Goal: Task Accomplishment & Management: Manage account settings

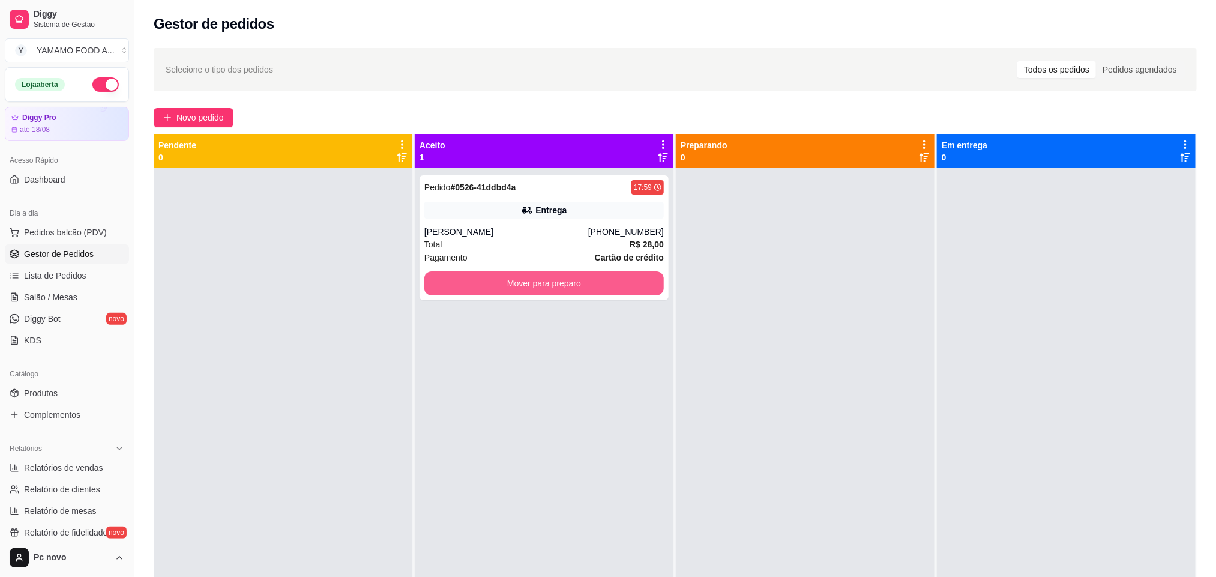
click at [541, 287] on button "Mover para preparo" at bounding box center [543, 283] width 239 height 24
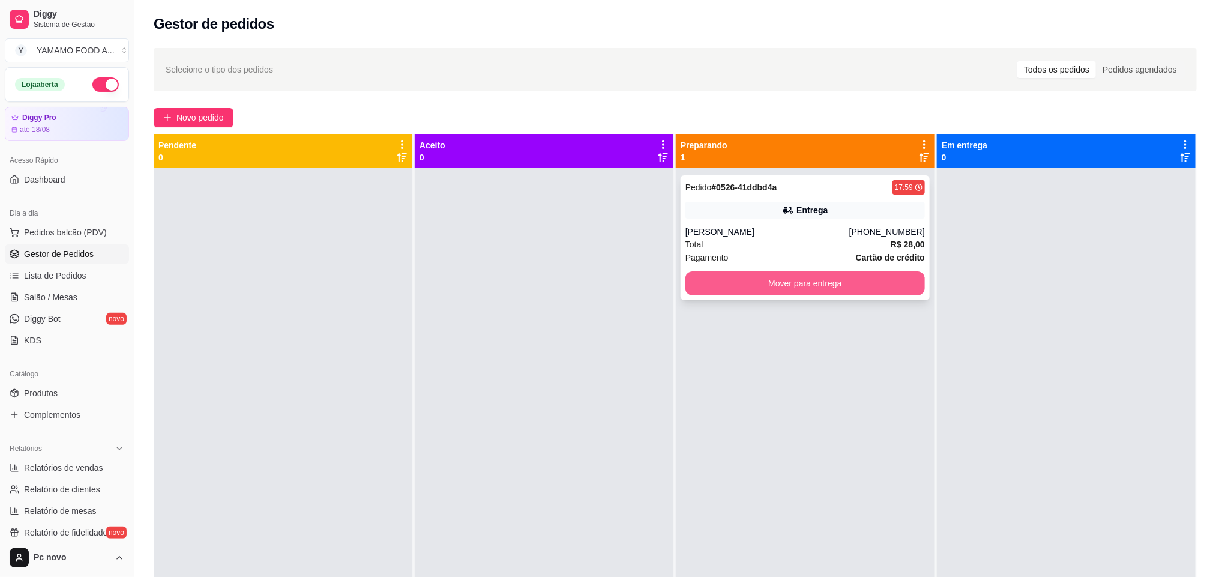
click at [699, 289] on button "Mover para entrega" at bounding box center [804, 283] width 239 height 24
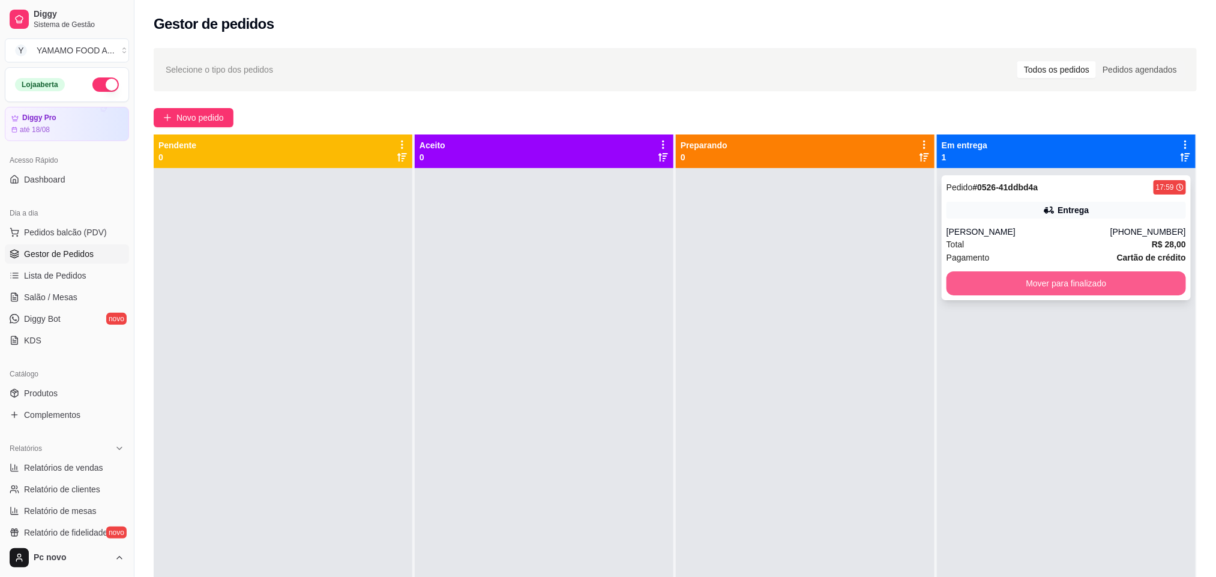
click at [1057, 281] on button "Mover para finalizado" at bounding box center [1066, 283] width 239 height 24
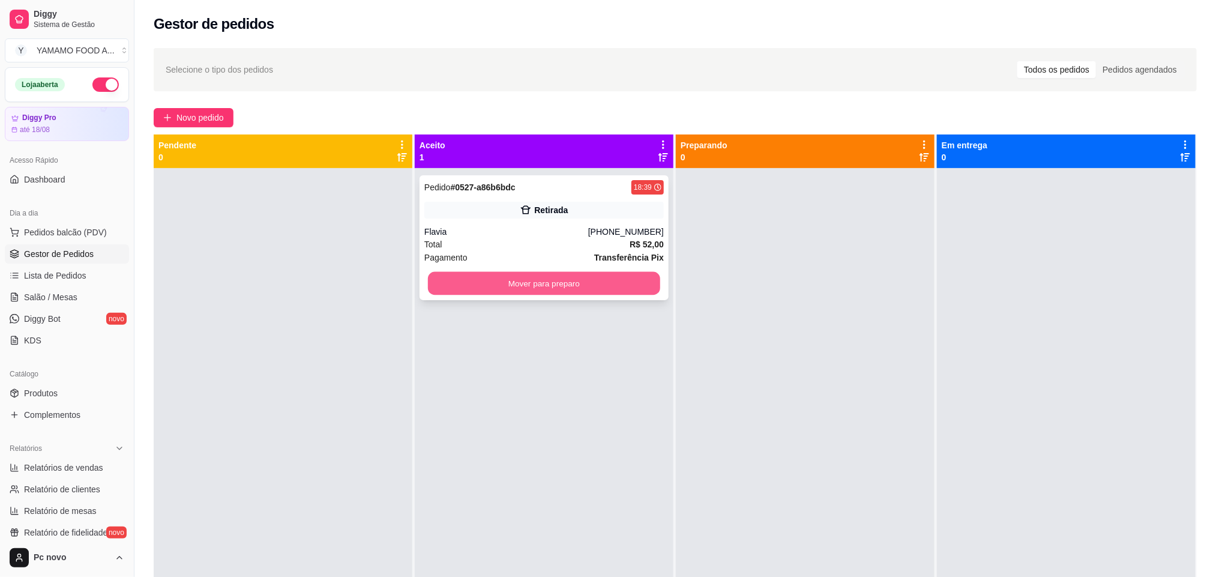
click at [522, 288] on button "Mover para preparo" at bounding box center [544, 283] width 232 height 23
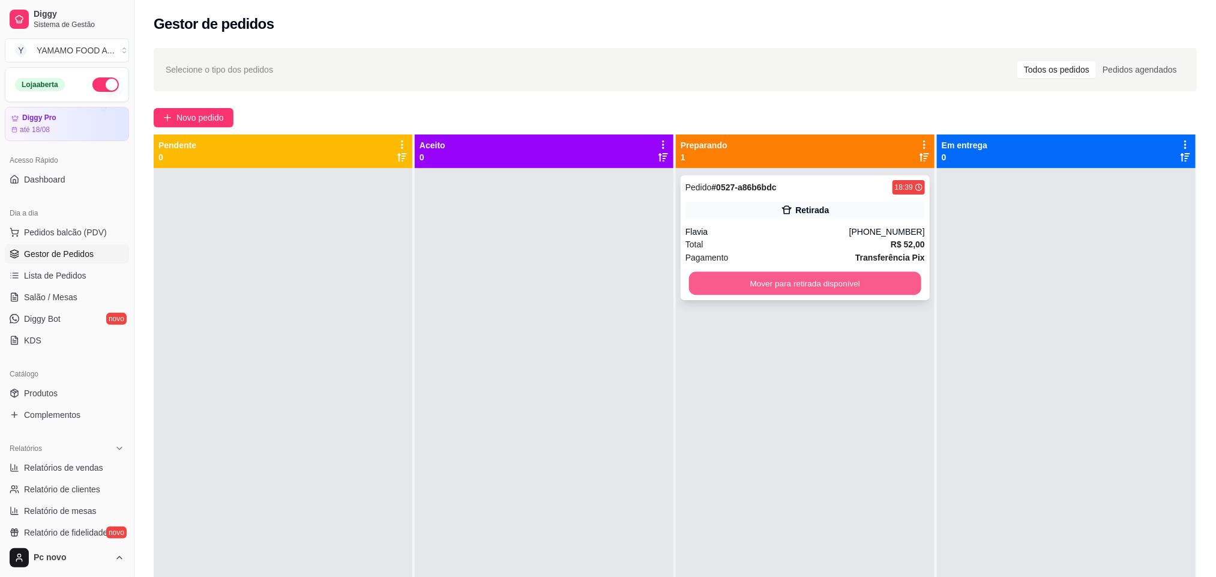
click at [711, 278] on button "Mover para retirada disponível" at bounding box center [805, 283] width 232 height 23
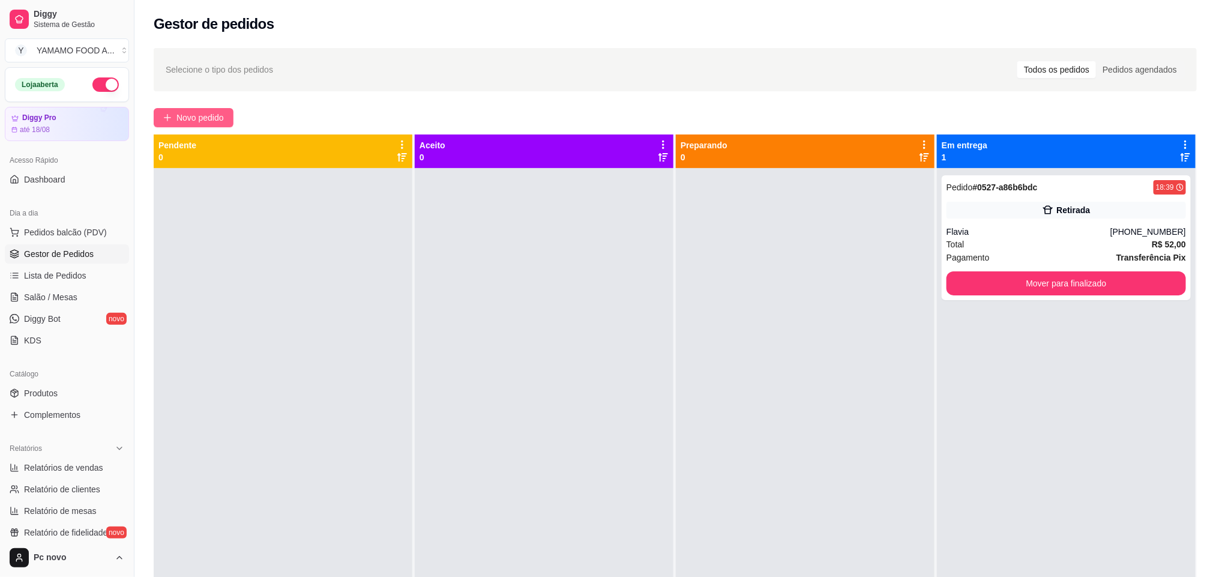
click at [187, 114] on span "Novo pedido" at bounding box center [199, 117] width 47 height 13
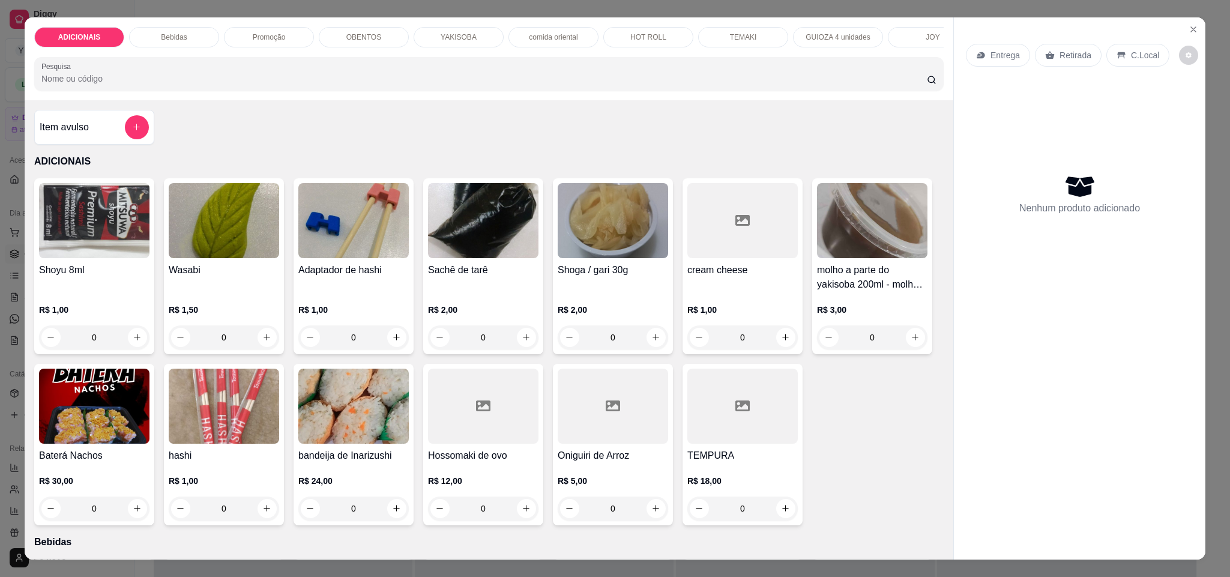
click at [447, 40] on p "YAKISOBA" at bounding box center [459, 37] width 36 height 10
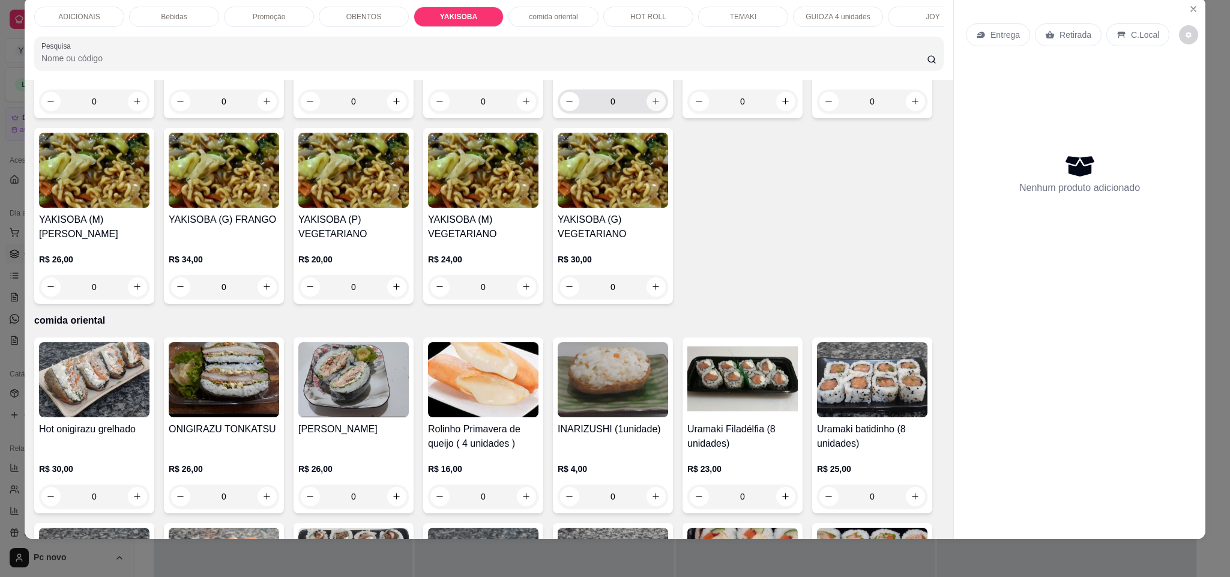
click at [651, 106] on icon "increase-product-quantity" at bounding box center [655, 101] width 9 height 9
type input "1"
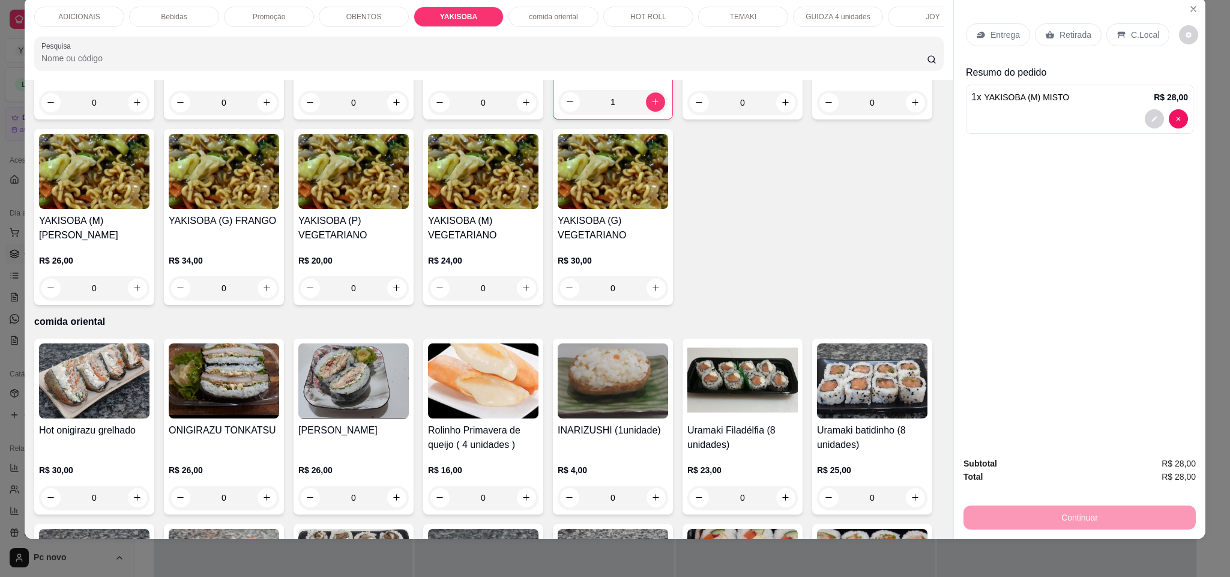
click at [1070, 32] on p "Retirada" at bounding box center [1075, 35] width 32 height 12
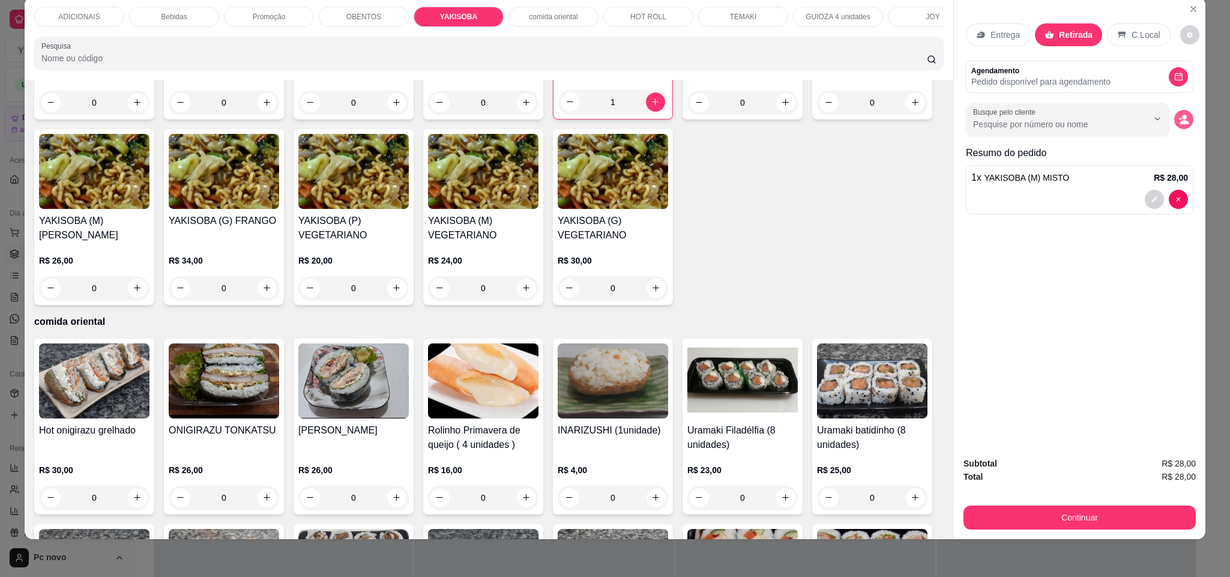
click at [1182, 116] on circle "decrease-product-quantity" at bounding box center [1184, 117] width 5 height 5
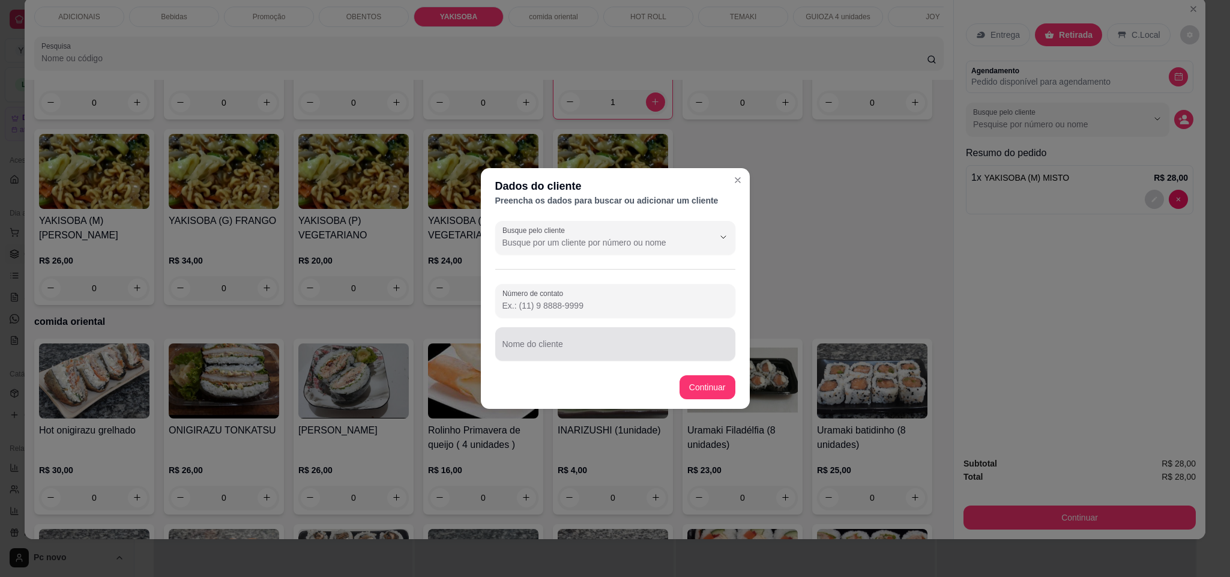
drag, startPoint x: 526, startPoint y: 345, endPoint x: 551, endPoint y: 344, distance: 24.6
click at [538, 346] on input "Nome do cliente" at bounding box center [615, 349] width 226 height 12
type input "reginaldo"
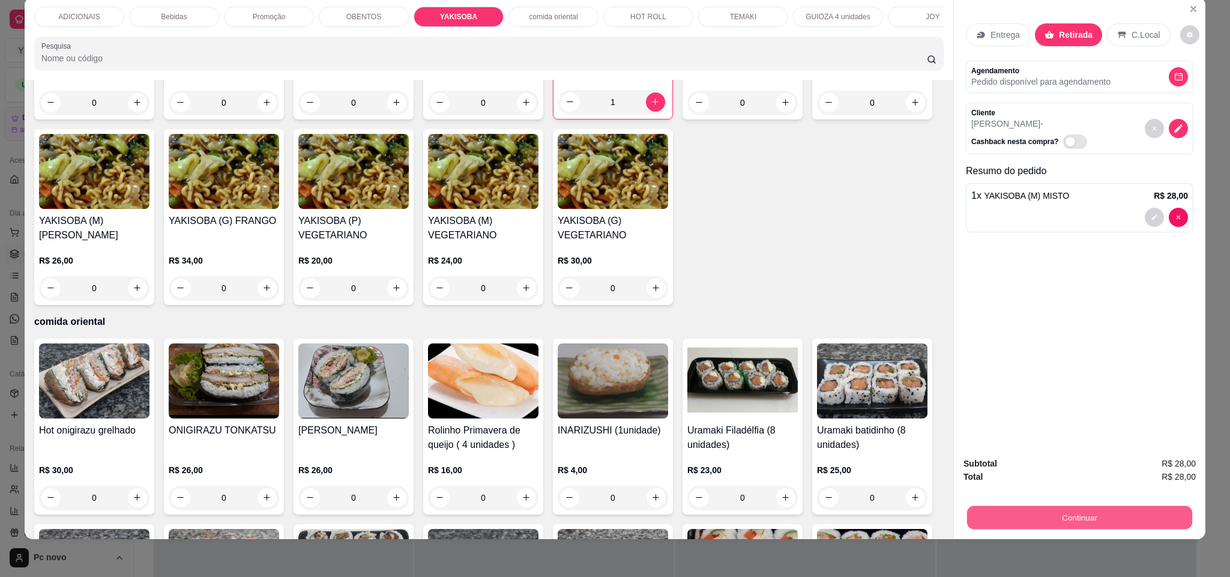
click at [999, 512] on button "Continuar" at bounding box center [1079, 517] width 225 height 23
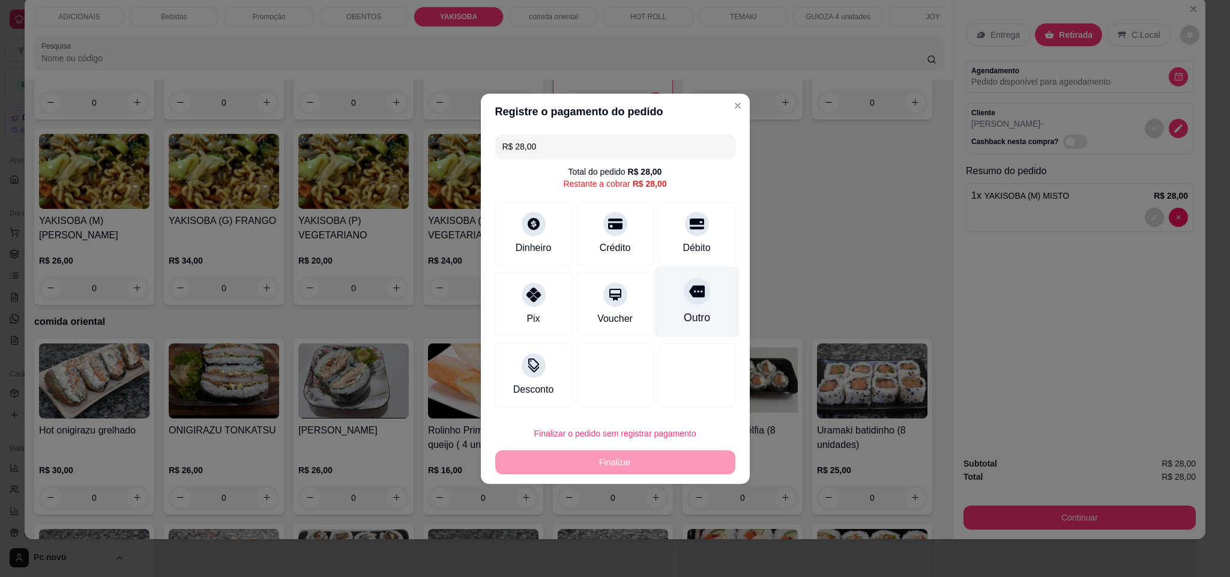
drag, startPoint x: 683, startPoint y: 299, endPoint x: 675, endPoint y: 364, distance: 65.3
click at [684, 303] on div at bounding box center [697, 291] width 26 height 26
type input "R$ 0,00"
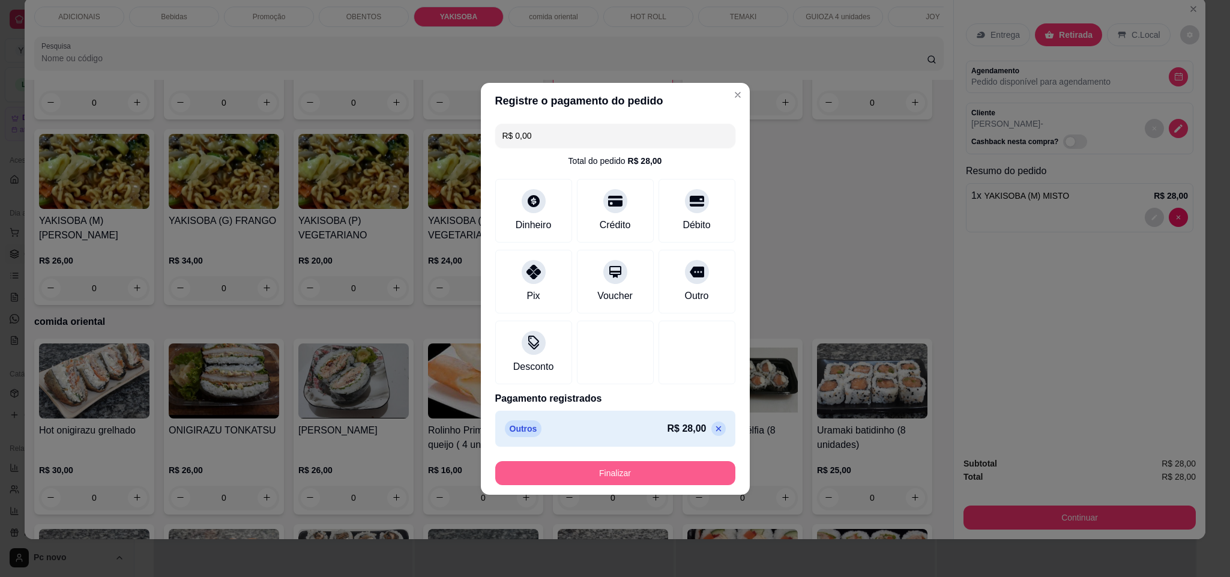
click at [638, 469] on button "Finalizar" at bounding box center [615, 473] width 240 height 24
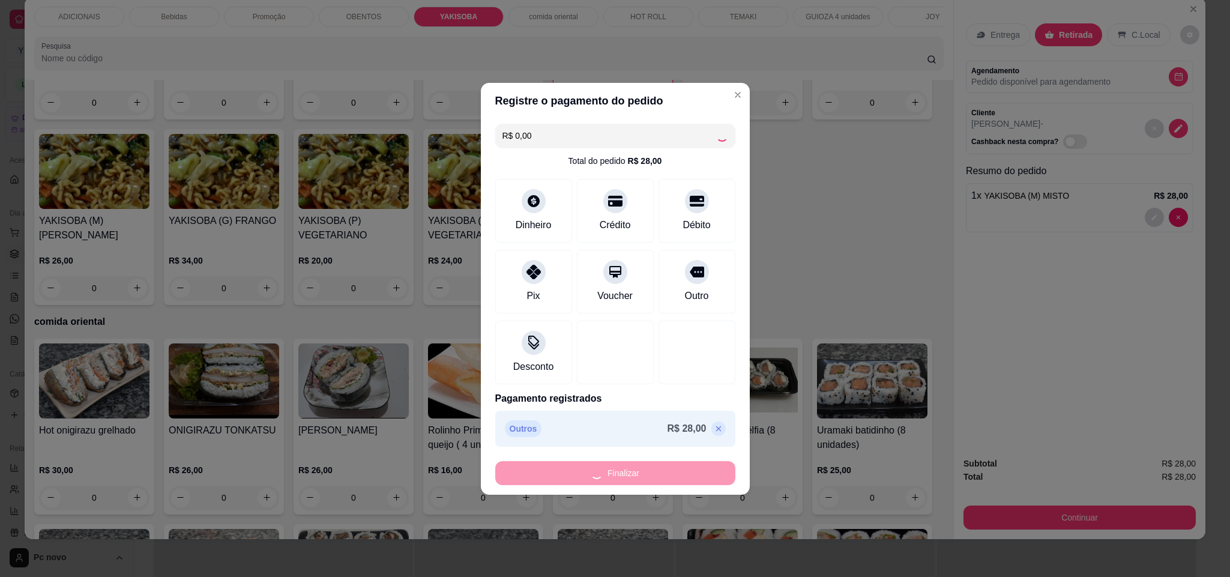
type input "0"
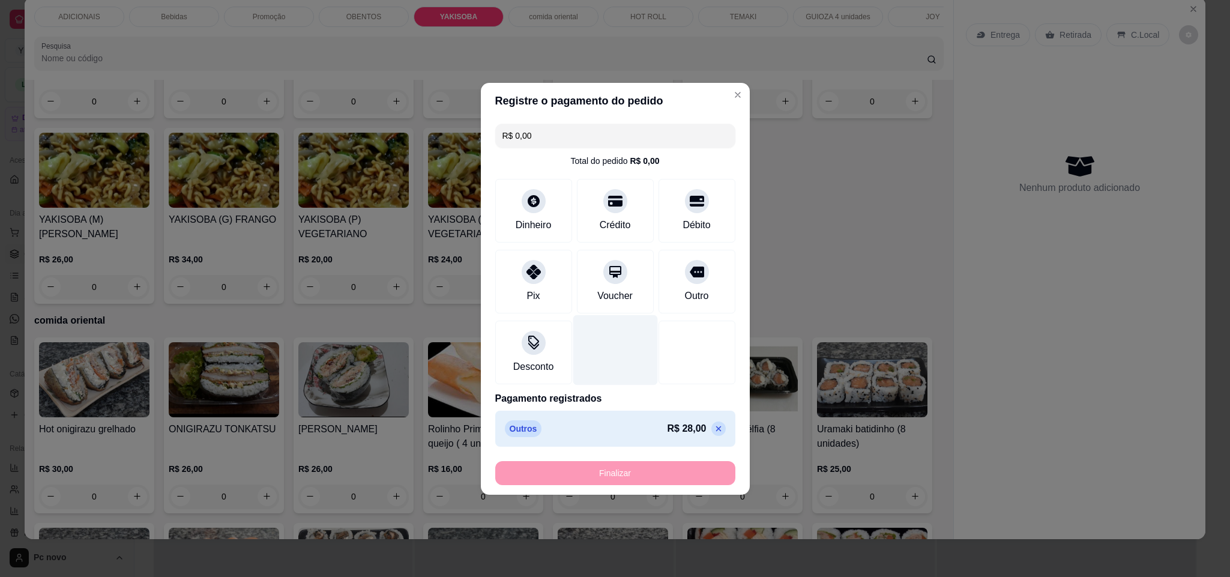
type input "-R$ 28,00"
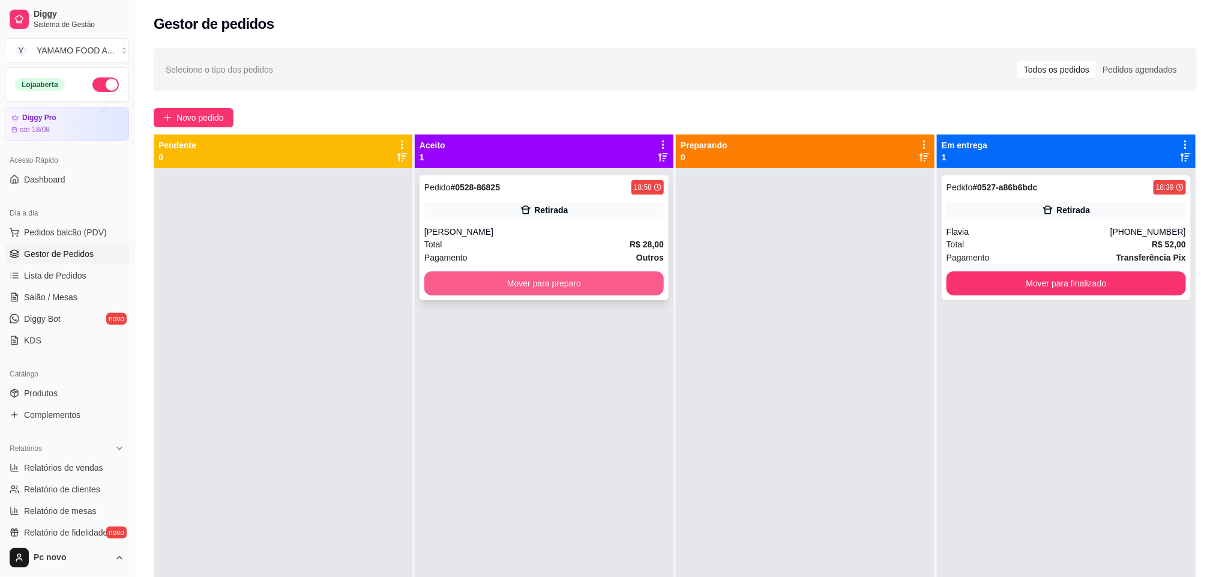
click at [602, 286] on button "Mover para preparo" at bounding box center [543, 283] width 239 height 24
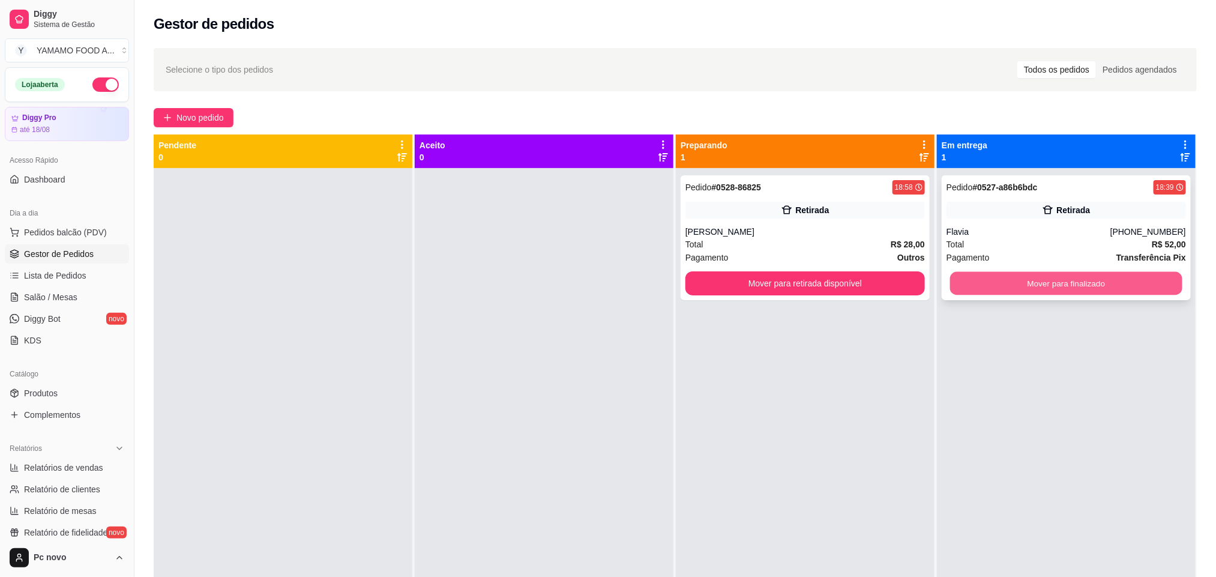
click at [1005, 292] on button "Mover para finalizado" at bounding box center [1066, 283] width 232 height 23
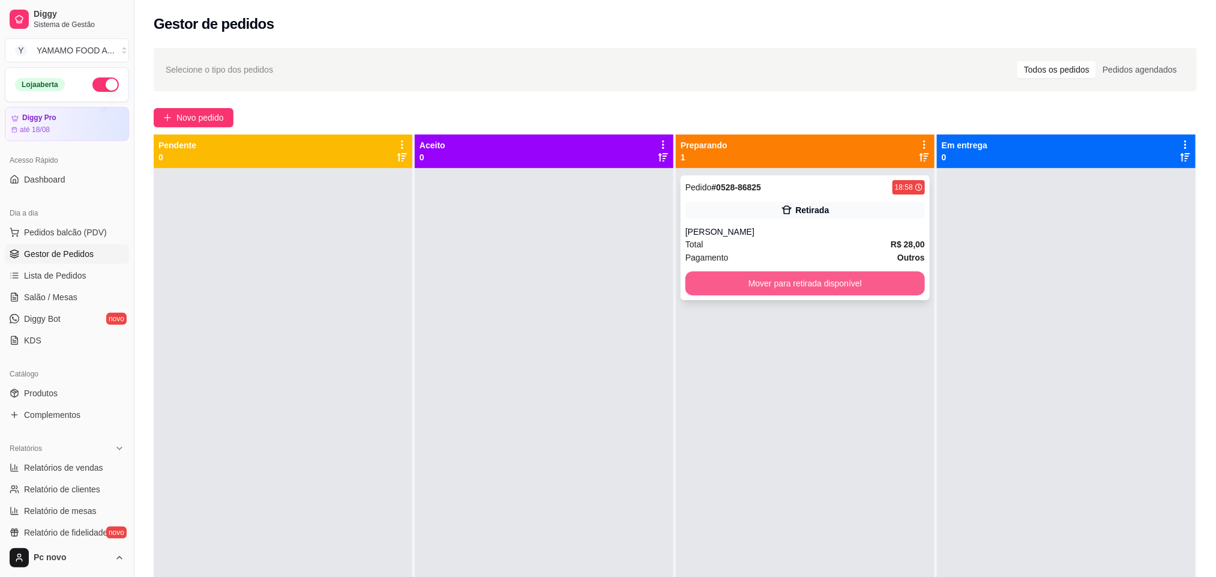
click at [764, 283] on button "Mover para retirada disponível" at bounding box center [804, 283] width 239 height 24
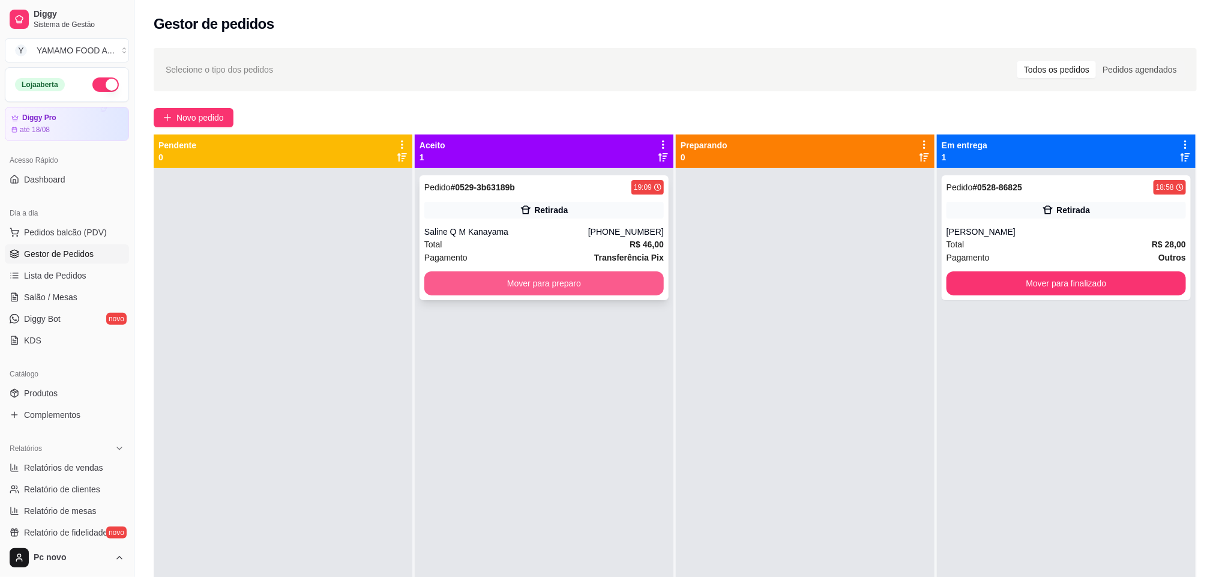
click at [565, 283] on button "Mover para preparo" at bounding box center [543, 283] width 239 height 24
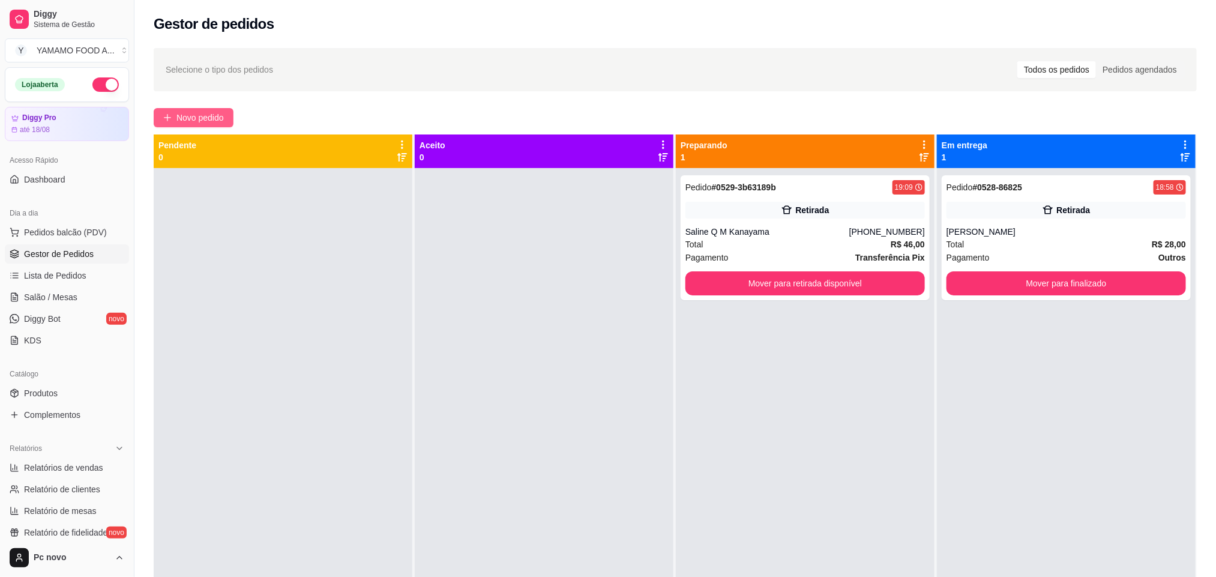
click at [185, 119] on span "Novo pedido" at bounding box center [199, 117] width 47 height 13
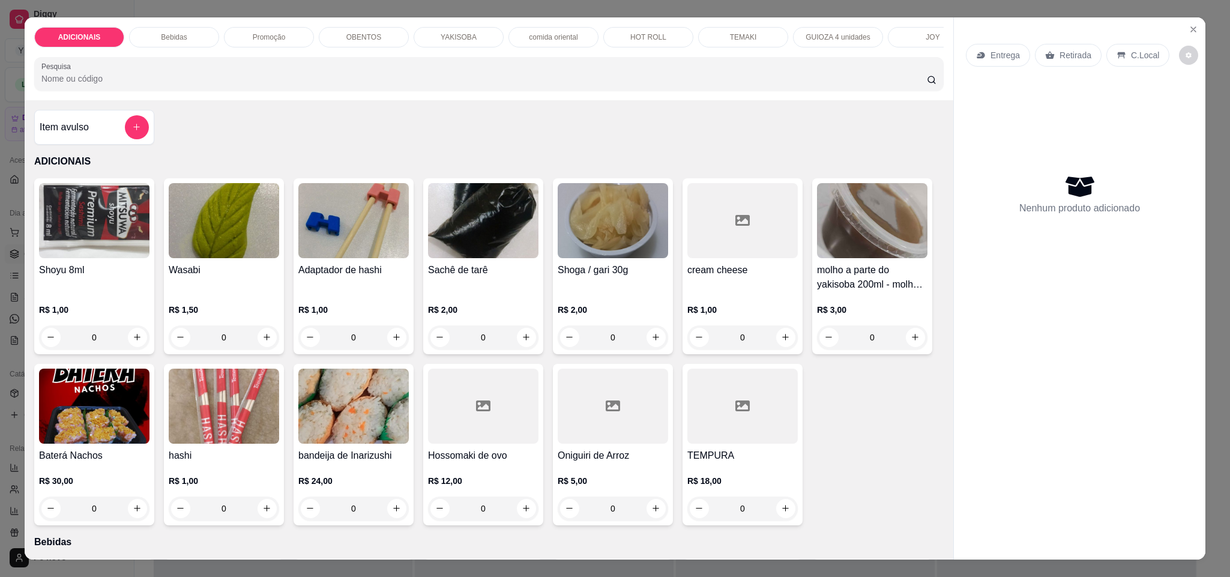
click at [463, 38] on p "YAKISOBA" at bounding box center [459, 37] width 36 height 10
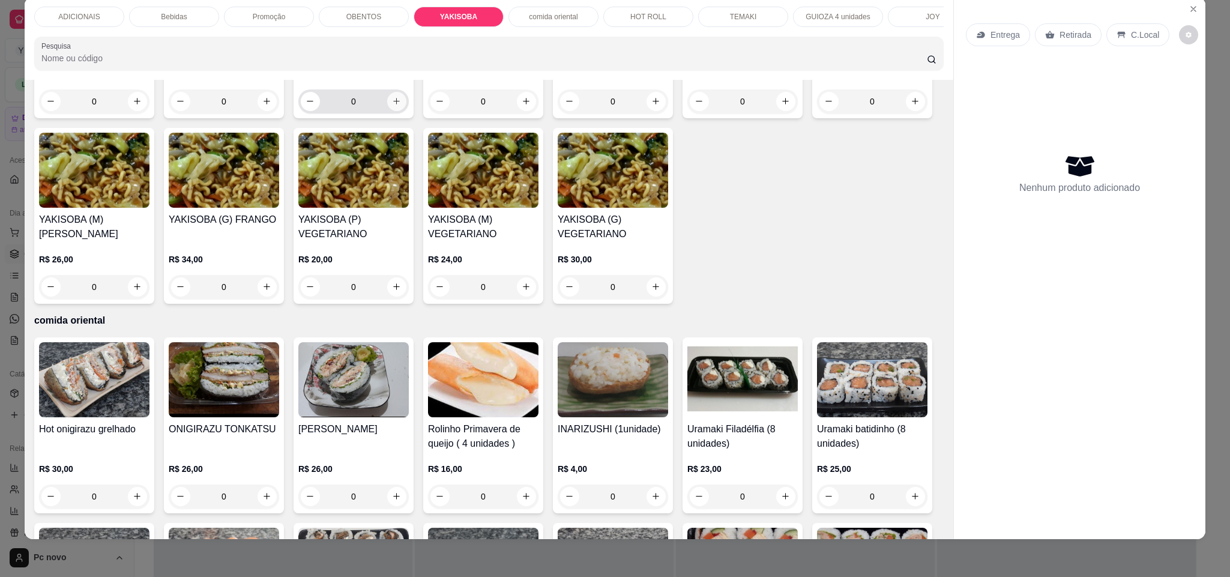
click at [392, 106] on icon "increase-product-quantity" at bounding box center [396, 101] width 9 height 9
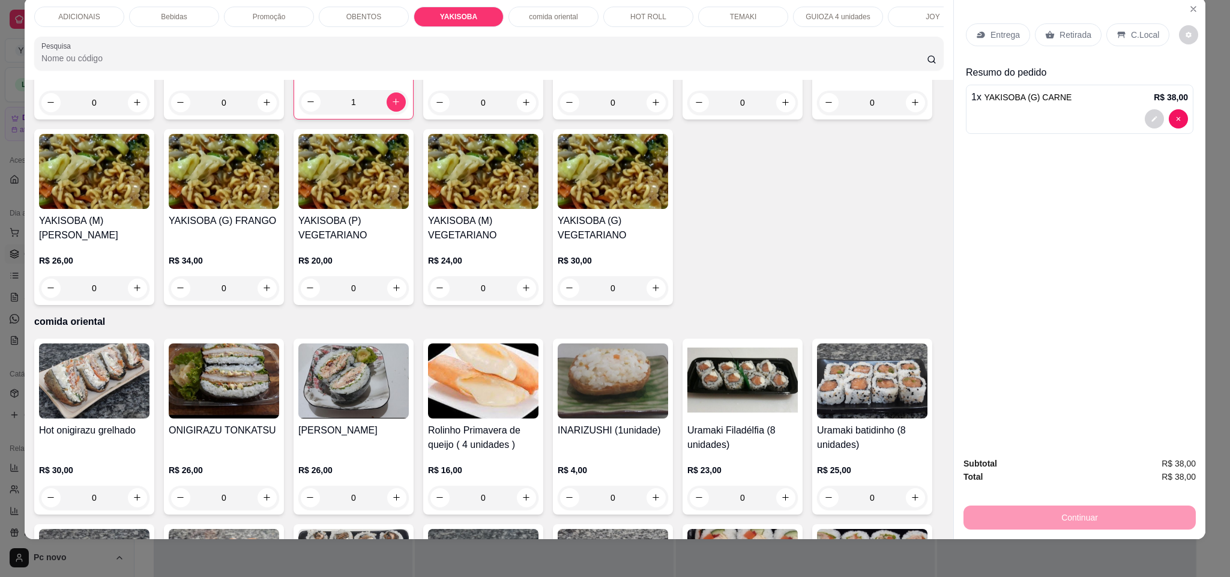
type input "1"
click at [996, 31] on p "Entrega" at bounding box center [1004, 35] width 29 height 12
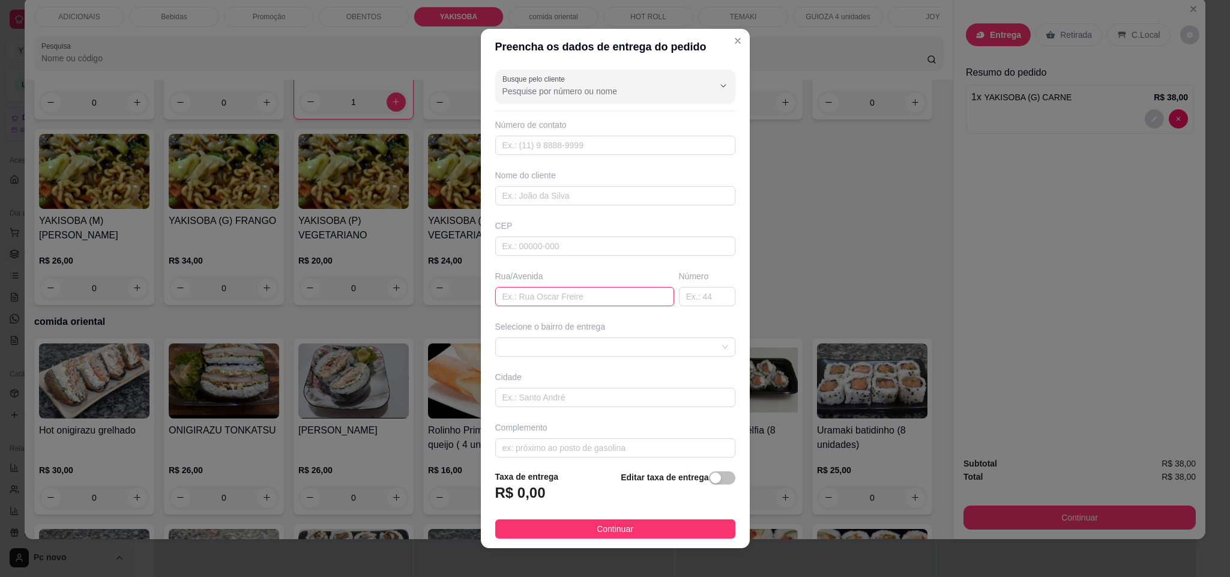
click at [593, 301] on input "text" at bounding box center [584, 296] width 179 height 19
type input "para"
click at [679, 304] on input "text" at bounding box center [707, 296] width 56 height 19
type input "289"
click at [710, 479] on div "button" at bounding box center [715, 477] width 11 height 11
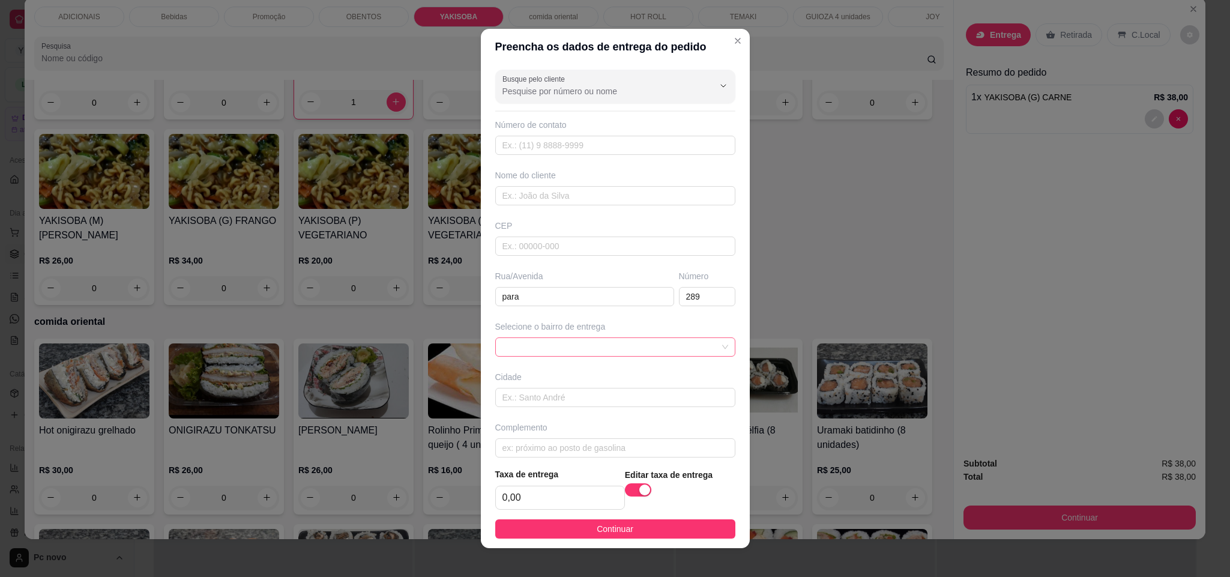
click at [607, 348] on span at bounding box center [615, 347] width 226 height 18
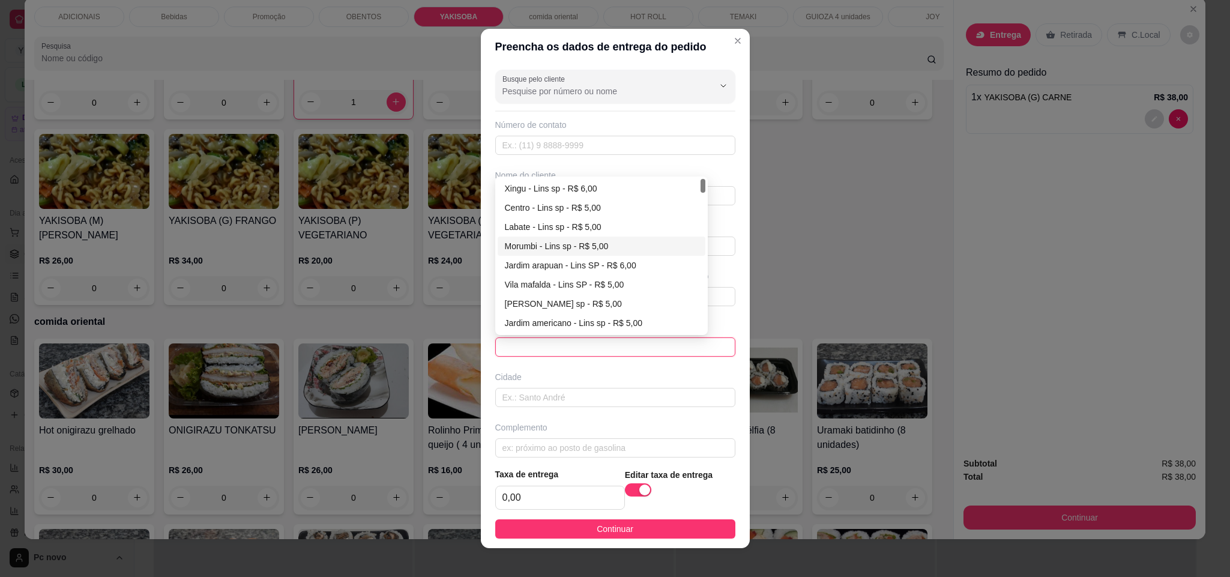
scroll to position [90, 0]
click at [558, 275] on div "Junqueira - Lins sp - R$ 6,00" at bounding box center [602, 271] width 194 height 13
type input "Lins sp"
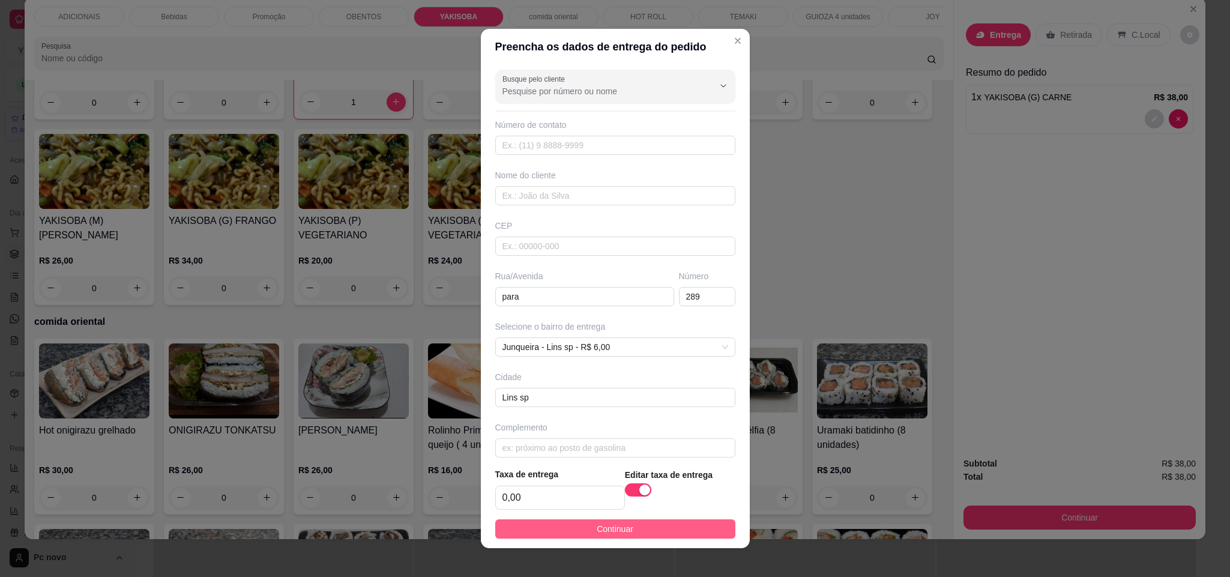
click at [649, 520] on button "Continuar" at bounding box center [615, 528] width 240 height 19
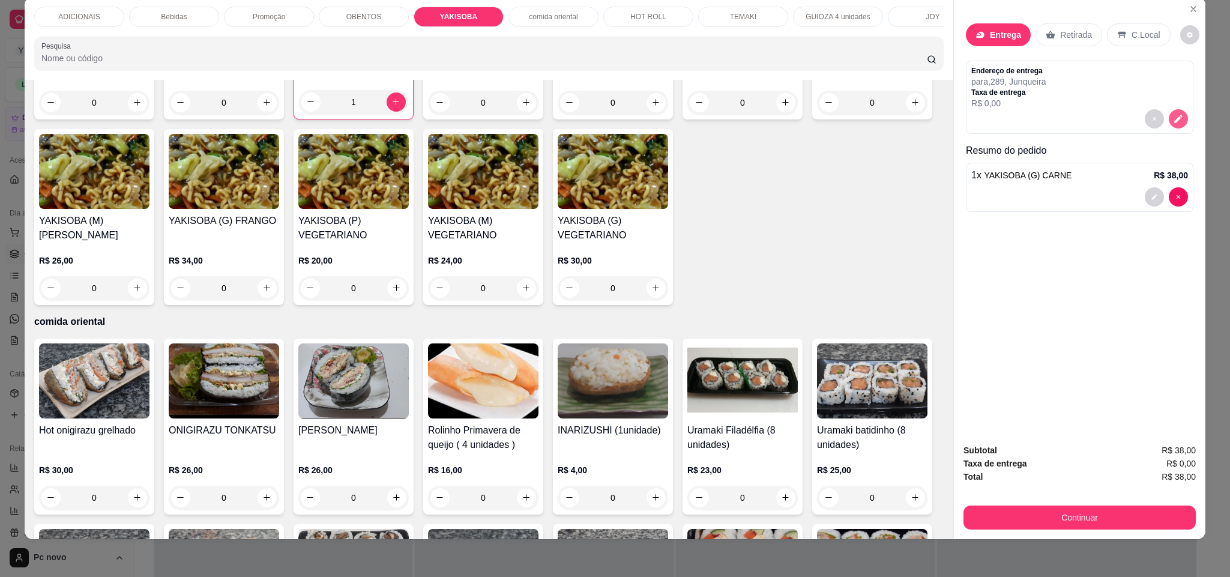
click at [1173, 115] on icon "decrease-product-quantity" at bounding box center [1178, 118] width 11 height 11
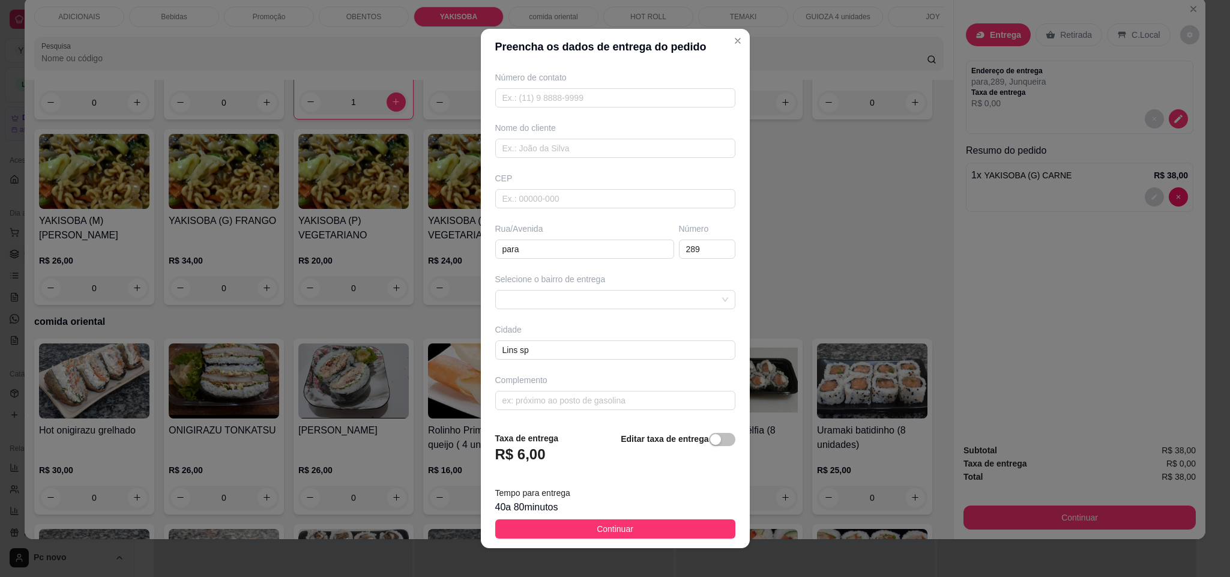
scroll to position [0, 0]
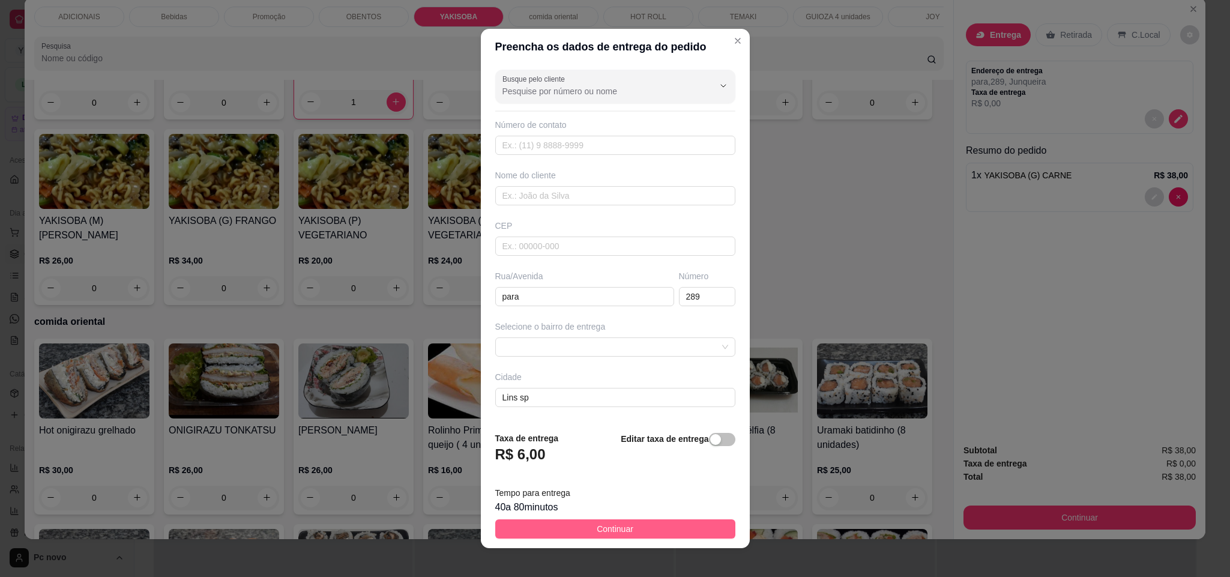
click at [663, 522] on button "Continuar" at bounding box center [615, 528] width 240 height 19
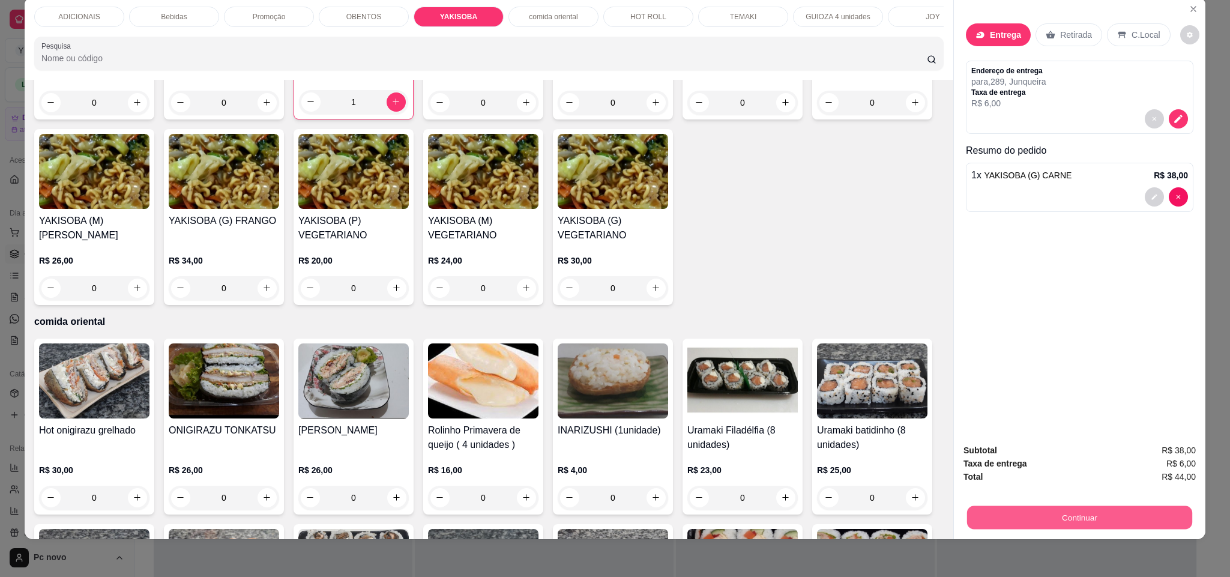
click at [995, 508] on button "Continuar" at bounding box center [1079, 517] width 225 height 23
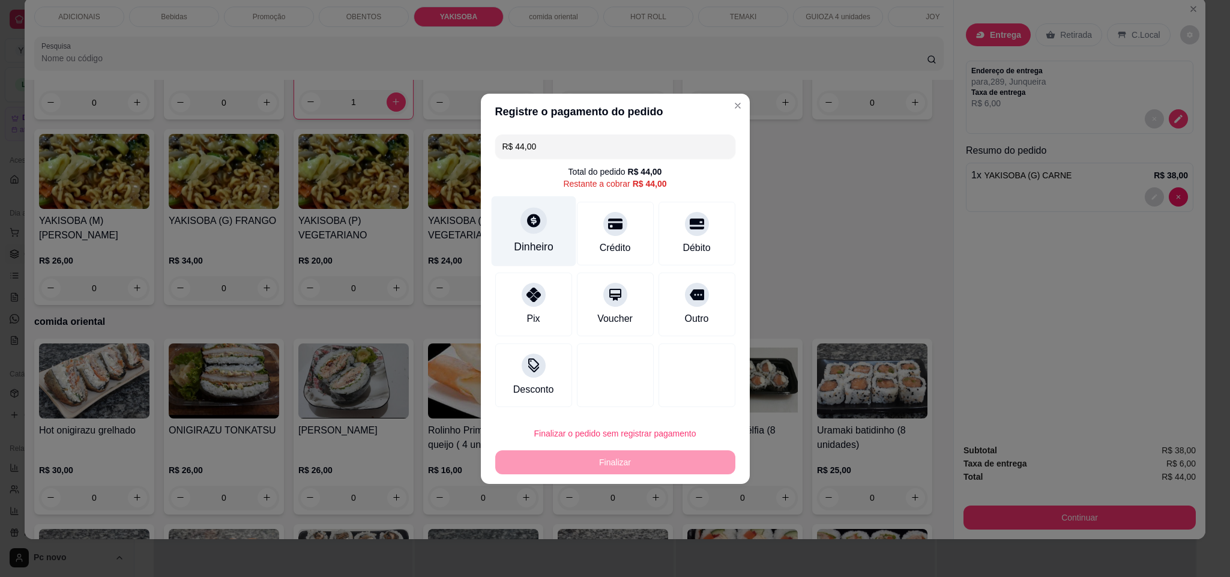
click at [542, 263] on div "Dinheiro" at bounding box center [533, 231] width 85 height 70
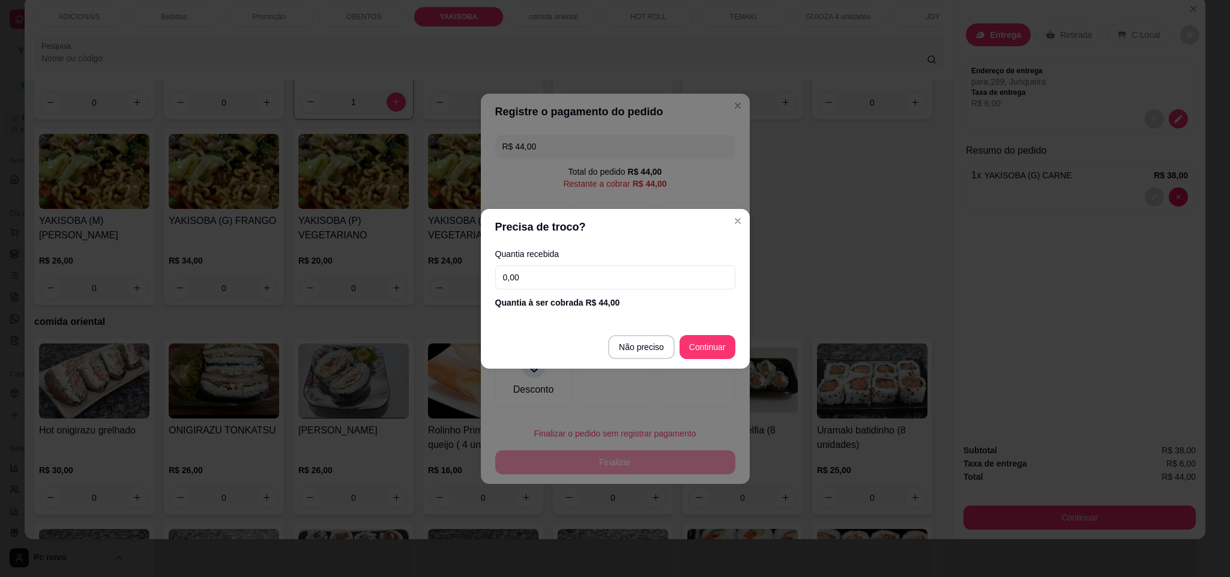
click at [565, 279] on input "0,00" at bounding box center [615, 277] width 240 height 24
type input "44,00"
type input "R$ 0,00"
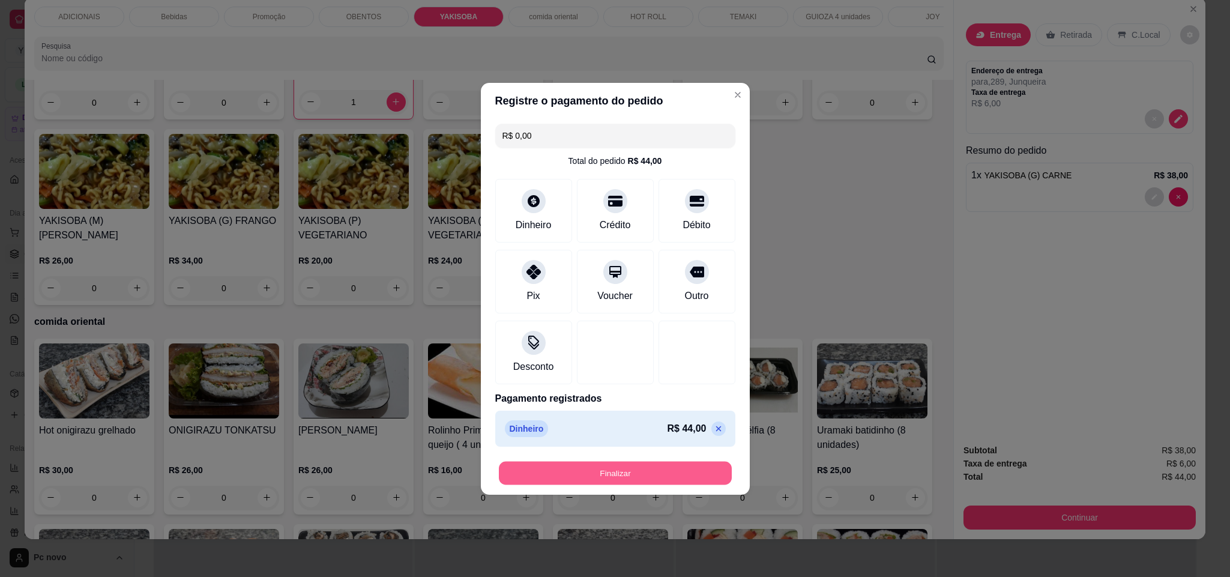
click at [632, 480] on button "Finalizar" at bounding box center [615, 472] width 233 height 23
type input "0"
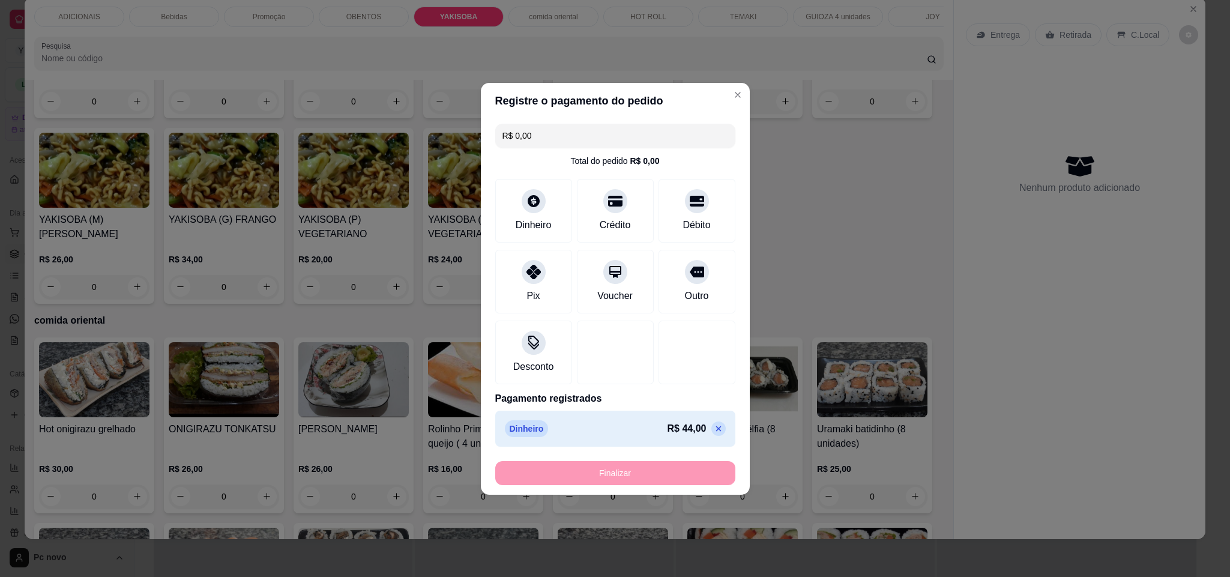
type input "-R$ 44,00"
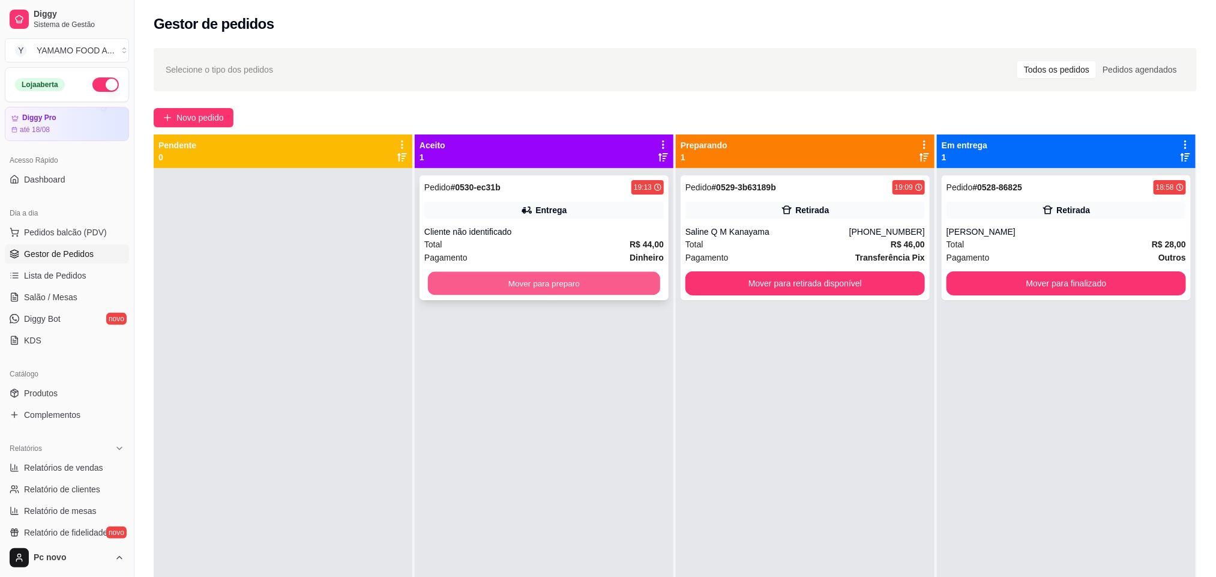
click at [537, 288] on button "Mover para preparo" at bounding box center [544, 283] width 232 height 23
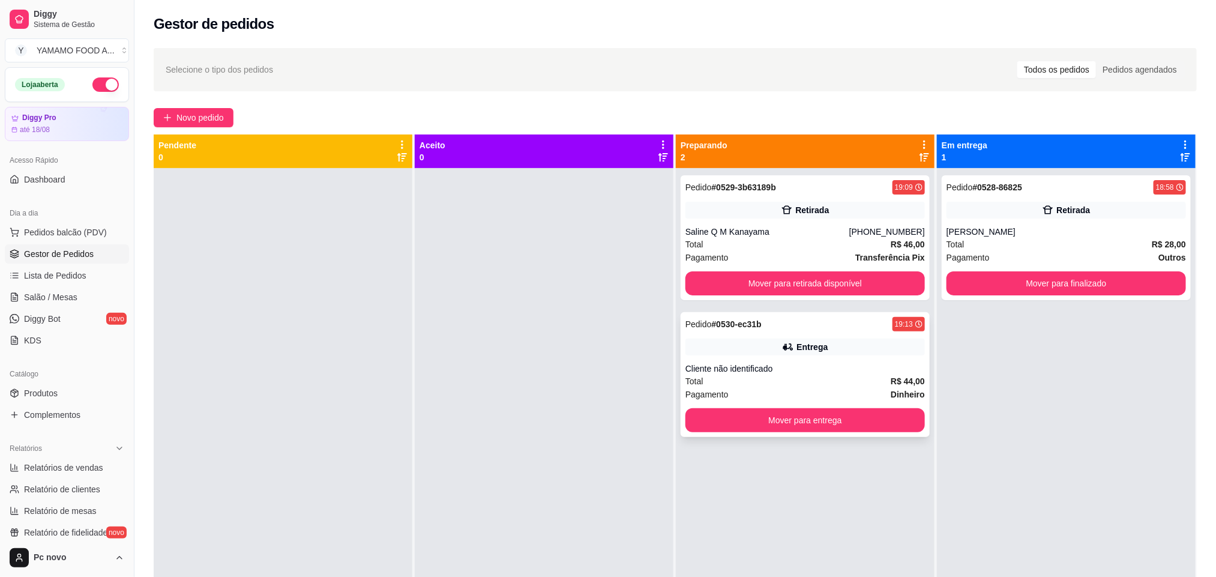
click at [742, 376] on div "Total R$ 44,00" at bounding box center [804, 381] width 239 height 13
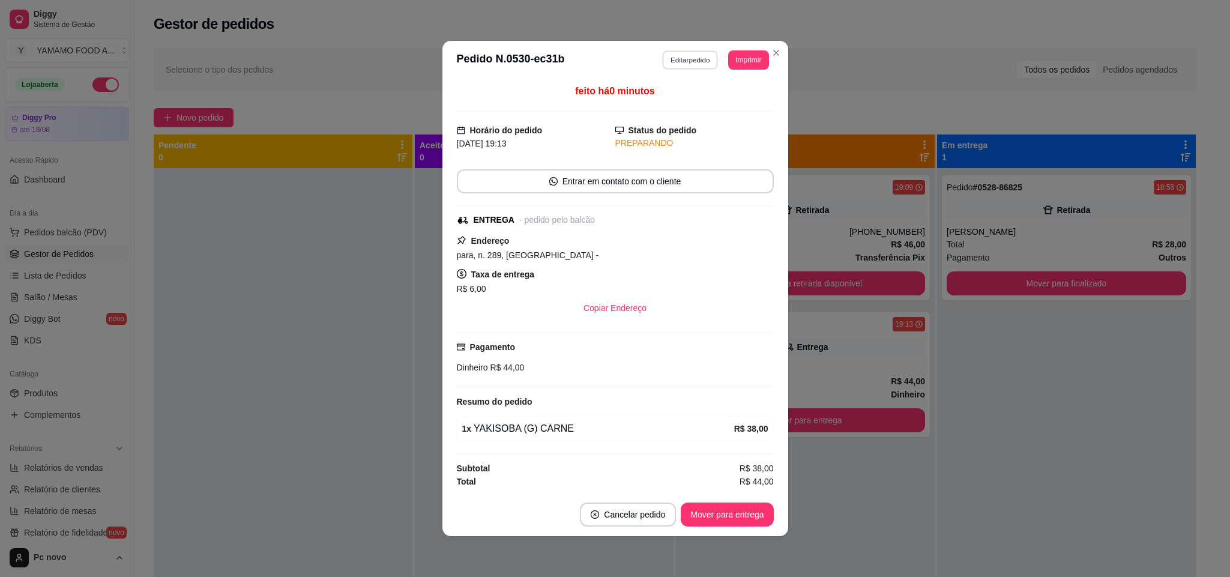
click at [701, 55] on button "Editar pedido" at bounding box center [690, 59] width 56 height 19
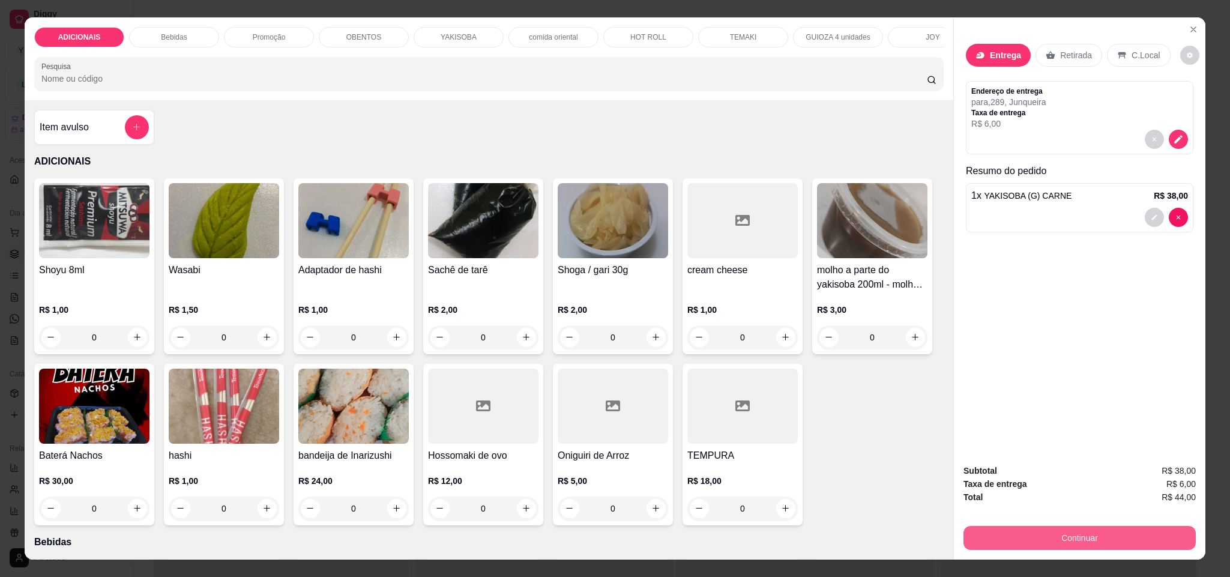
click at [1032, 533] on button "Continuar" at bounding box center [1079, 538] width 232 height 24
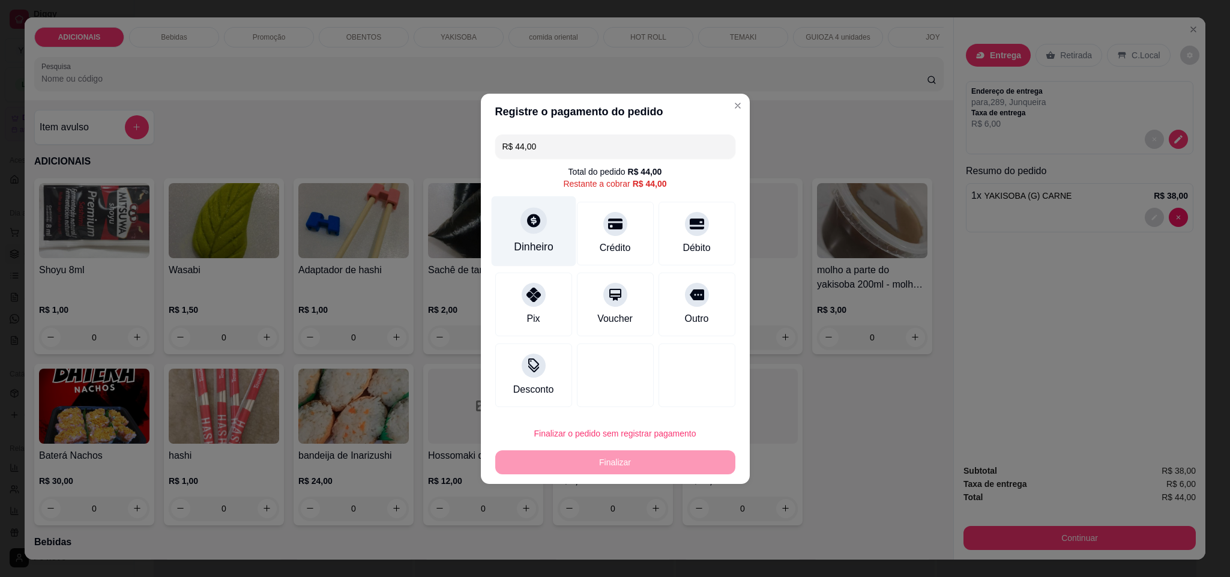
click at [524, 229] on div at bounding box center [533, 220] width 26 height 26
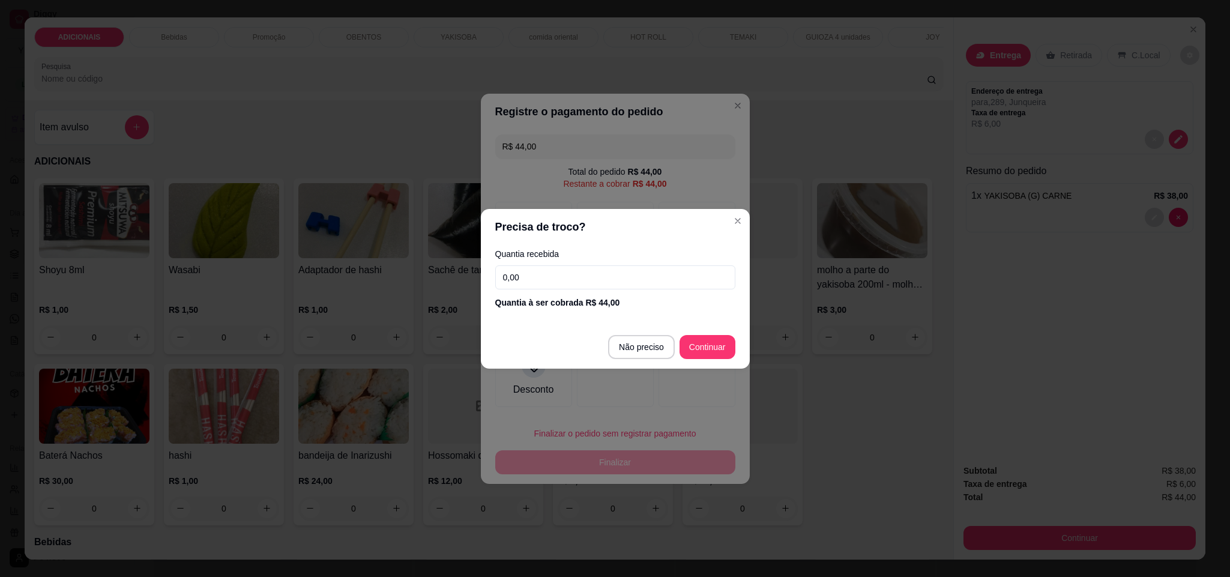
click at [559, 277] on input "0,00" at bounding box center [615, 277] width 240 height 24
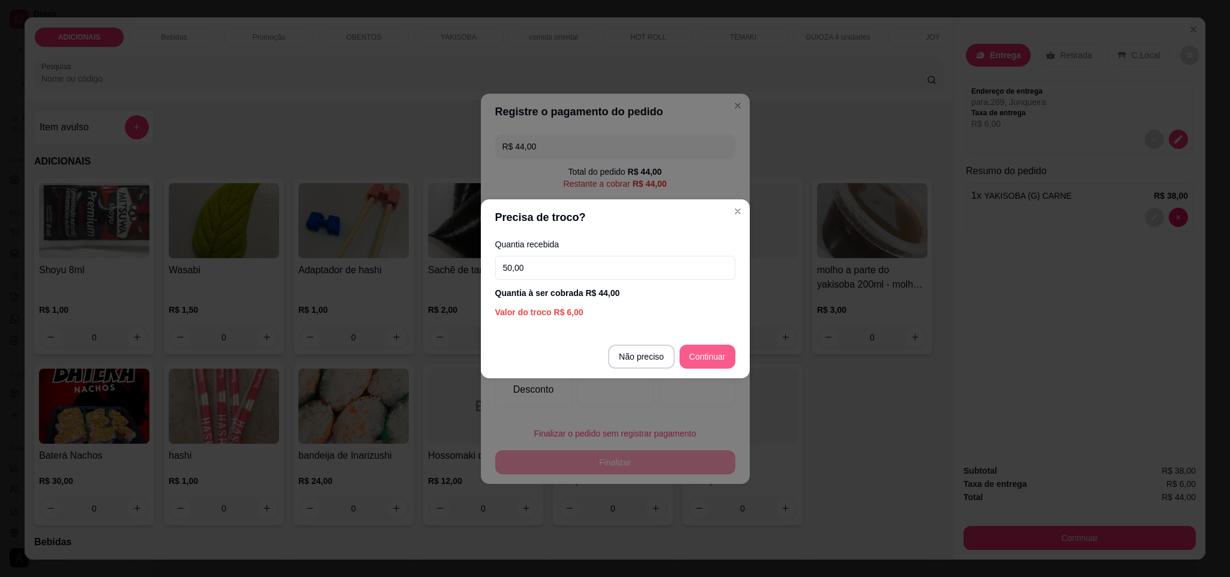
type input "50,00"
type input "R$ 0,00"
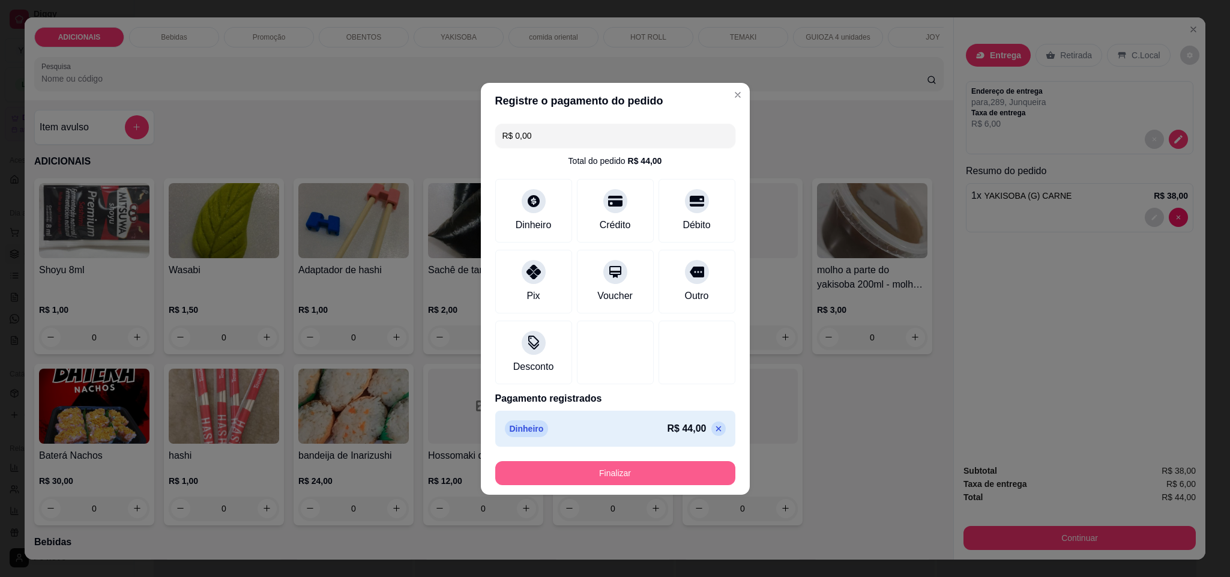
click at [643, 466] on button "Finalizar" at bounding box center [615, 473] width 240 height 24
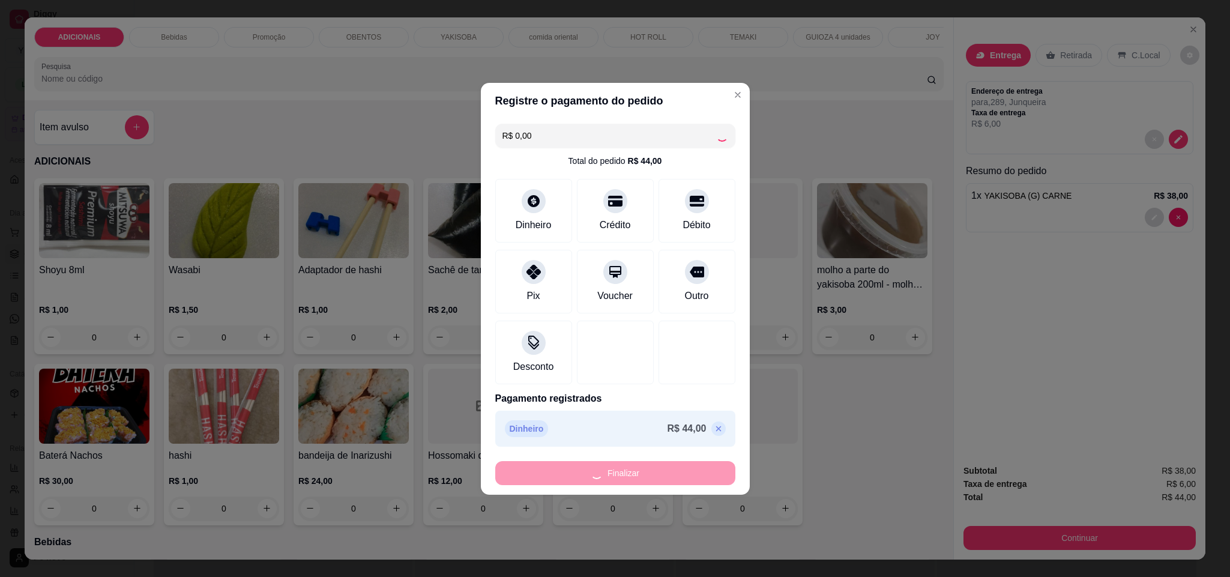
type input "0"
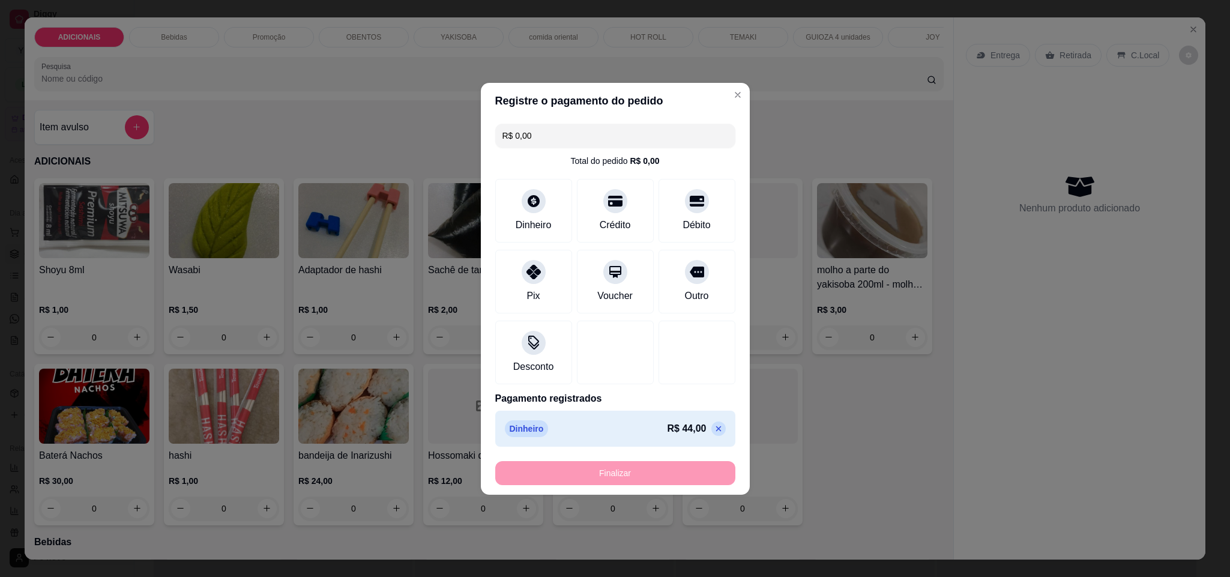
type input "-R$ 44,00"
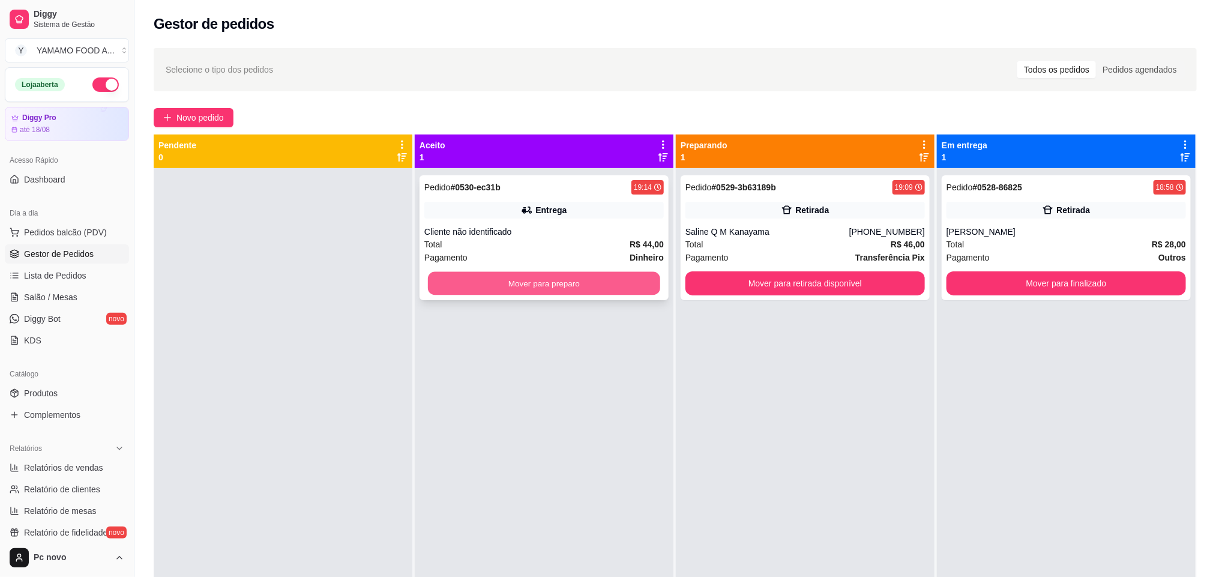
click at [619, 281] on button "Mover para preparo" at bounding box center [544, 283] width 232 height 23
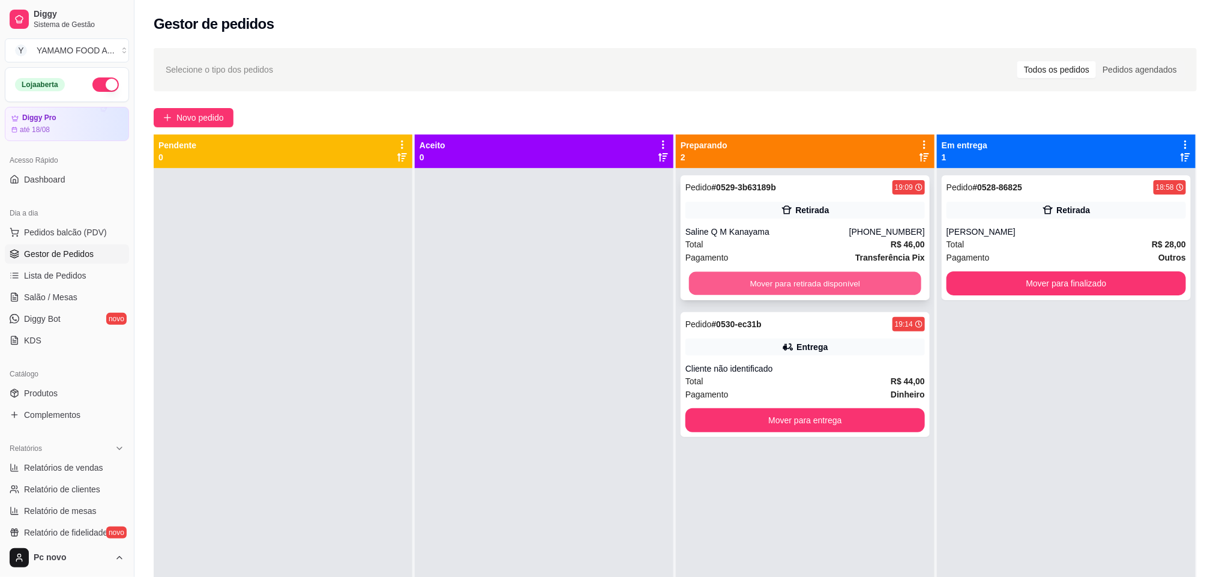
click at [706, 272] on button "Mover para retirada disponível" at bounding box center [805, 283] width 232 height 23
click at [706, 289] on button "Mover para retirada disponível" at bounding box center [805, 283] width 232 height 23
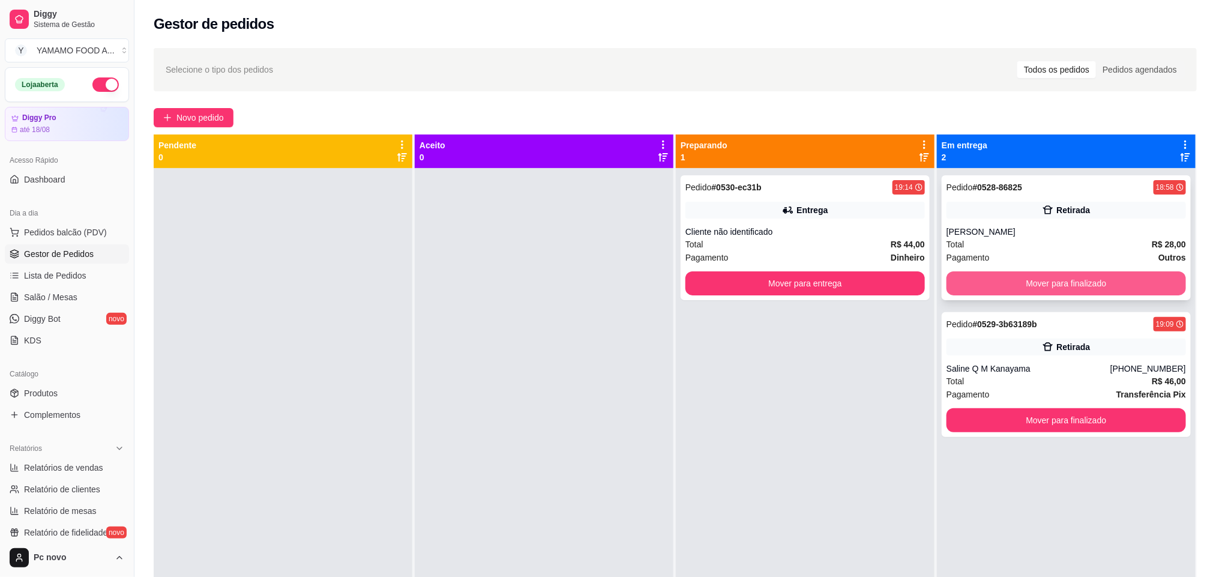
click at [1016, 284] on button "Mover para finalizado" at bounding box center [1066, 283] width 239 height 24
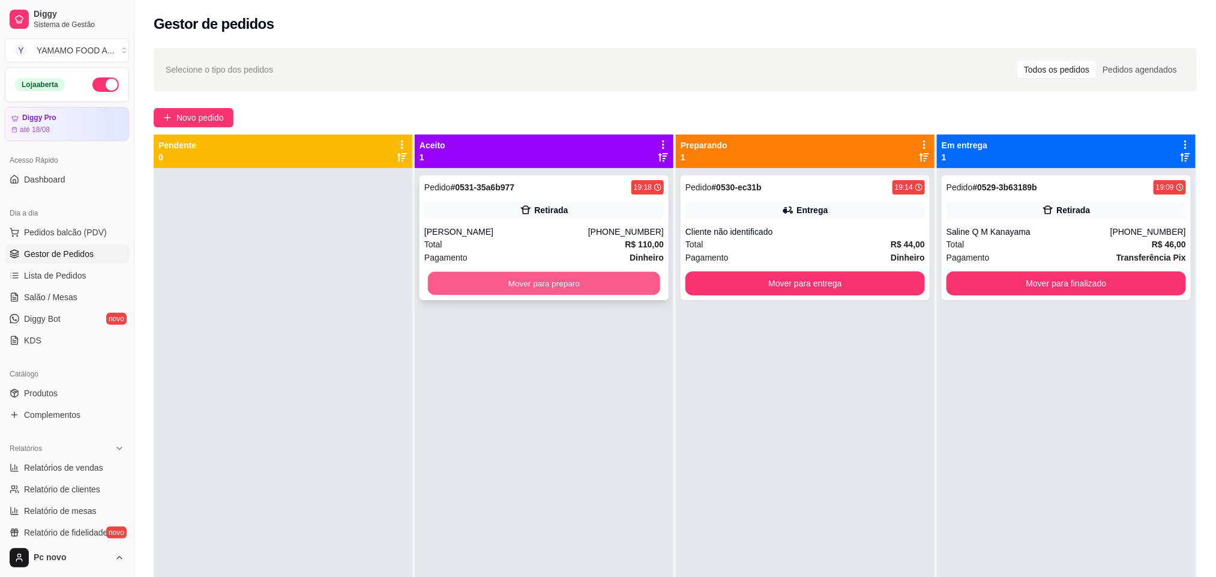
click at [522, 275] on button "Mover para preparo" at bounding box center [544, 283] width 232 height 23
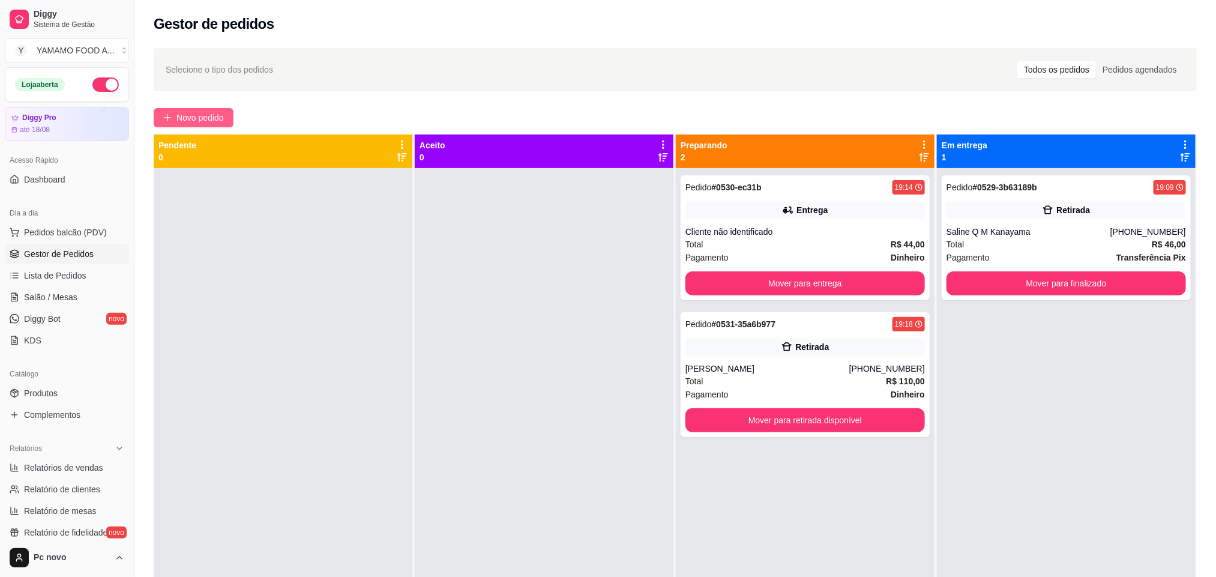
click at [175, 119] on button "Novo pedido" at bounding box center [194, 117] width 80 height 19
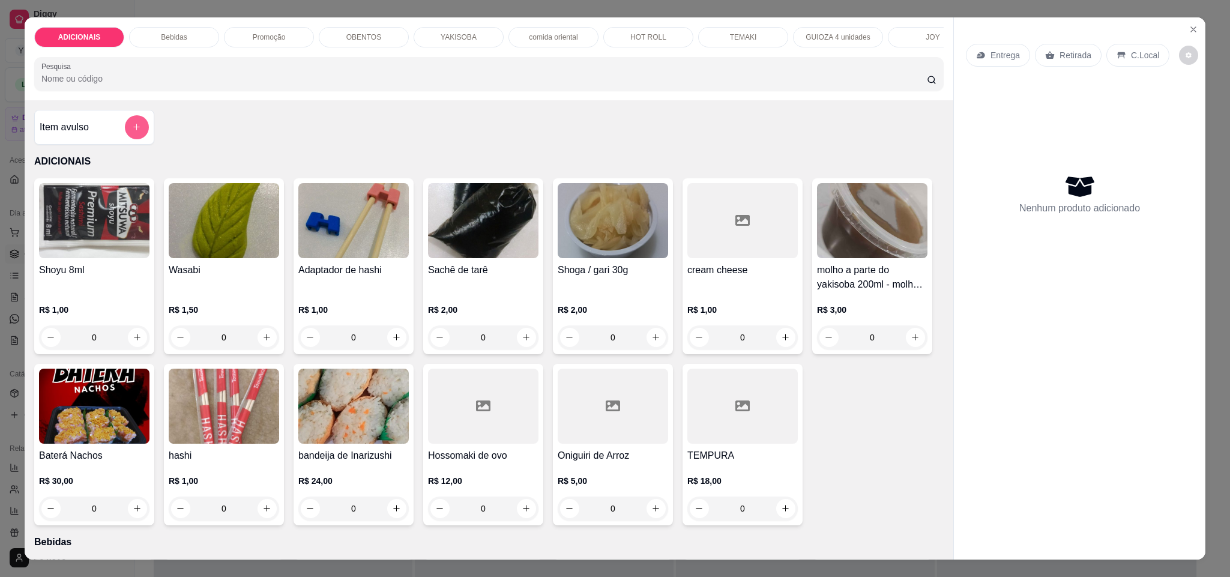
click at [132, 131] on icon "add-separate-item" at bounding box center [136, 126] width 9 height 9
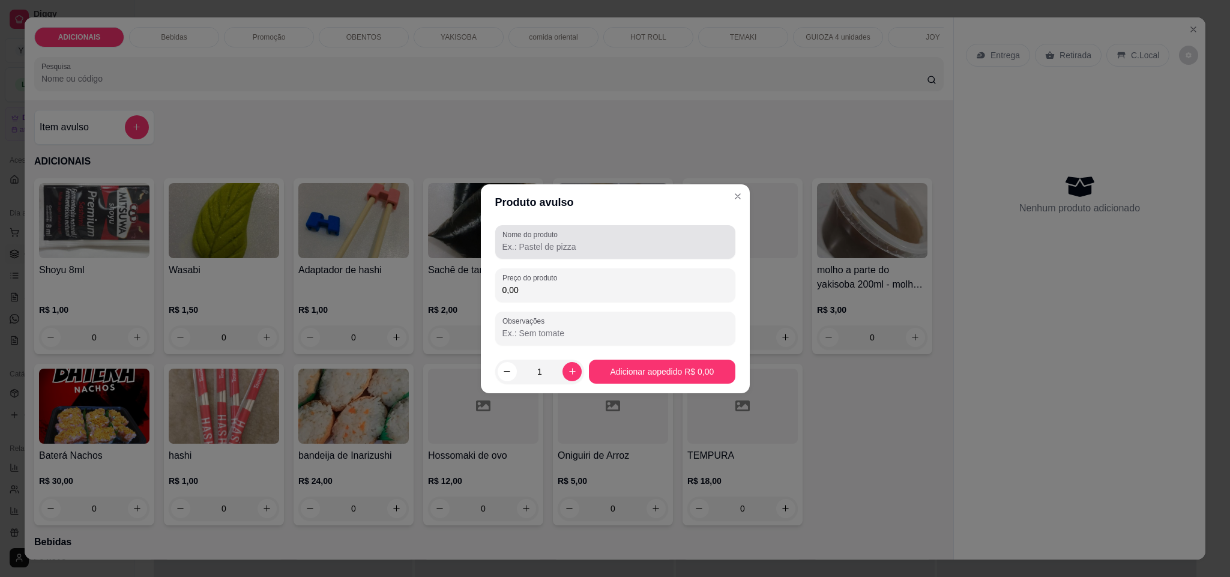
drag, startPoint x: 562, startPoint y: 238, endPoint x: 589, endPoint y: 208, distance: 40.4
click at [583, 218] on section "Produto avulso Nome do produto Preço do produto 0,00 Observações 1 Adicionar ao…" at bounding box center [615, 288] width 269 height 209
click at [600, 236] on div at bounding box center [615, 242] width 226 height 24
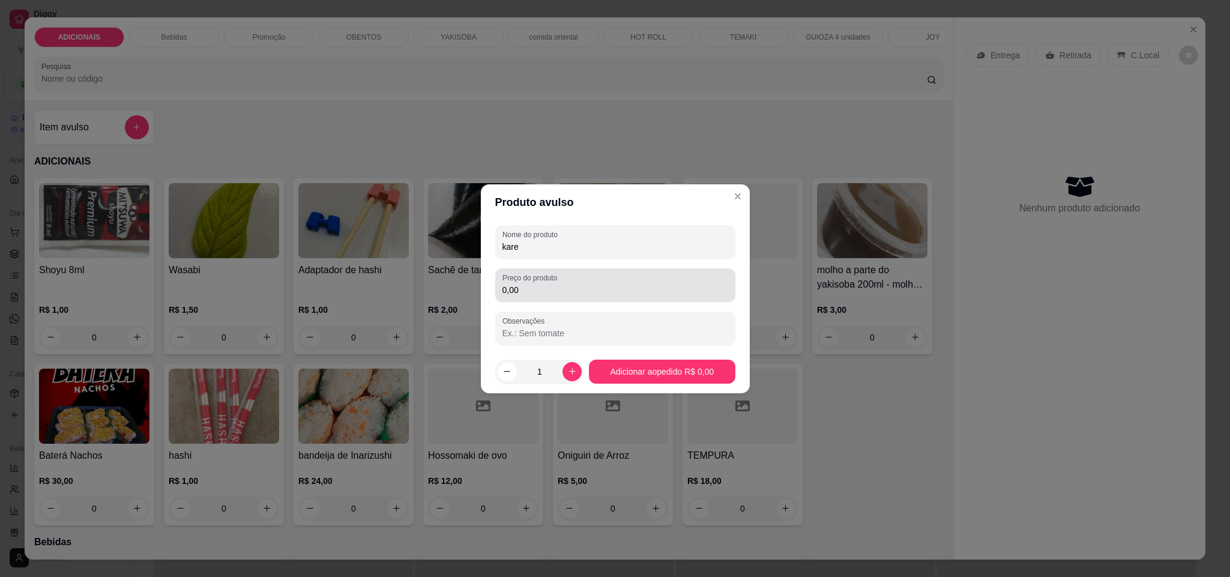
type input "kare"
click at [578, 297] on div "Preço do produto 0,00" at bounding box center [615, 285] width 240 height 34
type input "45,00"
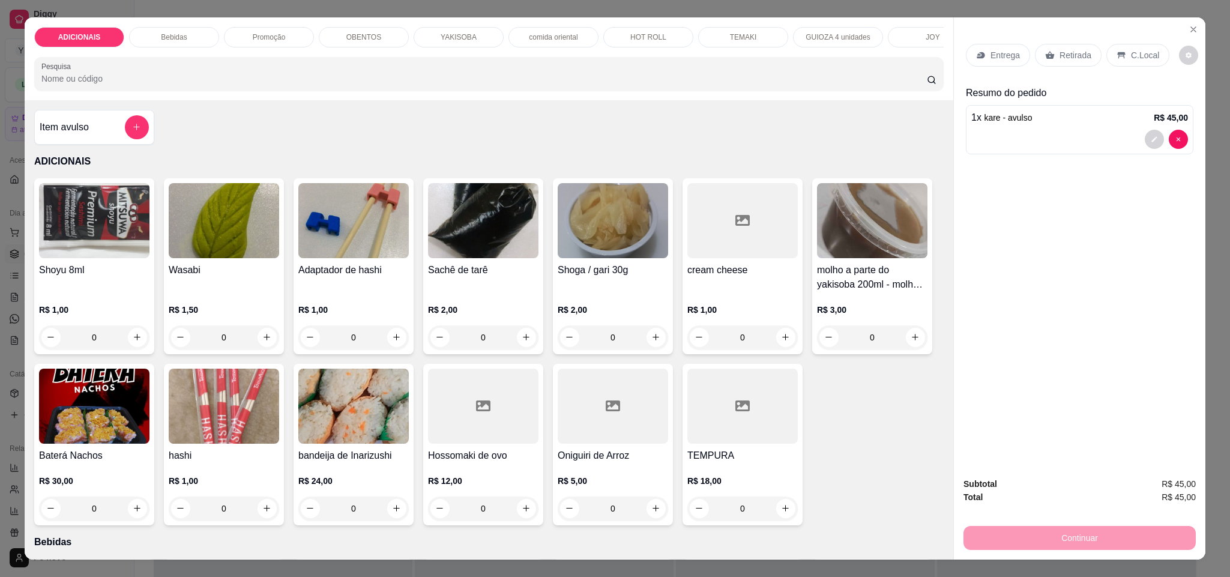
click at [465, 34] on p "YAKISOBA" at bounding box center [459, 37] width 36 height 10
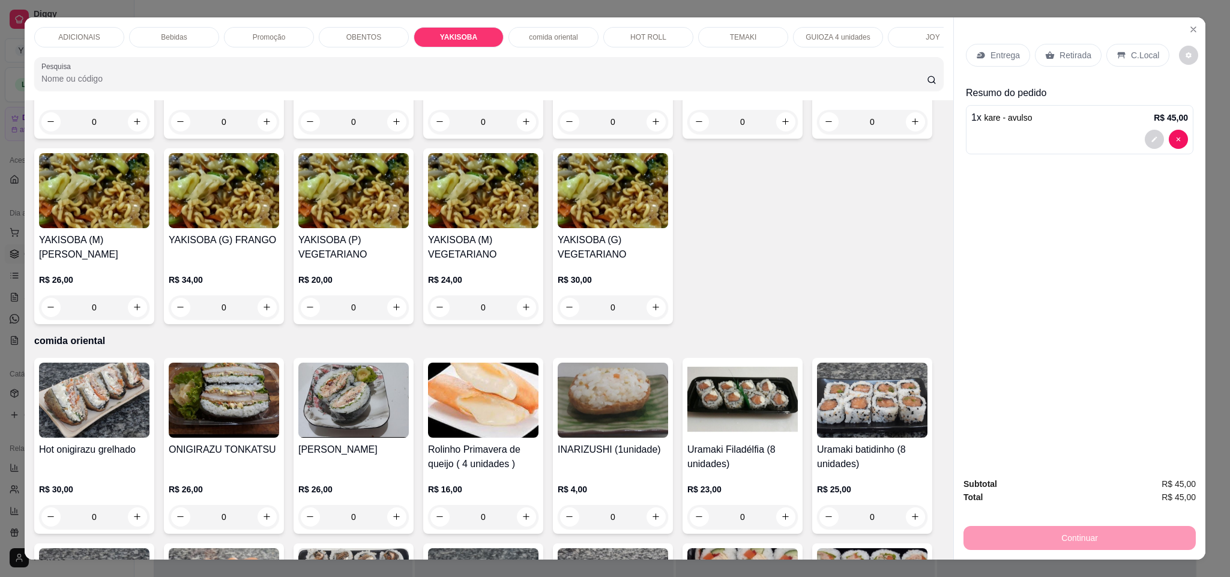
scroll to position [20, 0]
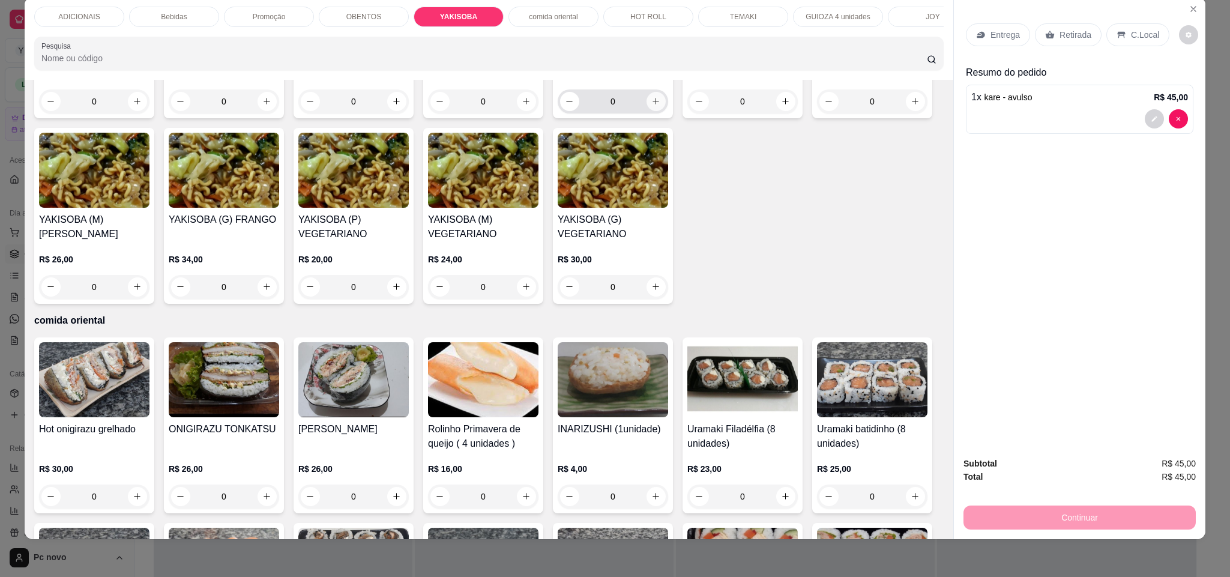
click at [646, 111] on button "increase-product-quantity" at bounding box center [655, 101] width 19 height 19
type input "1"
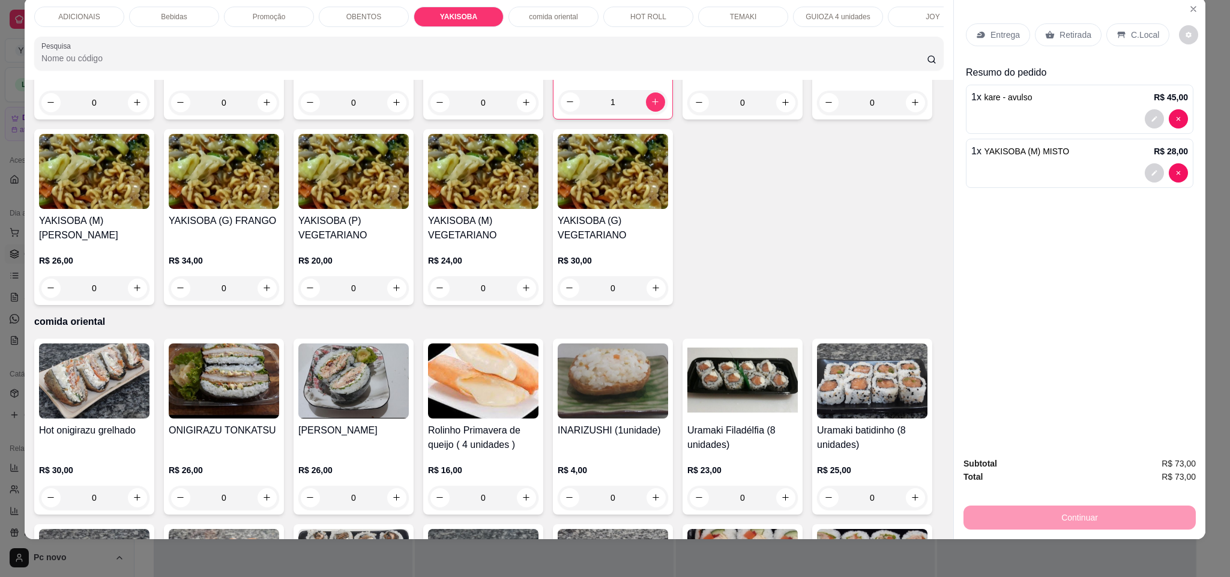
click at [244, 11] on div "Promoção" at bounding box center [269, 17] width 90 height 20
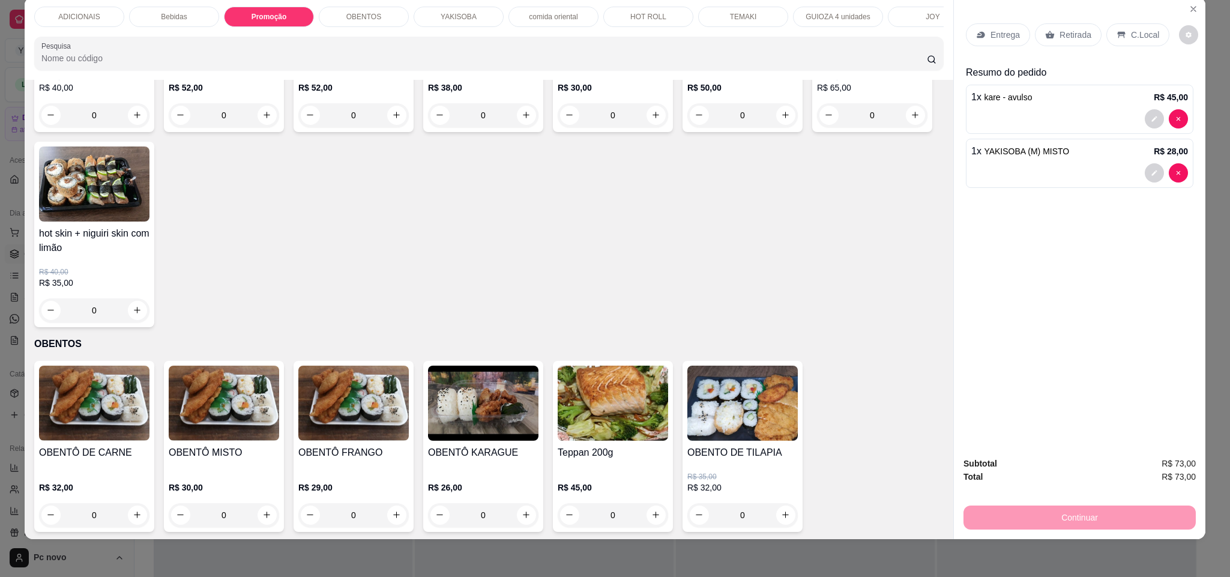
click at [126, 127] on div "0" at bounding box center [94, 115] width 110 height 24
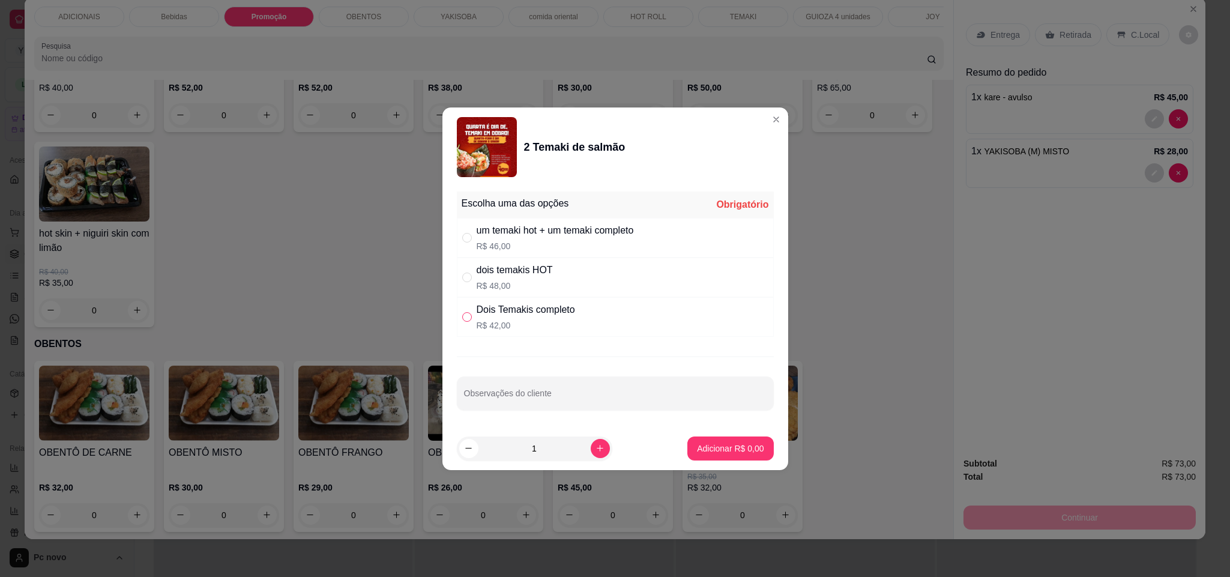
click at [462, 314] on input "" at bounding box center [467, 317] width 10 height 10
radio input "true"
click at [708, 445] on p "Adicionar R$ 42,00" at bounding box center [728, 447] width 70 height 11
type input "1"
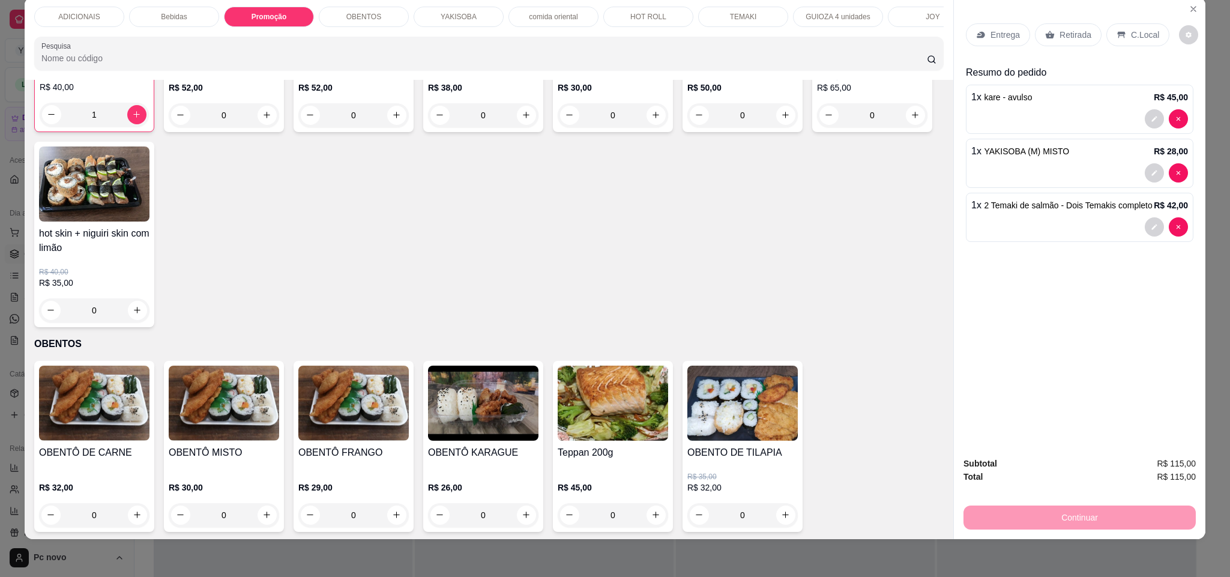
drag, startPoint x: 744, startPoint y: 18, endPoint x: 634, endPoint y: 117, distance: 147.9
click at [744, 17] on p "TEMAKI" at bounding box center [743, 17] width 27 height 10
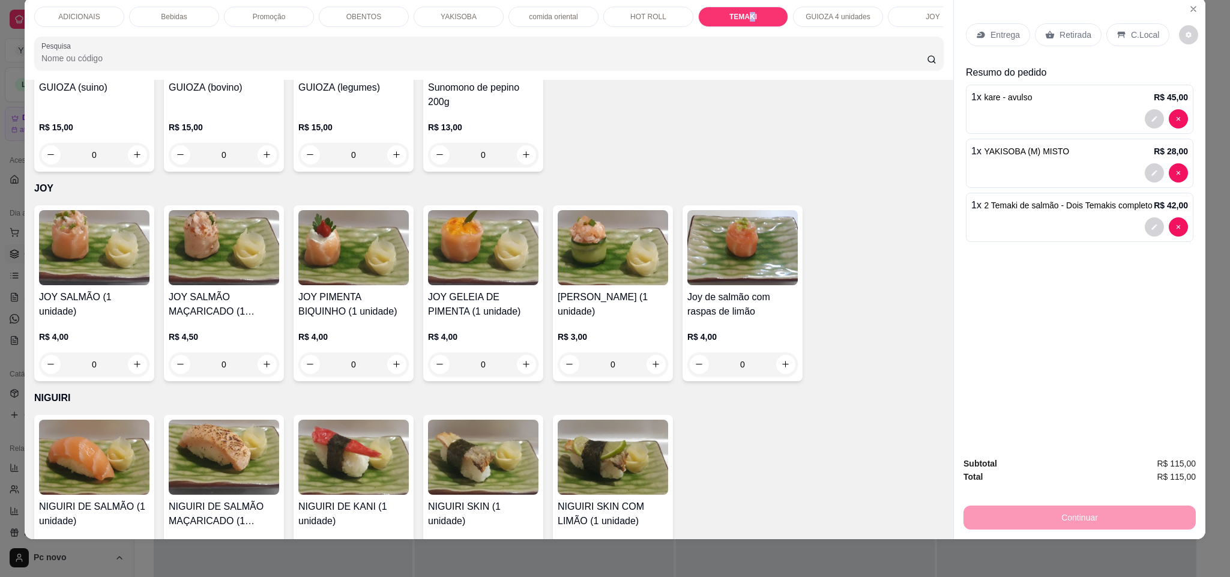
type input "1"
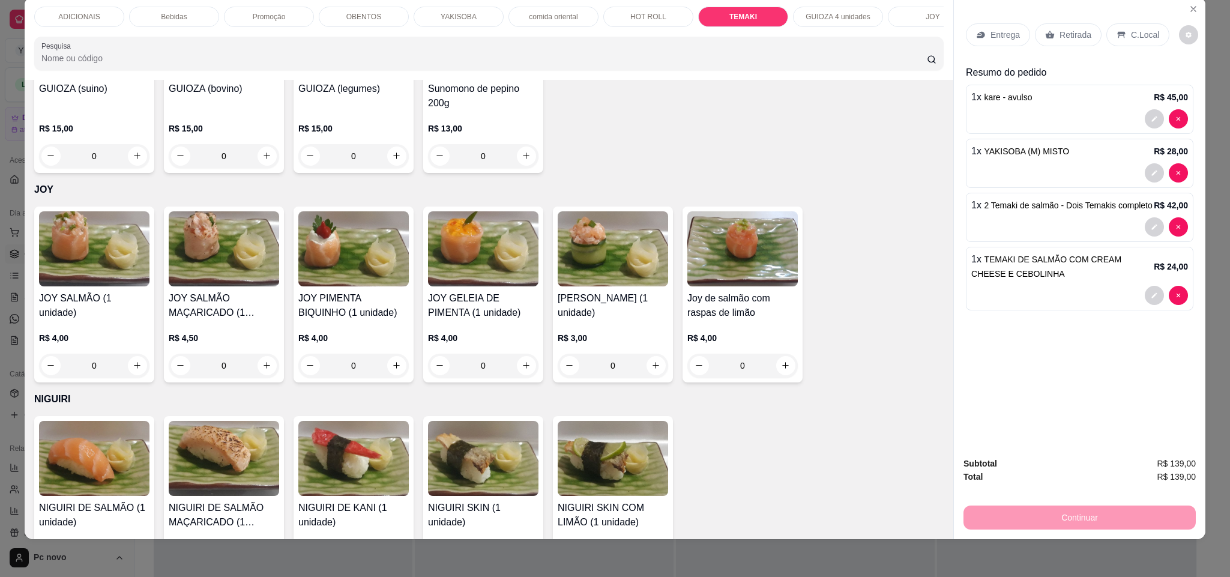
click at [1010, 35] on p "Entrega" at bounding box center [1004, 35] width 29 height 12
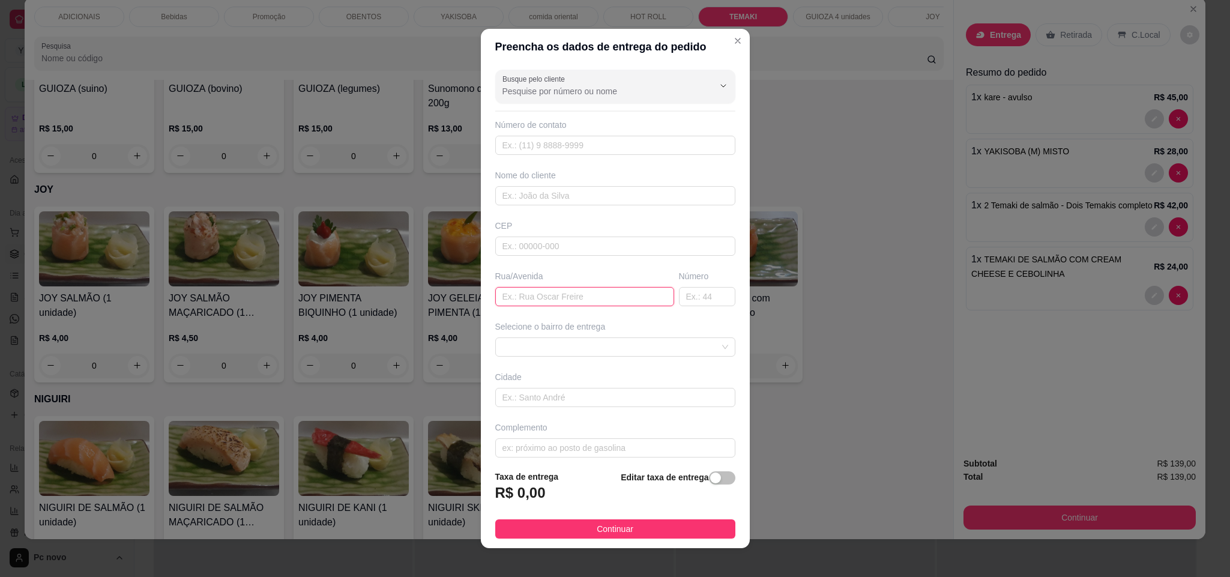
click at [528, 294] on input "text" at bounding box center [584, 296] width 179 height 19
type input "alberto pereira cardoso"
click at [681, 294] on input "text" at bounding box center [707, 296] width 56 height 19
type input "80"
click at [710, 479] on div "button" at bounding box center [715, 477] width 11 height 11
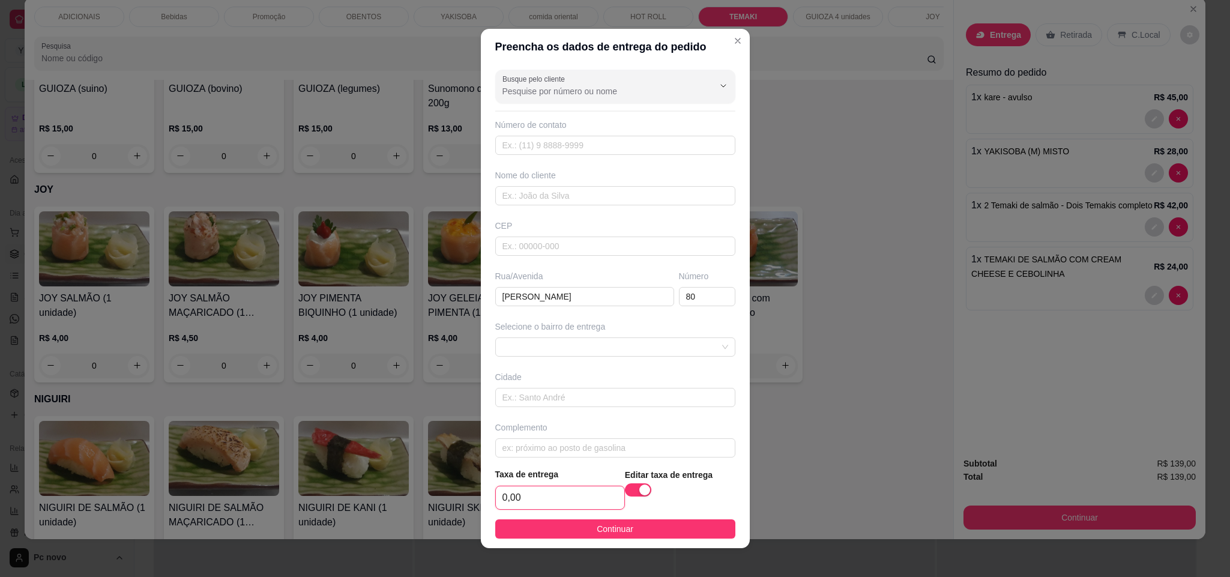
click at [580, 488] on input "0,00" at bounding box center [560, 497] width 128 height 23
type input "7,00"
click at [597, 526] on span "Continuar" at bounding box center [615, 528] width 37 height 13
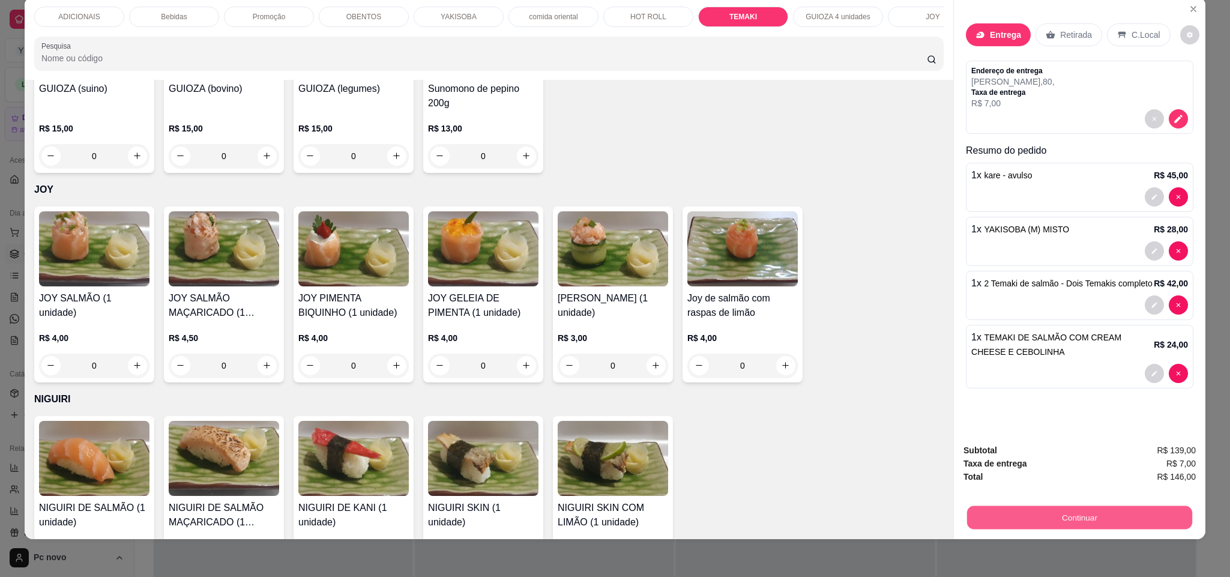
click at [1088, 508] on button "Continuar" at bounding box center [1079, 517] width 225 height 23
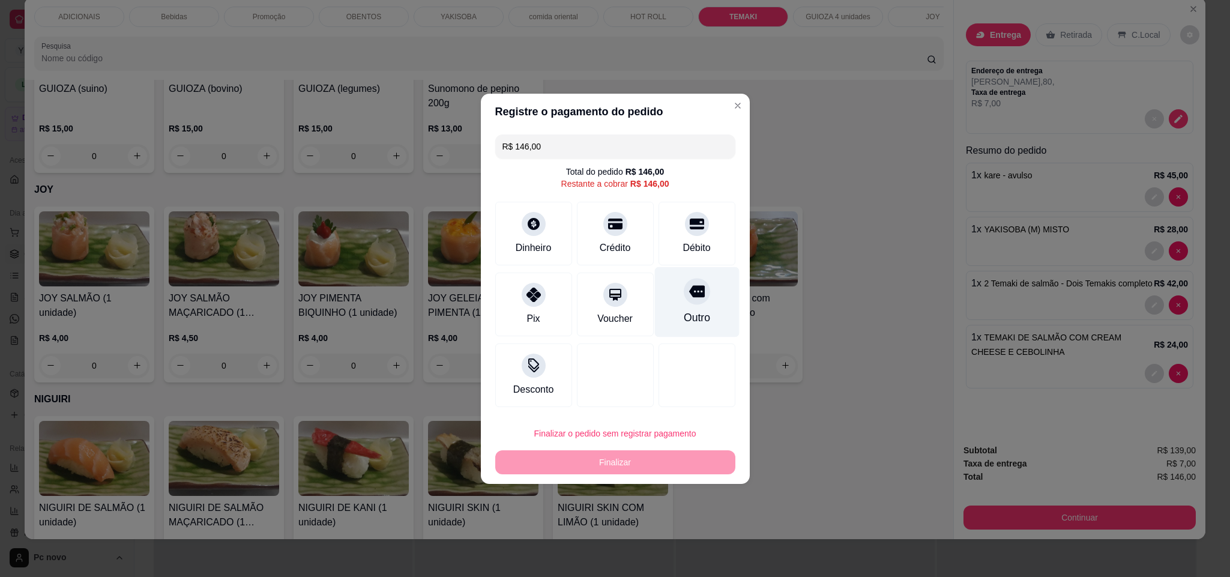
click at [688, 292] on icon at bounding box center [696, 291] width 16 height 12
type input "R$ 0,00"
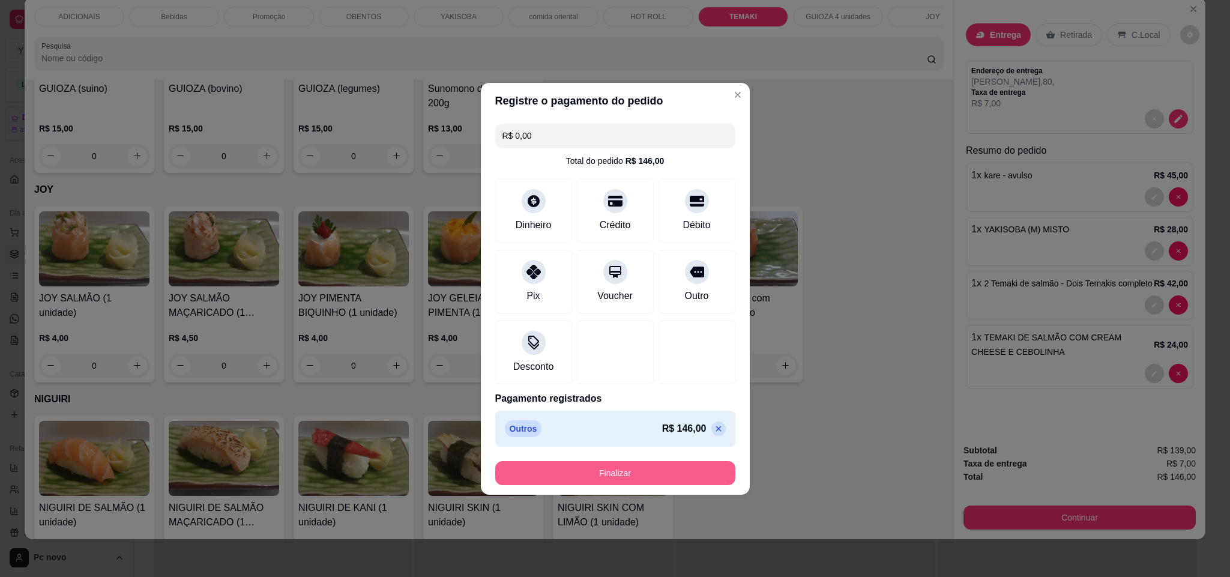
click at [682, 475] on button "Finalizar" at bounding box center [615, 473] width 240 height 24
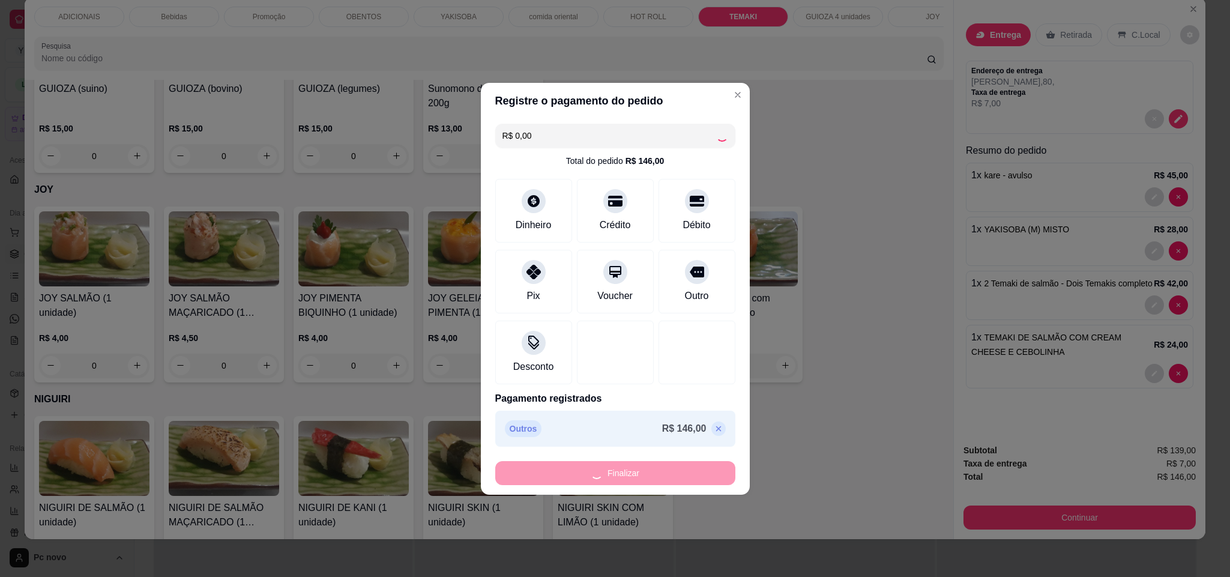
type input "0"
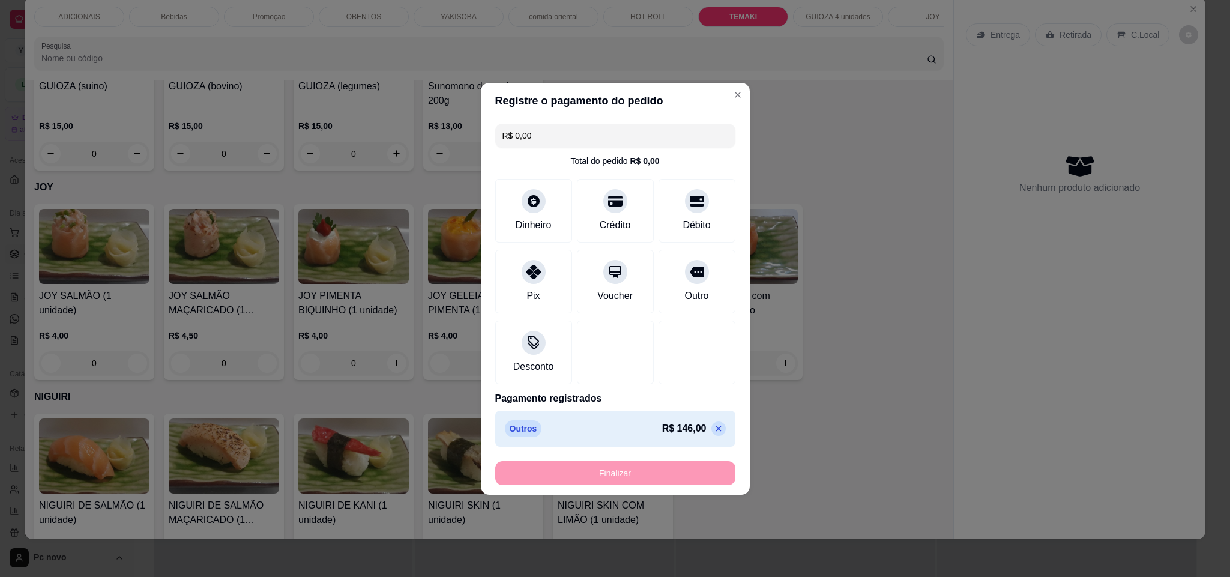
type input "-R$ 146,00"
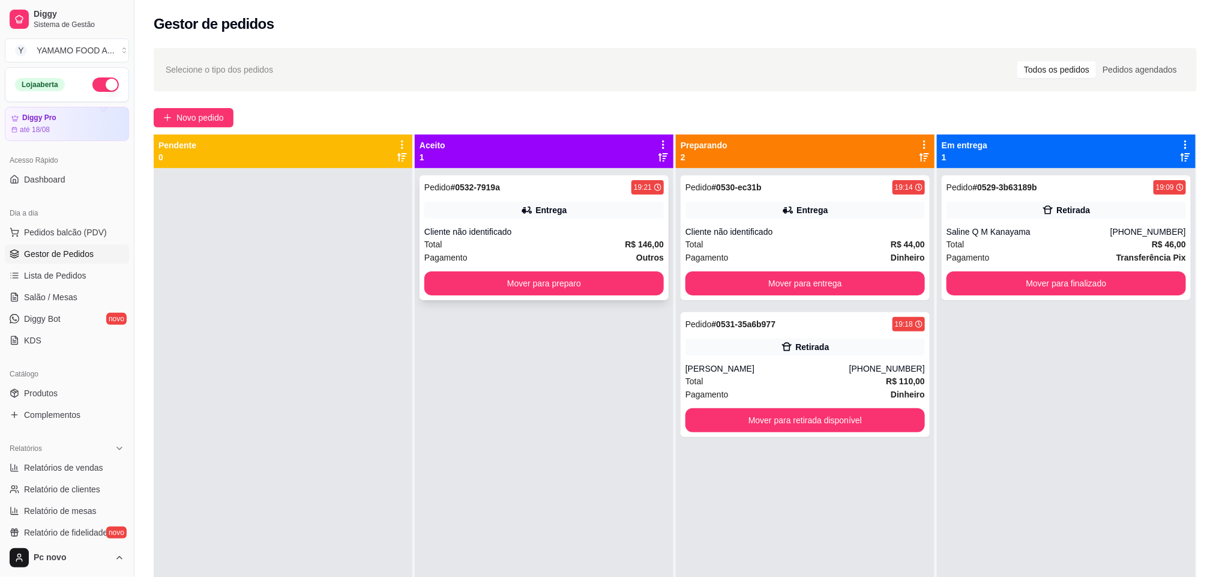
click at [613, 243] on div "Total R$ 146,00" at bounding box center [543, 244] width 239 height 13
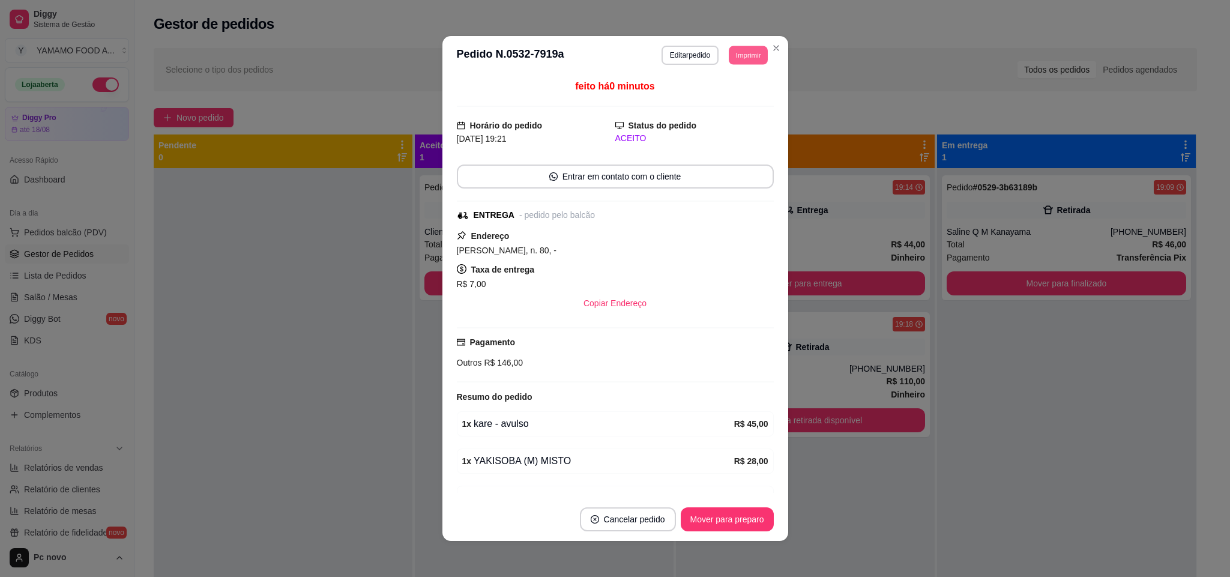
click at [729, 56] on button "Imprimir" at bounding box center [748, 55] width 39 height 19
click at [709, 100] on button "IMPRESSORA" at bounding box center [719, 97] width 84 height 19
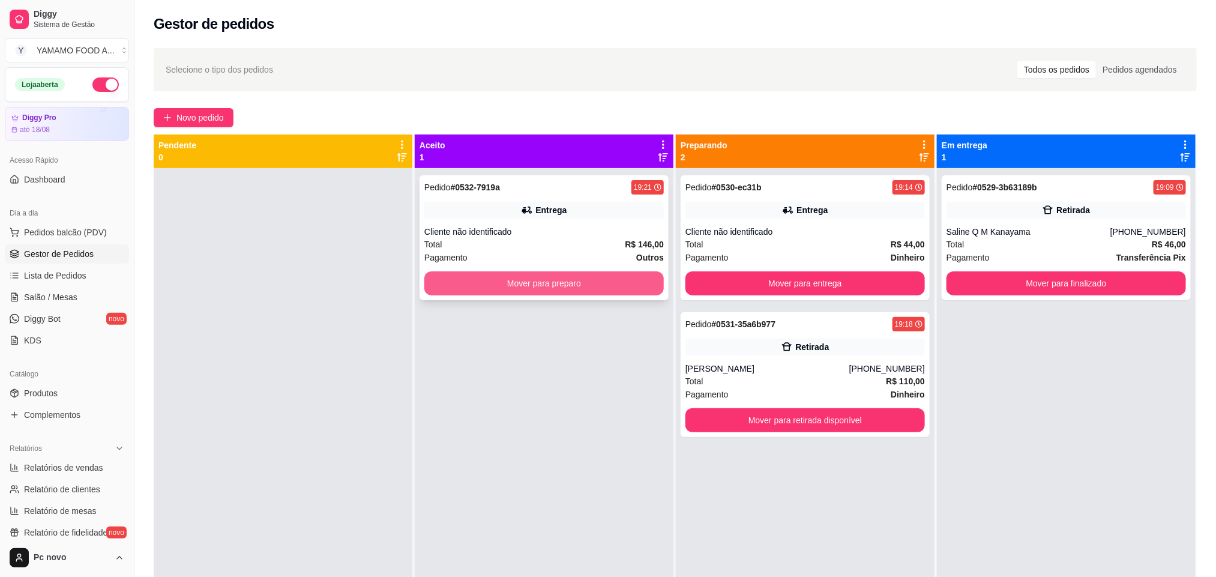
click at [601, 281] on button "Mover para preparo" at bounding box center [543, 283] width 239 height 24
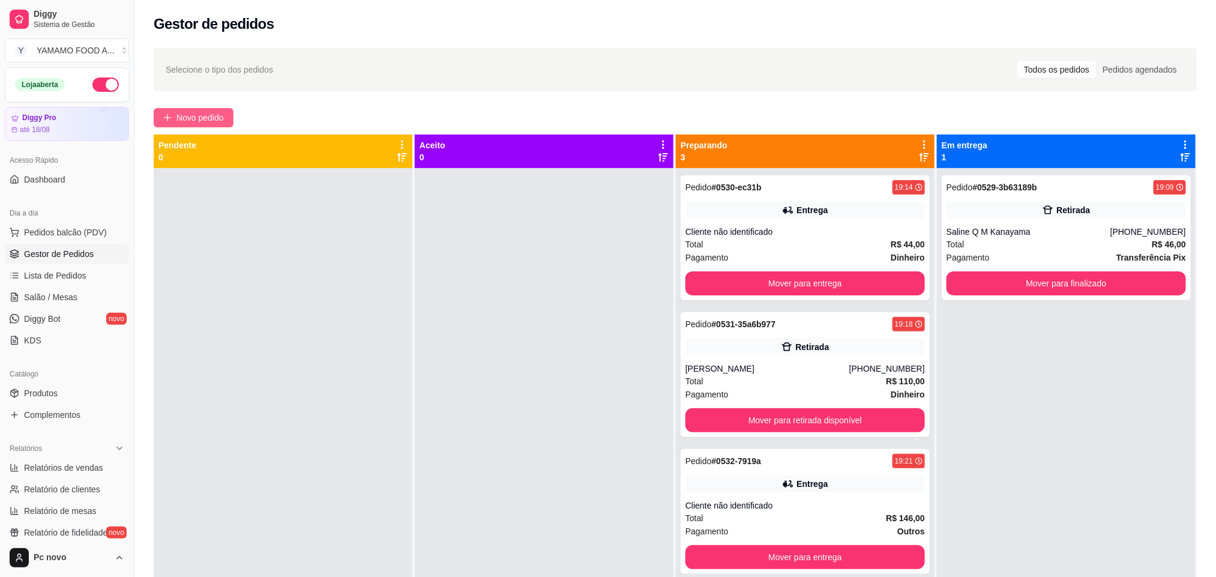
click at [179, 115] on span "Novo pedido" at bounding box center [199, 117] width 47 height 13
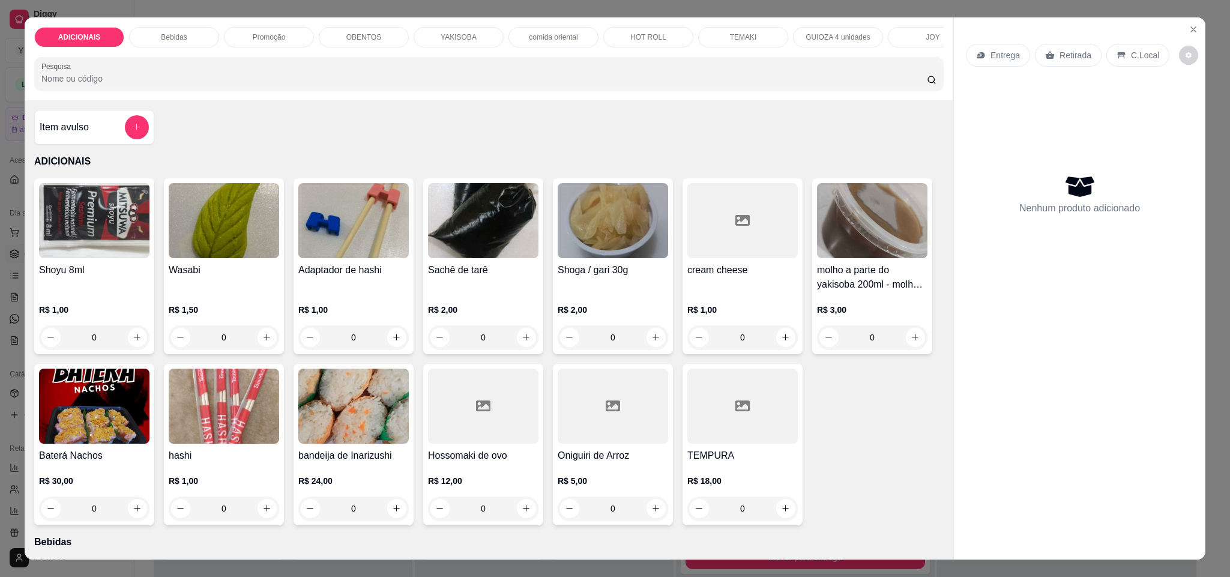
click at [373, 35] on div "OBENTOS" at bounding box center [364, 37] width 90 height 20
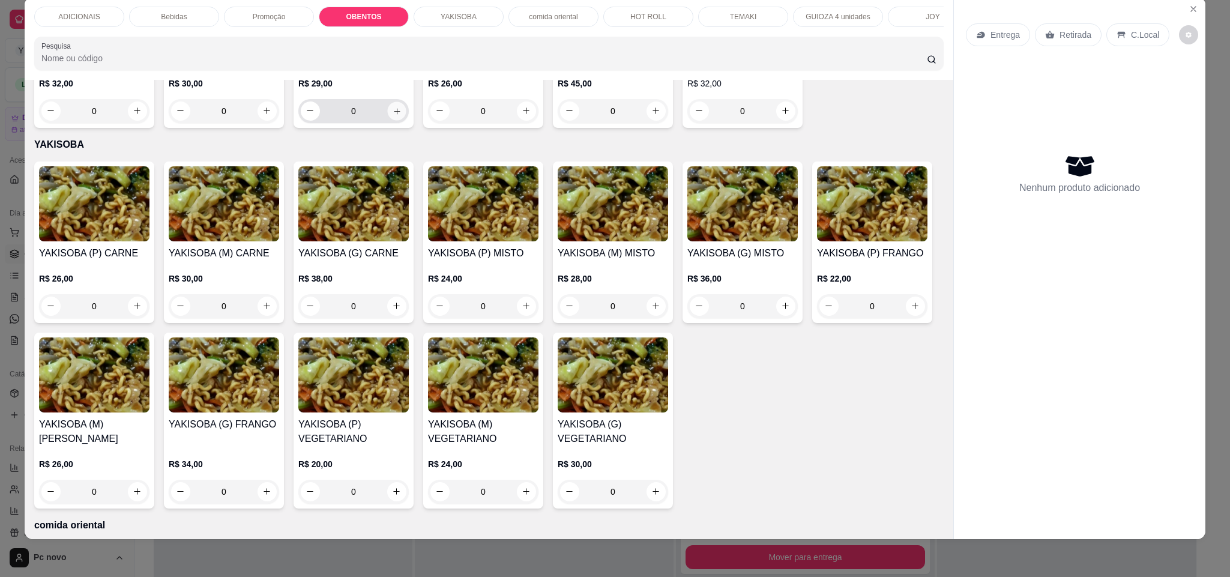
click at [394, 120] on button "increase-product-quantity" at bounding box center [396, 110] width 19 height 19
type input "1"
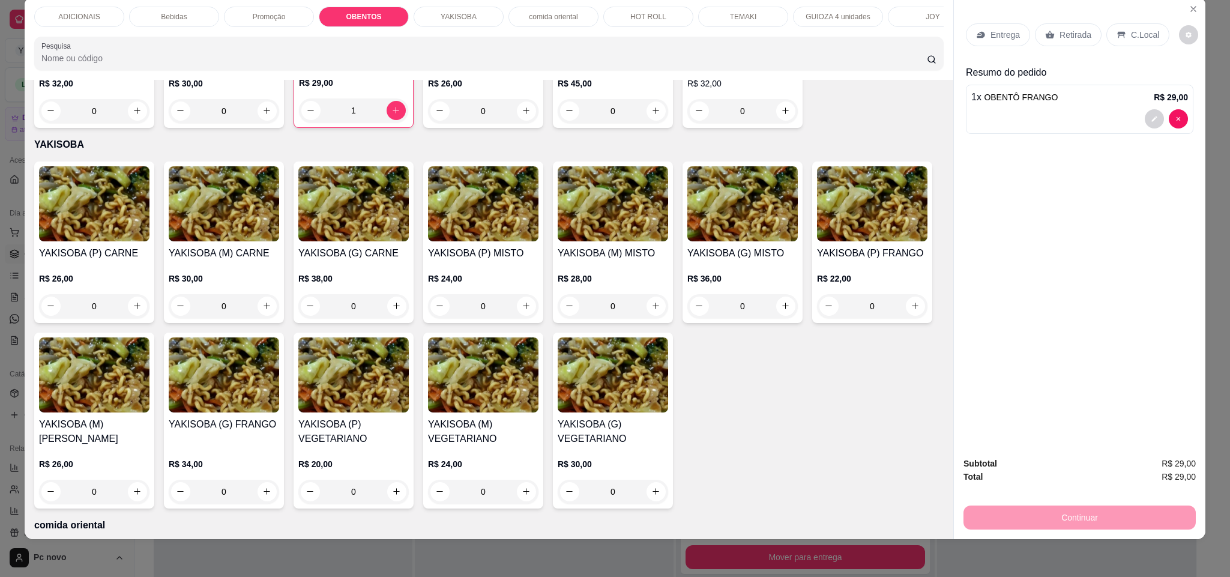
click at [1002, 31] on p "Entrega" at bounding box center [1004, 35] width 29 height 12
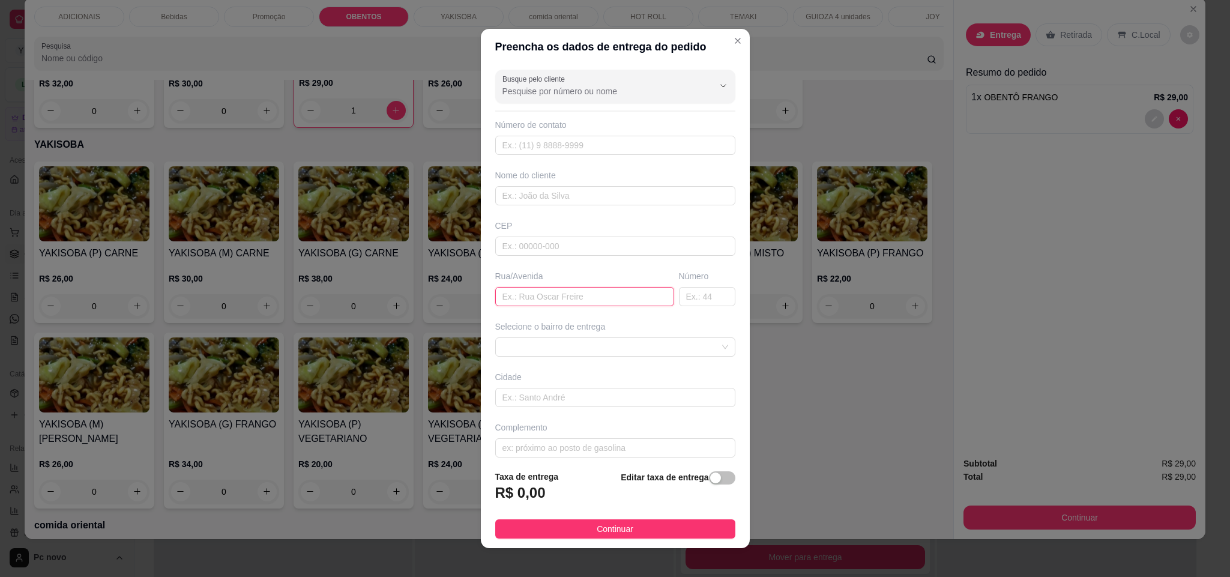
click at [587, 303] on input "text" at bounding box center [584, 296] width 179 height 19
paste input "Josefina de Antoni Fogo"
type input "Josefina de Antoni Fogo"
click at [688, 301] on input "text" at bounding box center [707, 296] width 56 height 19
type input "115"
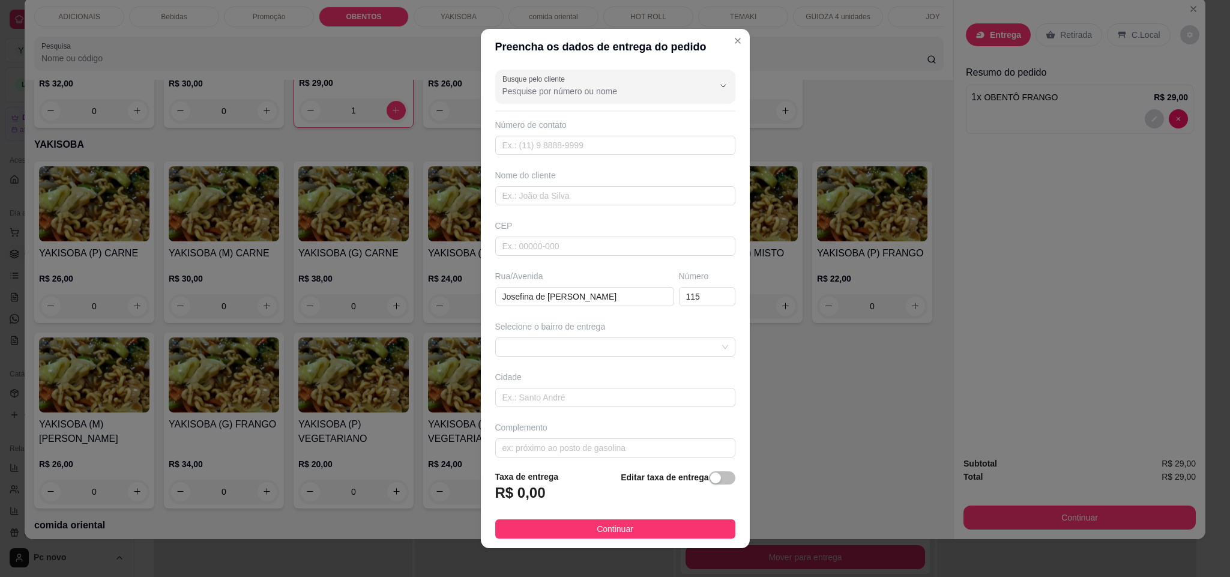
click at [661, 361] on div "Busque pelo cliente Número de contato Nome do cliente CEP Rua/Avenida Josefina …" at bounding box center [615, 263] width 269 height 396
click at [661, 346] on span at bounding box center [615, 347] width 226 height 18
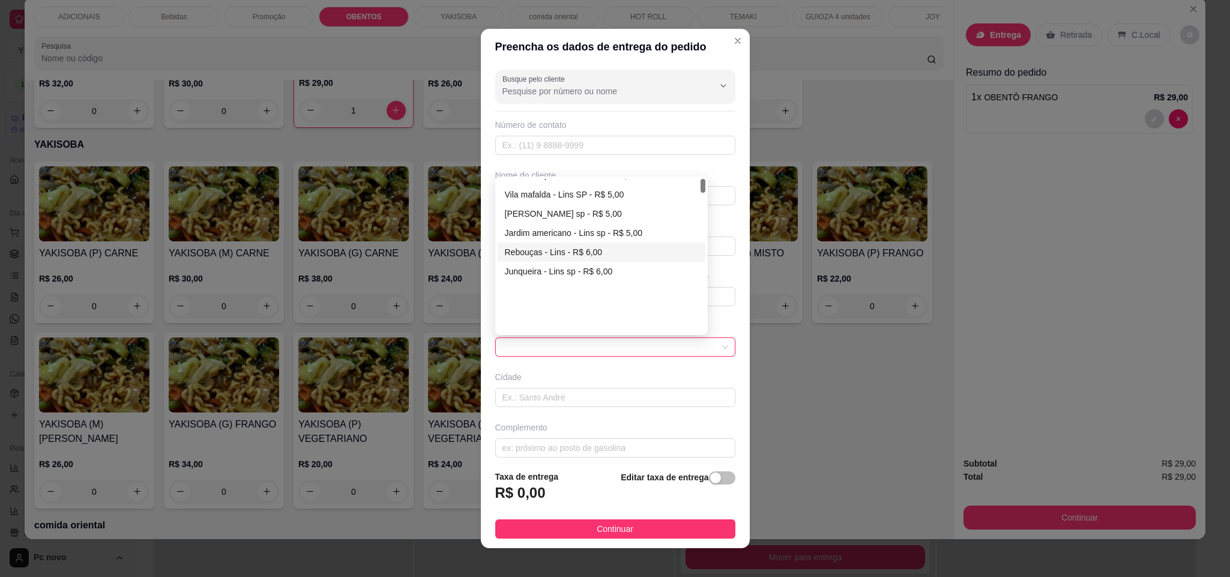
scroll to position [0, 0]
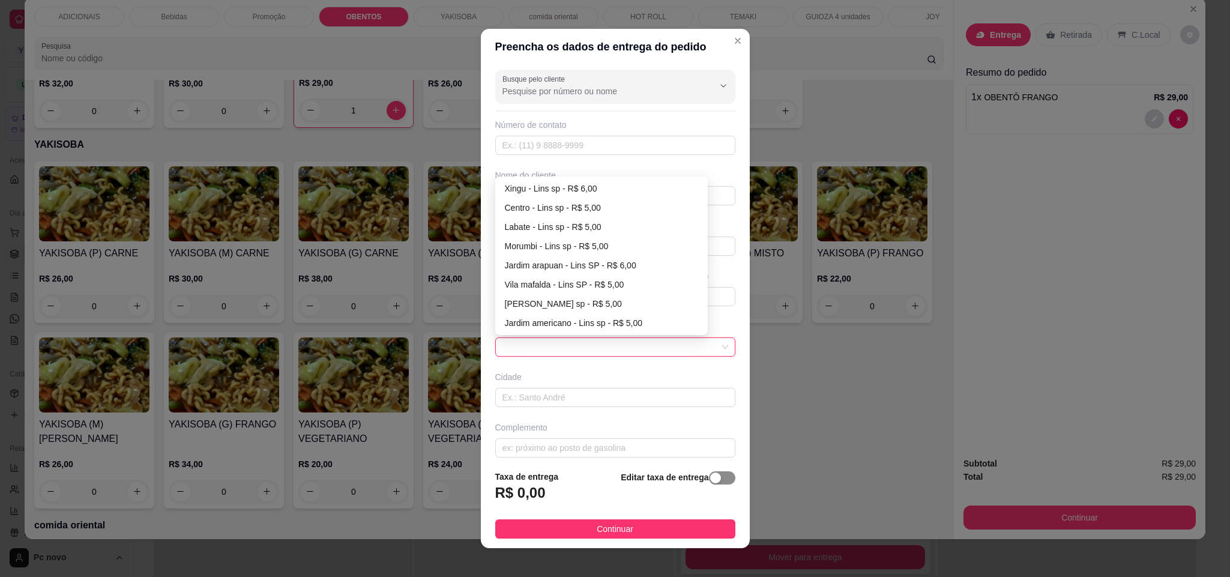
click at [709, 474] on span "button" at bounding box center [722, 477] width 26 height 13
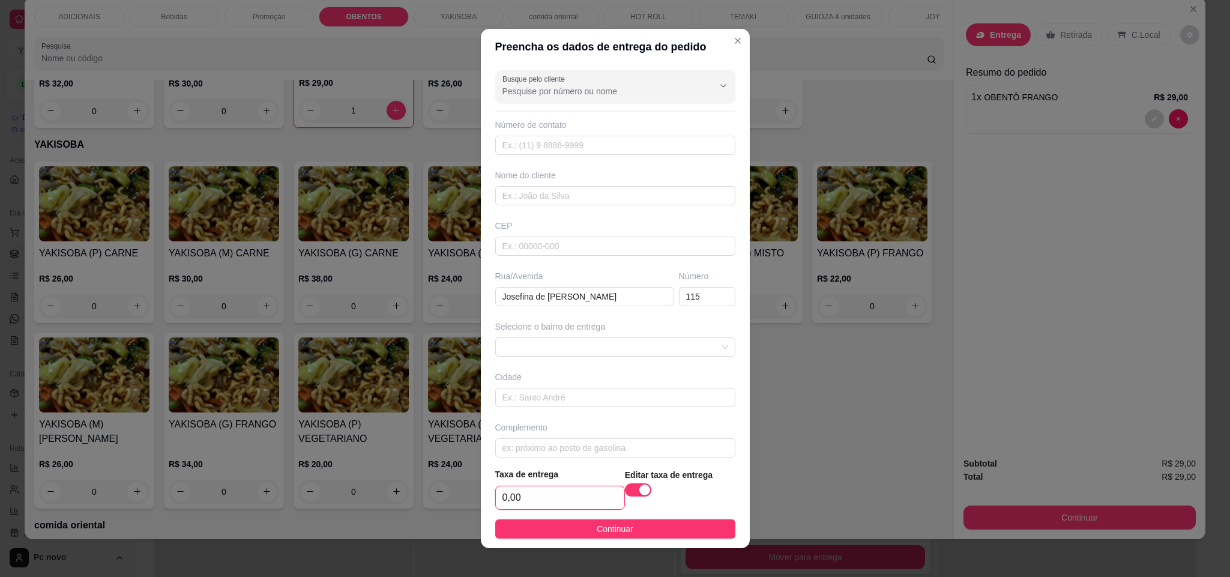
click at [547, 495] on input "0,00" at bounding box center [560, 497] width 128 height 23
type input "6,00"
click at [610, 521] on button "Continuar" at bounding box center [615, 528] width 240 height 19
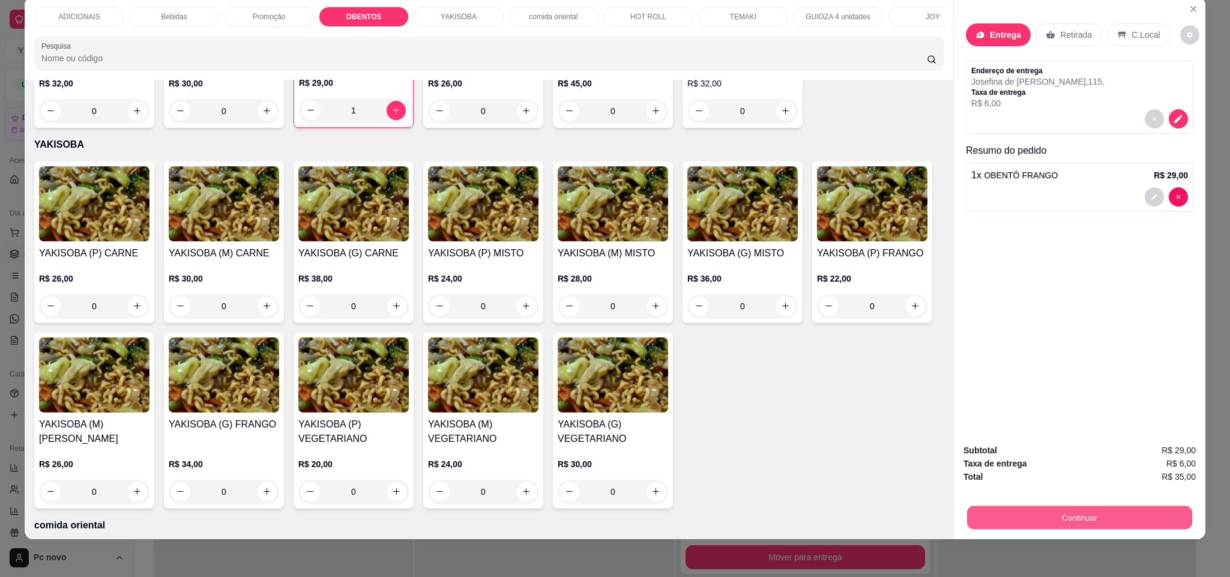
click at [976, 510] on button "Continuar" at bounding box center [1079, 517] width 225 height 23
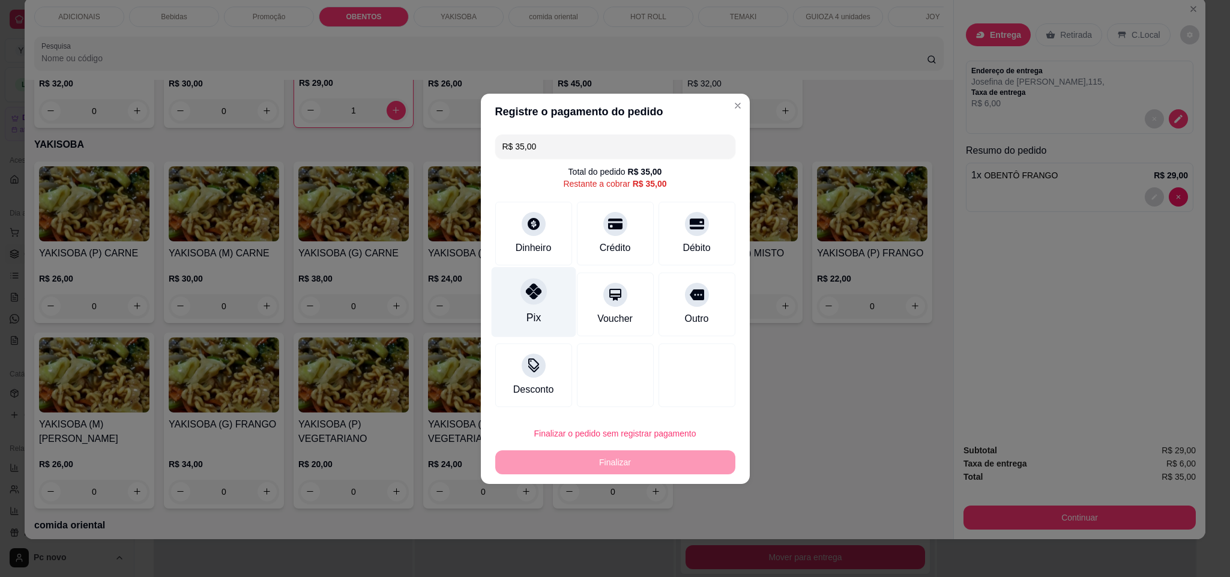
click at [541, 316] on div "Pix" at bounding box center [533, 301] width 85 height 70
type input "R$ 0,00"
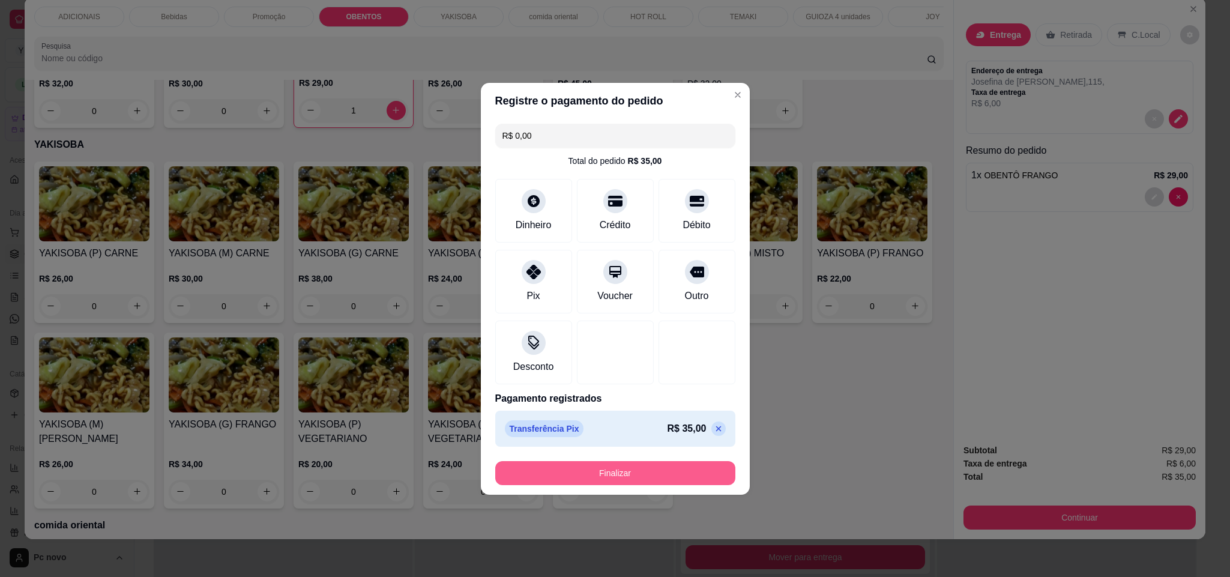
click at [601, 471] on button "Finalizar" at bounding box center [615, 473] width 240 height 24
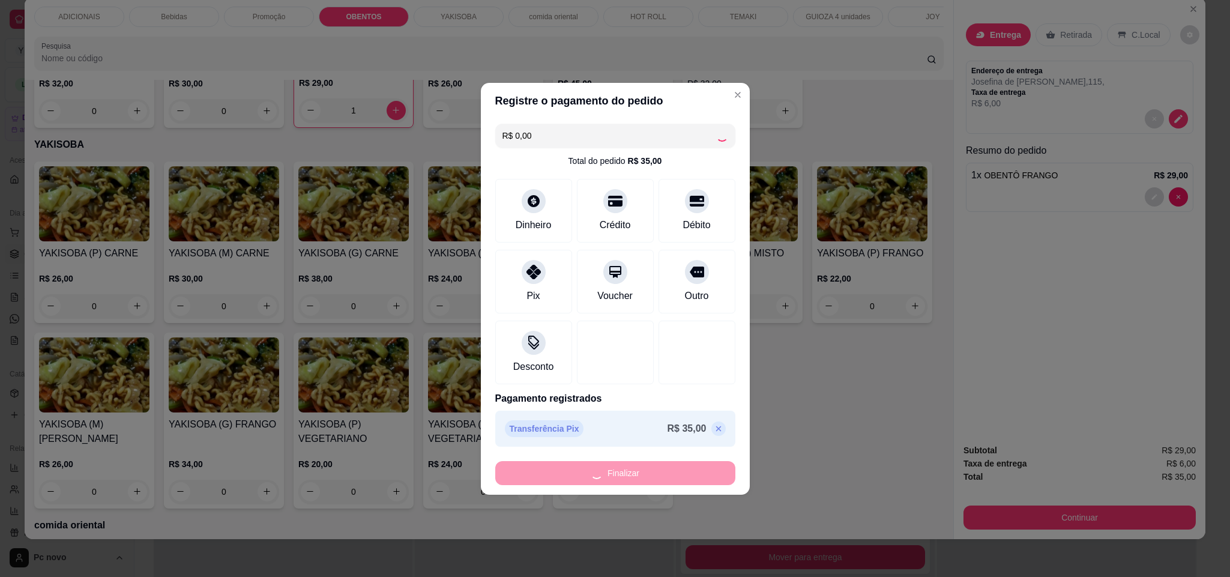
type input "0"
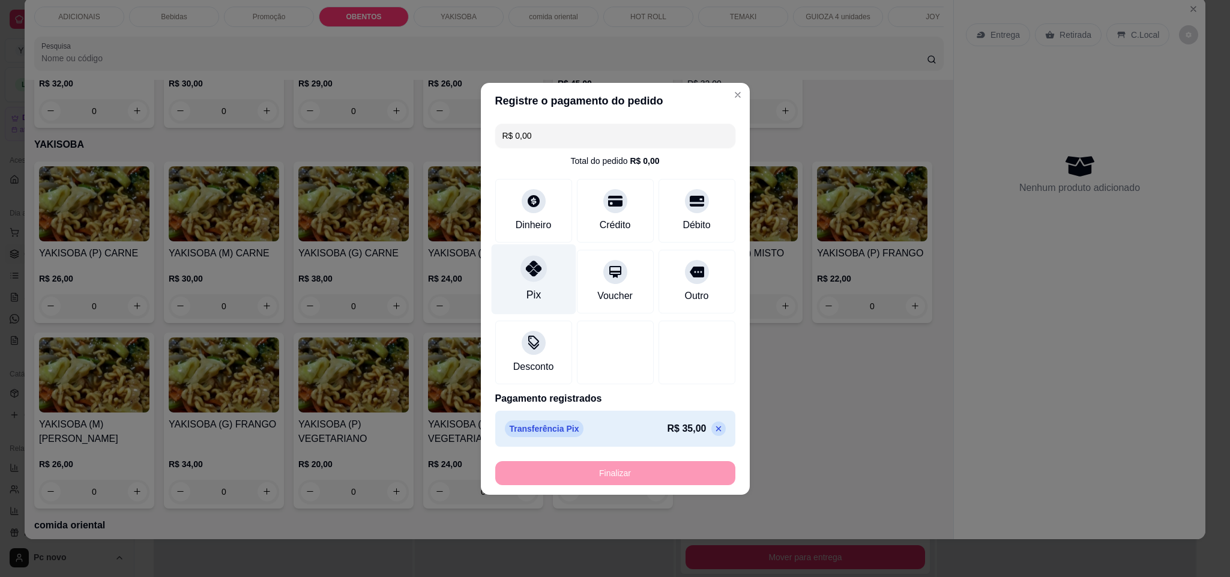
type input "-R$ 35,00"
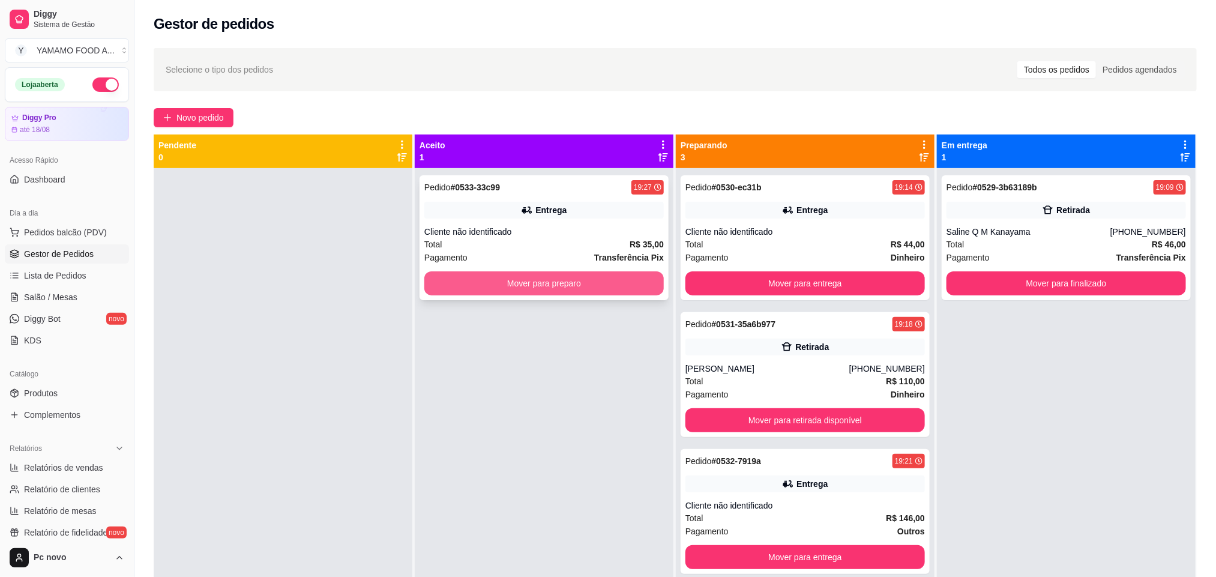
click at [501, 285] on button "Mover para preparo" at bounding box center [543, 283] width 239 height 24
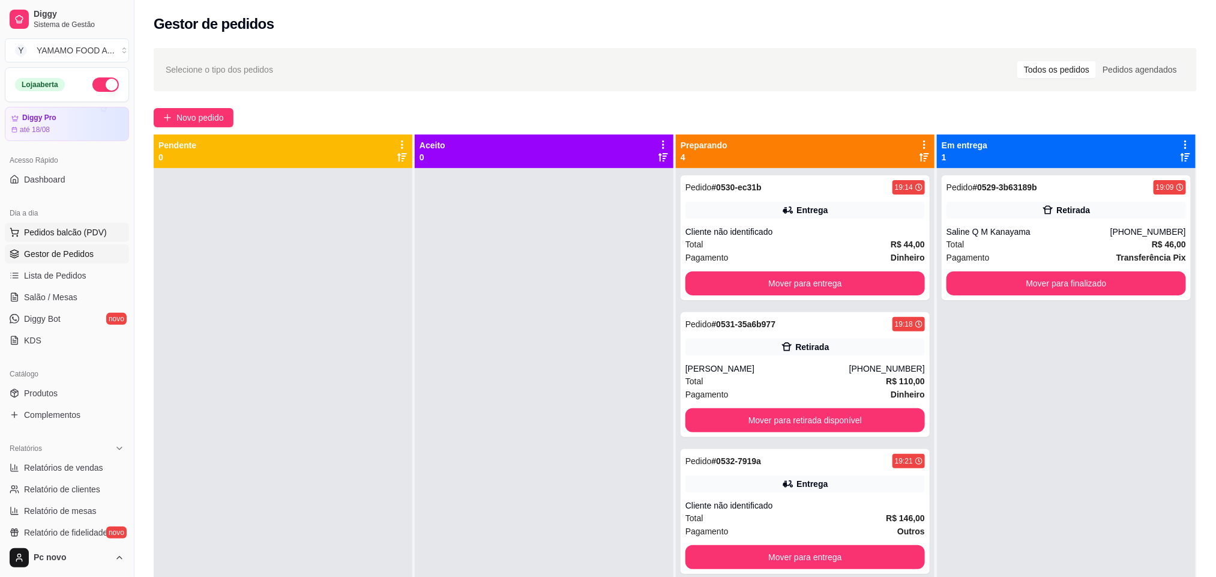
click at [59, 232] on span "Pedidos balcão (PDV)" at bounding box center [65, 232] width 83 height 12
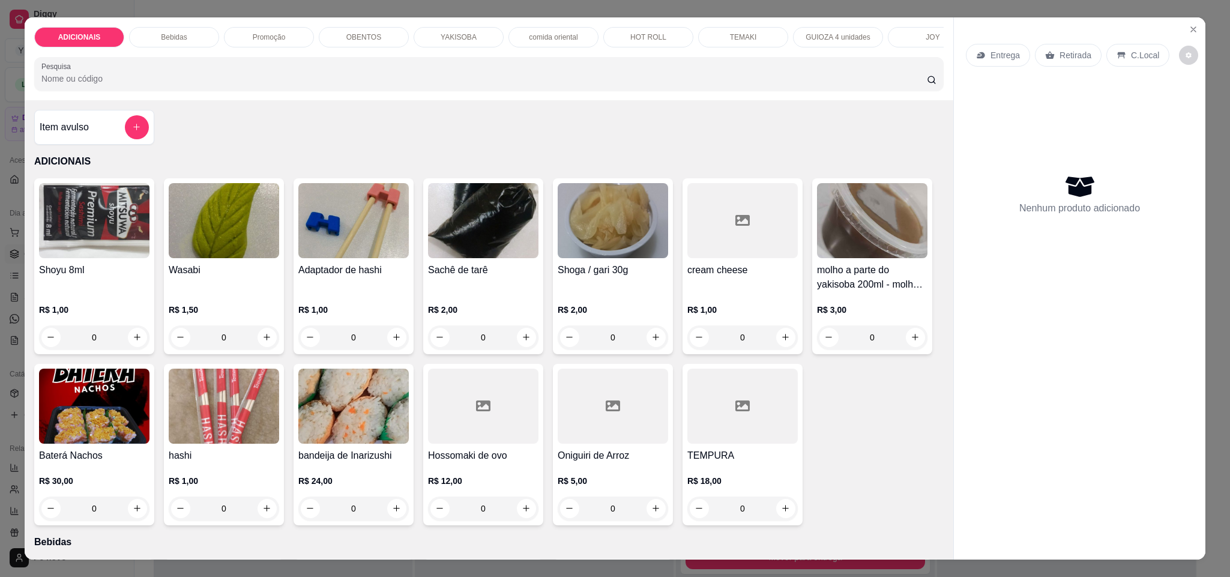
click at [420, 32] on div "YAKISOBA" at bounding box center [459, 37] width 90 height 20
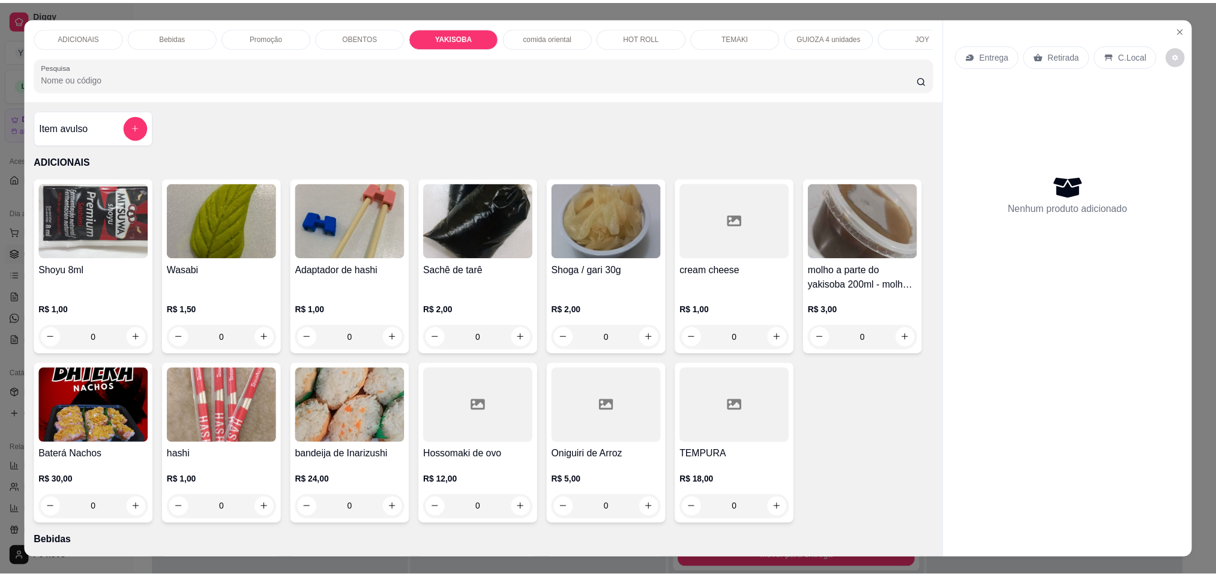
scroll to position [20, 0]
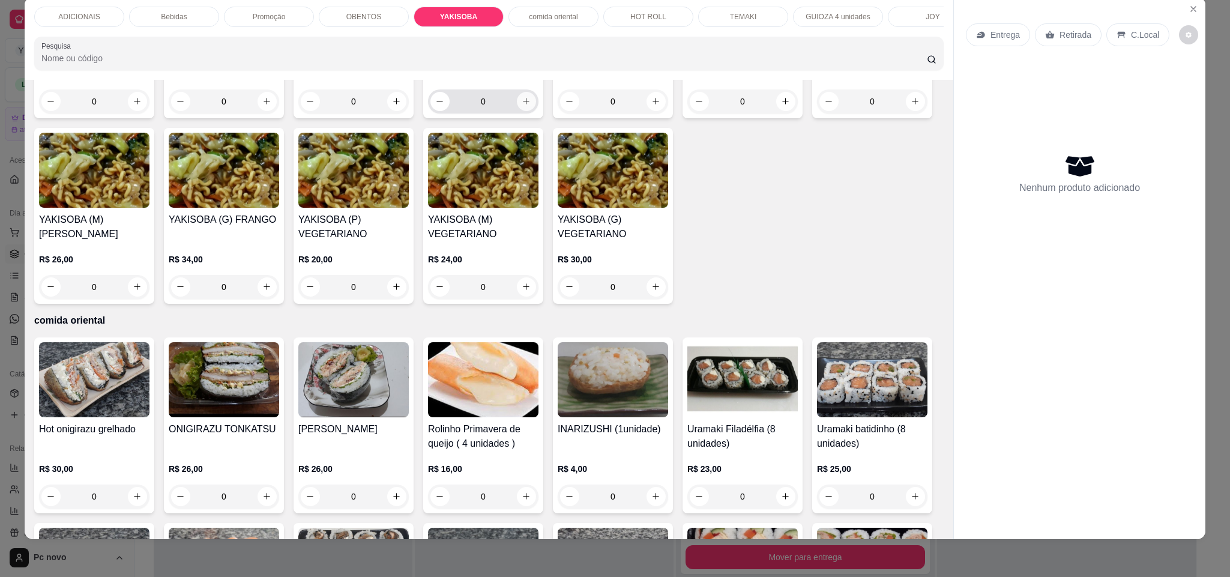
click at [522, 106] on icon "increase-product-quantity" at bounding box center [526, 101] width 9 height 9
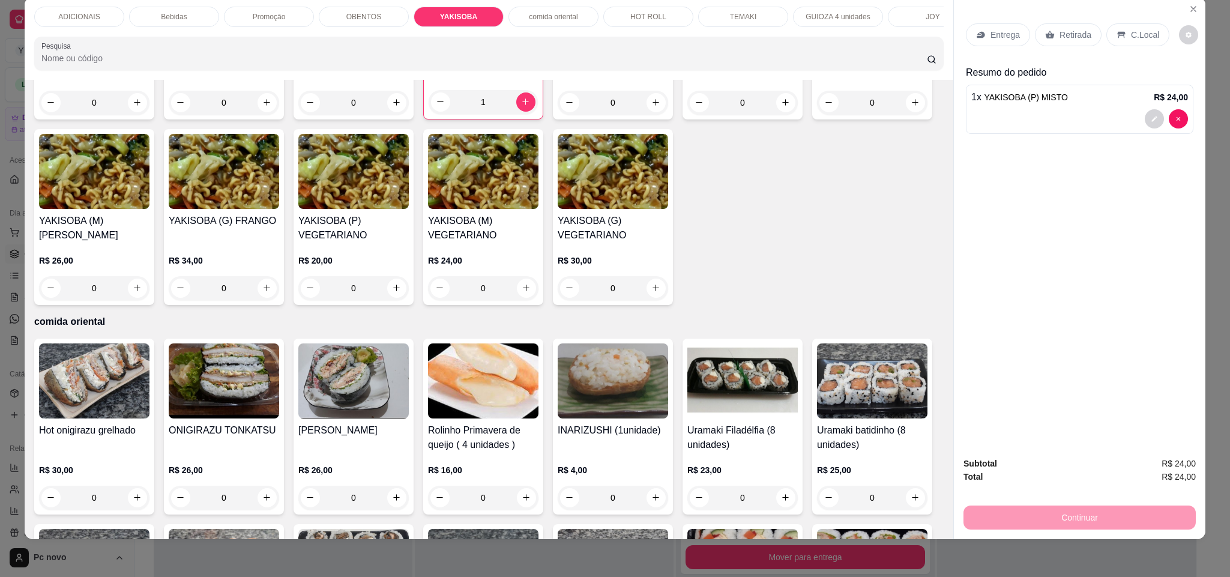
type input "1"
click at [990, 37] on p "Entrega" at bounding box center [1004, 35] width 29 height 12
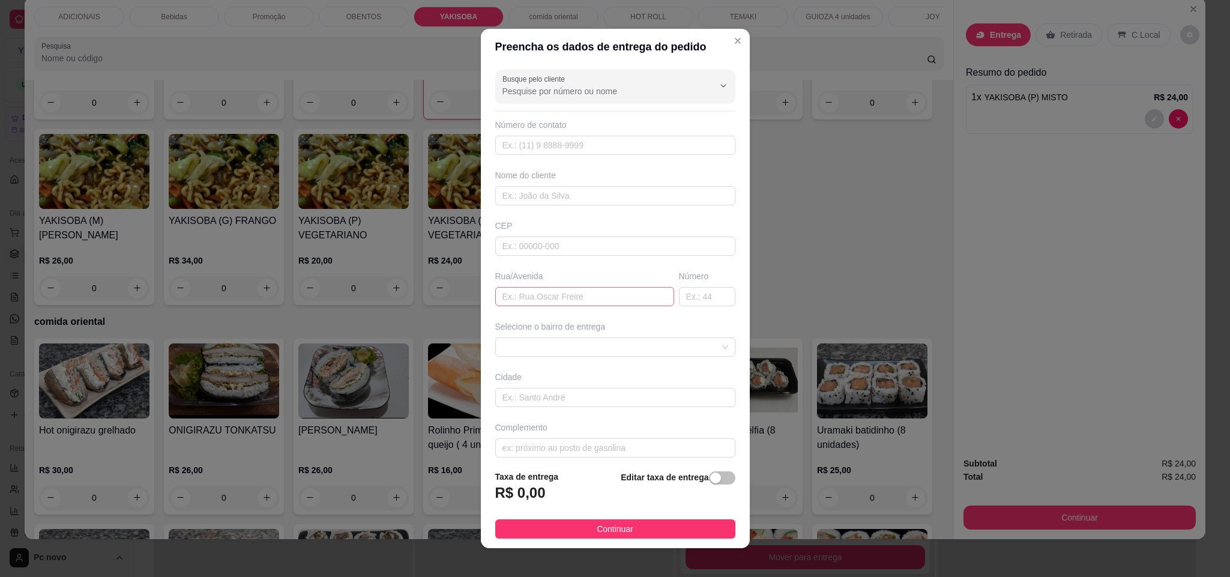
drag, startPoint x: 499, startPoint y: 288, endPoint x: 505, endPoint y: 299, distance: 12.1
click at [505, 299] on div "Rua/Avenida" at bounding box center [585, 288] width 184 height 36
click at [628, 304] on input "text" at bounding box center [584, 296] width 179 height 19
paste input "Rua Marcone"
type input "Rua Marcone"
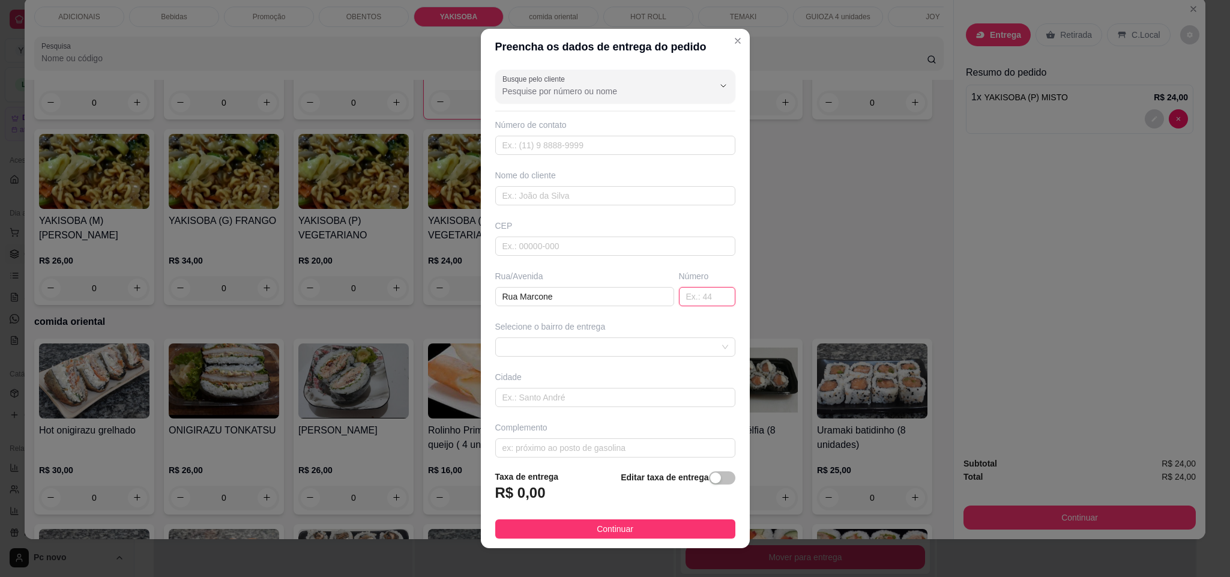
click at [679, 301] on input "text" at bounding box center [707, 296] width 56 height 19
type input "1020"
click at [710, 480] on div "button" at bounding box center [715, 477] width 11 height 11
click at [587, 490] on input "0,00" at bounding box center [560, 497] width 128 height 23
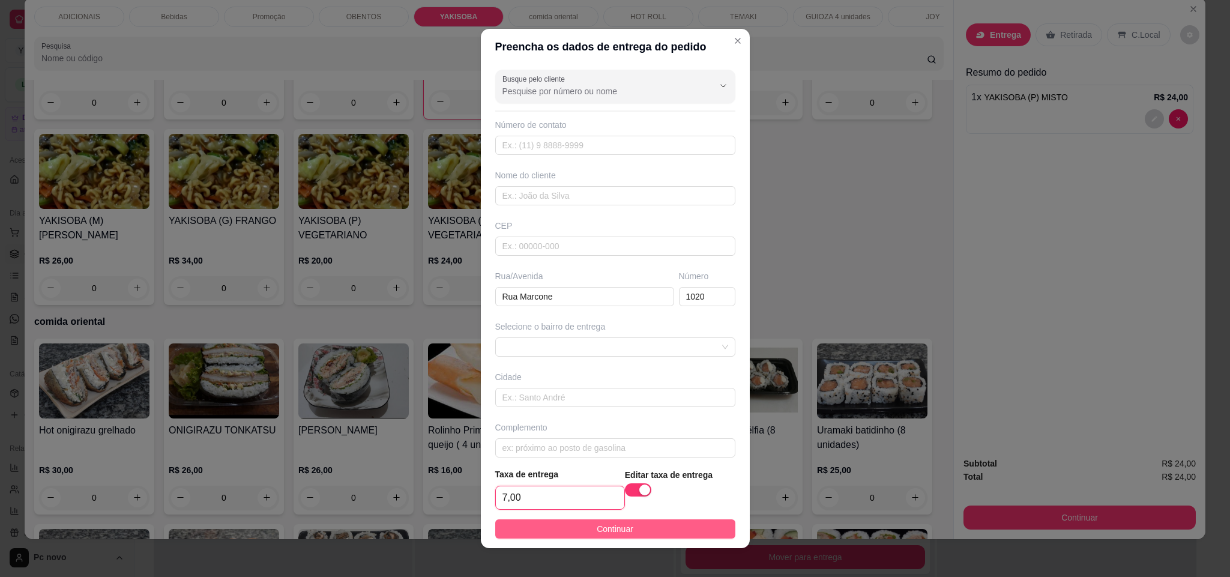
type input "7,00"
click at [609, 529] on span "Continuar" at bounding box center [615, 528] width 37 height 13
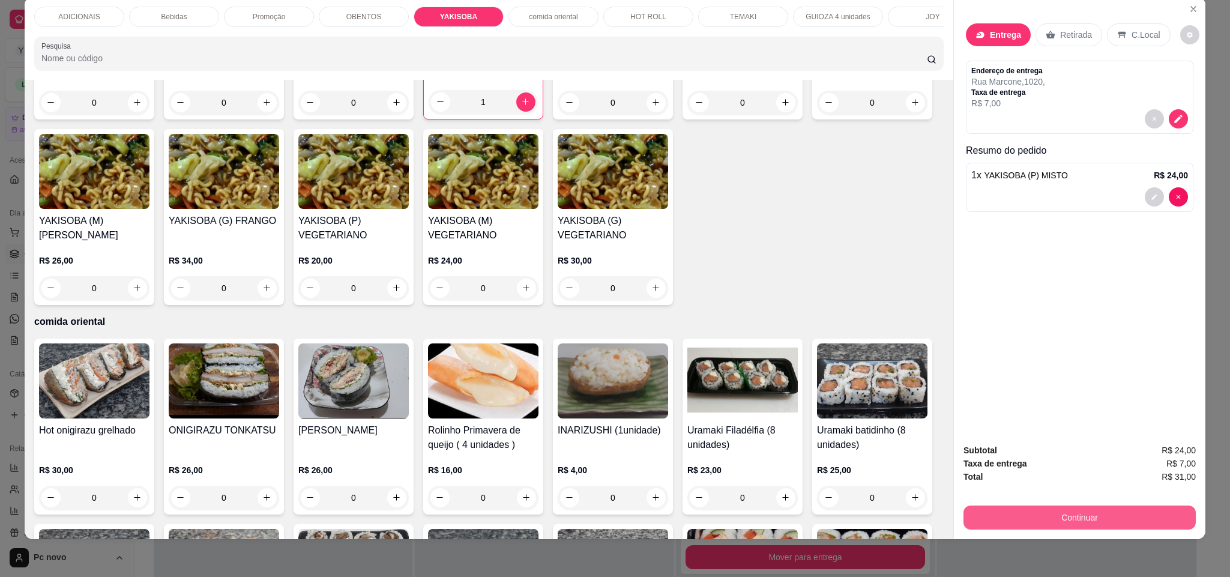
click at [1009, 521] on button "Continuar" at bounding box center [1079, 517] width 232 height 24
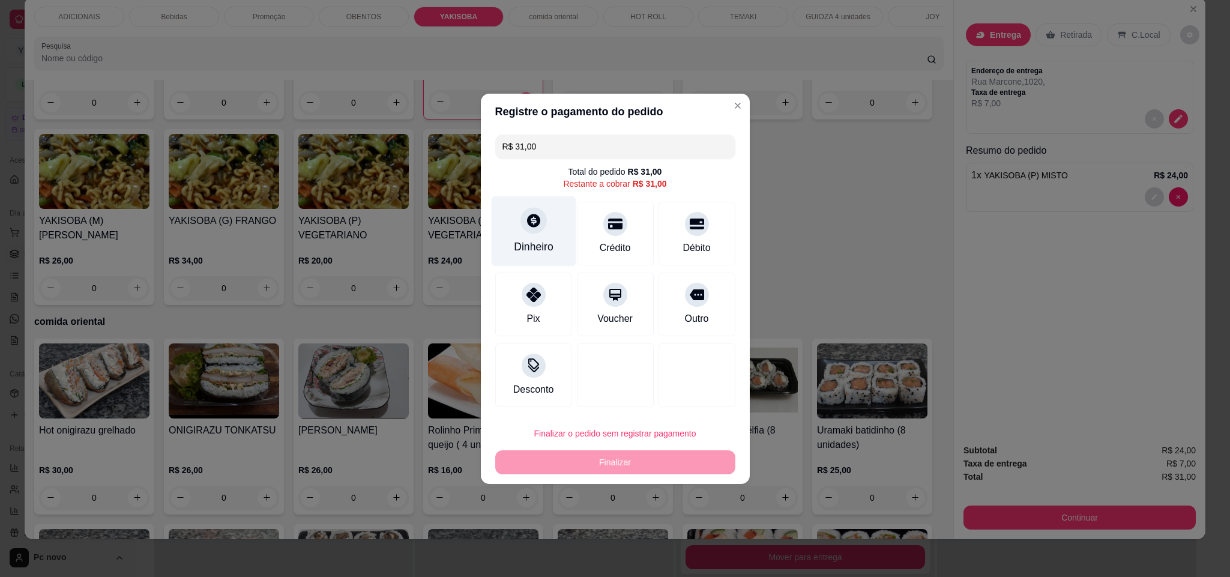
click at [546, 243] on div "Dinheiro" at bounding box center [534, 247] width 40 height 16
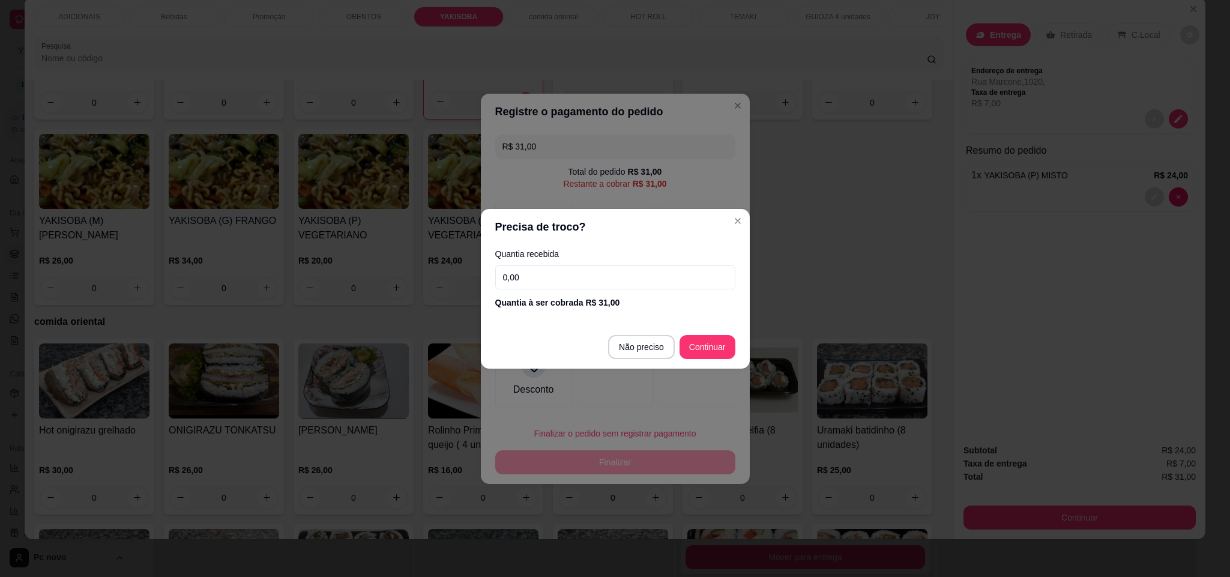
click at [552, 280] on input "0,00" at bounding box center [615, 277] width 240 height 24
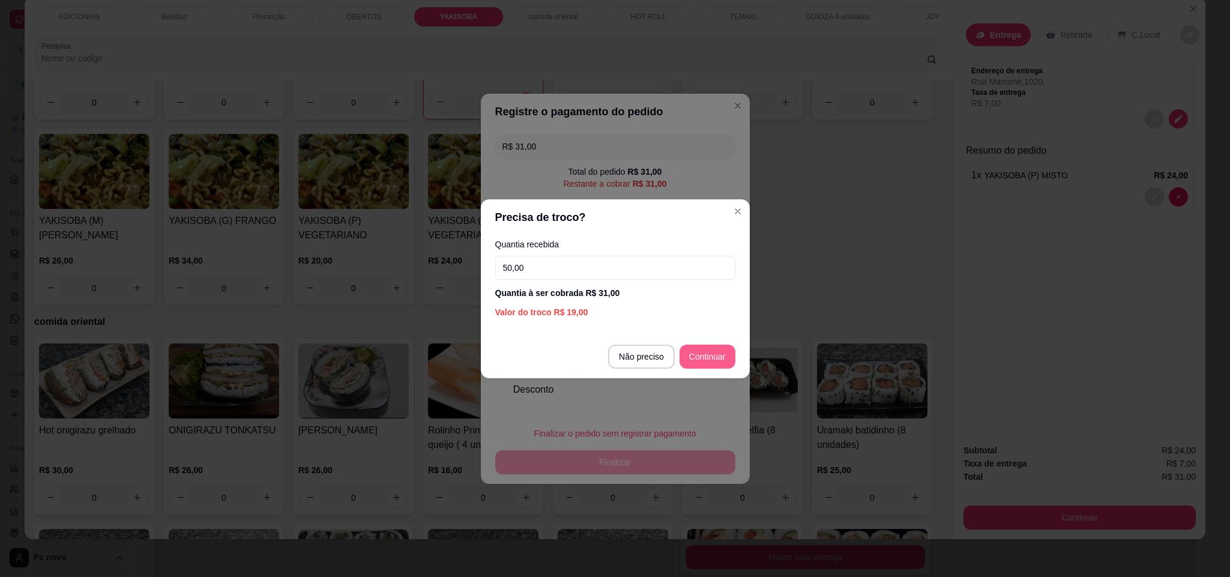
type input "50,00"
type input "R$ 0,00"
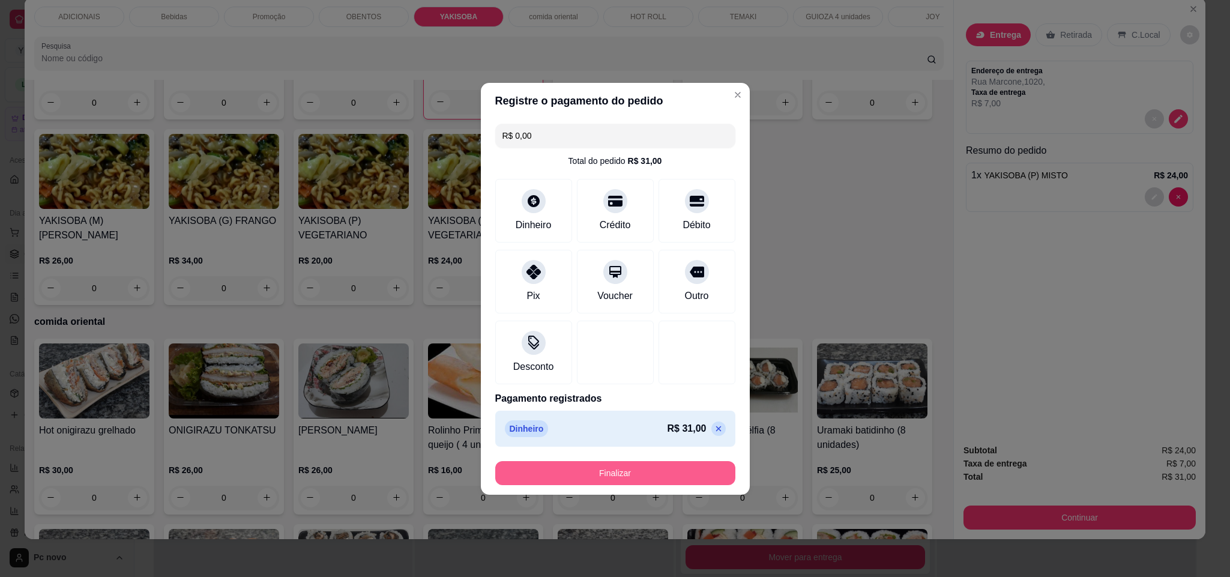
click at [634, 471] on button "Finalizar" at bounding box center [615, 473] width 240 height 24
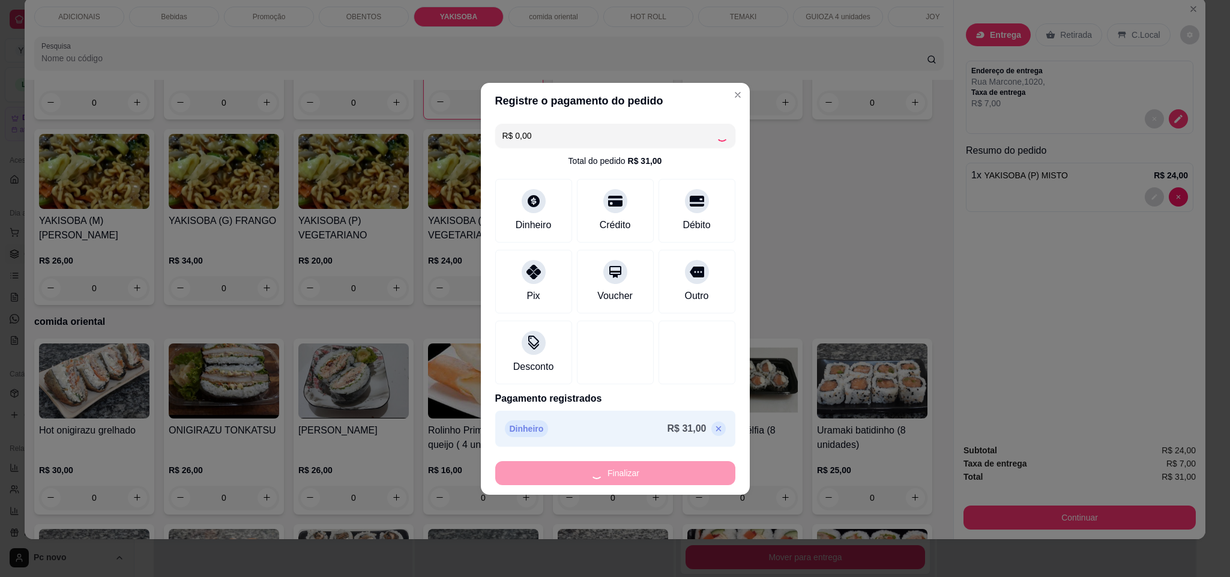
type input "0"
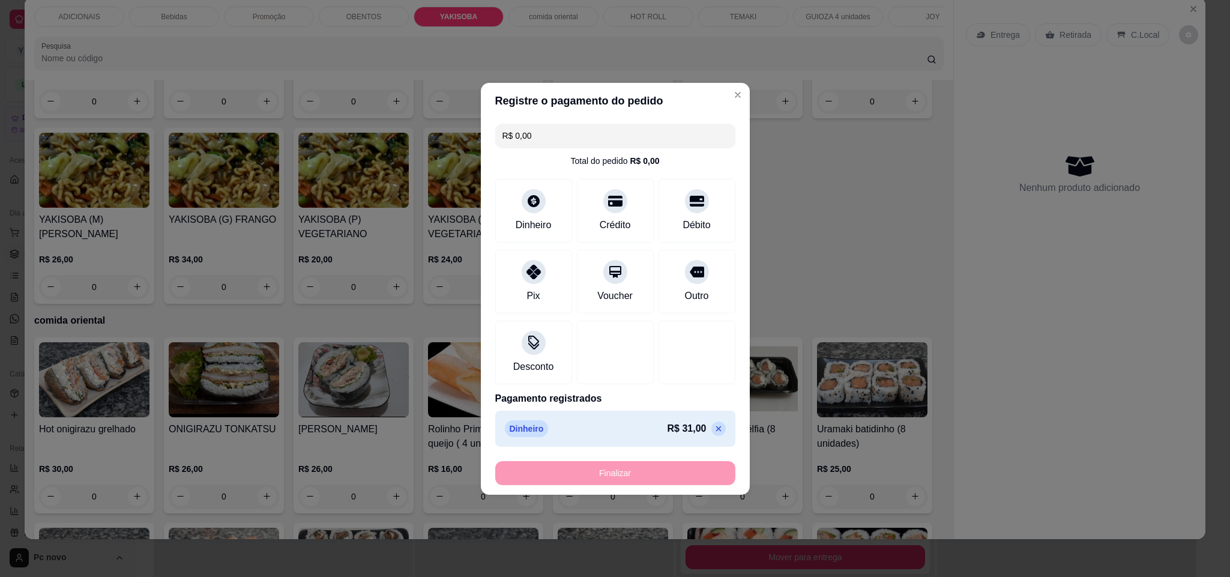
type input "-R$ 31,00"
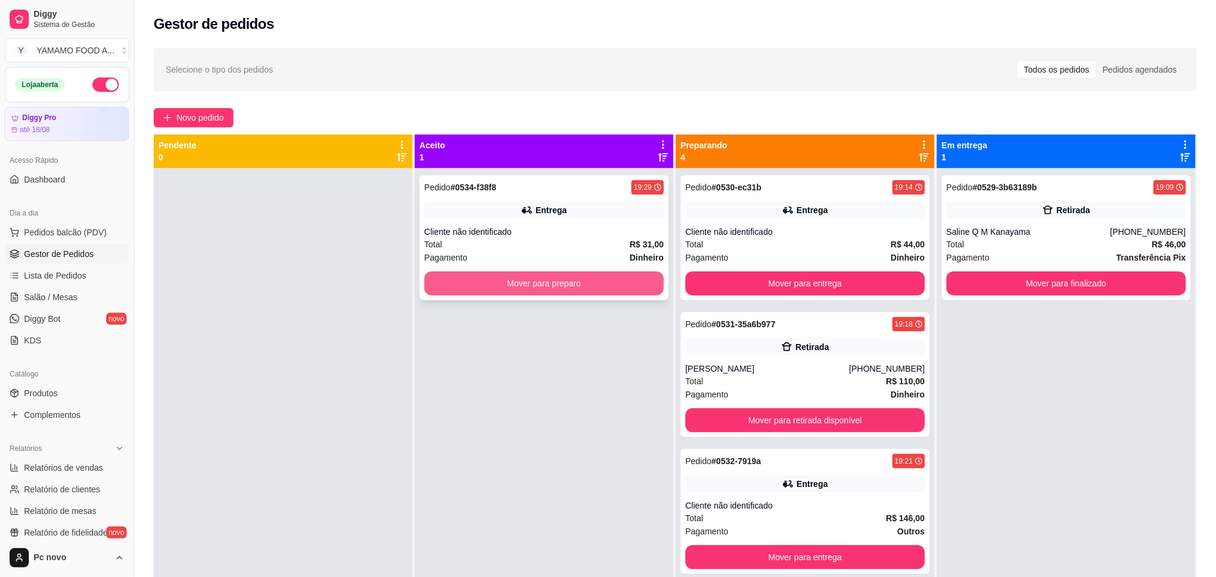
click at [633, 290] on button "Mover para preparo" at bounding box center [543, 283] width 239 height 24
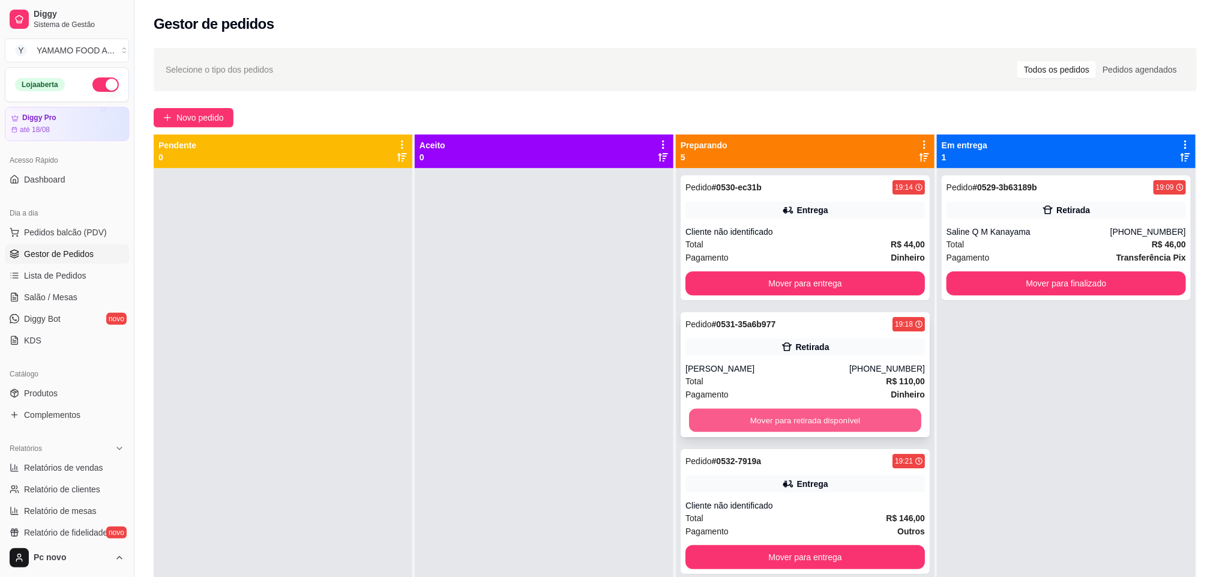
click at [726, 415] on button "Mover para retirada disponível" at bounding box center [805, 420] width 232 height 23
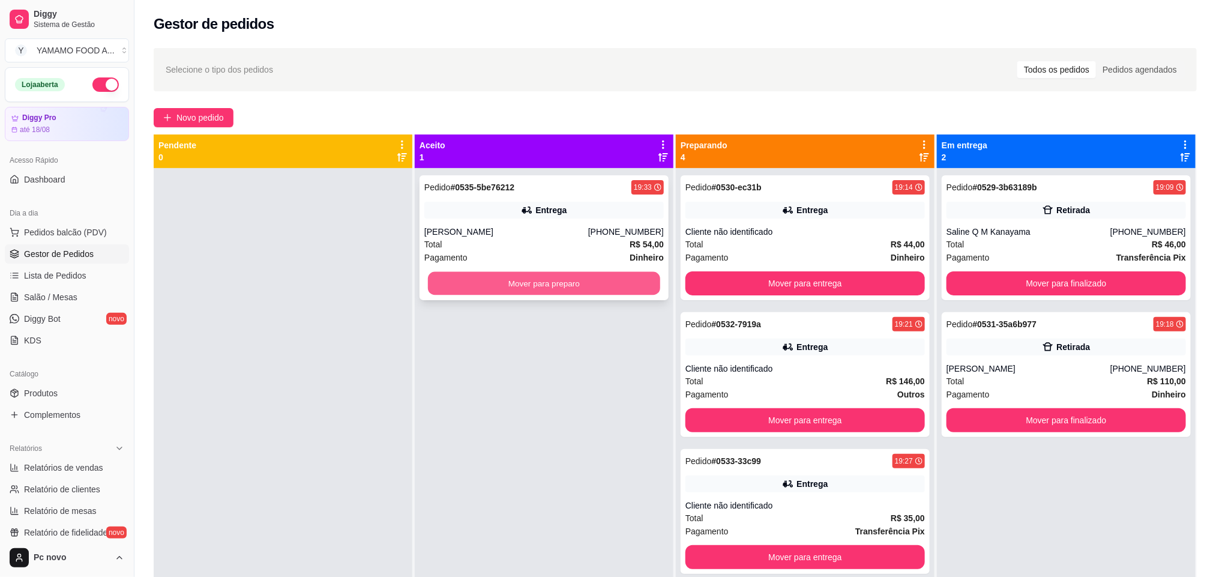
click at [433, 280] on button "Mover para preparo" at bounding box center [544, 283] width 232 height 23
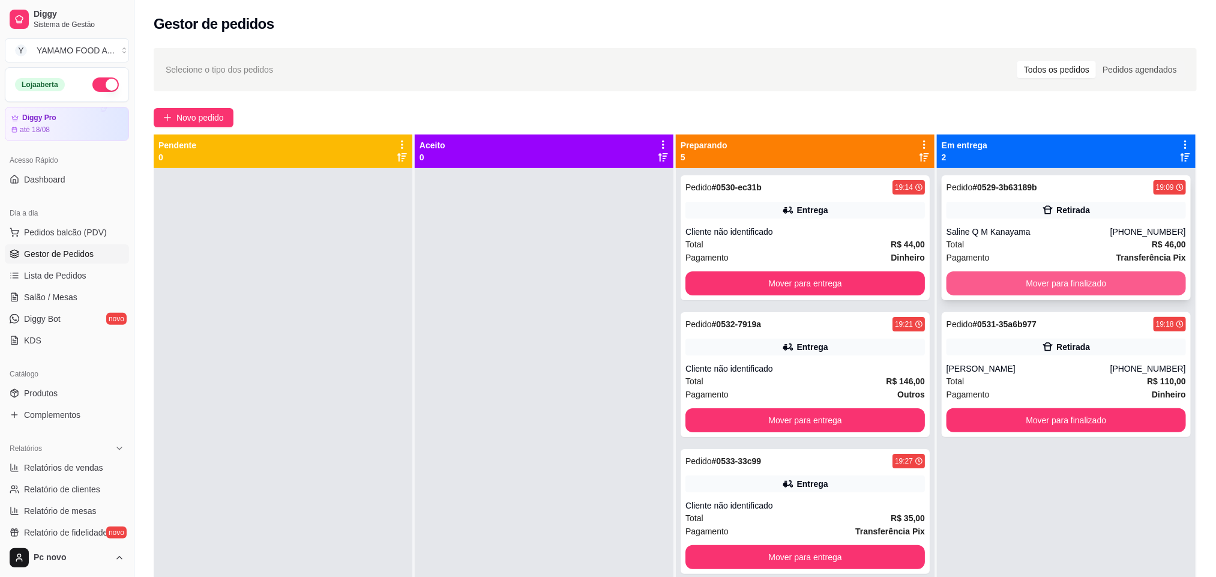
click at [951, 287] on button "Mover para finalizado" at bounding box center [1066, 283] width 239 height 24
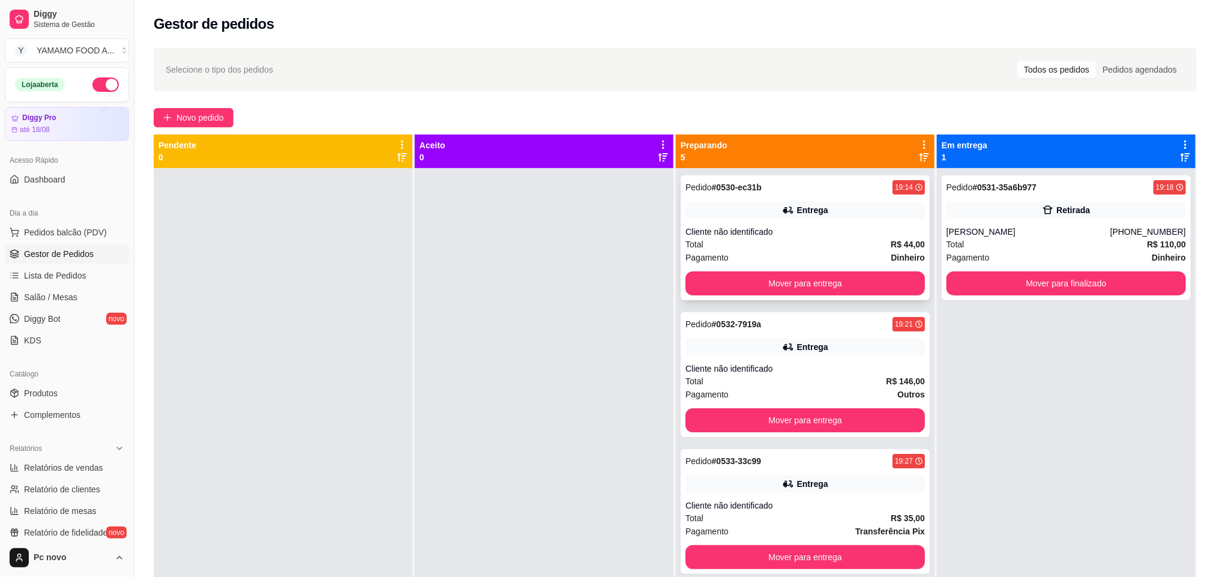
click at [789, 254] on div "Pagamento Dinheiro" at bounding box center [804, 257] width 239 height 13
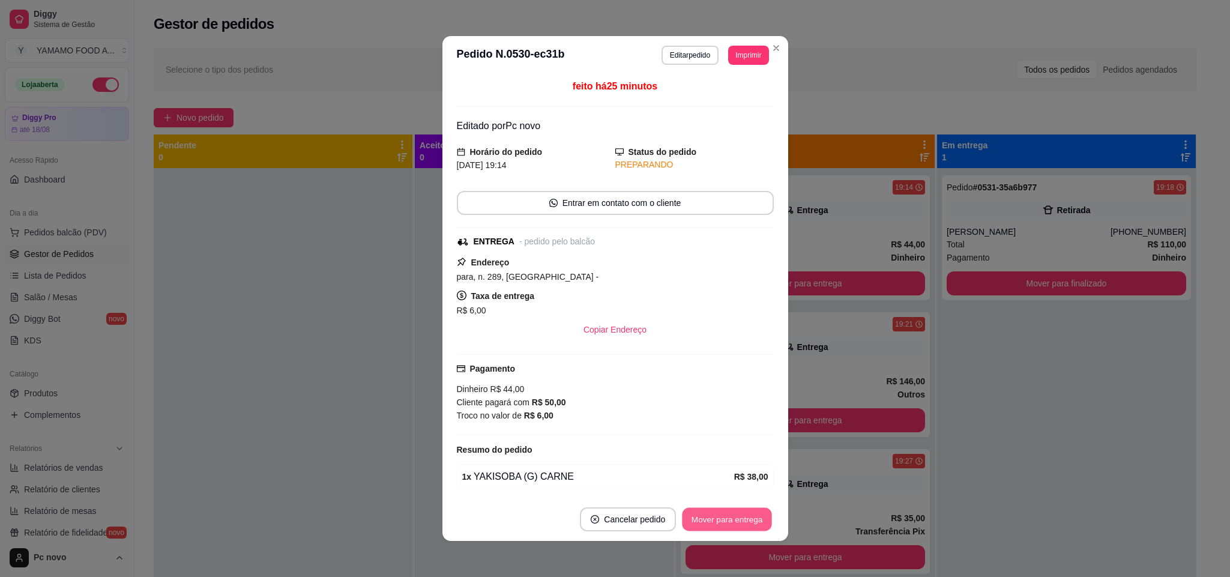
click at [739, 511] on button "Mover para entrega" at bounding box center [727, 519] width 90 height 23
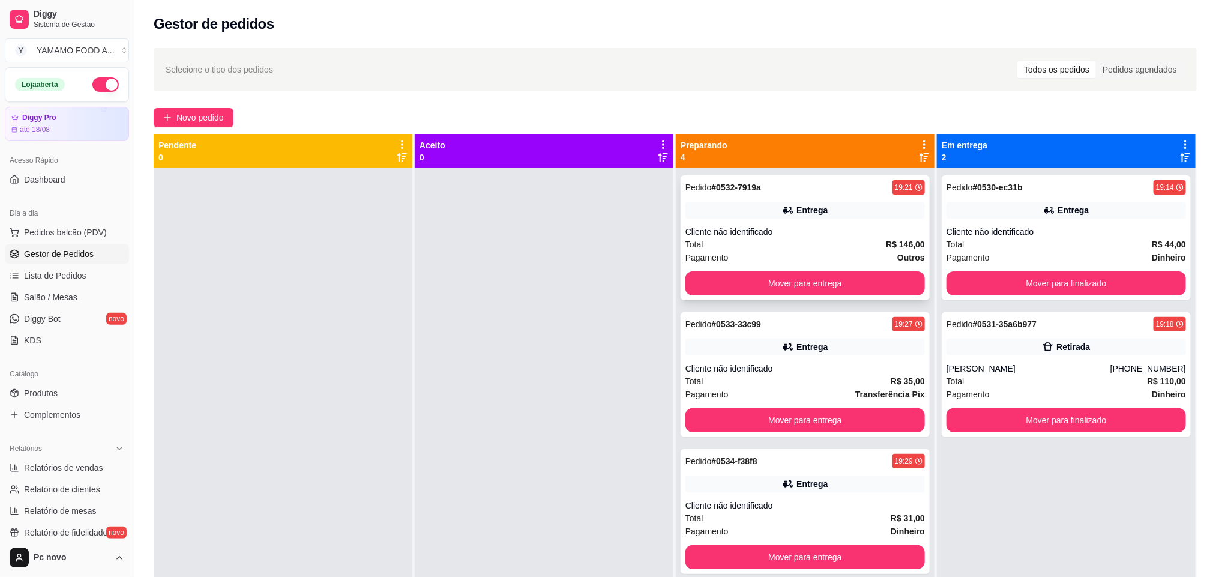
click at [751, 240] on div "Total R$ 146,00" at bounding box center [804, 244] width 239 height 13
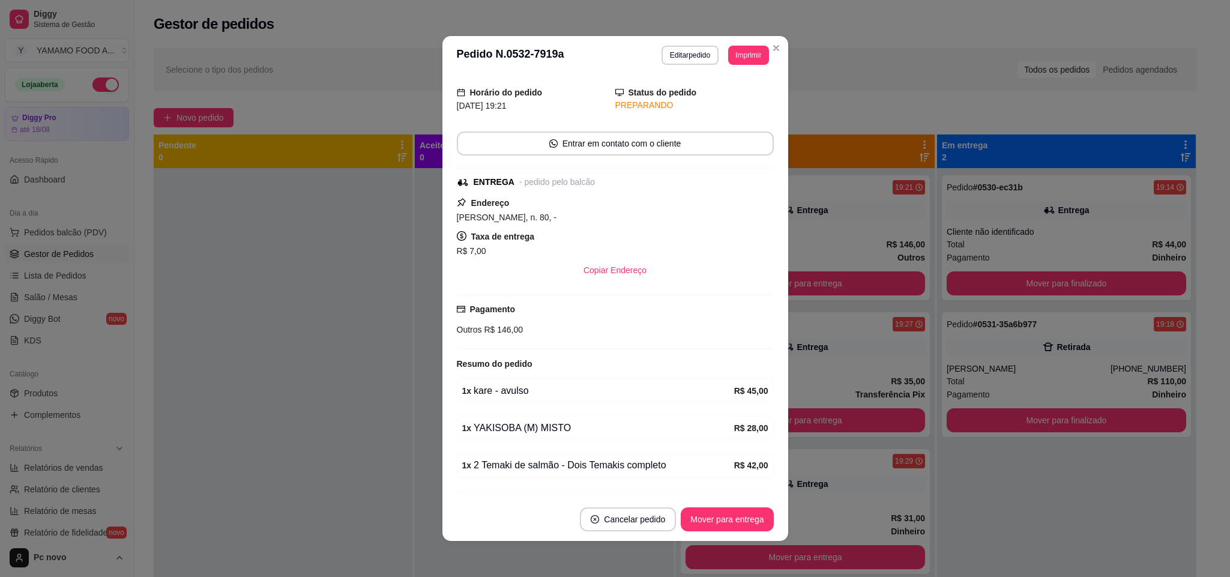
scroll to position [90, 0]
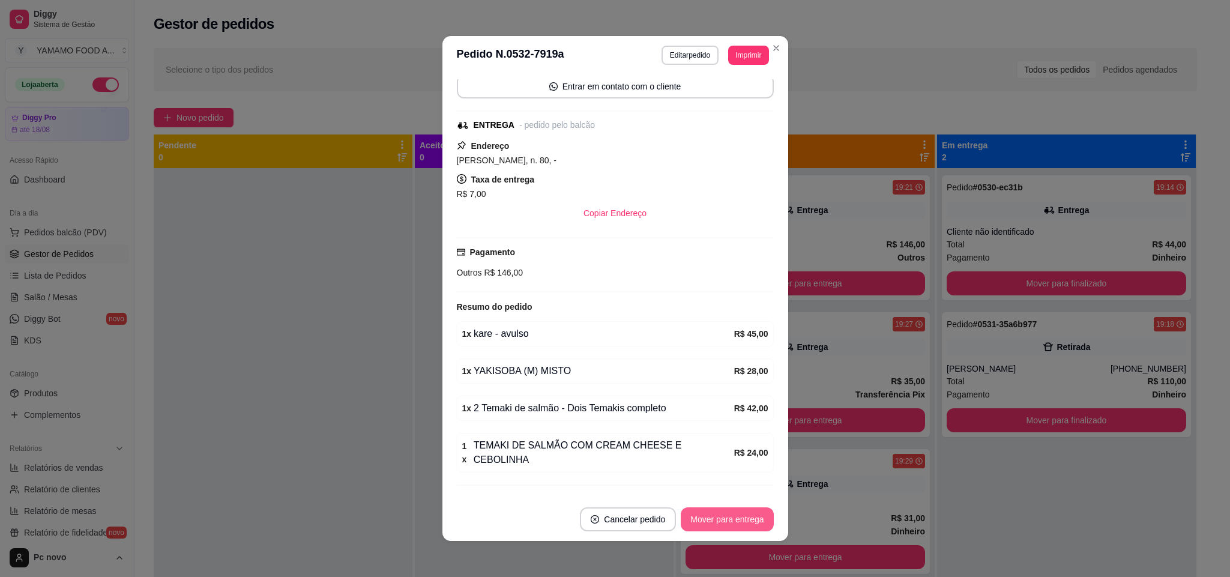
click at [749, 529] on button "Mover para entrega" at bounding box center [727, 519] width 92 height 24
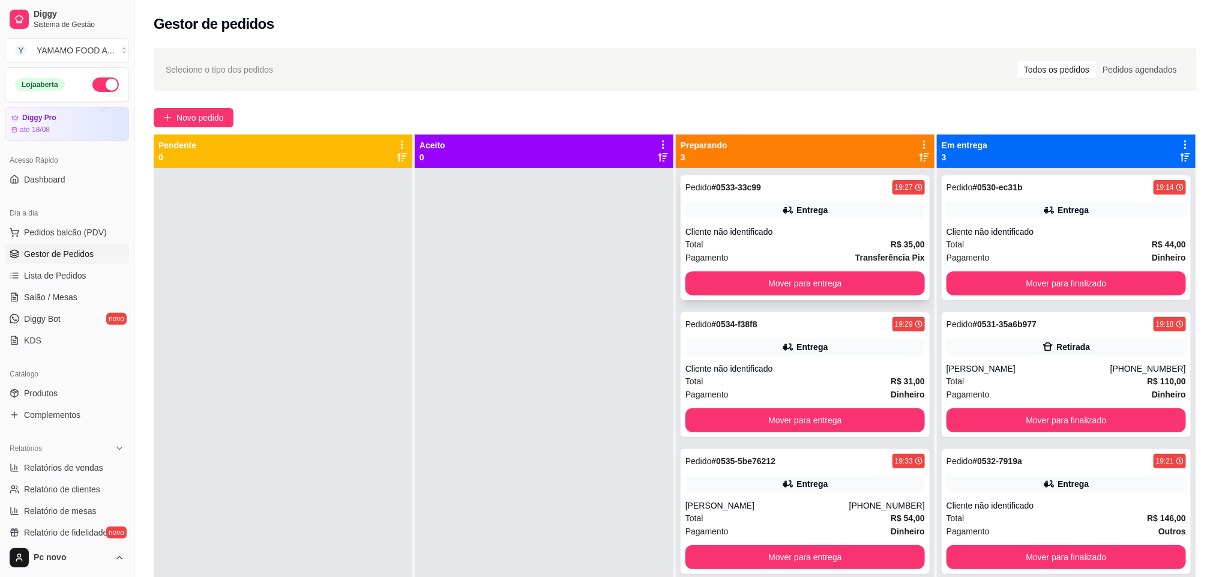
click at [760, 227] on div "Cliente não identificado" at bounding box center [804, 232] width 239 height 12
click at [820, 381] on div "Total R$ 31,00" at bounding box center [804, 381] width 239 height 13
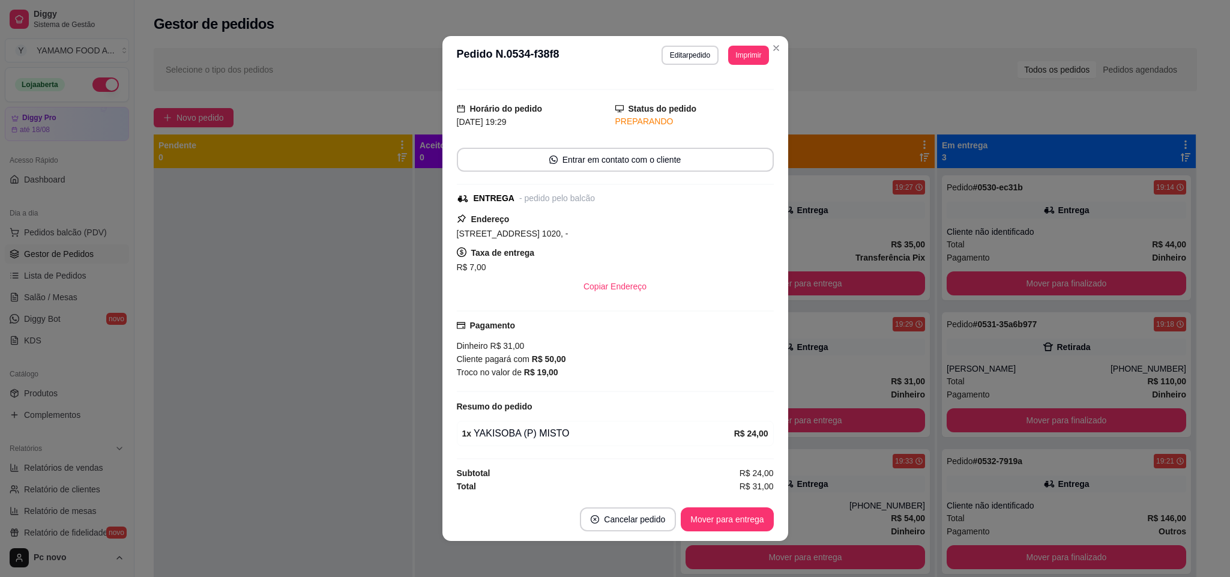
scroll to position [22, 0]
click at [723, 521] on button "Mover para entrega" at bounding box center [727, 519] width 92 height 24
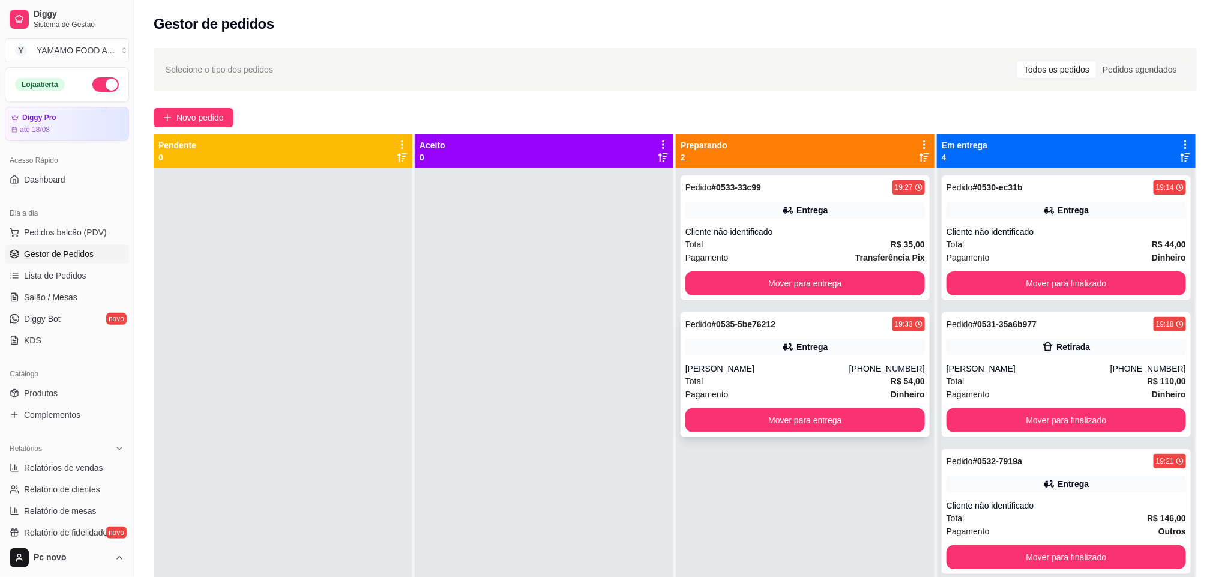
click at [763, 377] on div "Total R$ 54,00" at bounding box center [804, 381] width 239 height 13
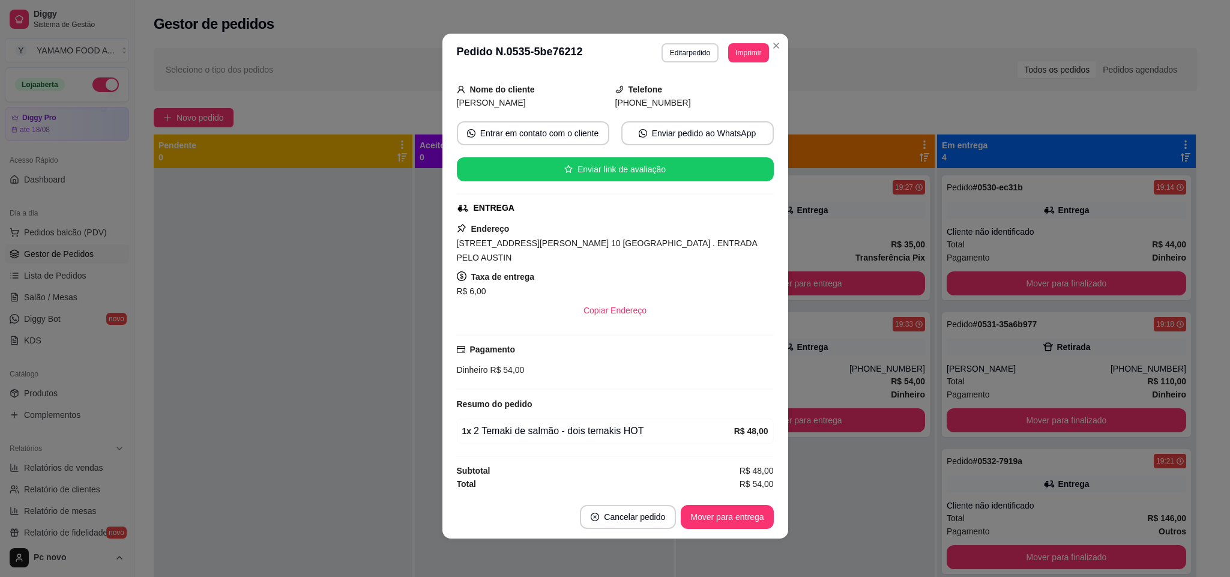
scroll to position [72, 0]
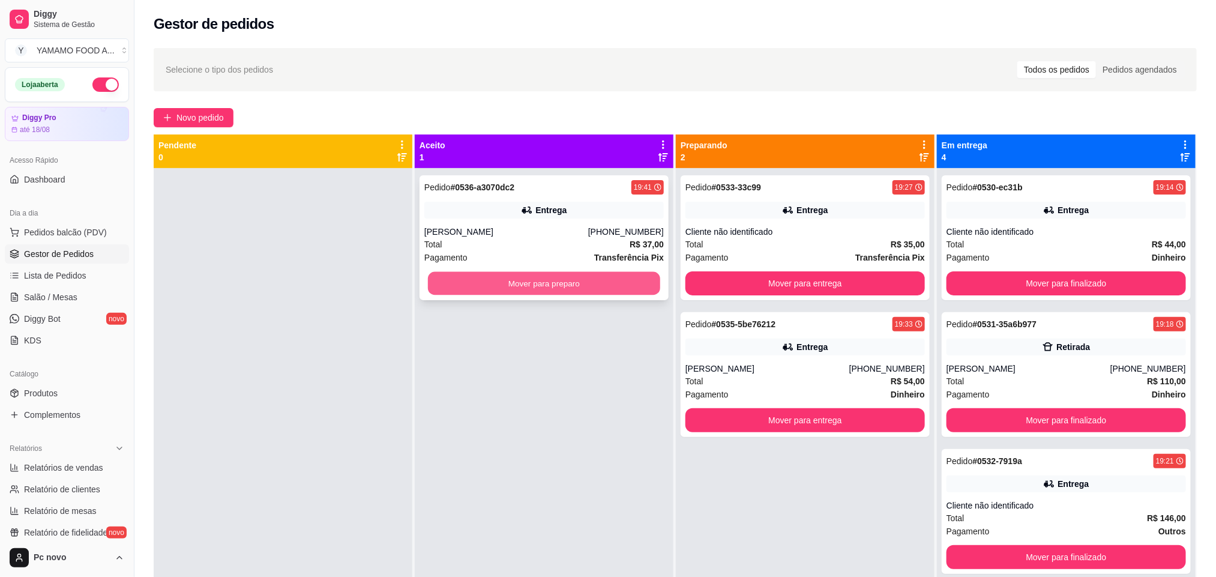
click at [495, 277] on button "Mover para preparo" at bounding box center [544, 283] width 232 height 23
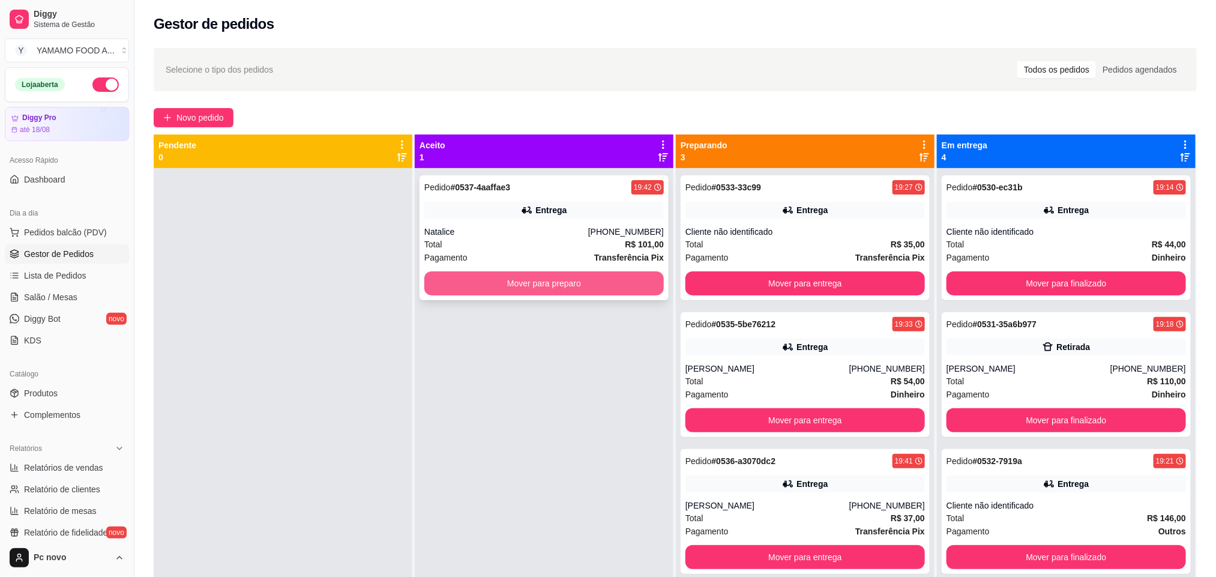
click at [426, 283] on button "Mover para preparo" at bounding box center [543, 283] width 239 height 24
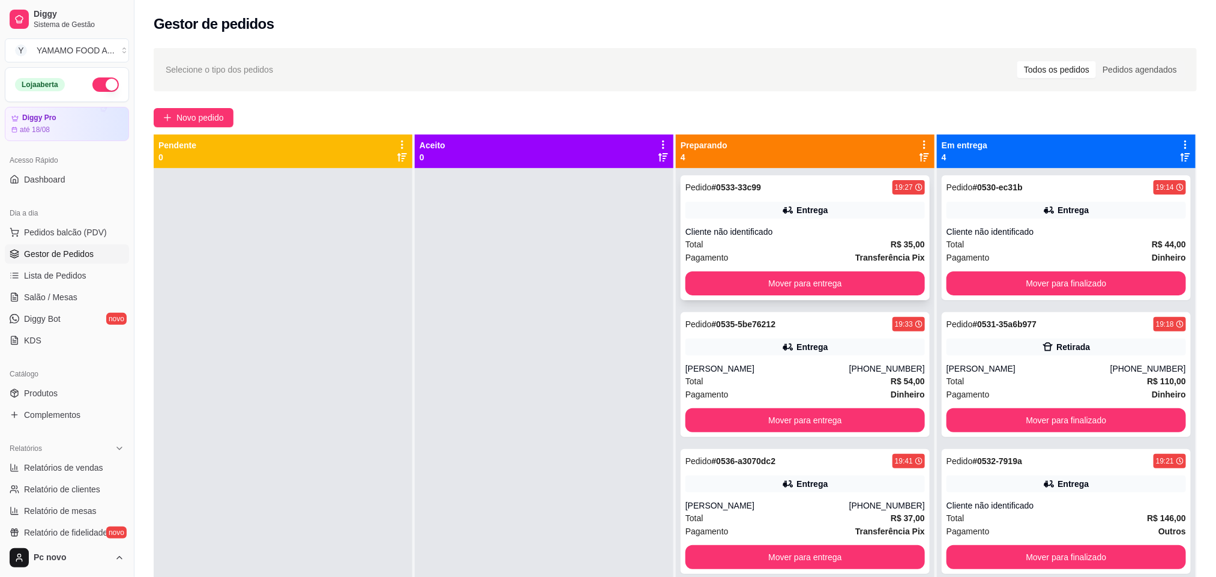
click at [799, 240] on div "Total R$ 35,00" at bounding box center [804, 244] width 239 height 13
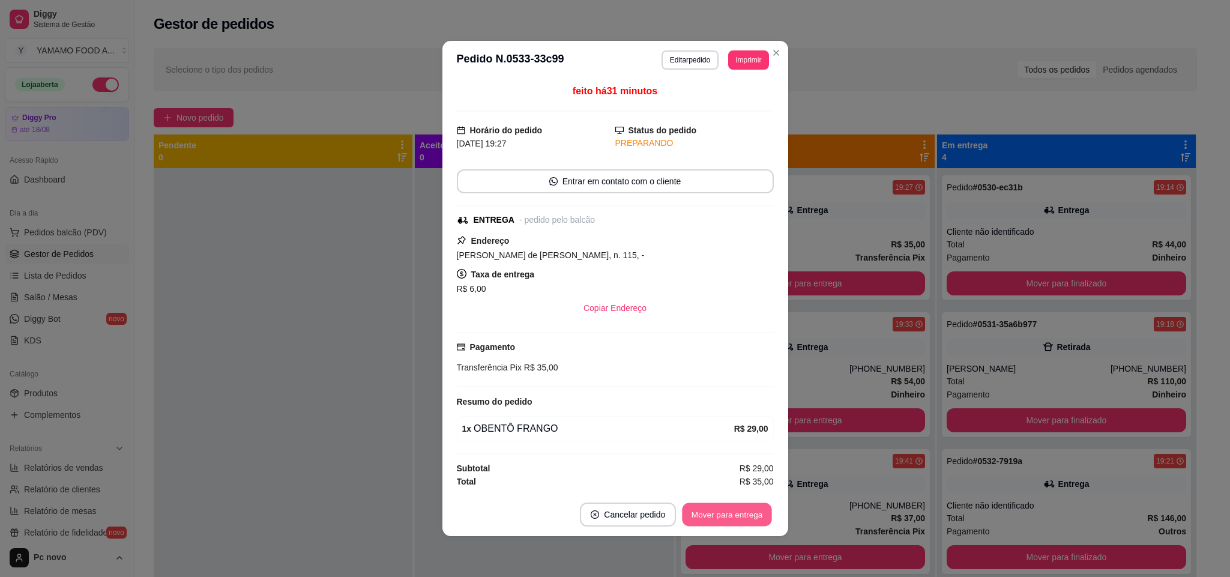
click at [704, 507] on button "Mover para entrega" at bounding box center [727, 514] width 90 height 23
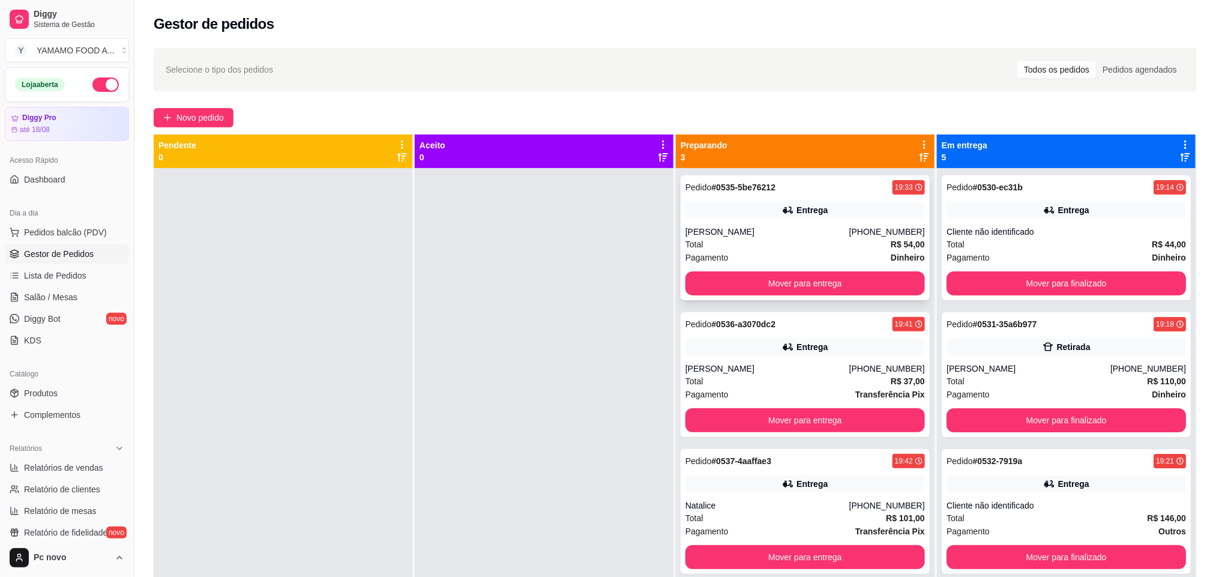
click at [760, 251] on div "Pagamento Dinheiro" at bounding box center [804, 257] width 239 height 13
click at [784, 393] on div "Pagamento Transferência Pix" at bounding box center [804, 394] width 239 height 13
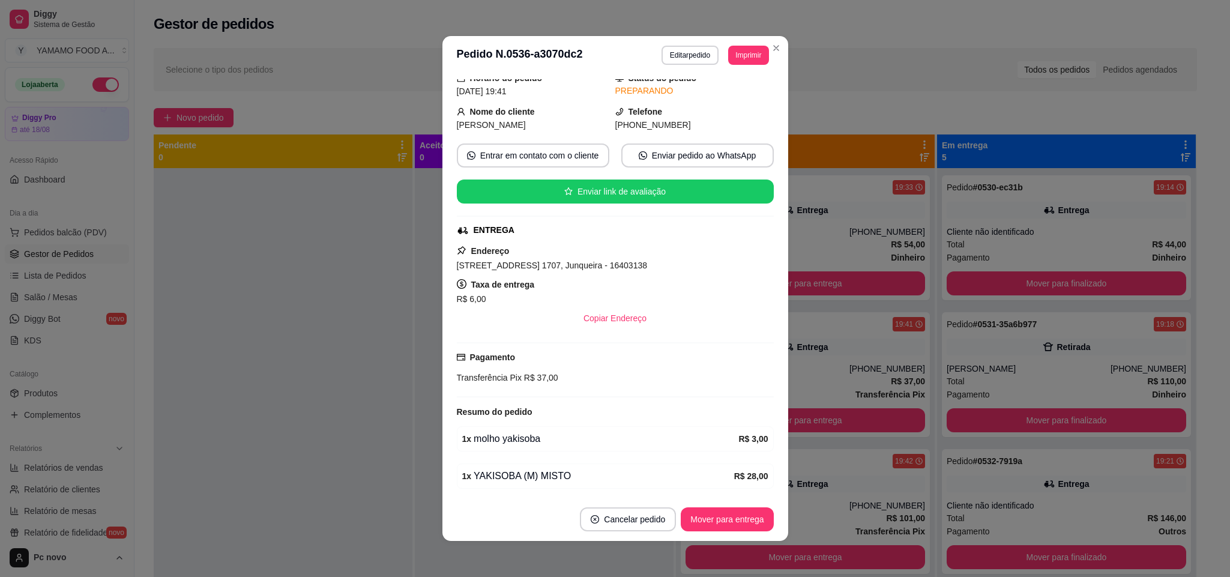
scroll to position [90, 0]
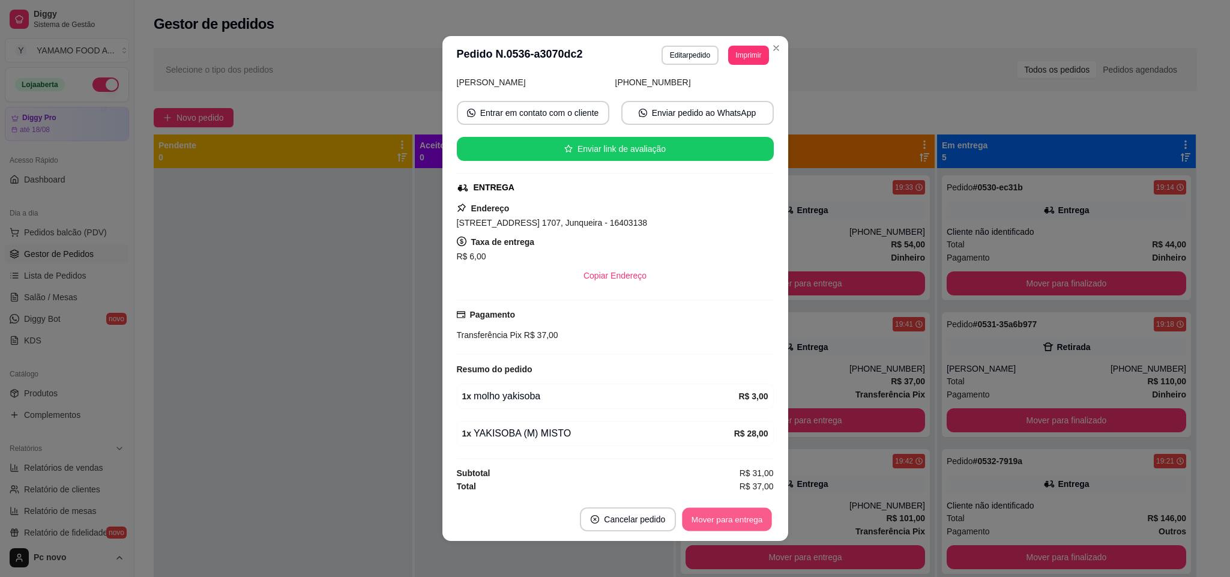
click at [728, 517] on button "Mover para entrega" at bounding box center [727, 519] width 90 height 23
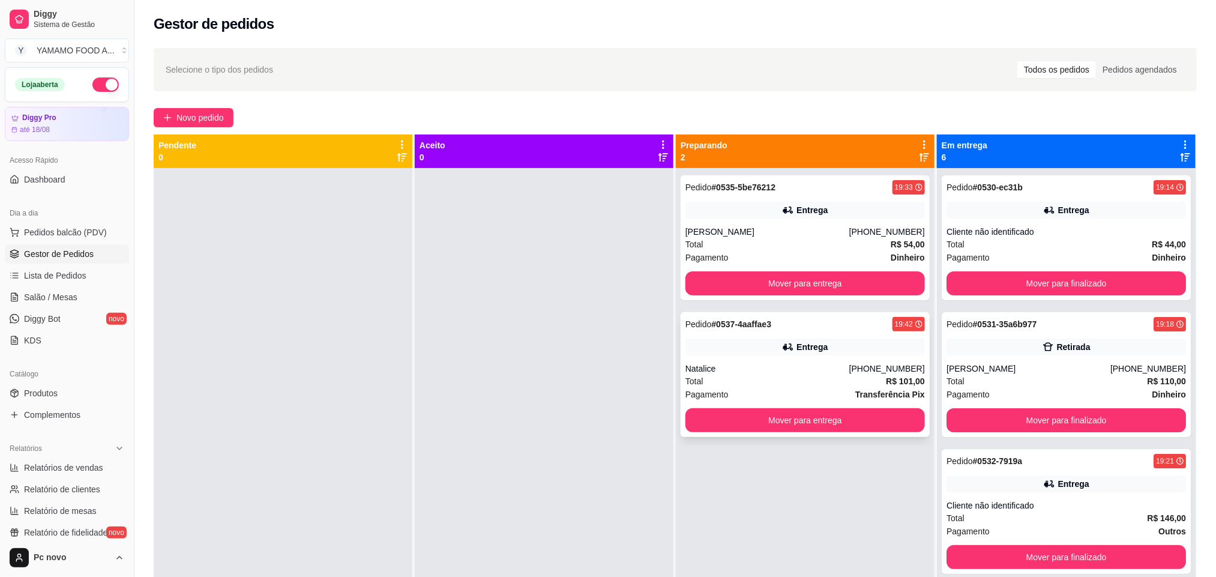
click at [802, 376] on div "Total R$ 101,00" at bounding box center [804, 381] width 239 height 13
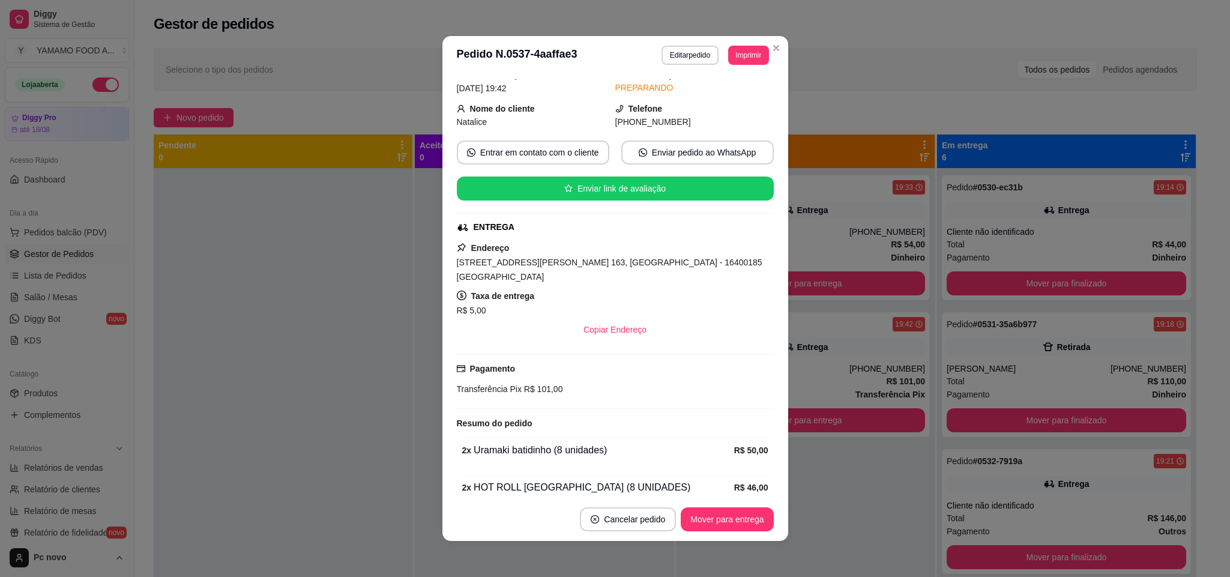
scroll to position [0, 0]
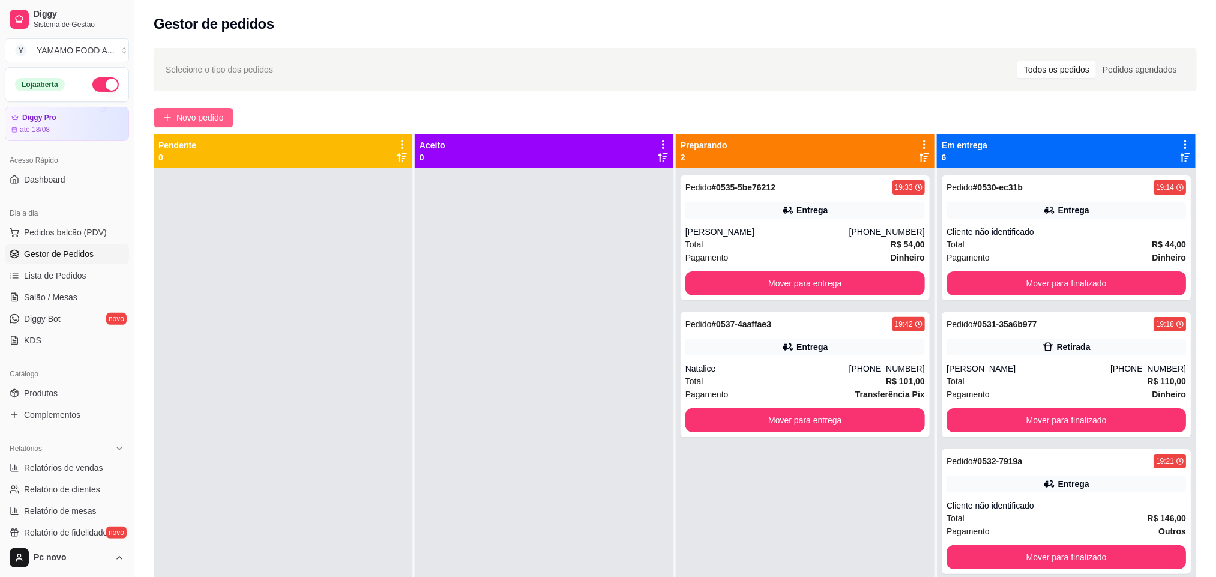
click at [224, 117] on span "Novo pedido" at bounding box center [199, 117] width 47 height 13
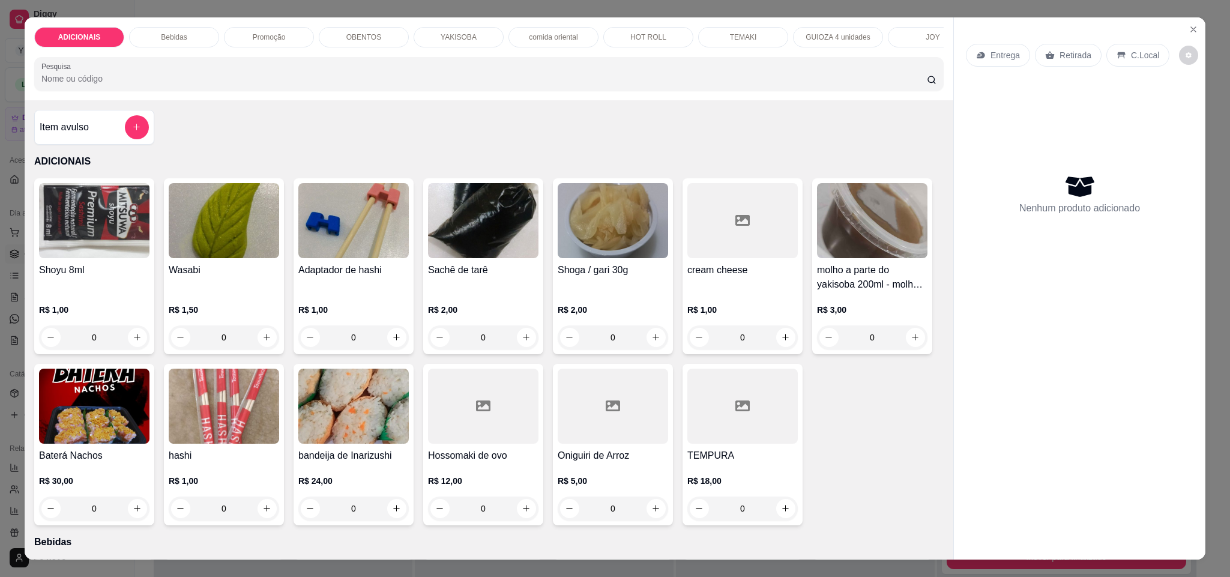
click at [256, 35] on p "Promoção" at bounding box center [269, 37] width 33 height 10
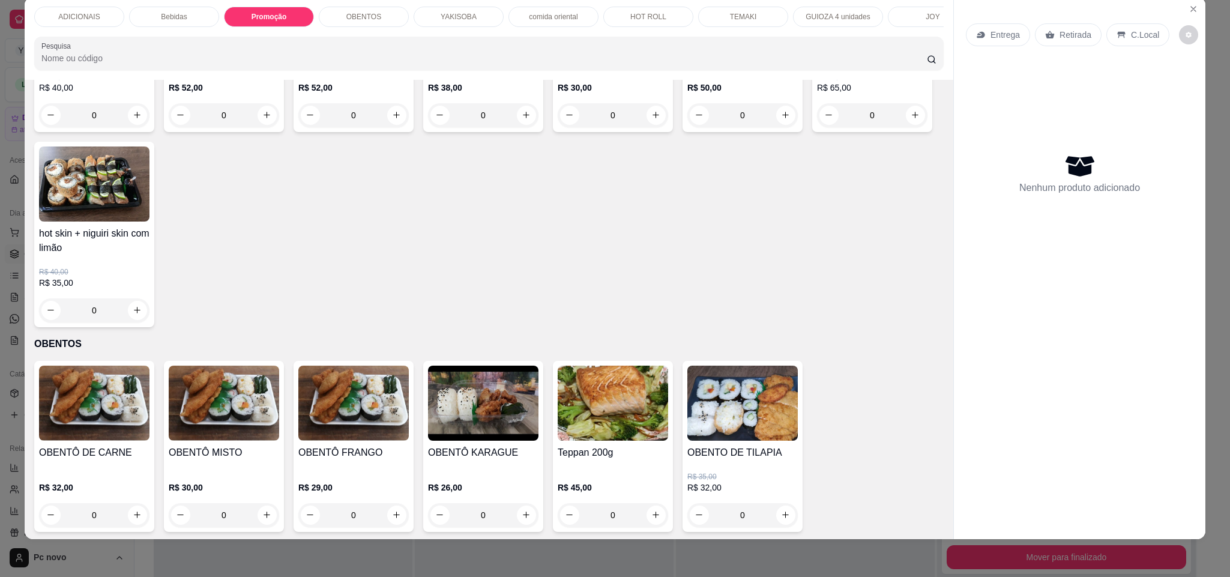
click at [128, 127] on div "0" at bounding box center [94, 115] width 110 height 24
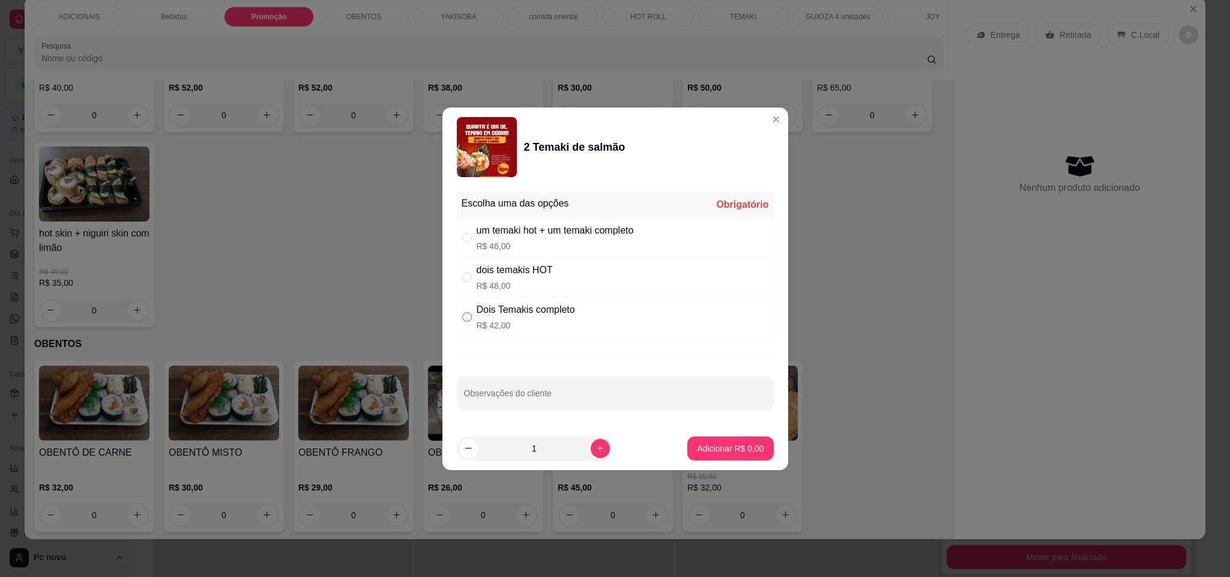
click at [463, 312] on input "" at bounding box center [467, 317] width 10 height 10
radio input "true"
click at [744, 453] on p "Adicionar R$ 42,00" at bounding box center [727, 448] width 71 height 12
type input "1"
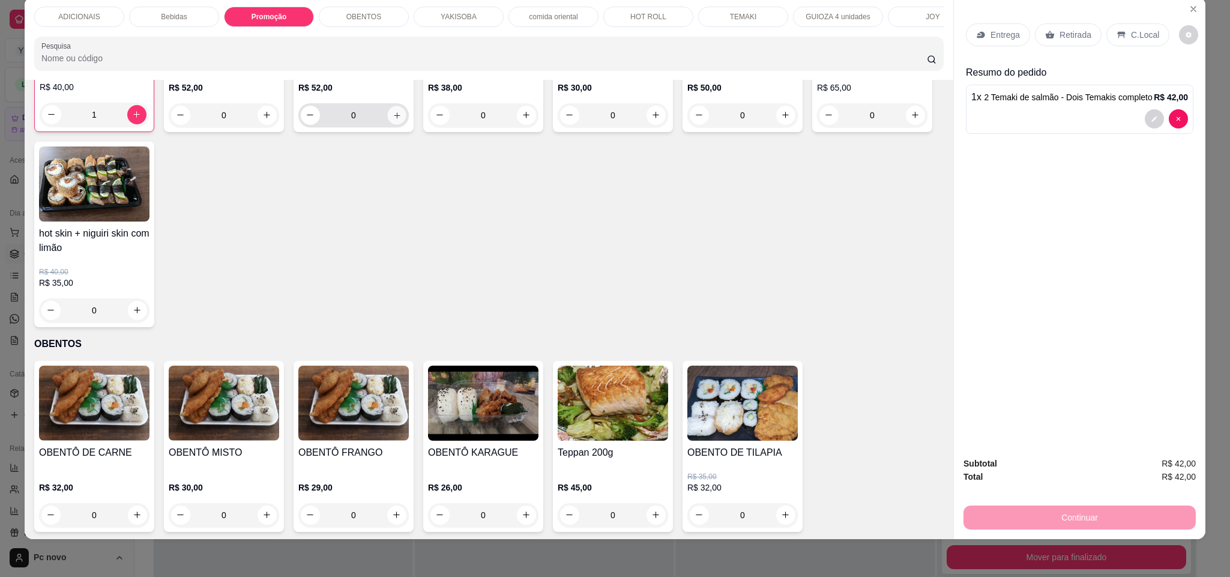
click at [393, 120] on icon "increase-product-quantity" at bounding box center [397, 115] width 9 height 9
type input "1"
click at [1135, 37] on p "C.Local" at bounding box center [1145, 35] width 28 height 12
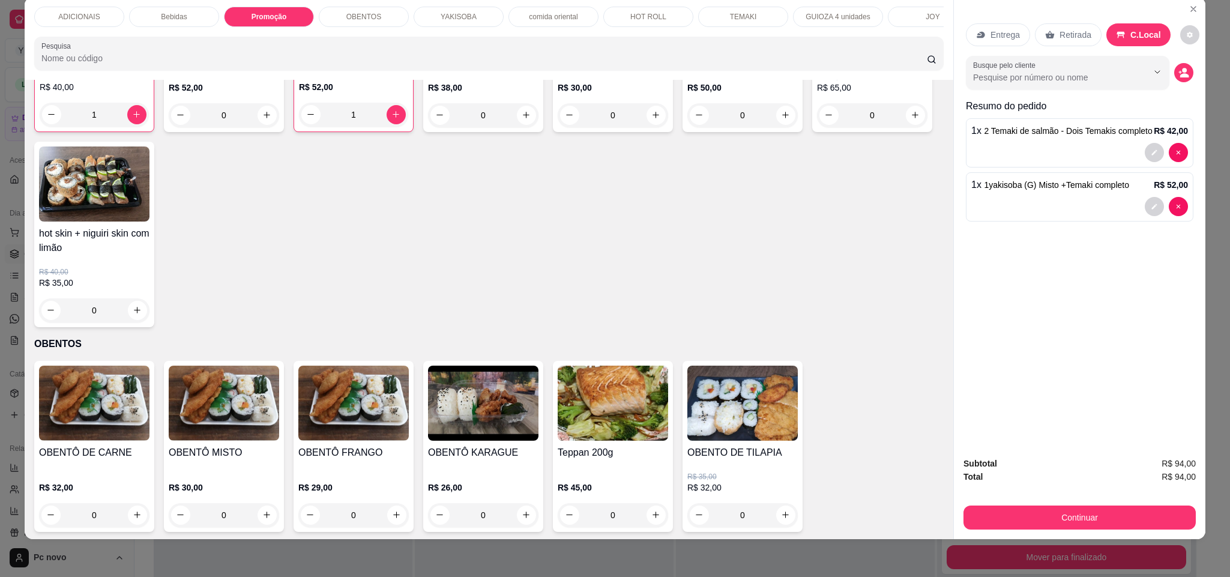
click at [845, 11] on div "GUIOZA 4 unidades" at bounding box center [838, 17] width 90 height 20
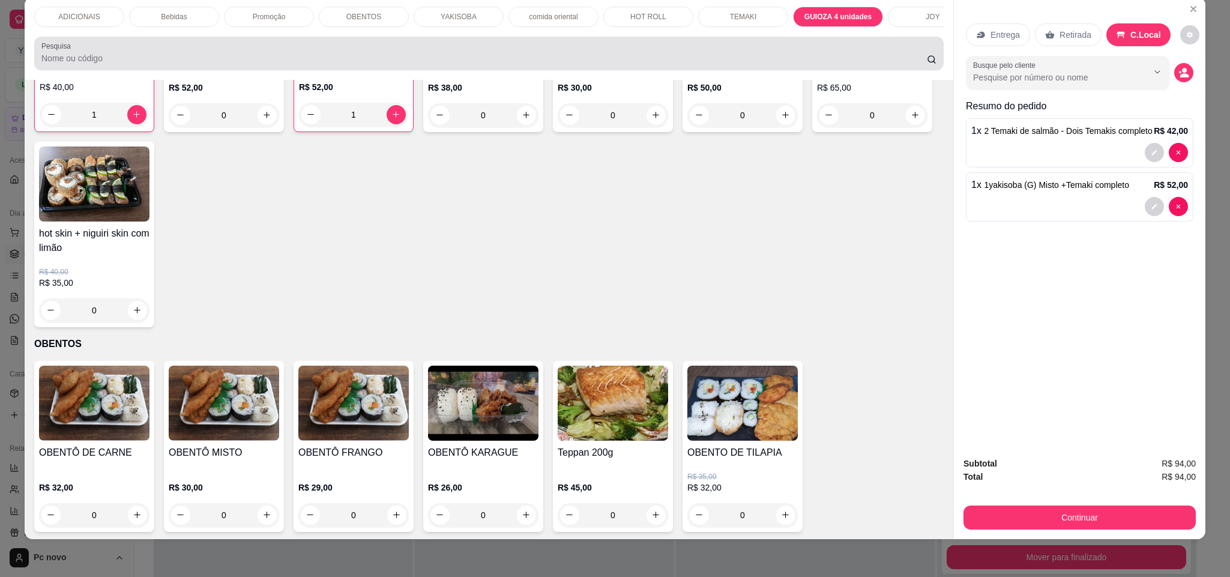
scroll to position [3861, 0]
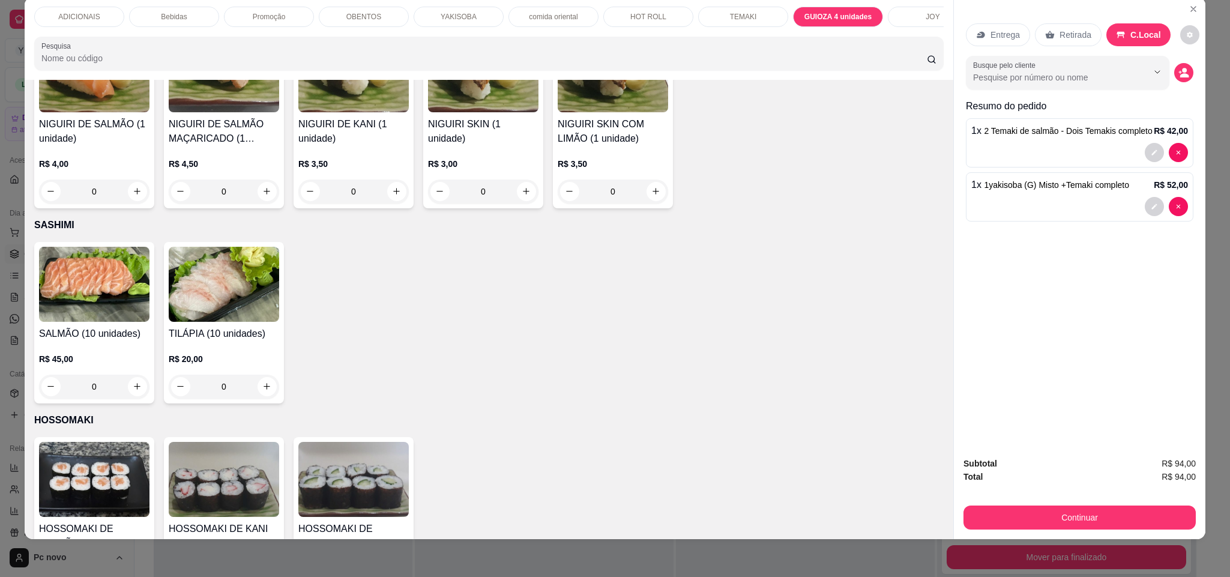
type input "1"
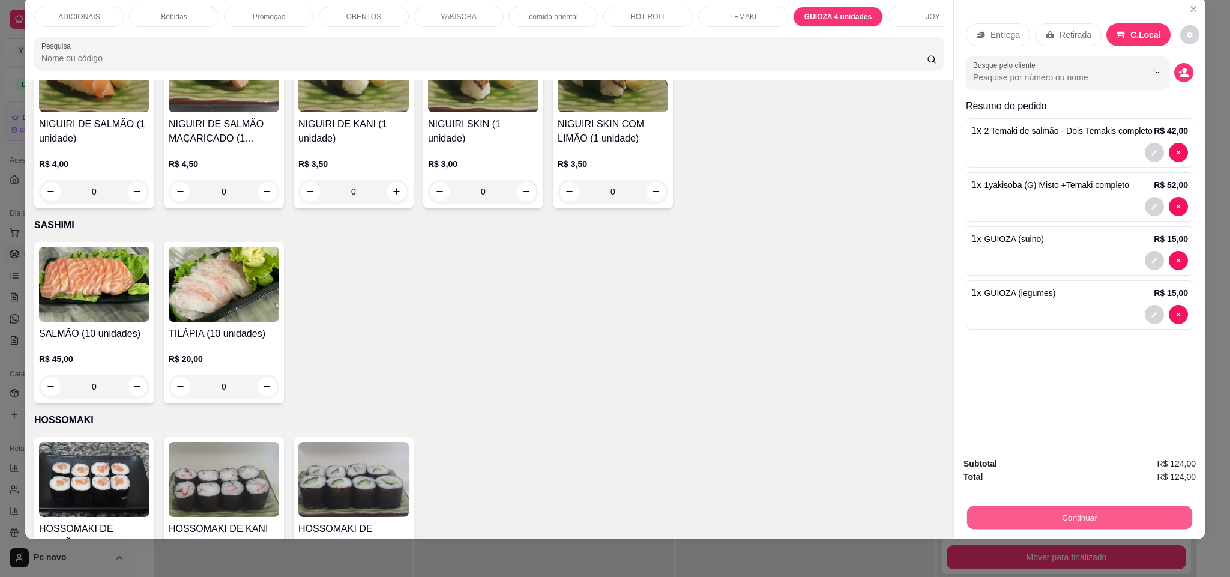
click at [1066, 513] on button "Continuar" at bounding box center [1079, 517] width 225 height 23
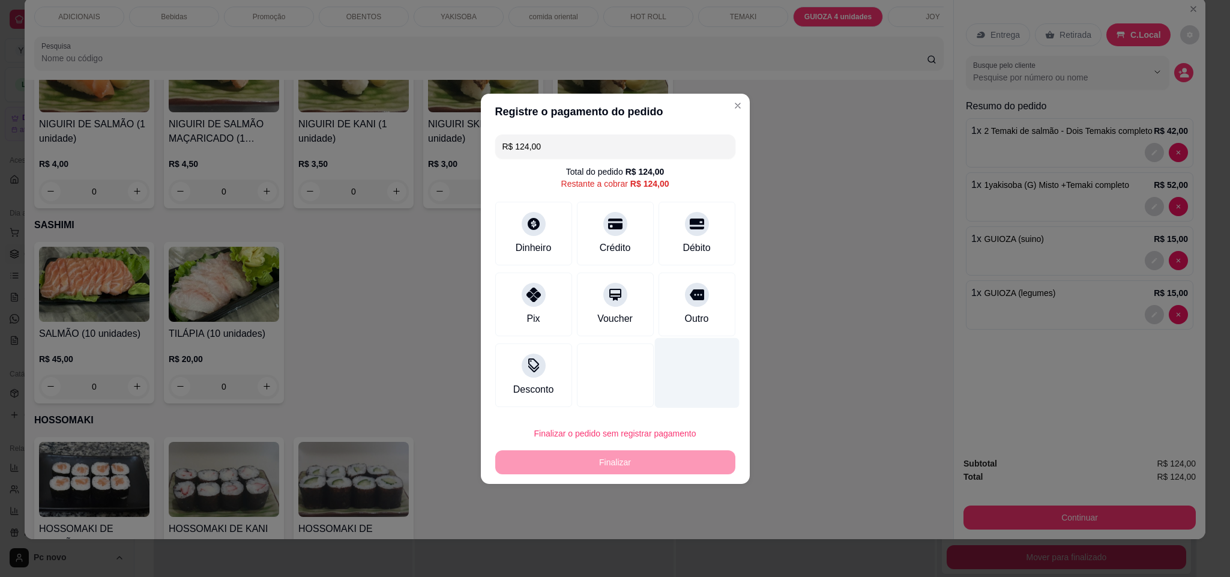
drag, startPoint x: 678, startPoint y: 301, endPoint x: 677, endPoint y: 378, distance: 76.8
click at [685, 303] on div at bounding box center [697, 295] width 24 height 24
type input "R$ 0,00"
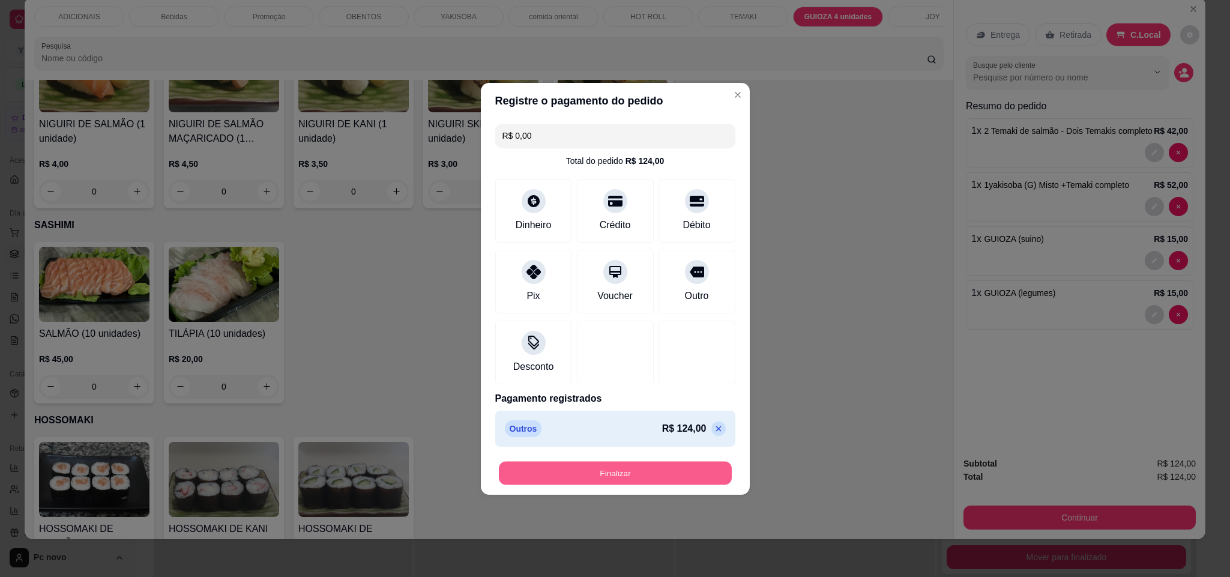
click at [669, 466] on button "Finalizar" at bounding box center [615, 472] width 233 height 23
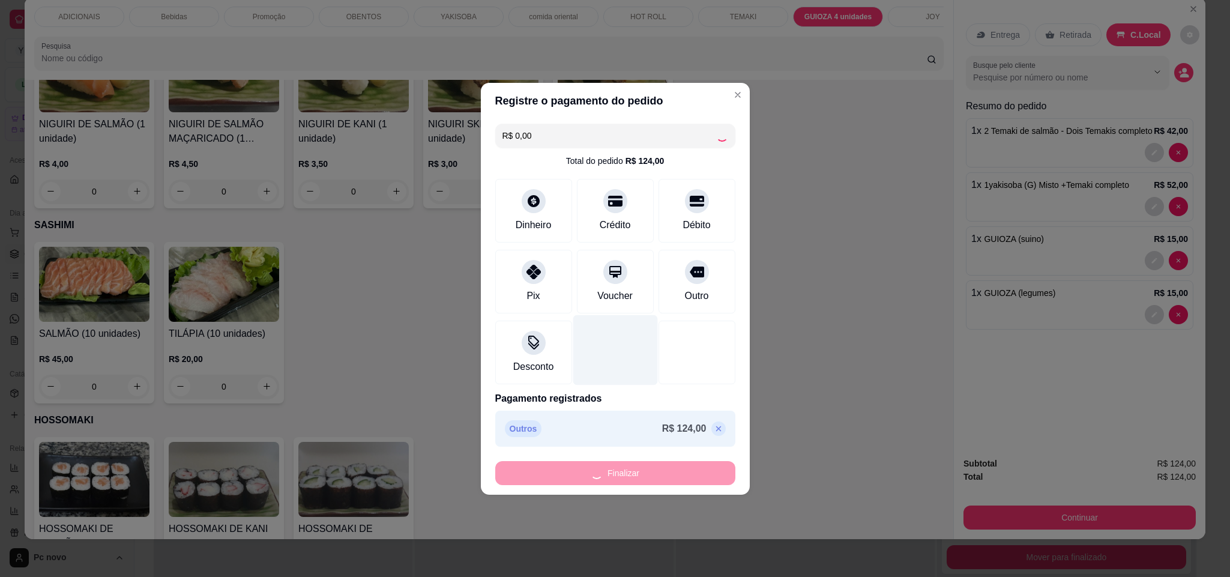
type input "0"
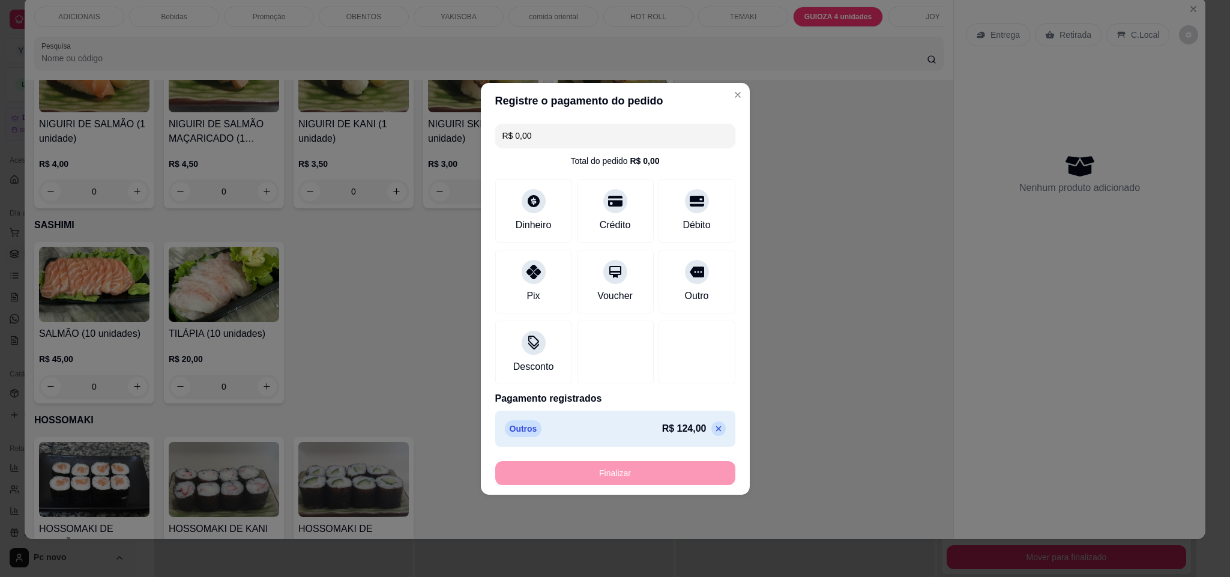
type input "-R$ 124,00"
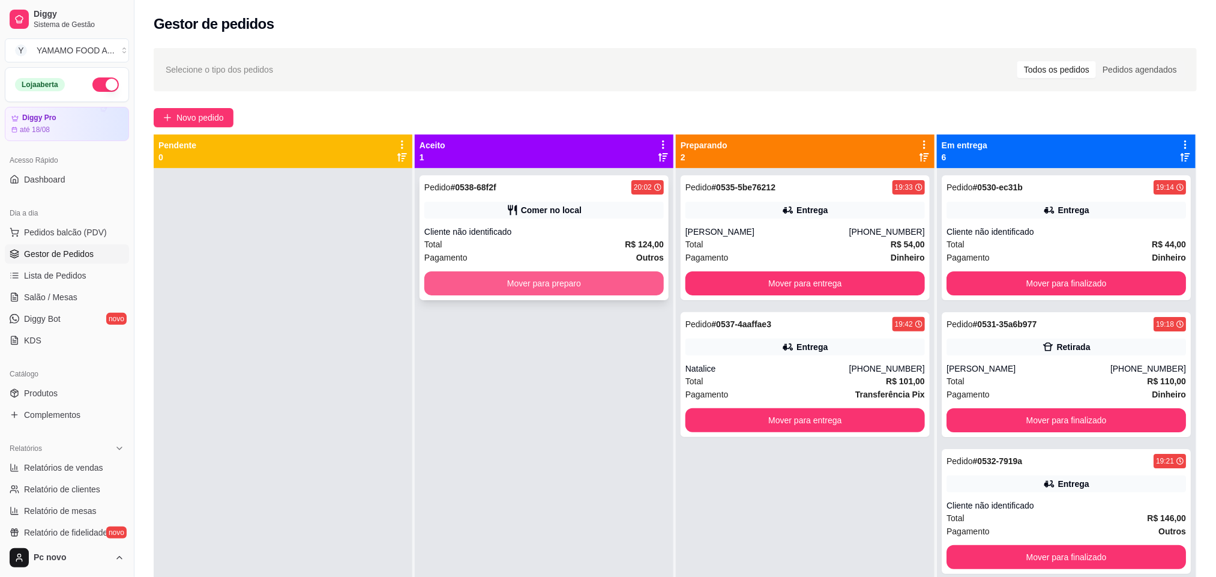
click at [540, 267] on div "Pedido # 0538-68f2f 20:02 Comer no local Cliente não identificado Total R$ 124,…" at bounding box center [544, 237] width 249 height 125
click at [591, 286] on button "Mover para preparo" at bounding box center [543, 283] width 239 height 24
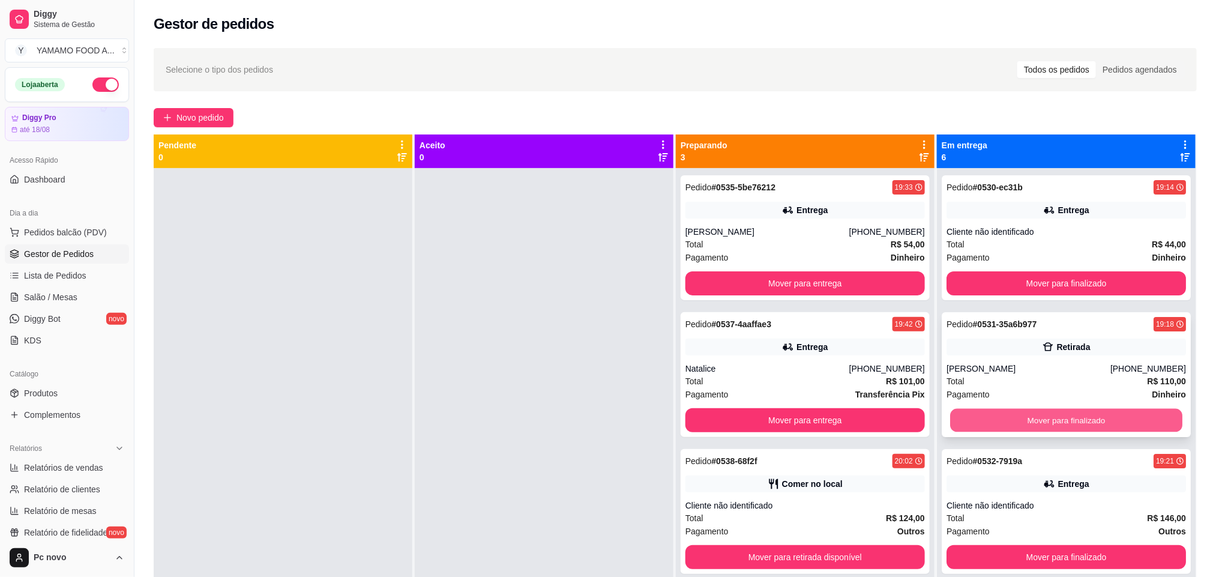
click at [969, 415] on button "Mover para finalizado" at bounding box center [1066, 420] width 232 height 23
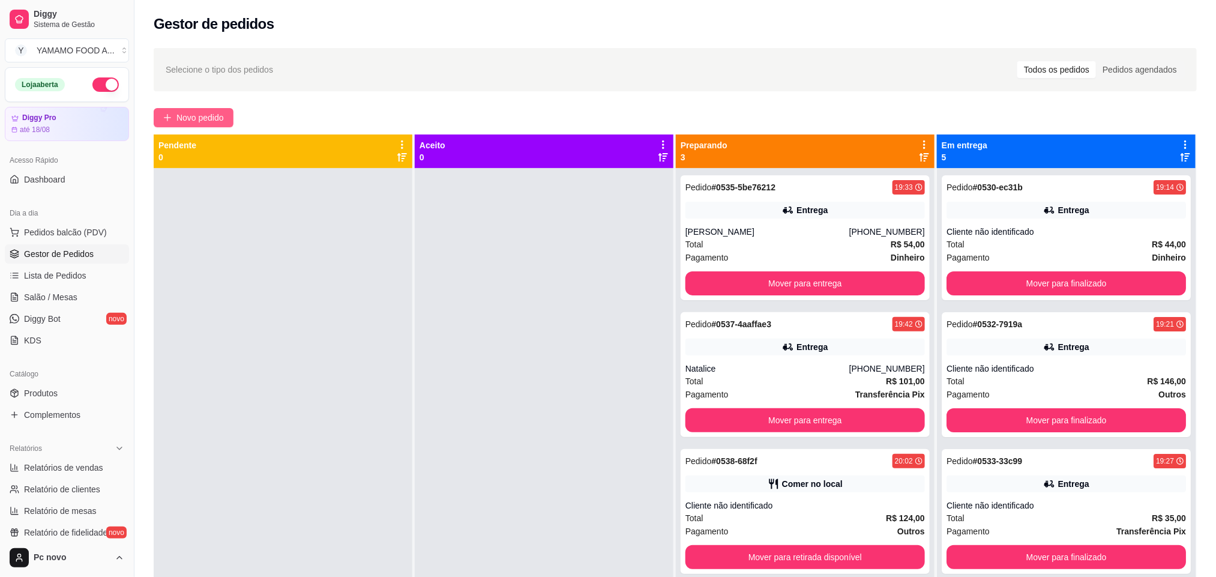
click at [188, 114] on span "Novo pedido" at bounding box center [199, 117] width 47 height 13
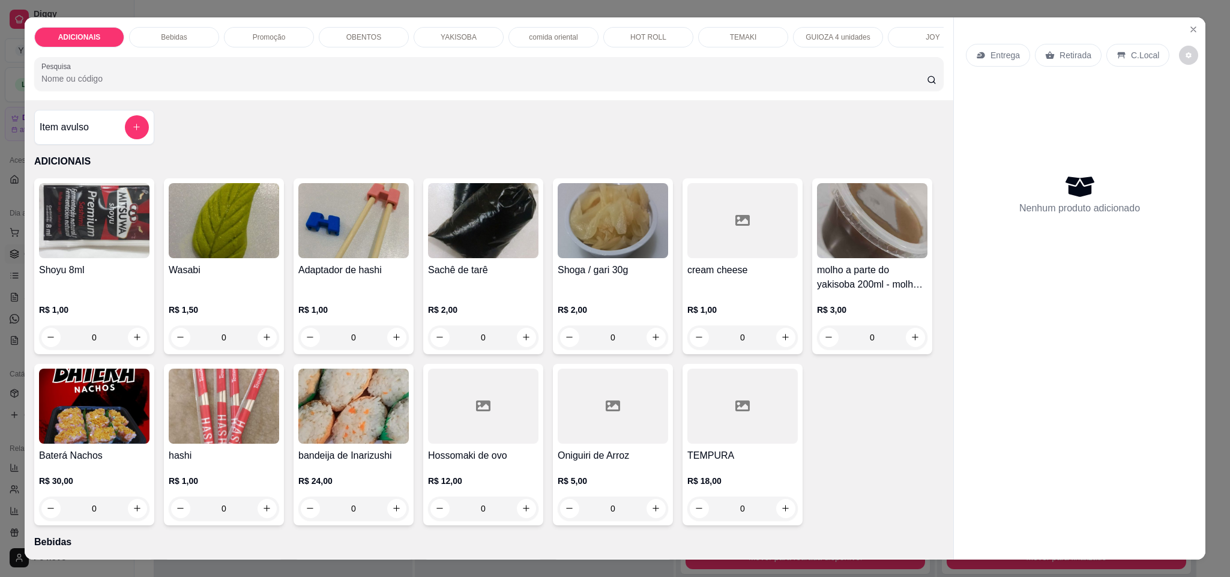
click at [529, 40] on p "comida oriental" at bounding box center [553, 37] width 49 height 10
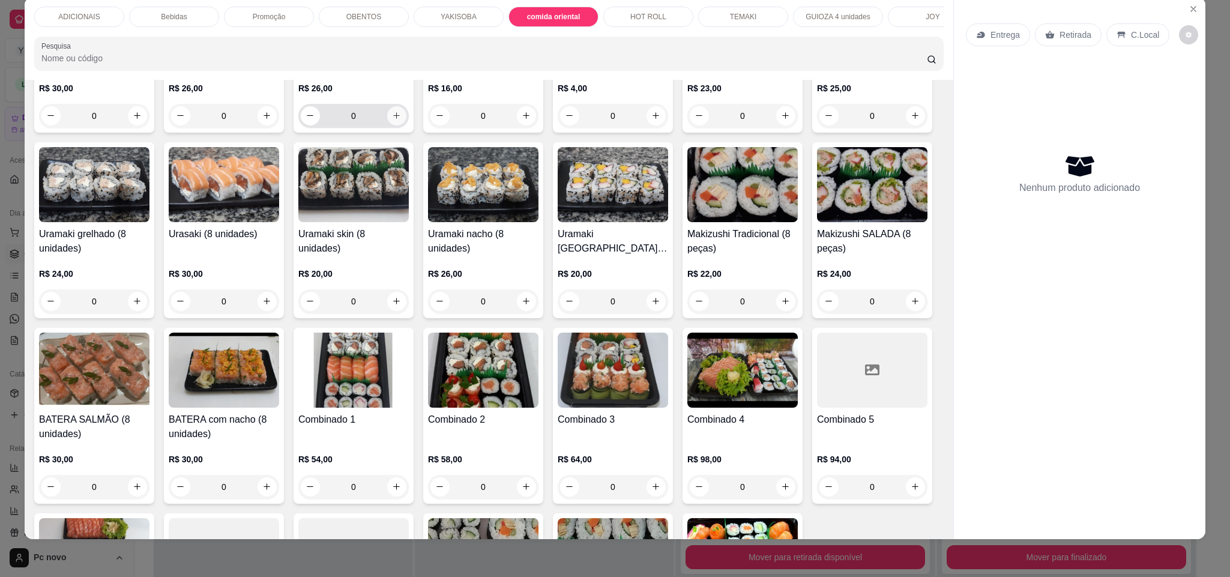
click at [392, 120] on icon "increase-product-quantity" at bounding box center [396, 115] width 9 height 9
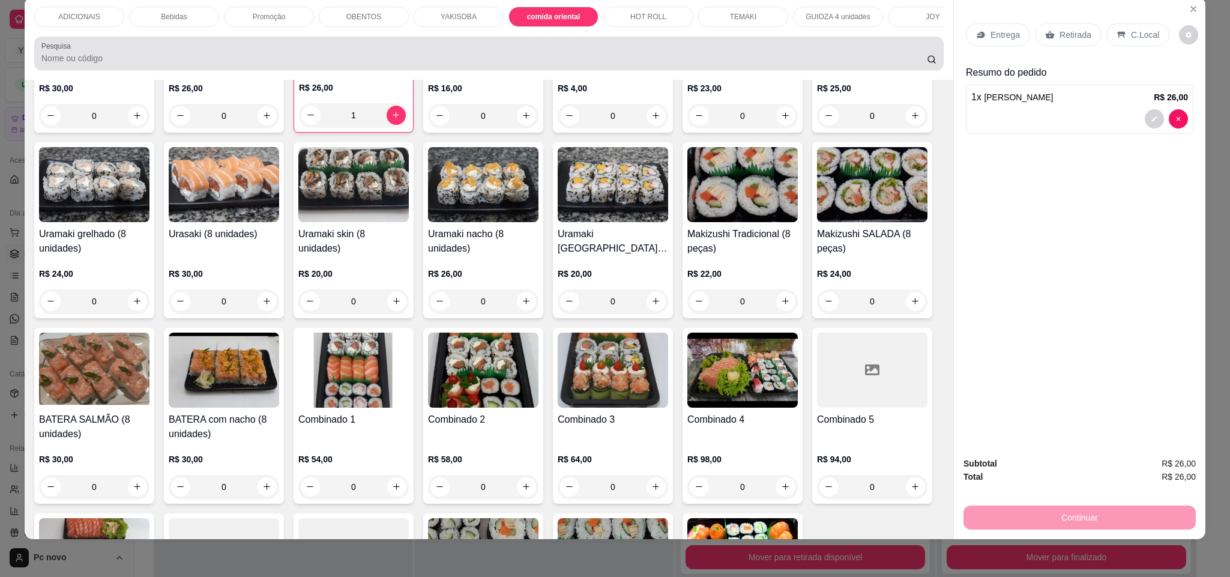
type input "1"
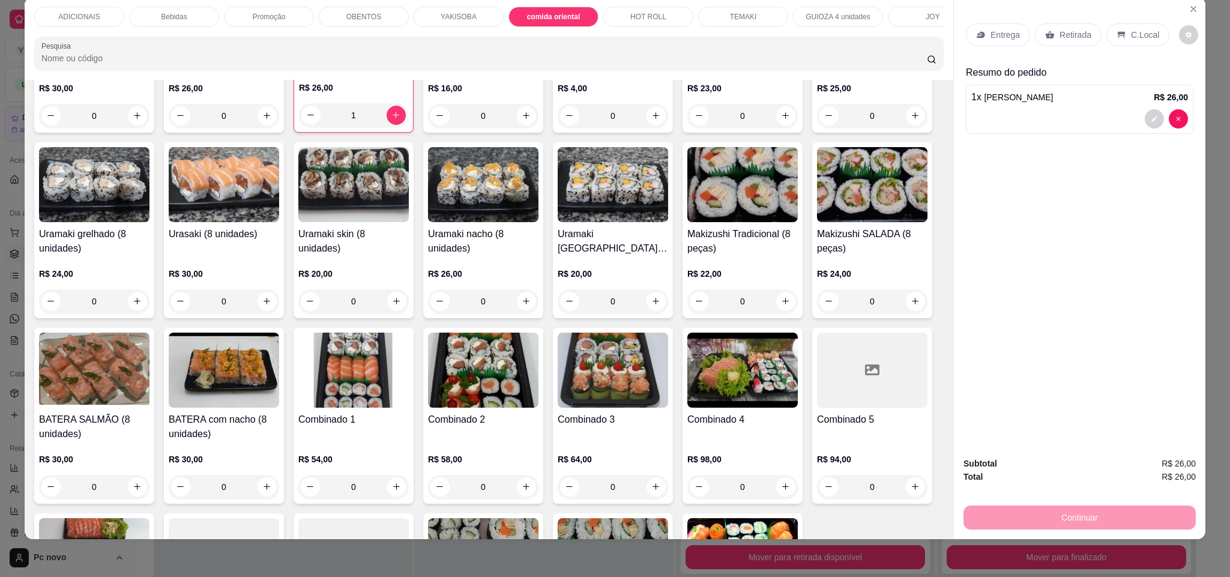
click at [258, 12] on p "Promoção" at bounding box center [269, 17] width 33 height 10
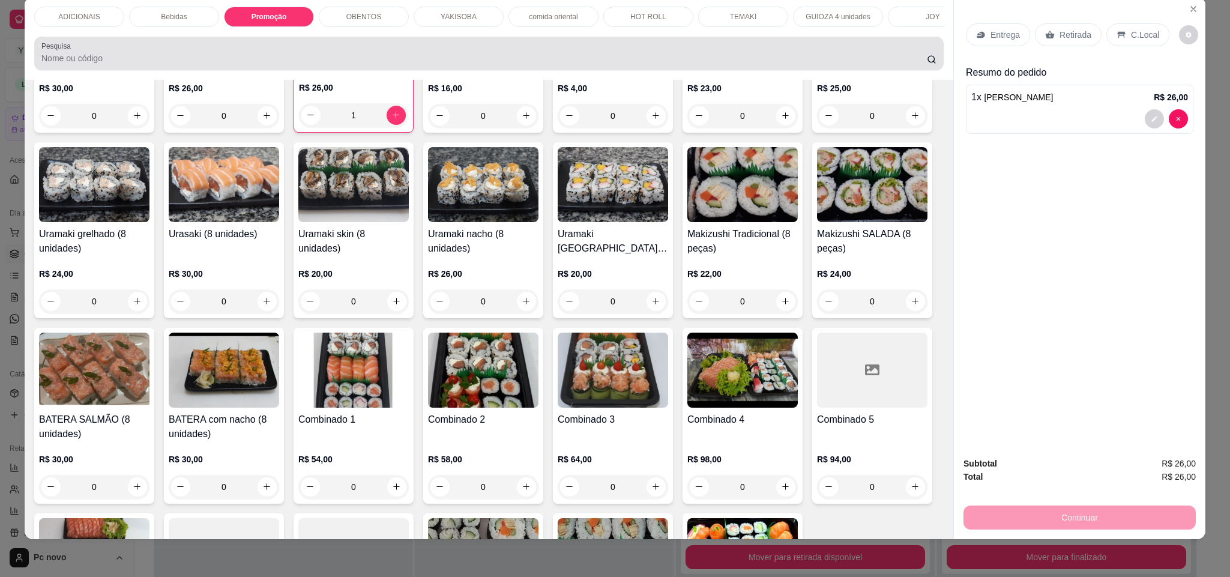
scroll to position [1343, 0]
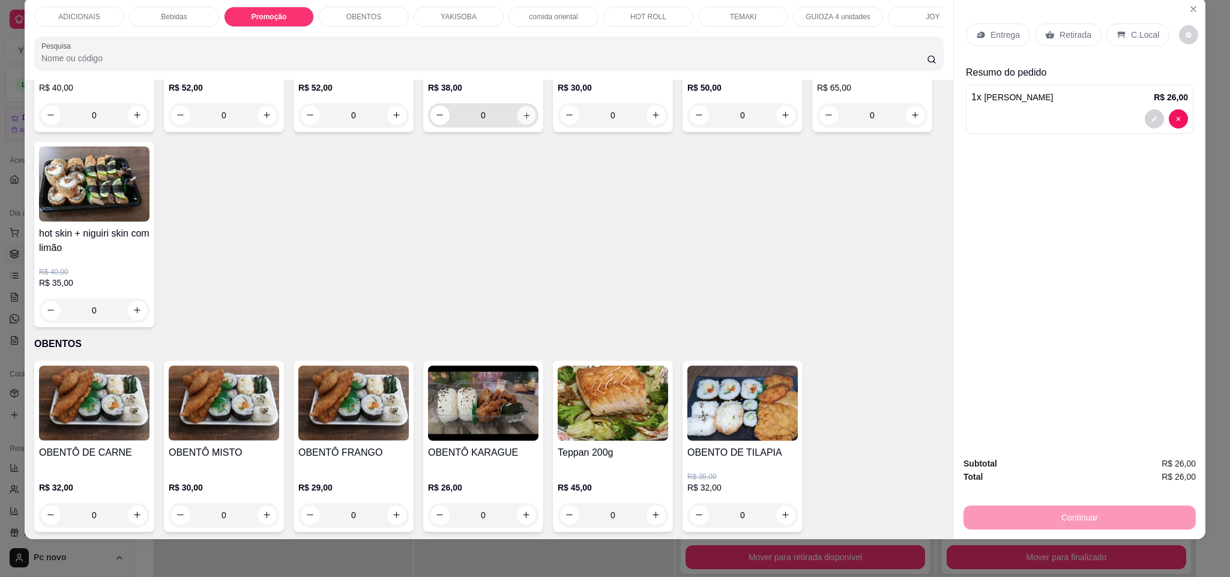
click at [522, 120] on icon "increase-product-quantity" at bounding box center [526, 115] width 9 height 9
type input "1"
click at [980, 35] on div "Entrega" at bounding box center [998, 34] width 64 height 23
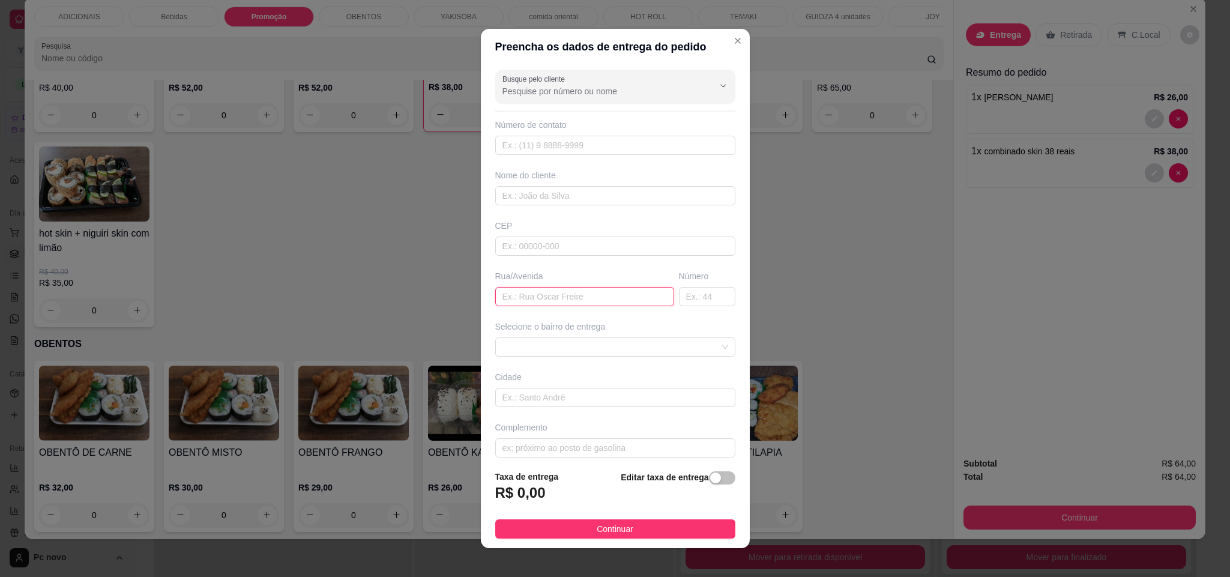
click at [551, 290] on input "text" at bounding box center [584, 296] width 179 height 19
paste input "Rua Guarantã"
type input "Rua Guarantã"
click at [679, 303] on input "text" at bounding box center [707, 296] width 56 height 19
click at [651, 348] on span at bounding box center [615, 347] width 226 height 18
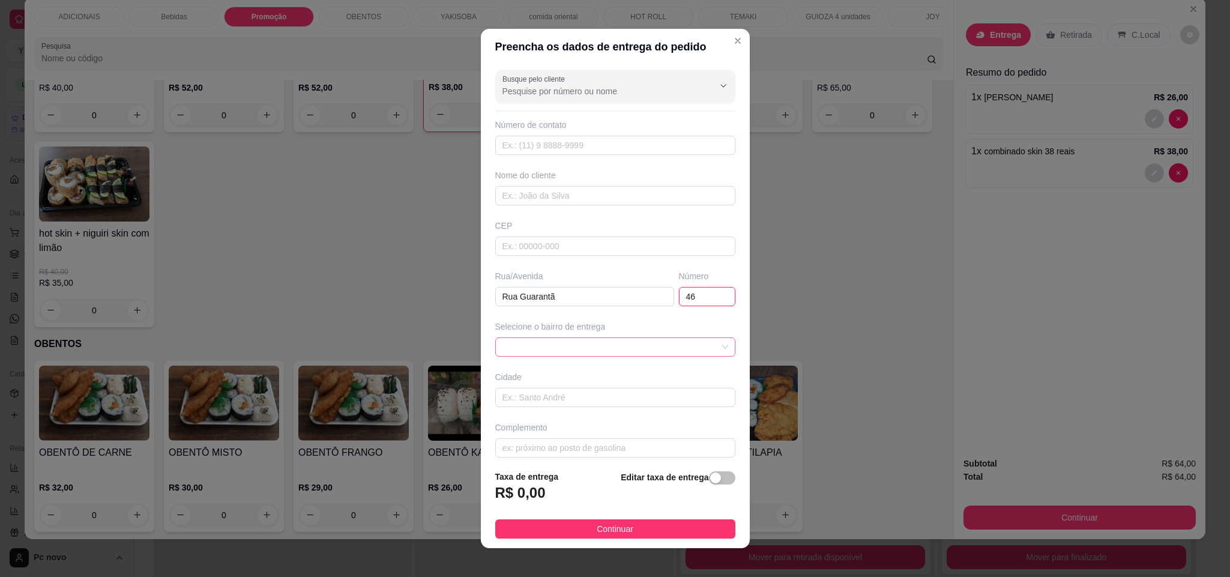
type input "46"
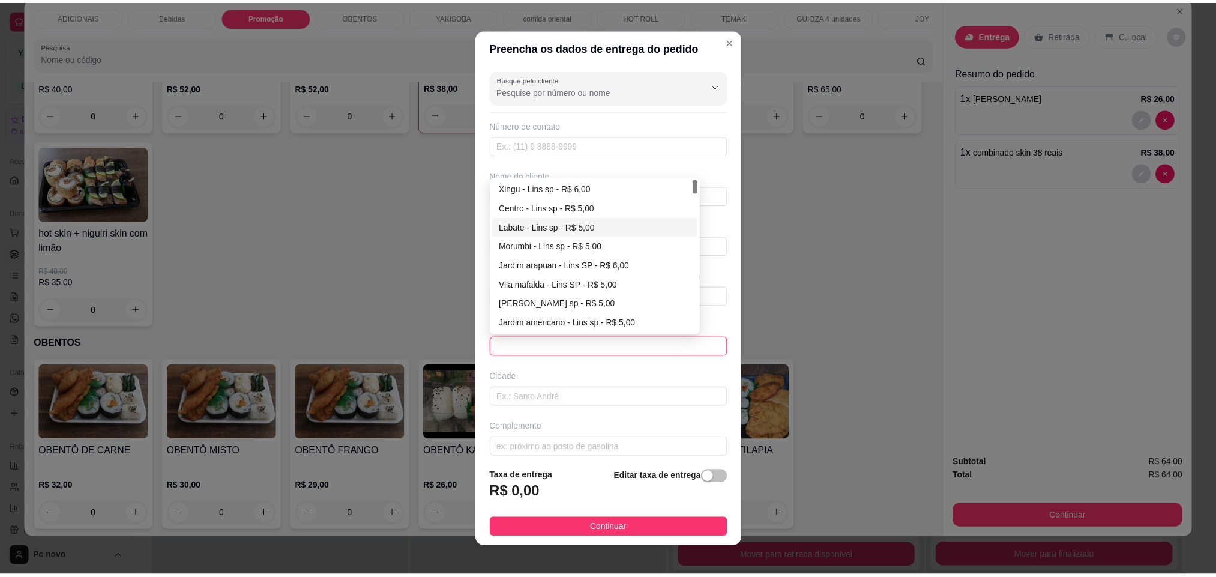
scroll to position [90, 0]
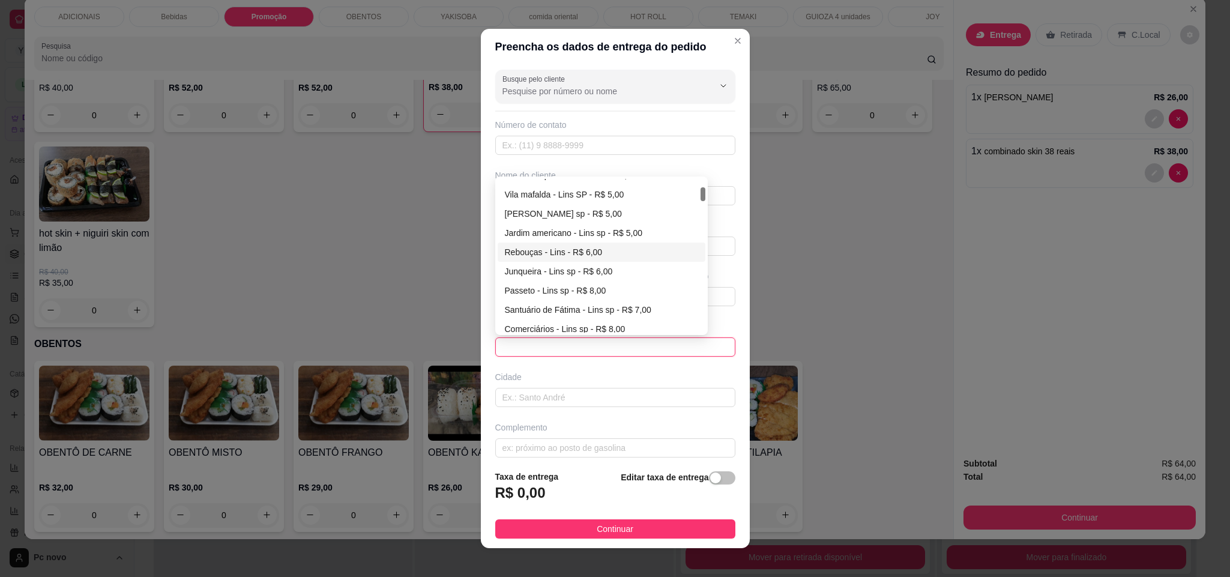
click at [530, 259] on div "Rebouças - Lins - R$ 6,00" at bounding box center [602, 251] width 194 height 13
type input "Lins"
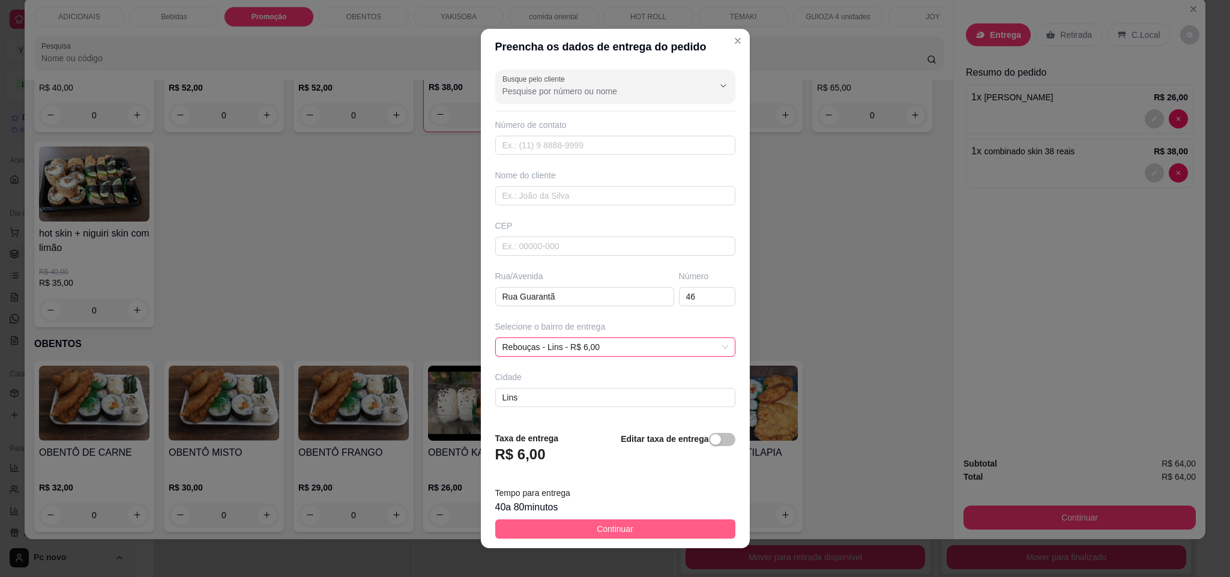
click at [567, 524] on button "Continuar" at bounding box center [615, 528] width 240 height 19
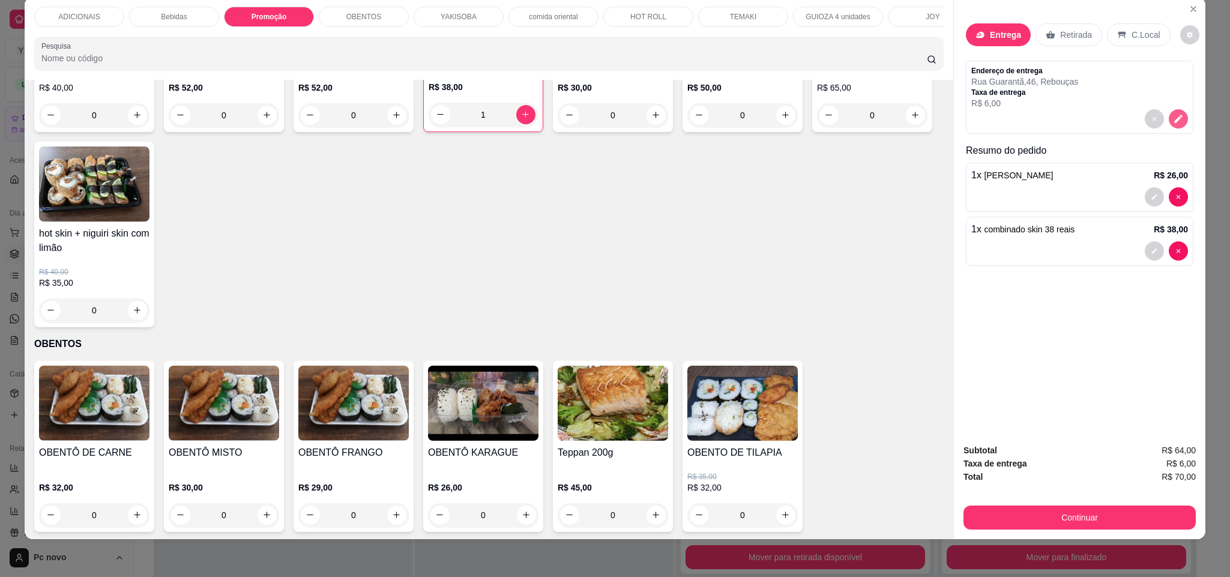
click at [1175, 114] on icon "decrease-product-quantity" at bounding box center [1178, 118] width 11 height 11
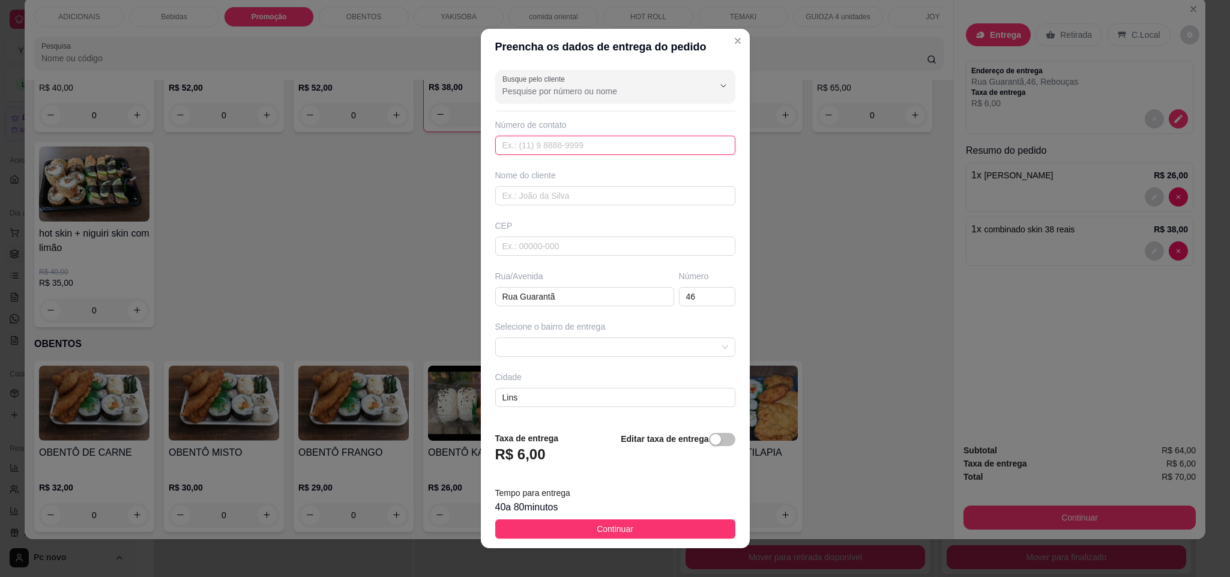
click at [605, 153] on input "text" at bounding box center [615, 145] width 240 height 19
paste input "[PHONE_NUMBER]"
type input "[PHONE_NUMBER]"
click at [658, 540] on footer "Taxa de entrega R$ 6,00 Editar taxa de entrega Tempo para entrega 40 a 80 minut…" at bounding box center [615, 485] width 269 height 126
click at [660, 529] on button "Continuar" at bounding box center [615, 528] width 240 height 19
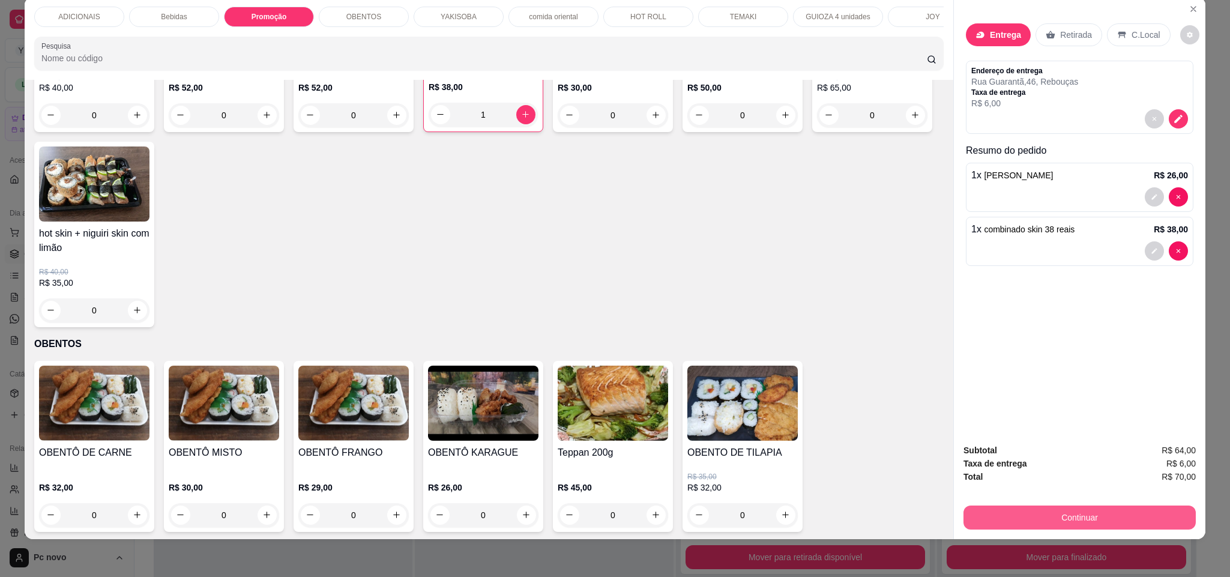
click at [1034, 505] on button "Continuar" at bounding box center [1079, 517] width 232 height 24
click at [999, 512] on button "Continuar" at bounding box center [1079, 517] width 232 height 24
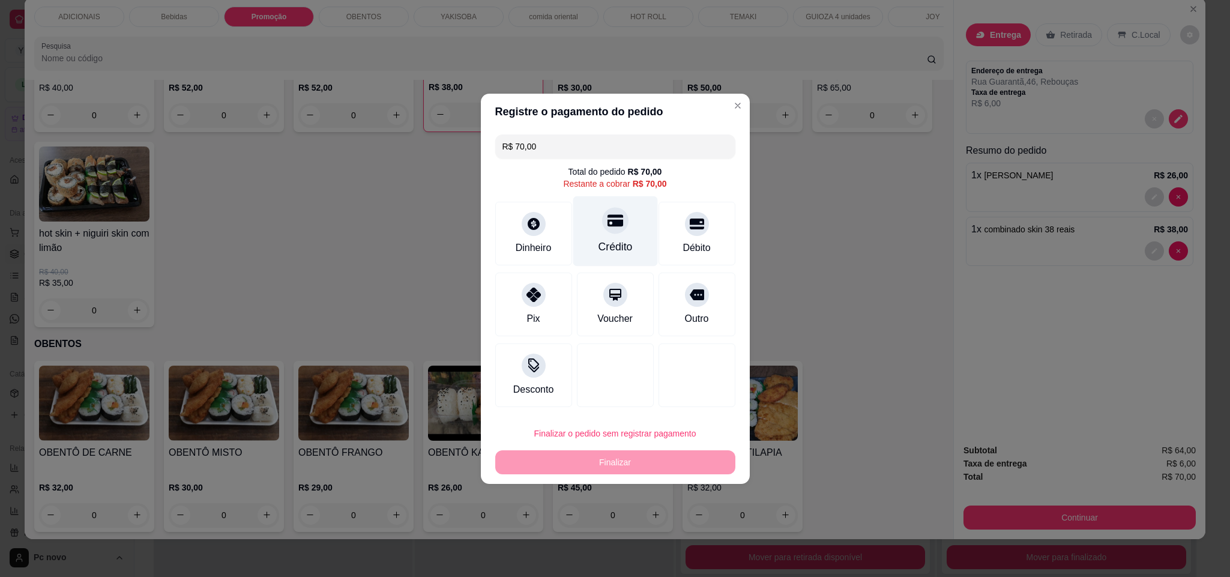
click at [618, 230] on div "Crédito" at bounding box center [615, 231] width 85 height 70
type input "R$ 0,00"
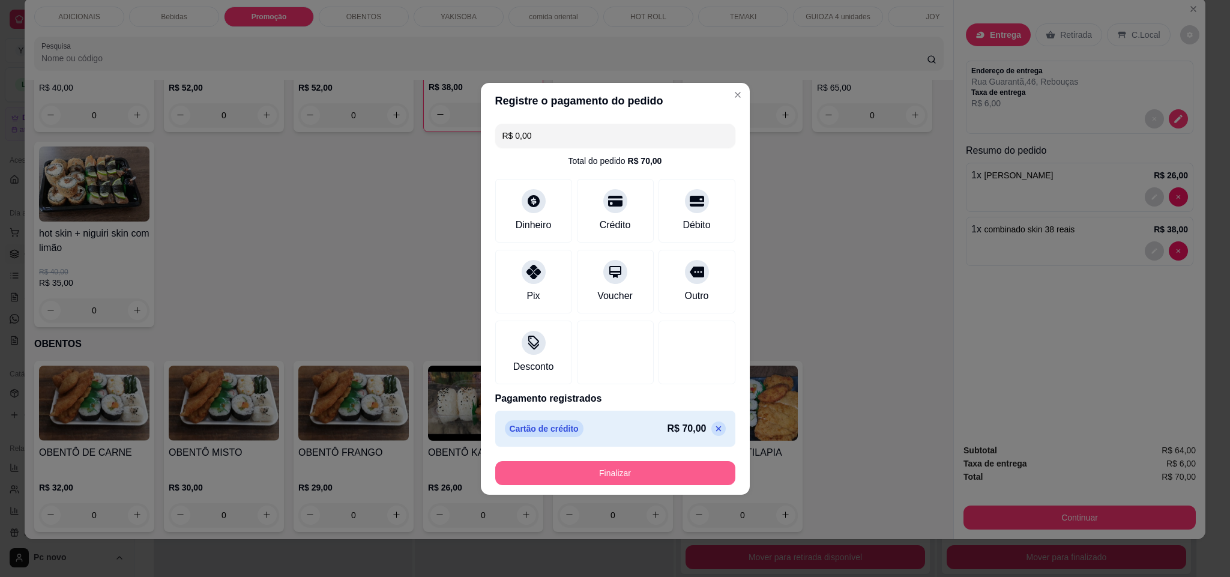
click at [622, 474] on button "Finalizar" at bounding box center [615, 473] width 240 height 24
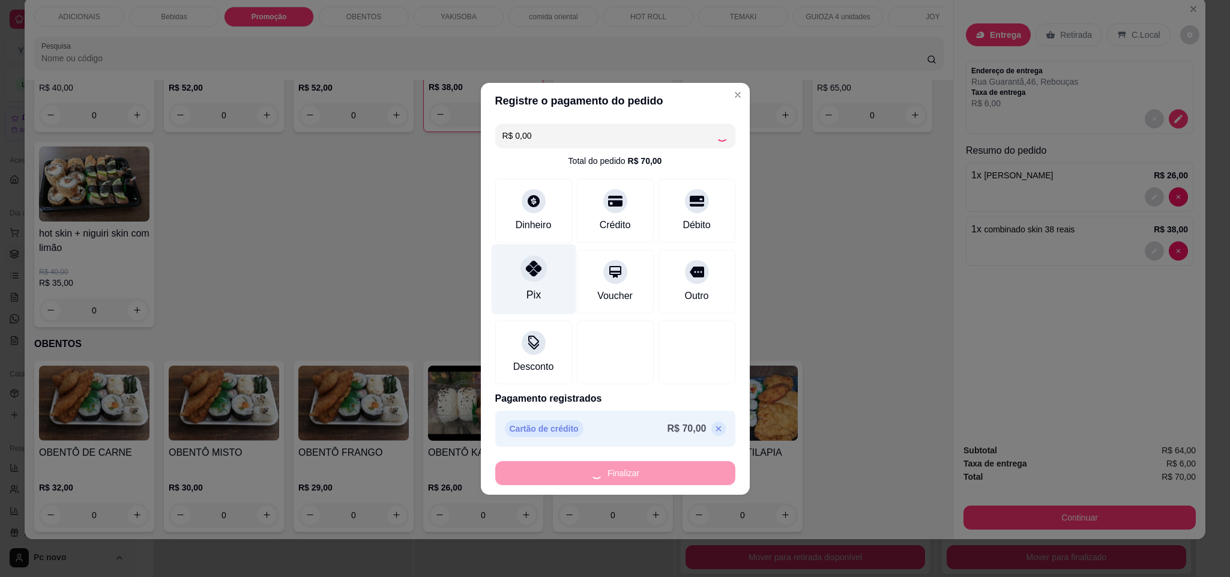
type input "0"
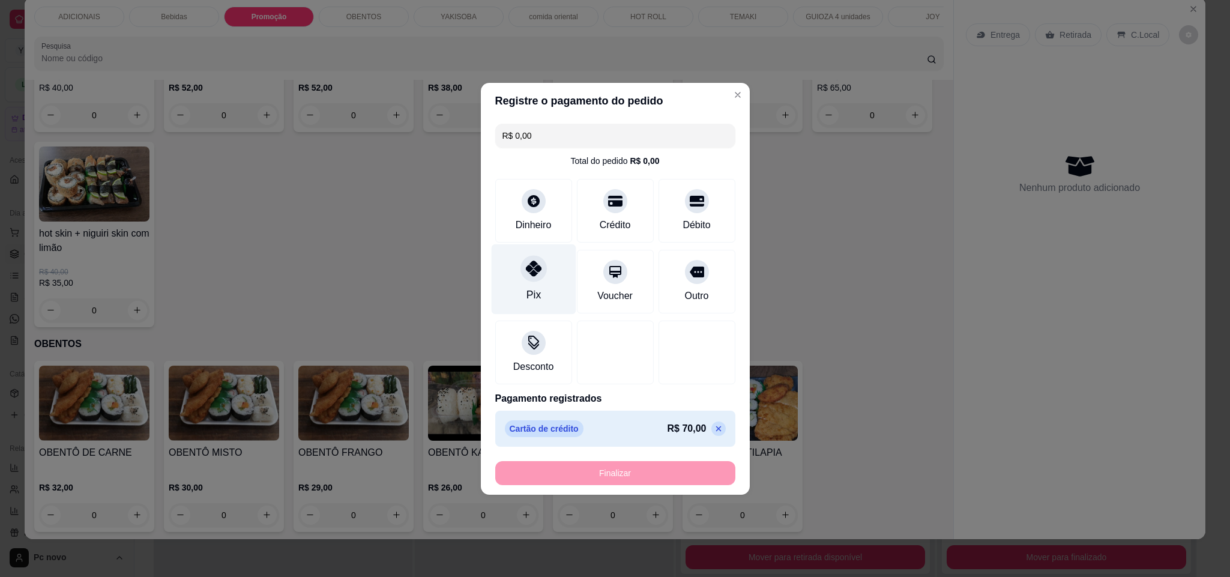
type input "-R$ 70,00"
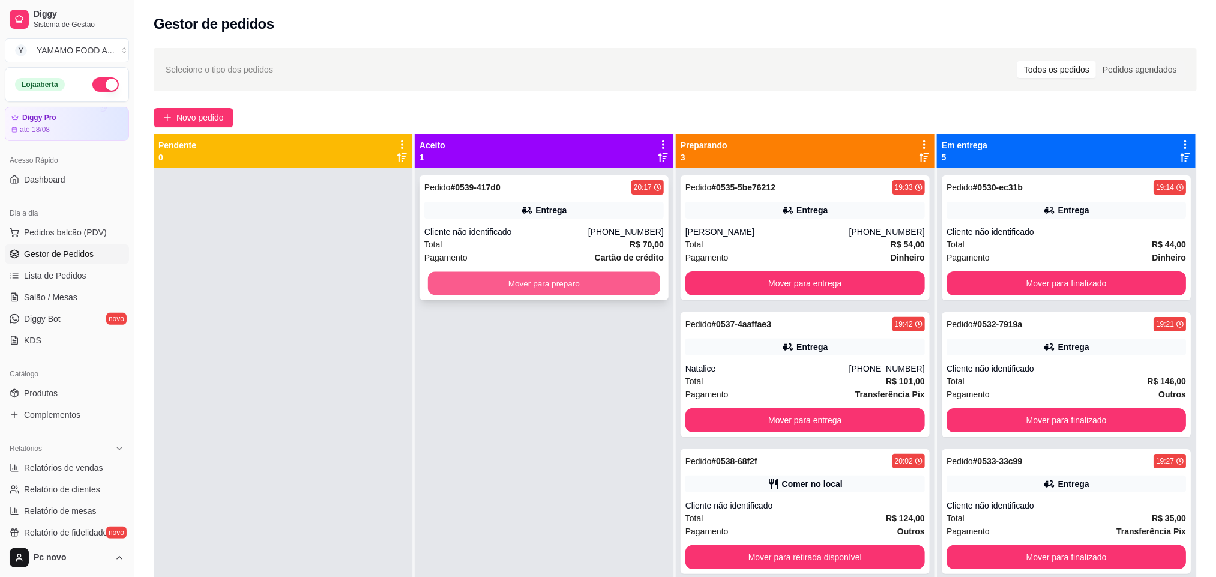
click at [457, 274] on button "Mover para preparo" at bounding box center [544, 283] width 232 height 23
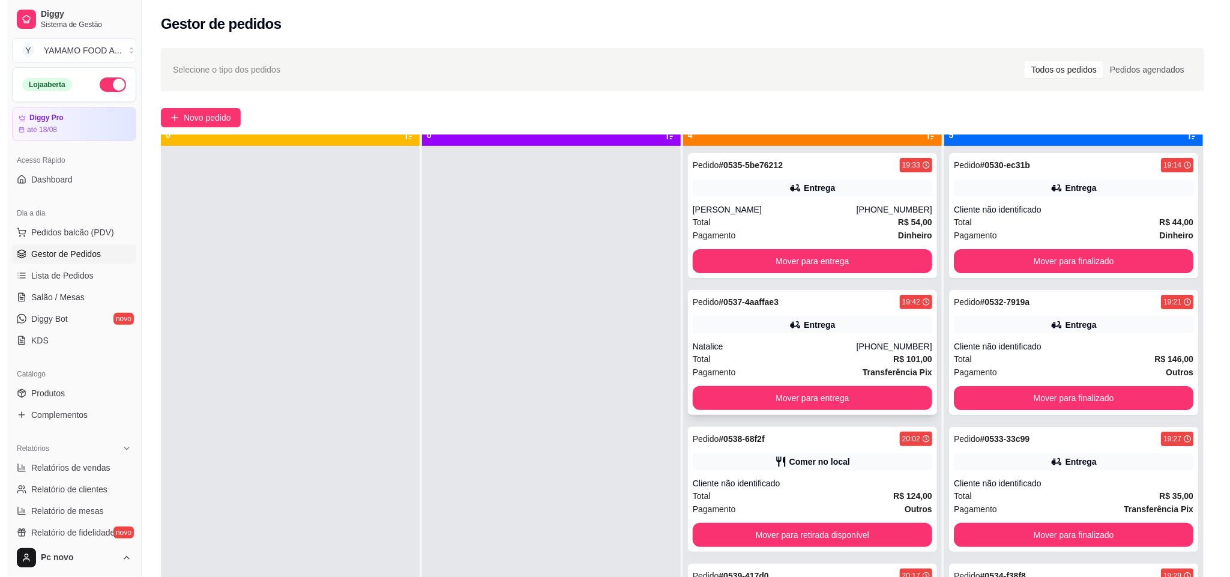
scroll to position [33, 0]
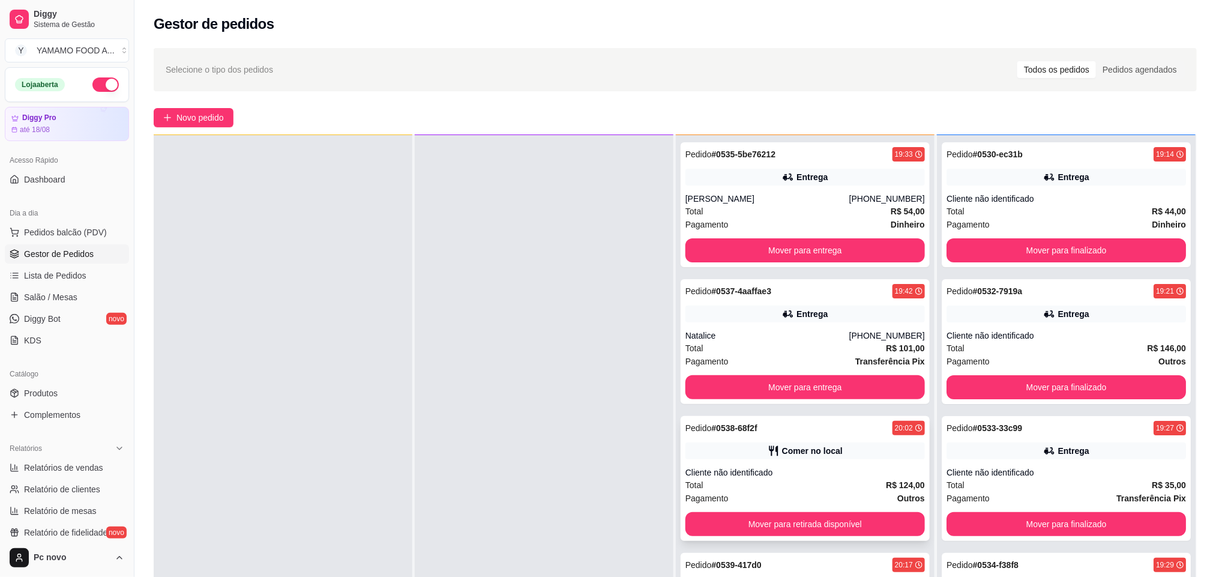
click at [802, 487] on div "Total R$ 124,00" at bounding box center [804, 484] width 239 height 13
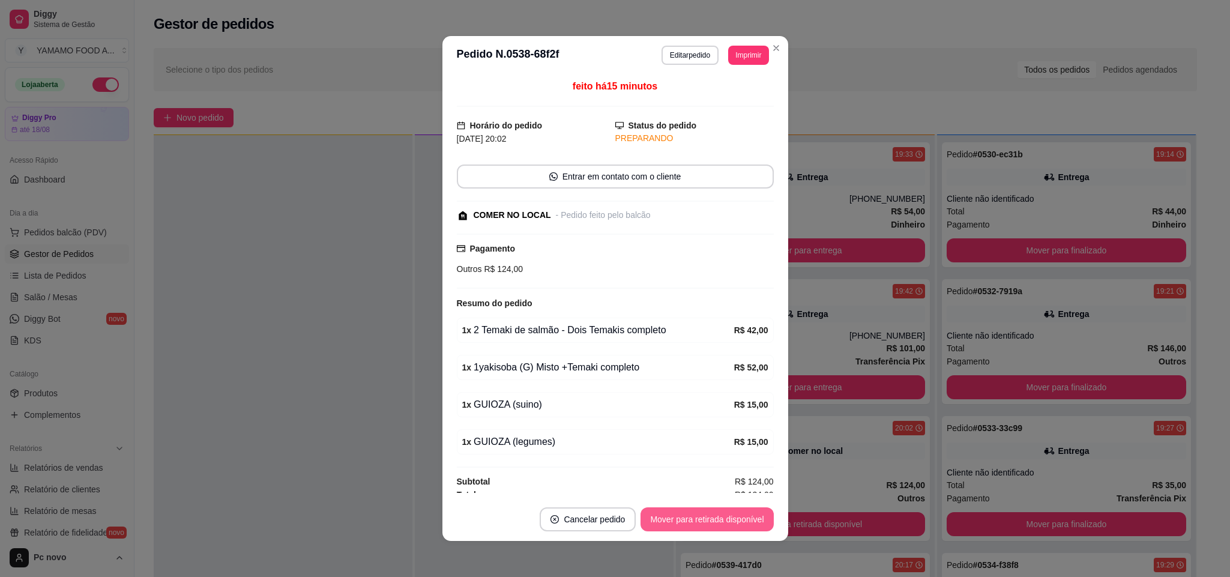
click at [737, 516] on button "Mover para retirada disponível" at bounding box center [706, 519] width 133 height 24
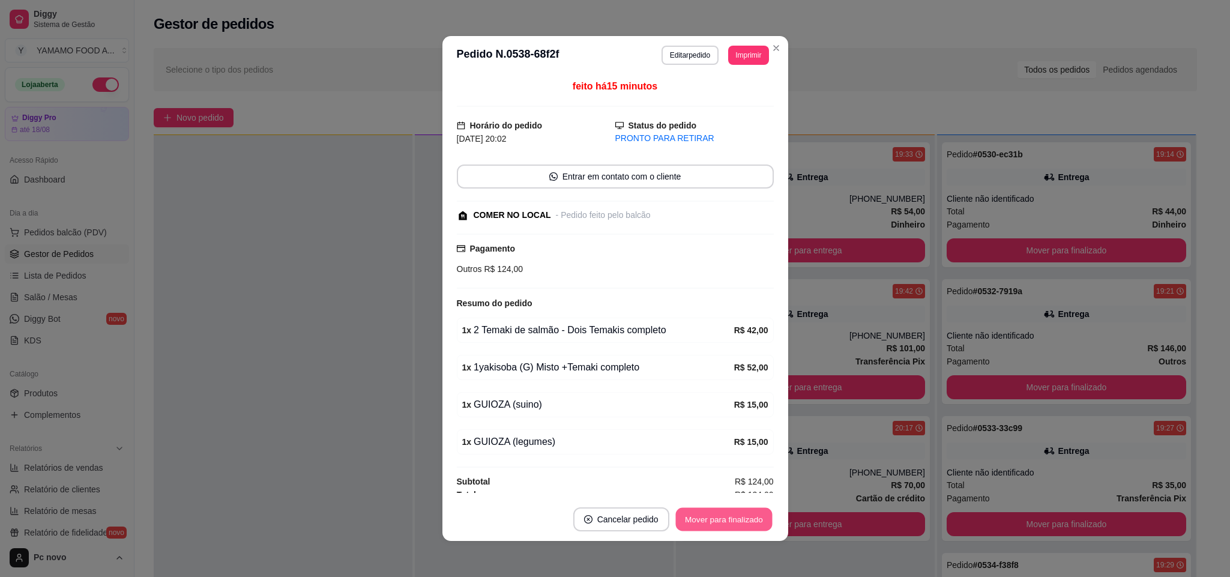
click at [737, 516] on button "Mover para finalizado" at bounding box center [723, 519] width 97 height 23
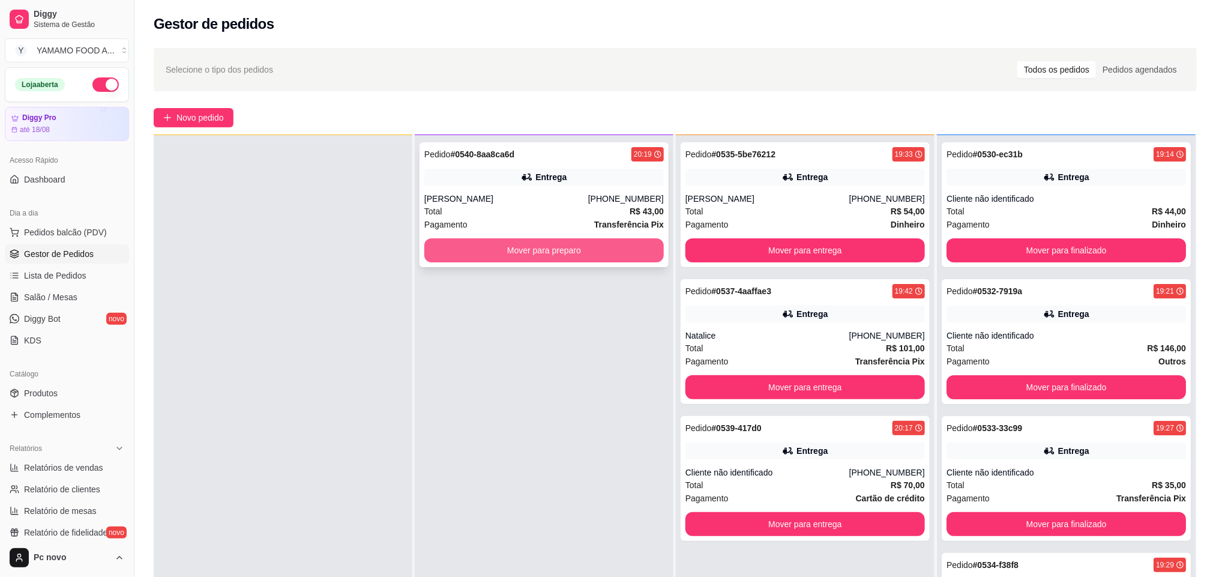
click at [447, 254] on button "Mover para preparo" at bounding box center [543, 250] width 239 height 24
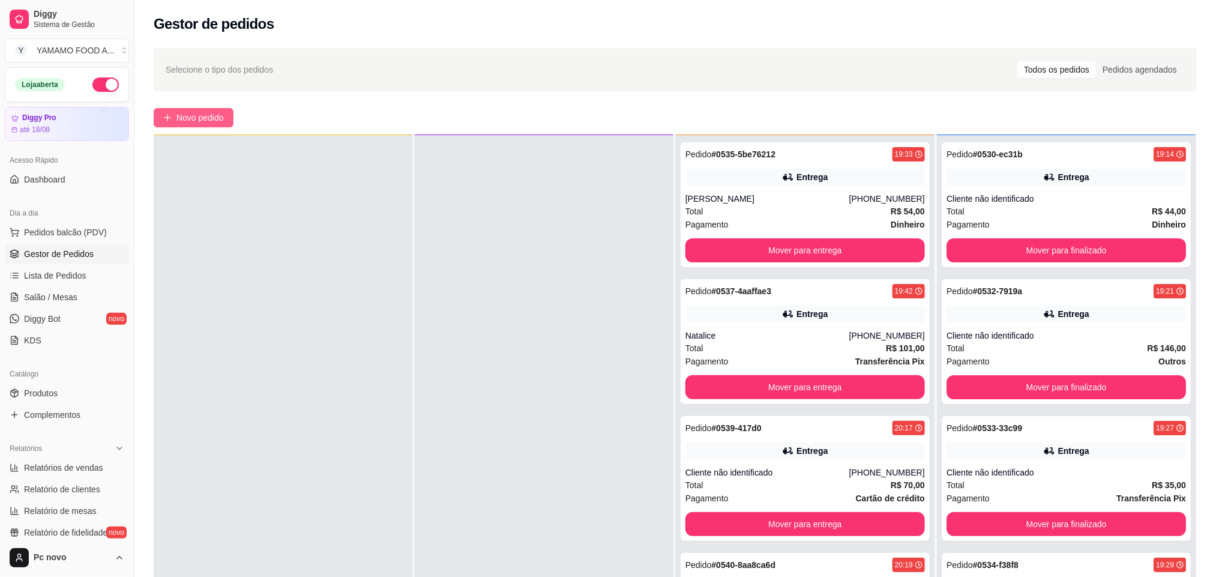
click at [202, 122] on span "Novo pedido" at bounding box center [199, 117] width 47 height 13
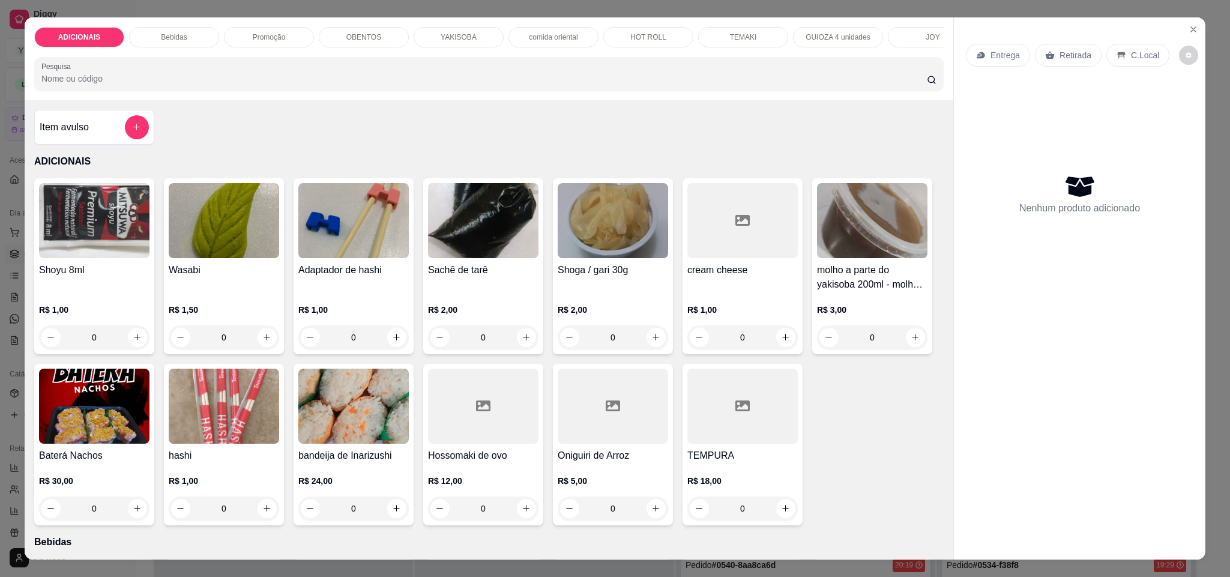
click at [744, 27] on div "TEMAKI" at bounding box center [743, 37] width 90 height 20
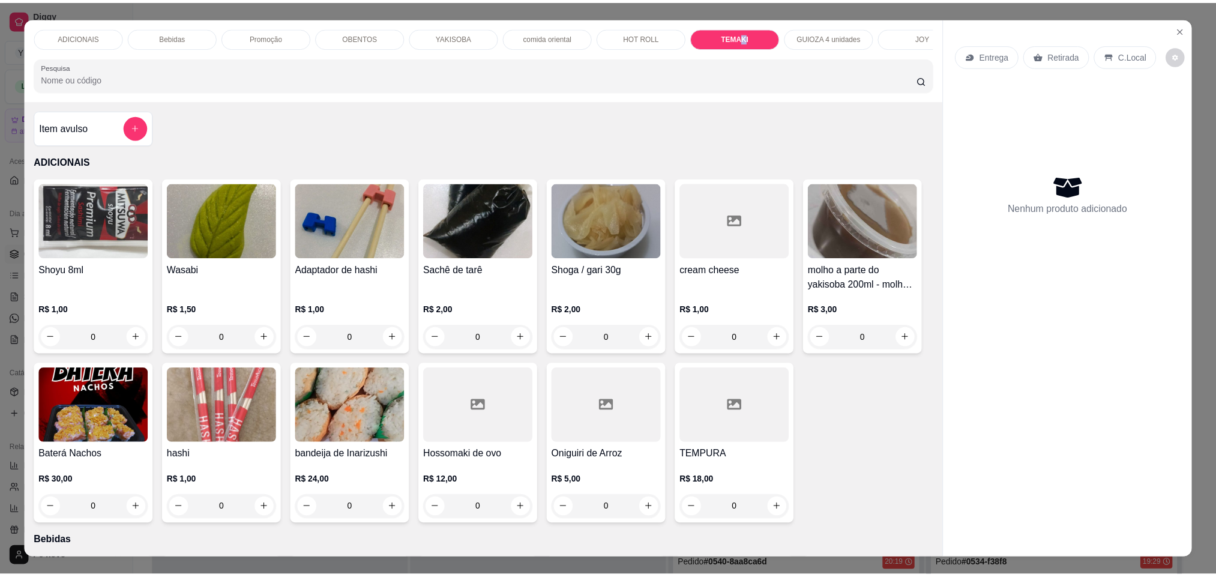
scroll to position [20, 0]
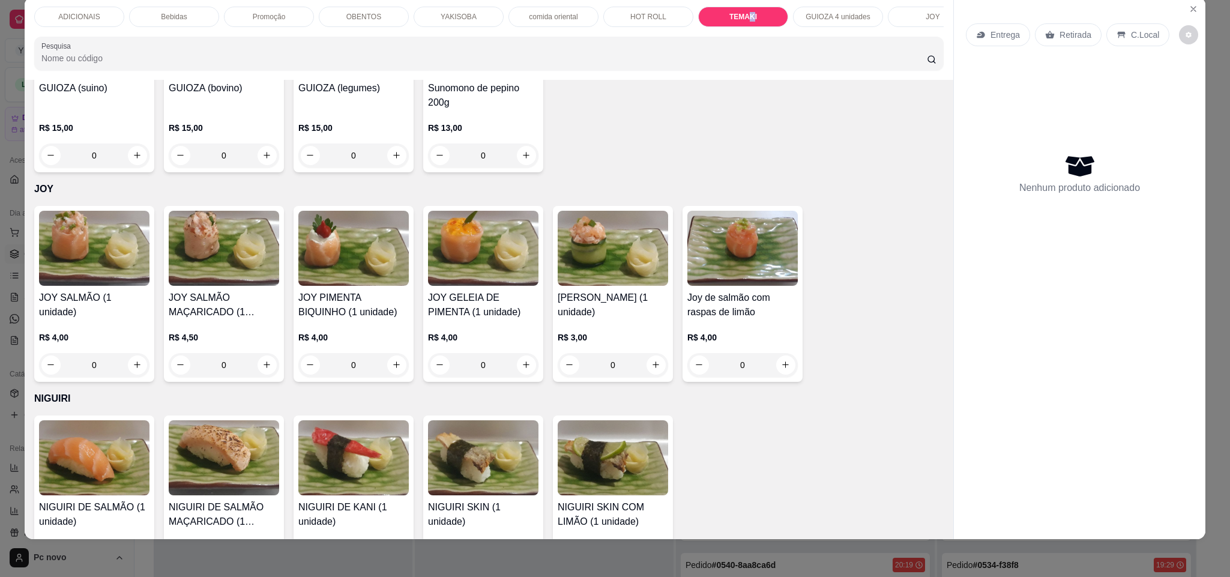
type input "1"
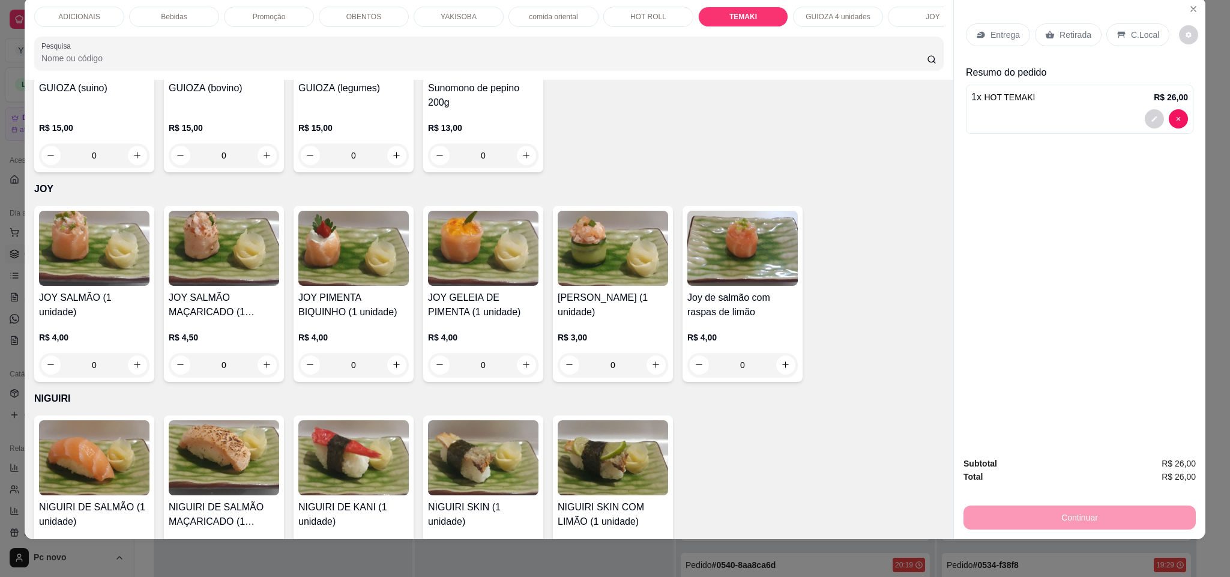
click at [1075, 31] on p "Retirada" at bounding box center [1075, 35] width 32 height 12
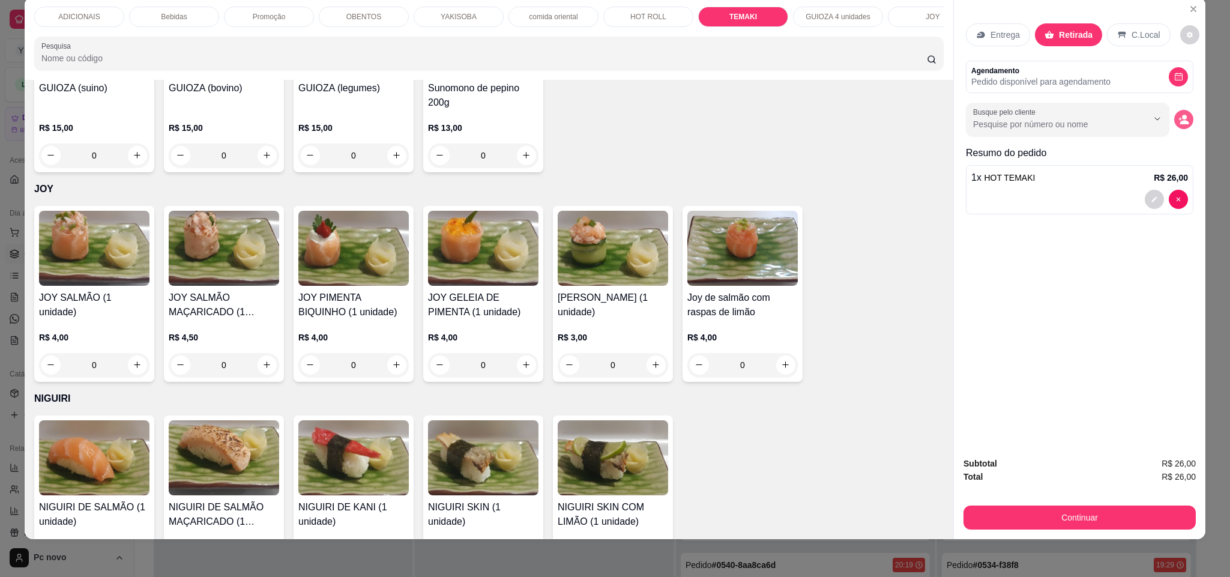
click at [1180, 119] on icon "decrease-product-quantity" at bounding box center [1183, 119] width 11 height 11
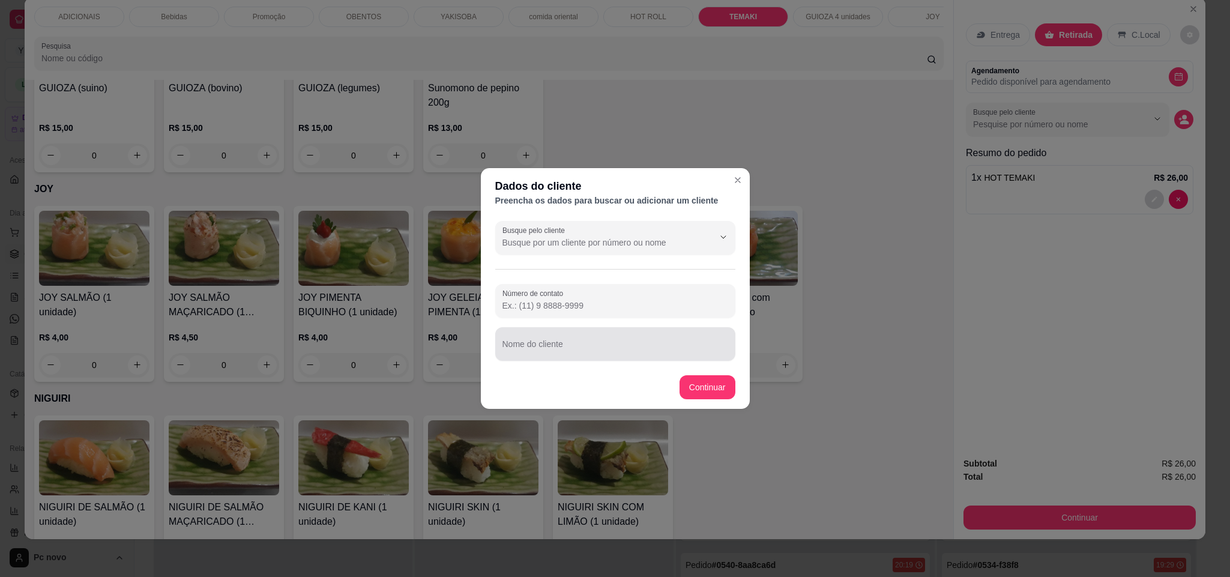
click at [611, 345] on input "Nome do cliente" at bounding box center [615, 349] width 226 height 12
paste input "Giovani"
type input "Giovani"
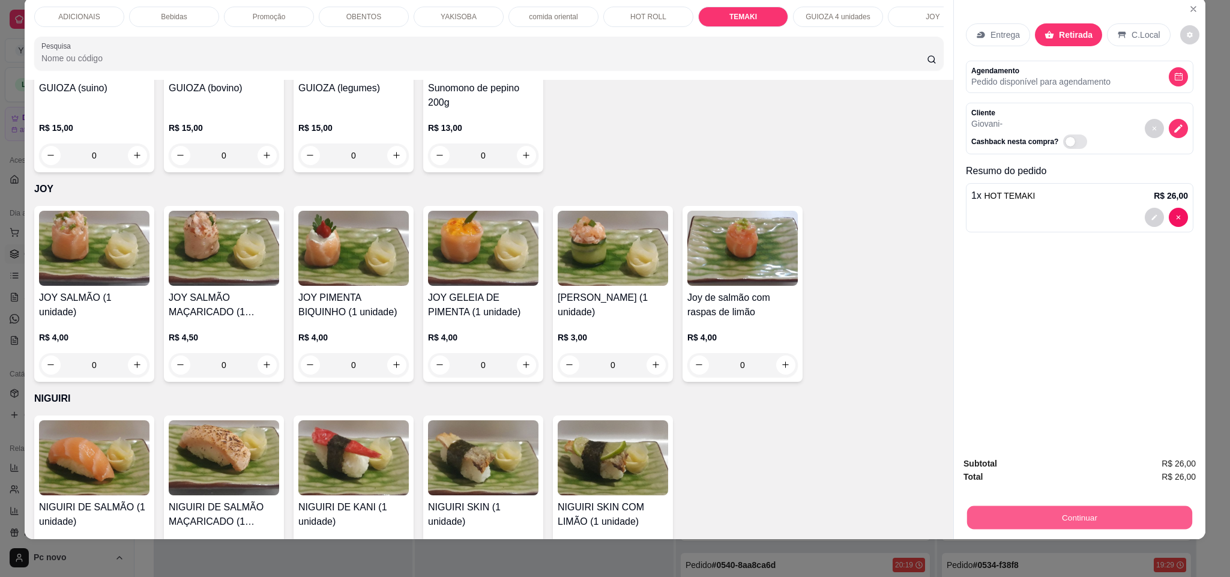
click at [1012, 512] on button "Continuar" at bounding box center [1079, 517] width 225 height 23
click at [1174, 132] on icon "decrease-product-quantity" at bounding box center [1178, 128] width 8 height 8
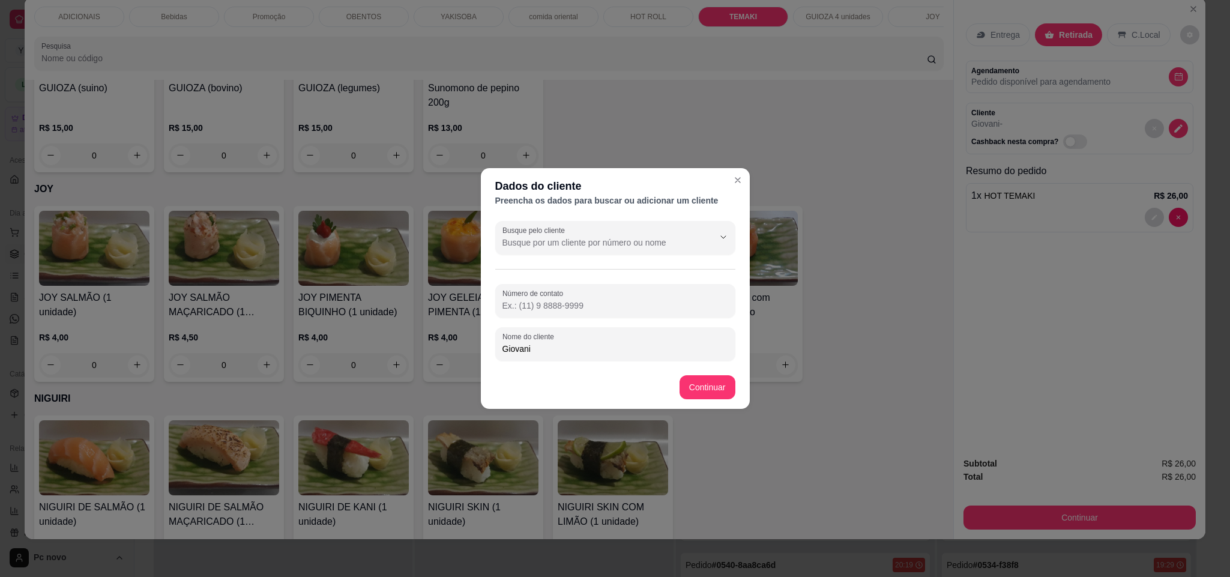
click at [553, 306] on input "Número de contato" at bounding box center [615, 306] width 226 height 12
paste input "[PHONE_NUMBER]"
type input "[PHONE_NUMBER]"
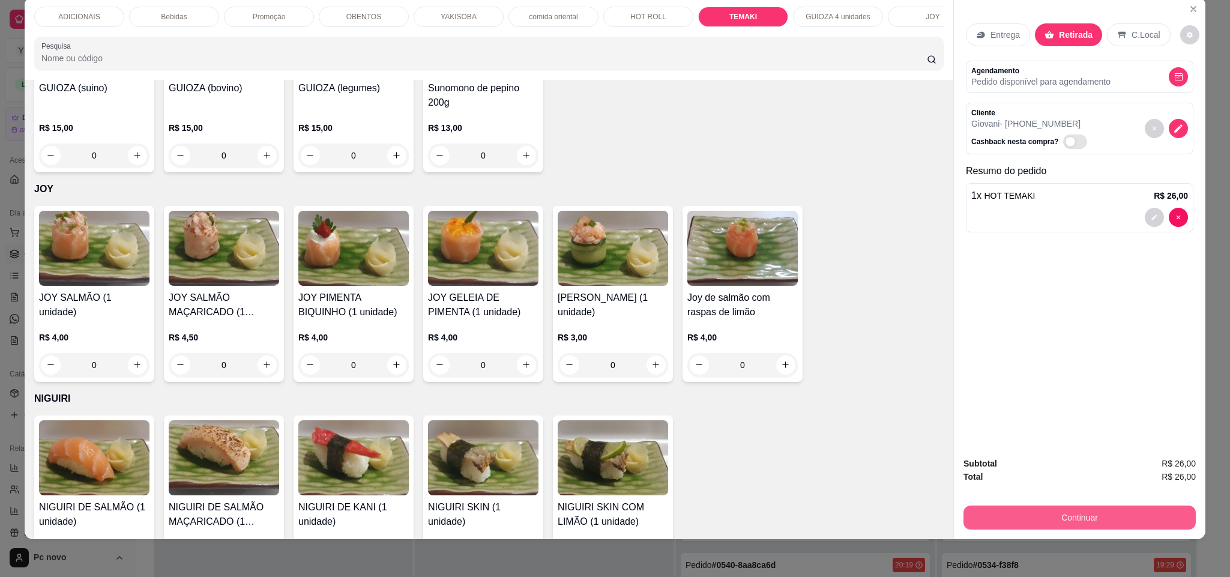
click at [1019, 515] on button "Continuar" at bounding box center [1079, 517] width 232 height 24
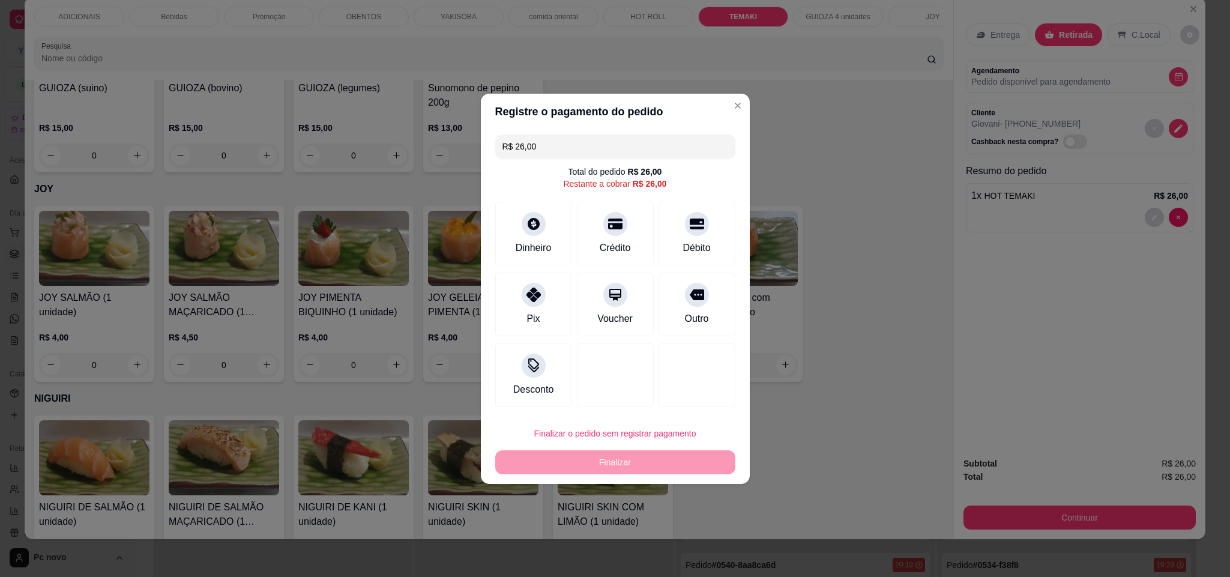
drag, startPoint x: 658, startPoint y: 300, endPoint x: 666, endPoint y: 314, distance: 16.7
click at [661, 301] on div "Outro" at bounding box center [696, 304] width 77 height 64
type input "R$ 0,00"
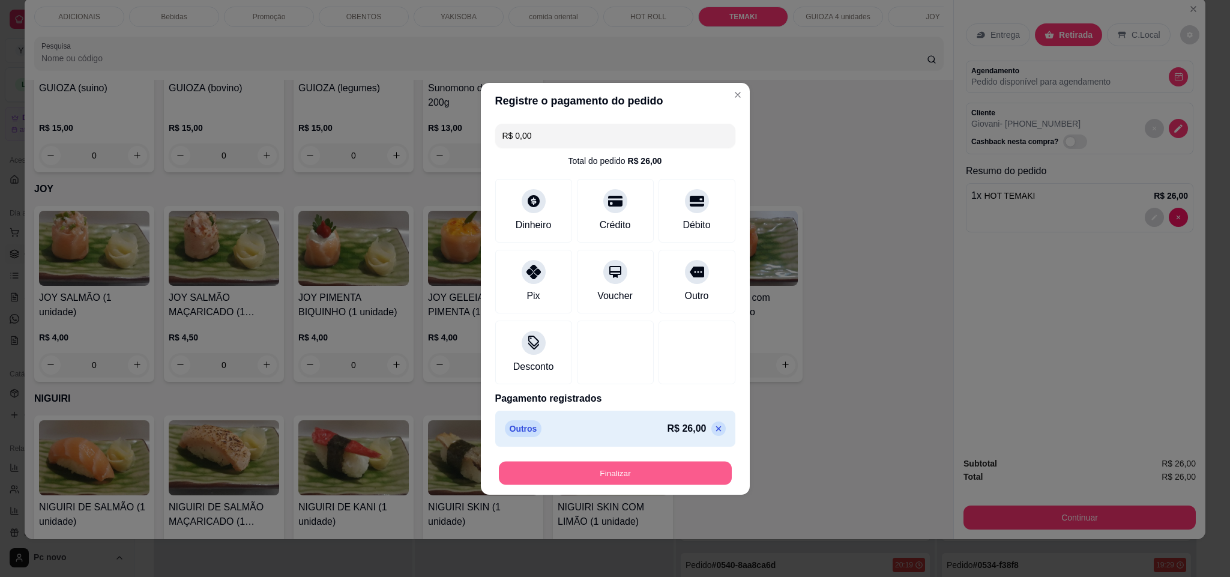
click at [670, 479] on button "Finalizar" at bounding box center [615, 472] width 233 height 23
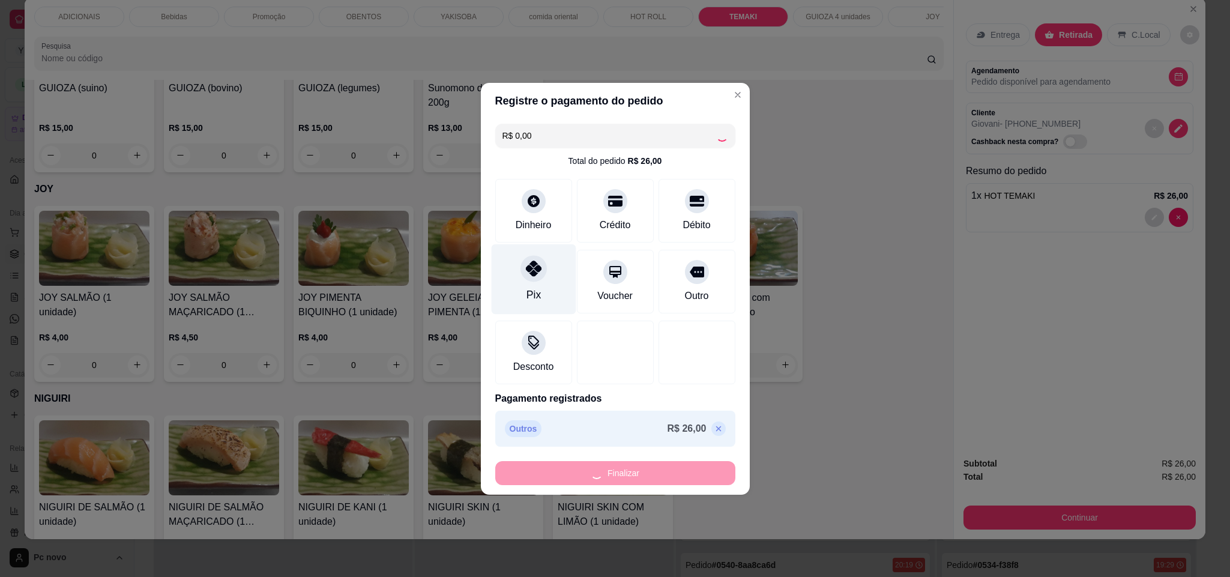
type input "0"
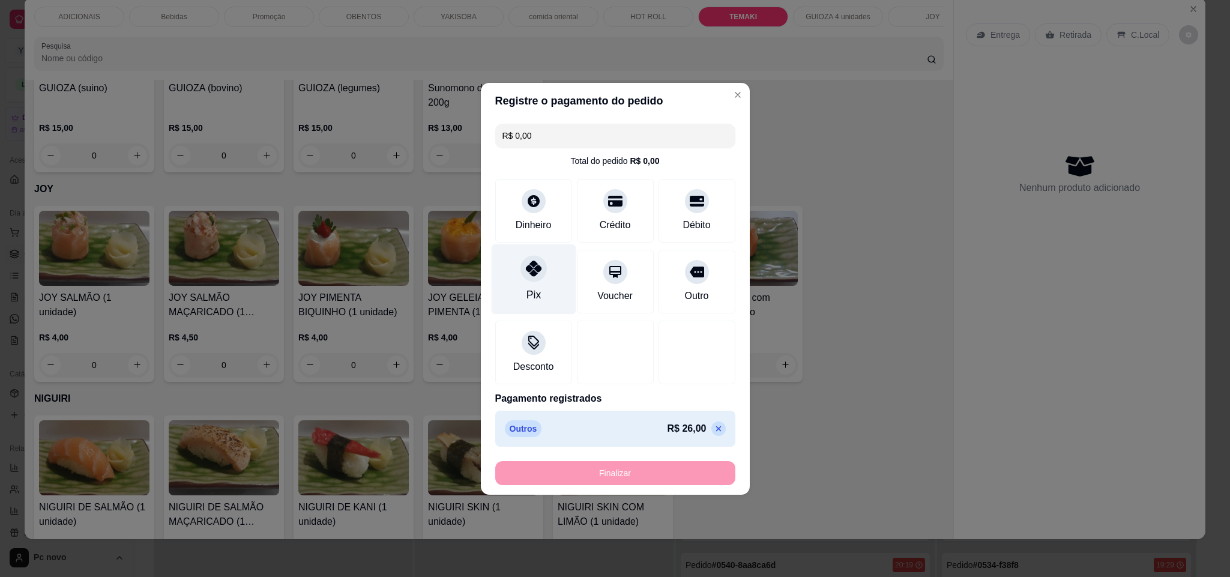
type input "-R$ 26,00"
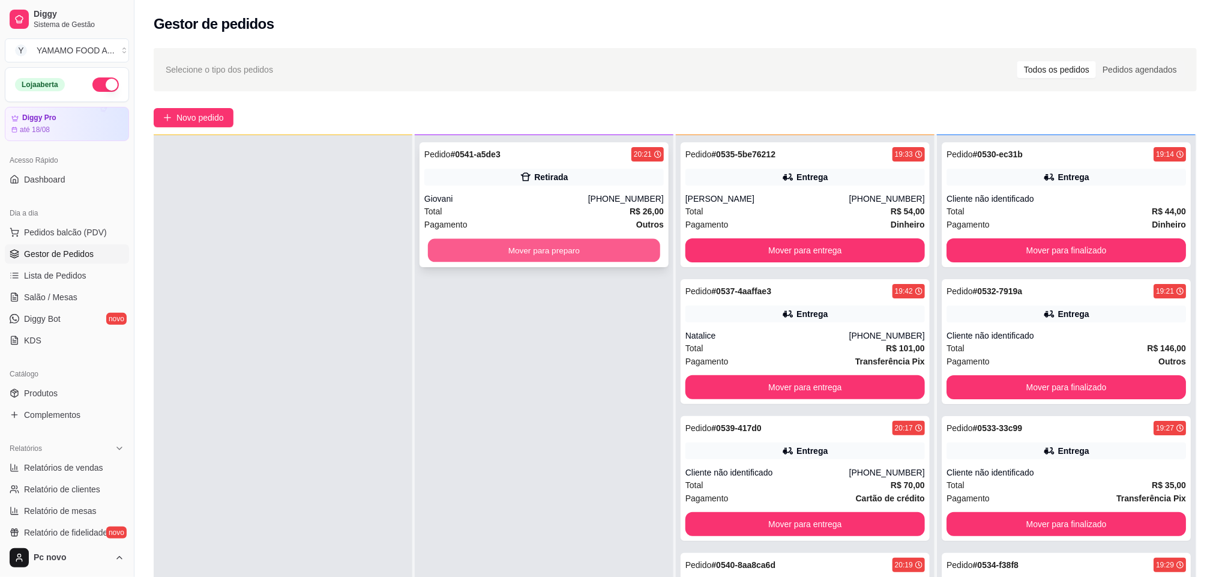
click at [492, 247] on button "Mover para preparo" at bounding box center [544, 250] width 232 height 23
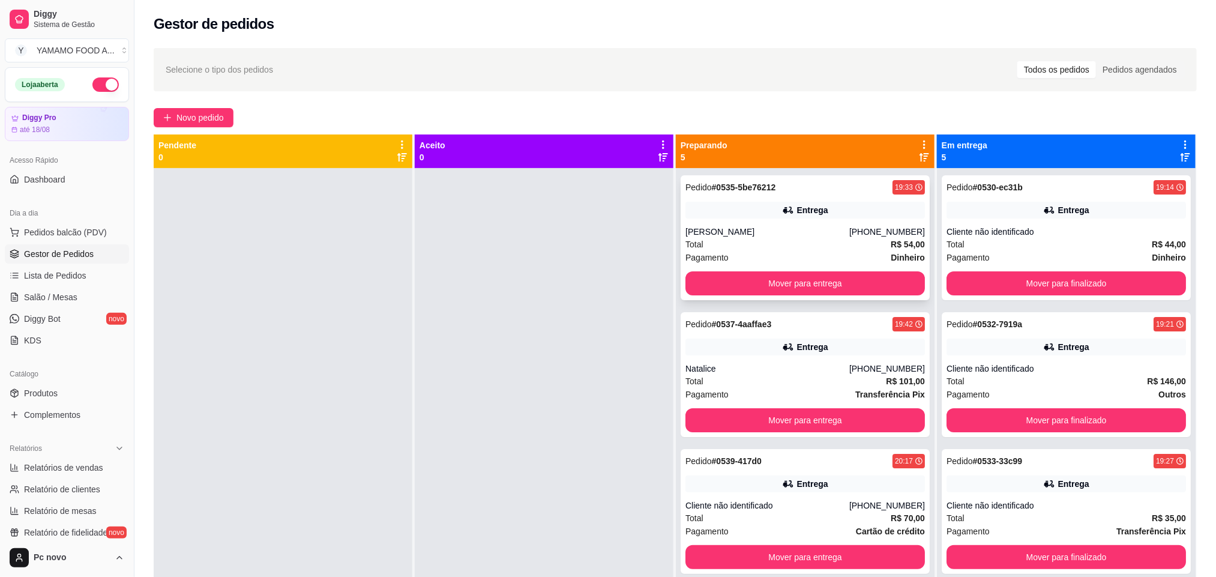
click at [805, 227] on div "[PERSON_NAME]" at bounding box center [767, 232] width 164 height 12
click at [184, 113] on span "Novo pedido" at bounding box center [199, 117] width 47 height 13
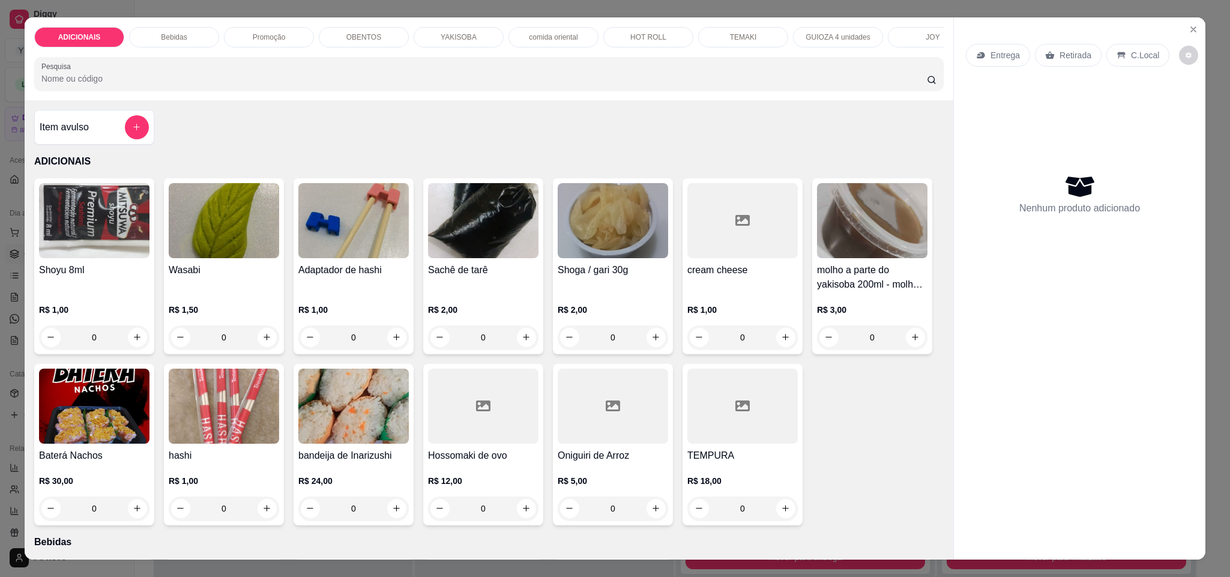
click at [454, 35] on p "YAKISOBA" at bounding box center [459, 37] width 36 height 10
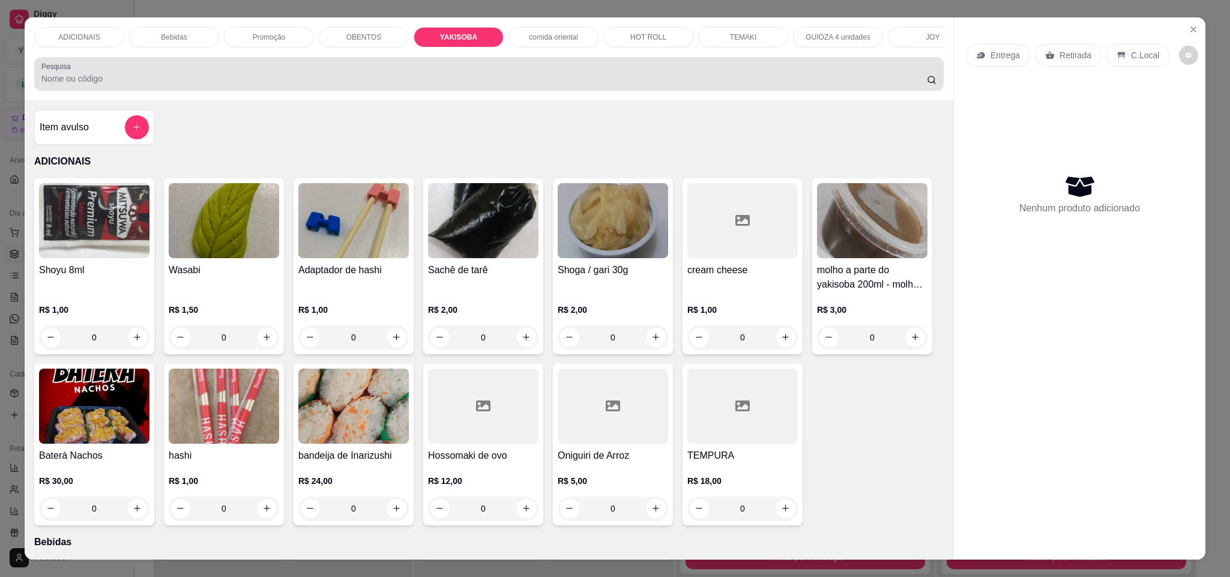
scroll to position [20, 0]
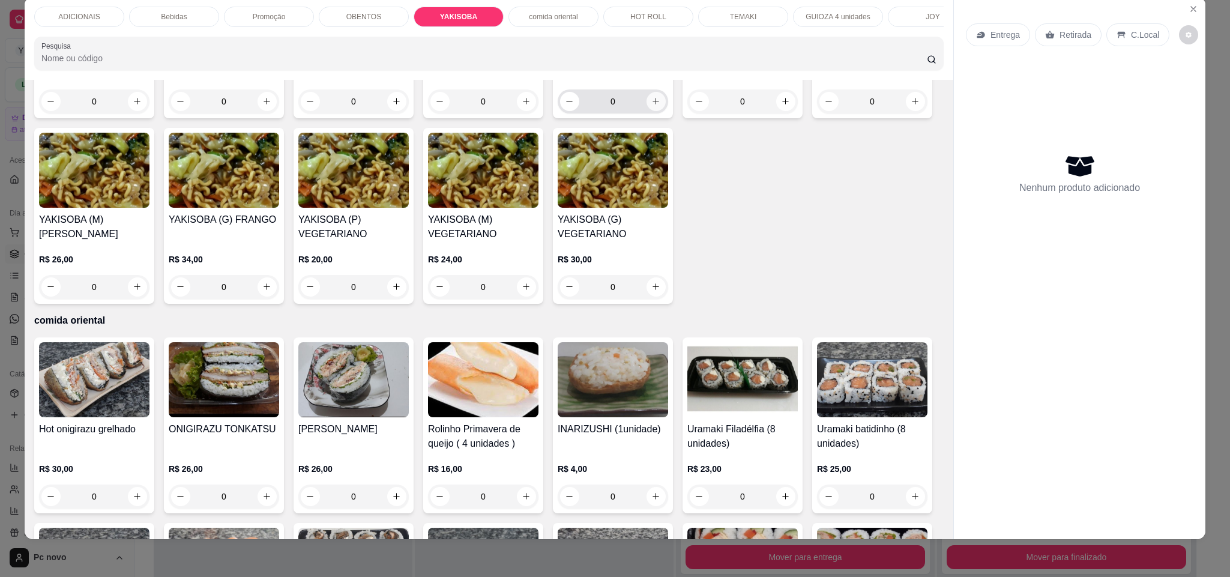
click at [651, 106] on icon "increase-product-quantity" at bounding box center [655, 101] width 9 height 9
type input "1"
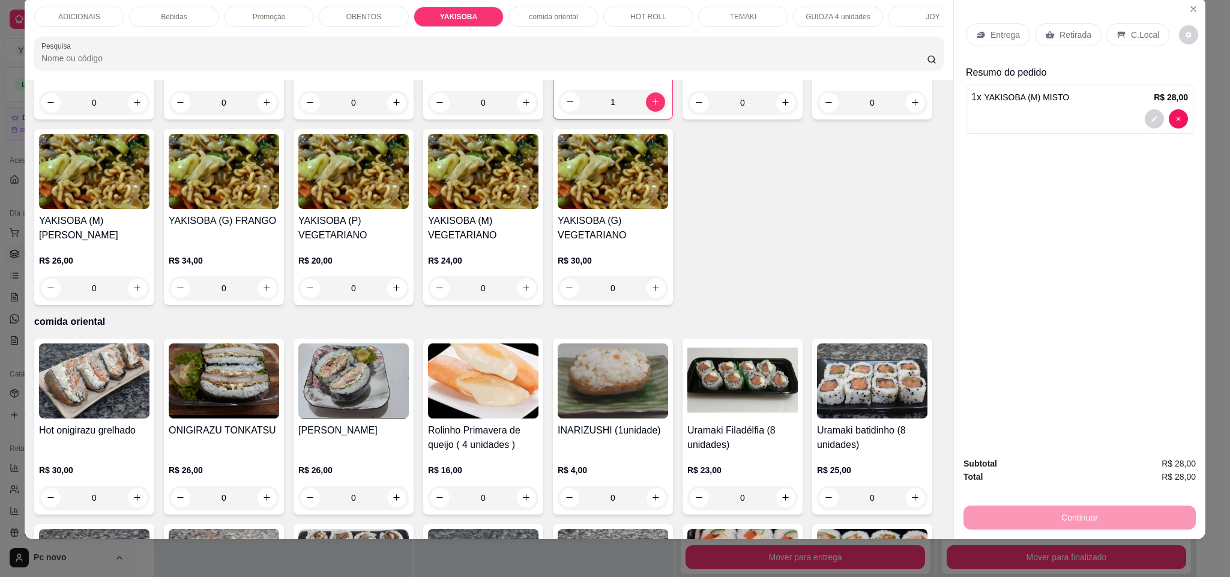
click at [711, 13] on div "TEMAKI" at bounding box center [743, 17] width 90 height 20
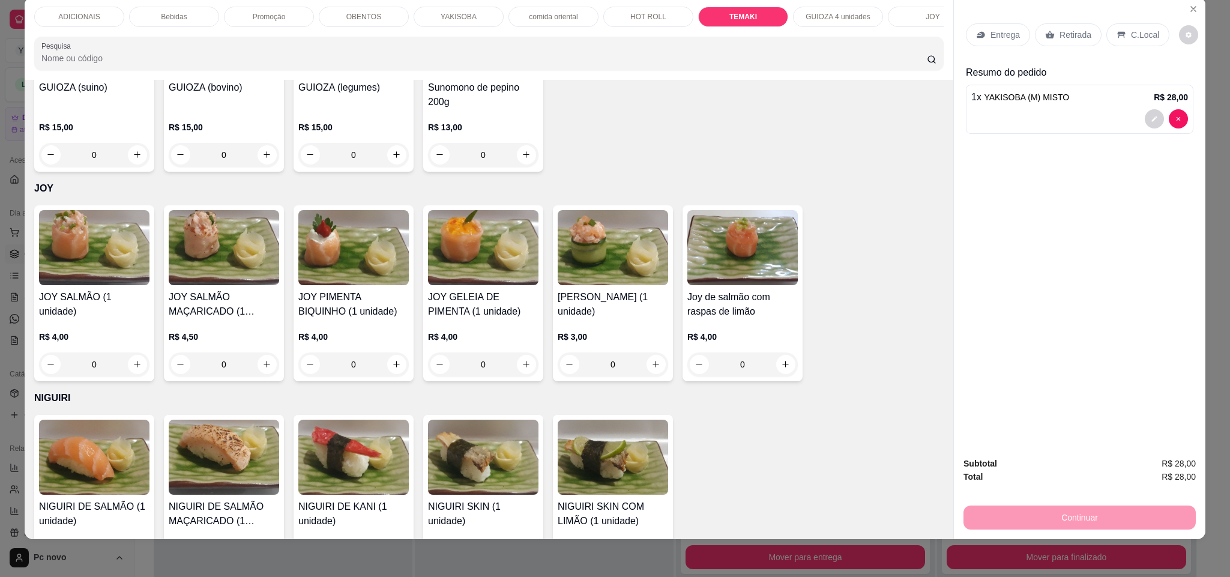
type input "1"
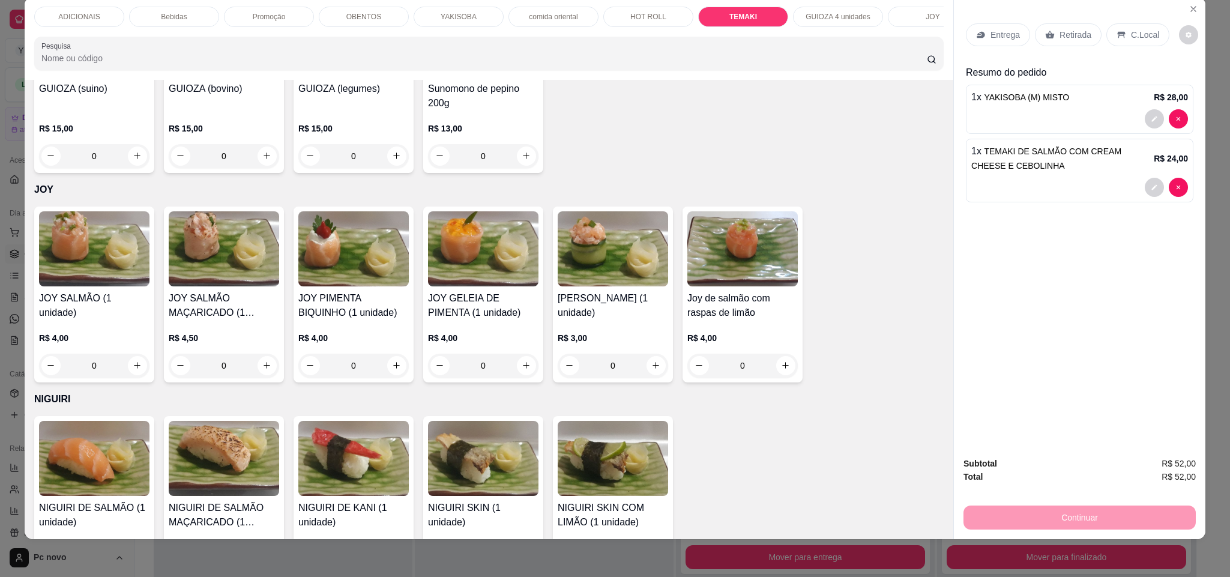
click at [983, 27] on div "Entrega" at bounding box center [998, 34] width 64 height 23
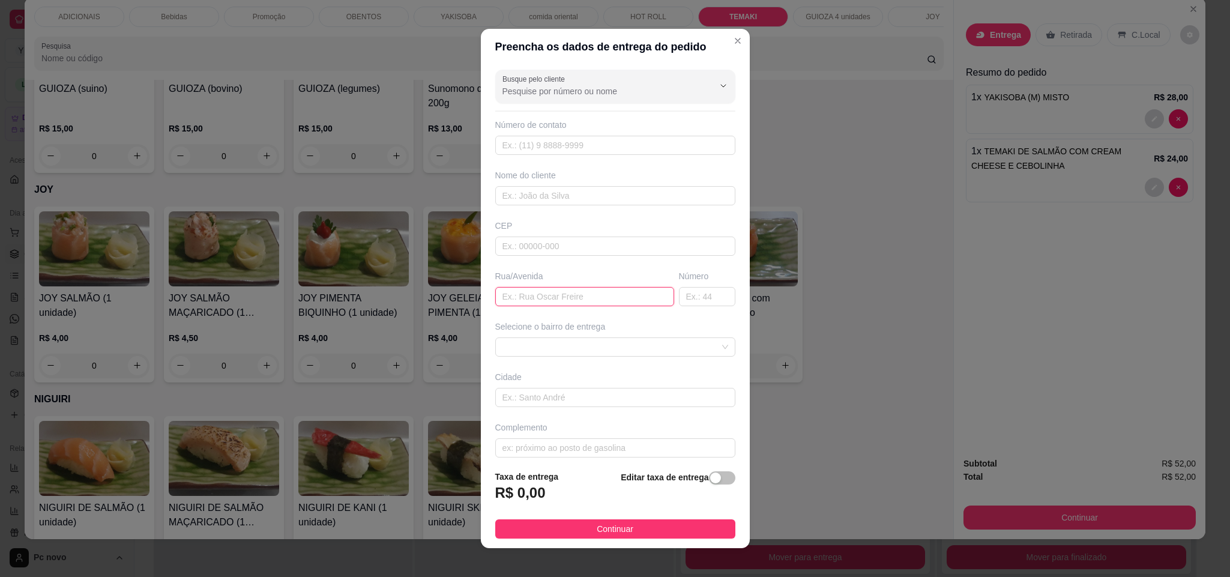
click at [537, 298] on input "text" at bounding box center [584, 296] width 179 height 19
paste input "Av João bossonaro"
type input "Av João bossonaro"
click at [688, 298] on input "text" at bounding box center [707, 296] width 56 height 19
paste input "1971"
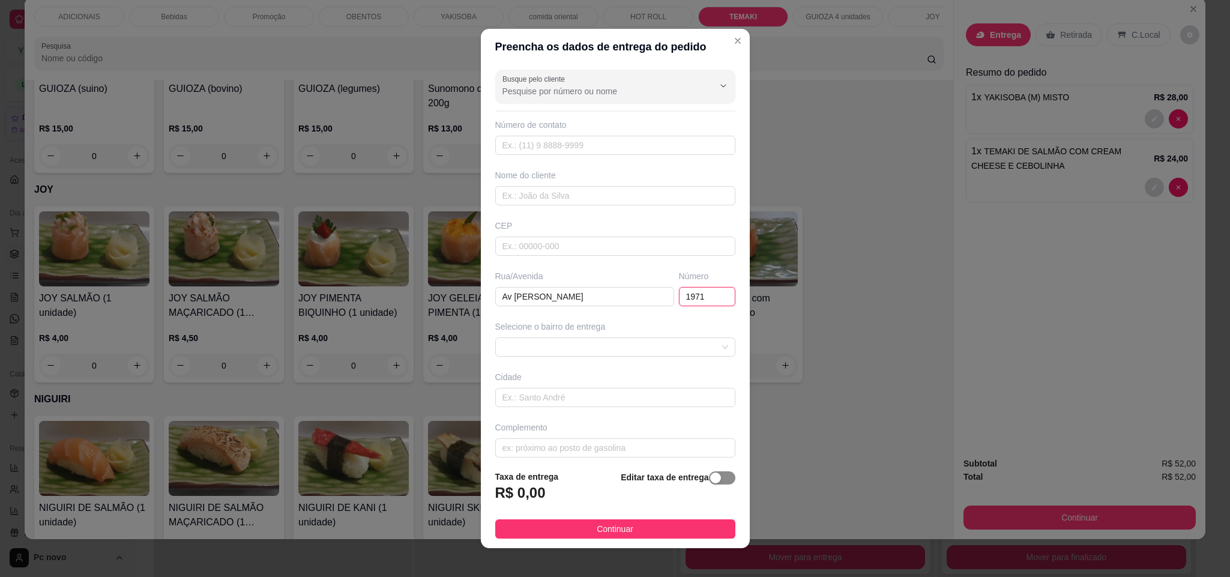
type input "1971"
click at [709, 480] on span "button" at bounding box center [722, 477] width 26 height 13
click at [555, 499] on input "0,00" at bounding box center [560, 497] width 128 height 23
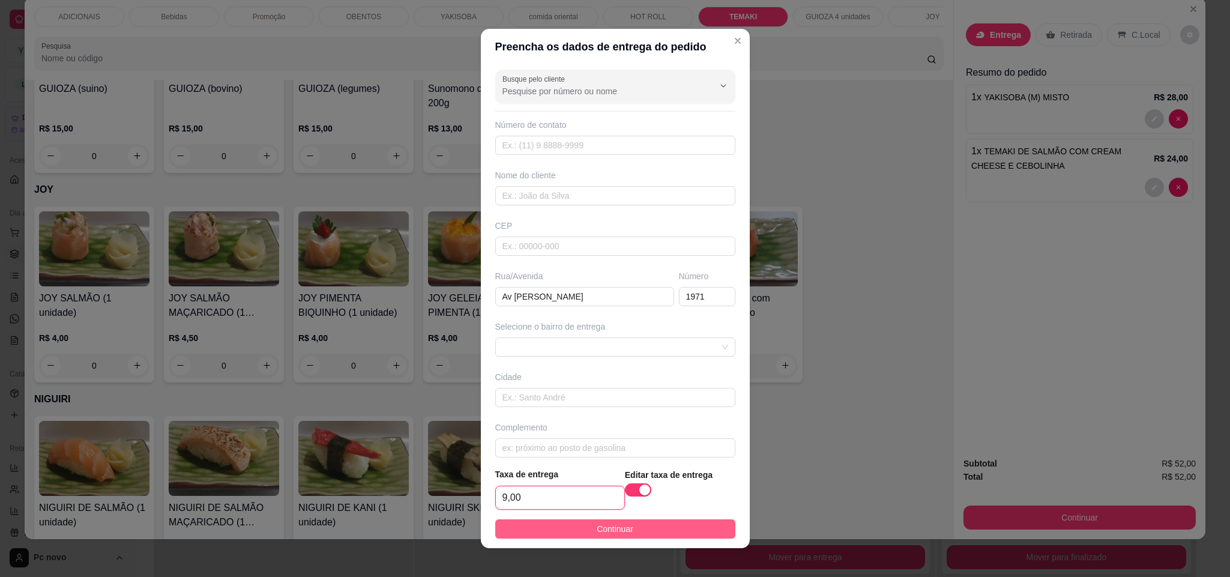
type input "9,00"
click at [601, 530] on span "Continuar" at bounding box center [615, 528] width 37 height 13
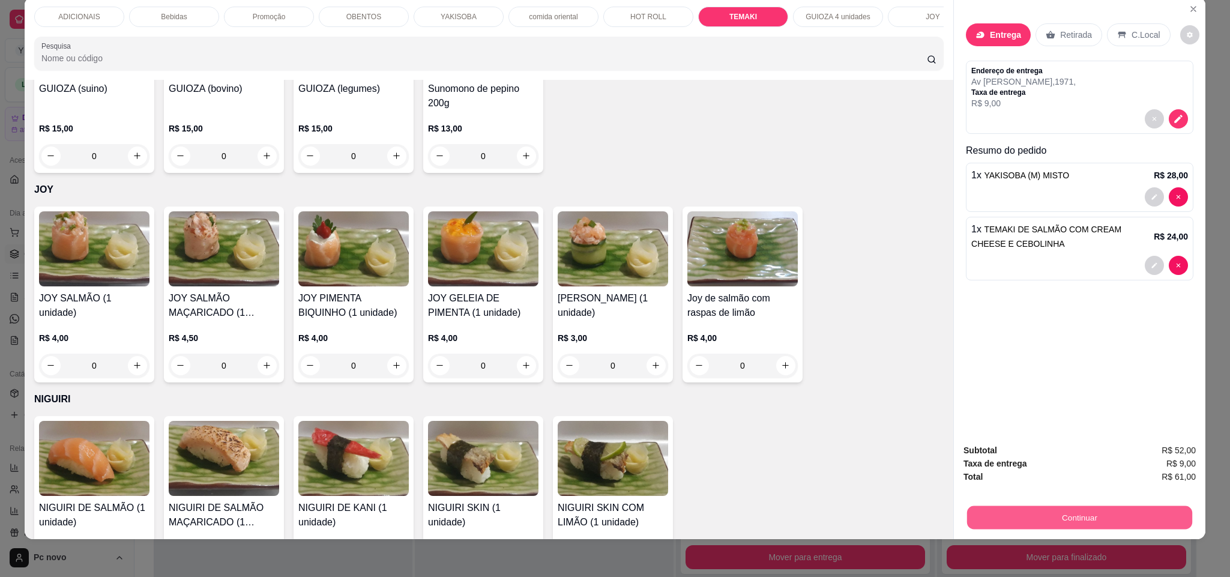
click at [1061, 519] on button "Continuar" at bounding box center [1079, 517] width 225 height 23
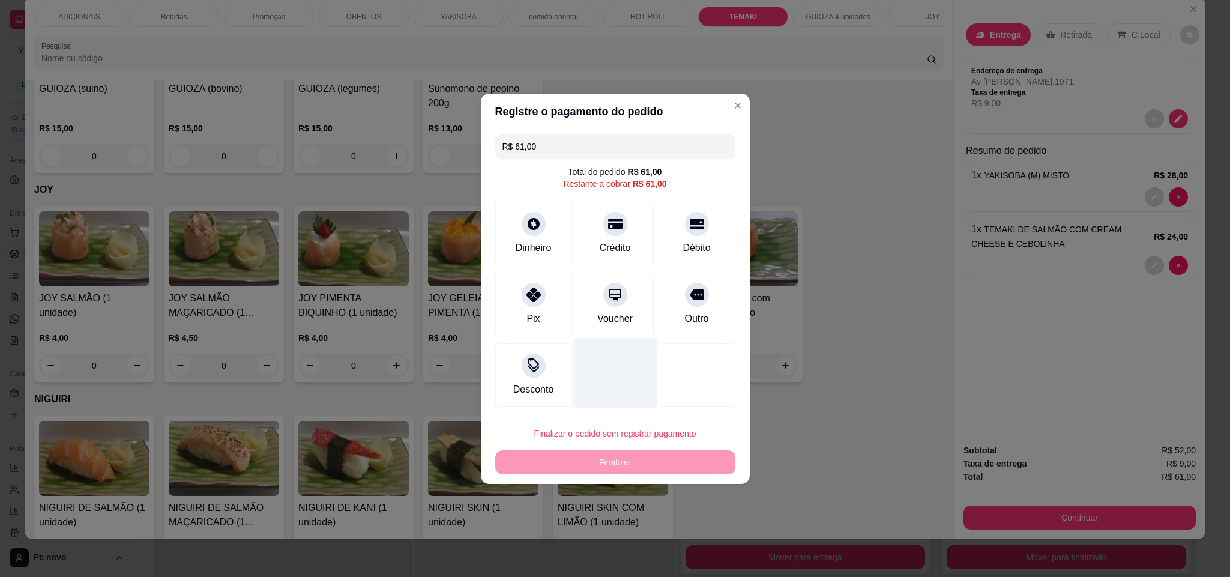
drag, startPoint x: 589, startPoint y: 249, endPoint x: 609, endPoint y: 354, distance: 106.4
click at [589, 248] on div "Crédito" at bounding box center [615, 234] width 77 height 64
type input "R$ 0,00"
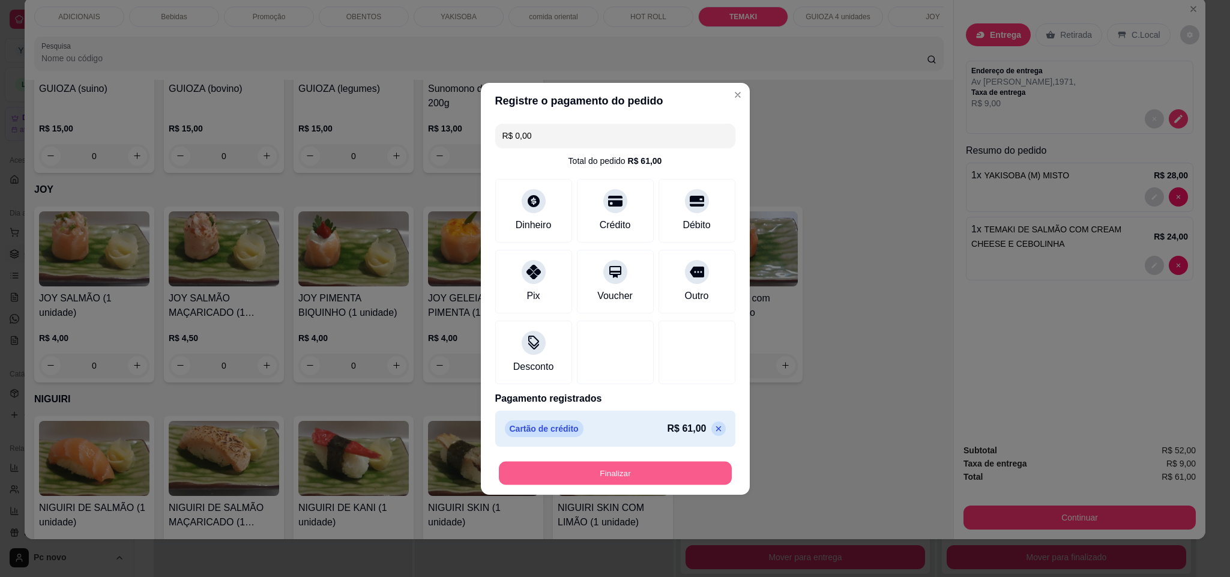
click at [638, 472] on button "Finalizar" at bounding box center [615, 472] width 233 height 23
type input "0"
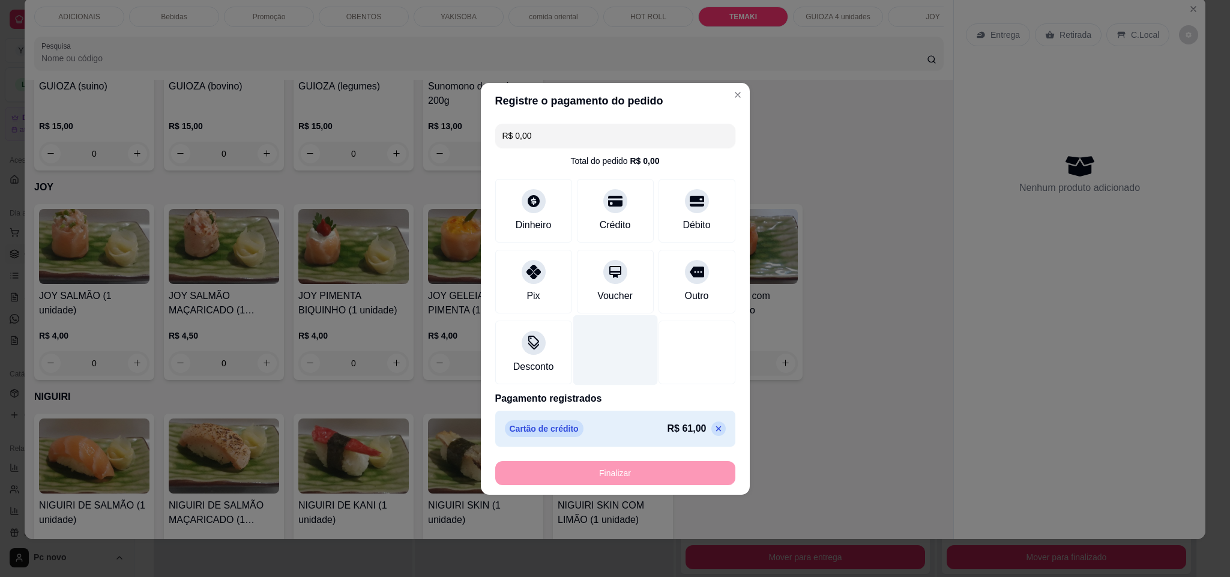
type input "-R$ 61,00"
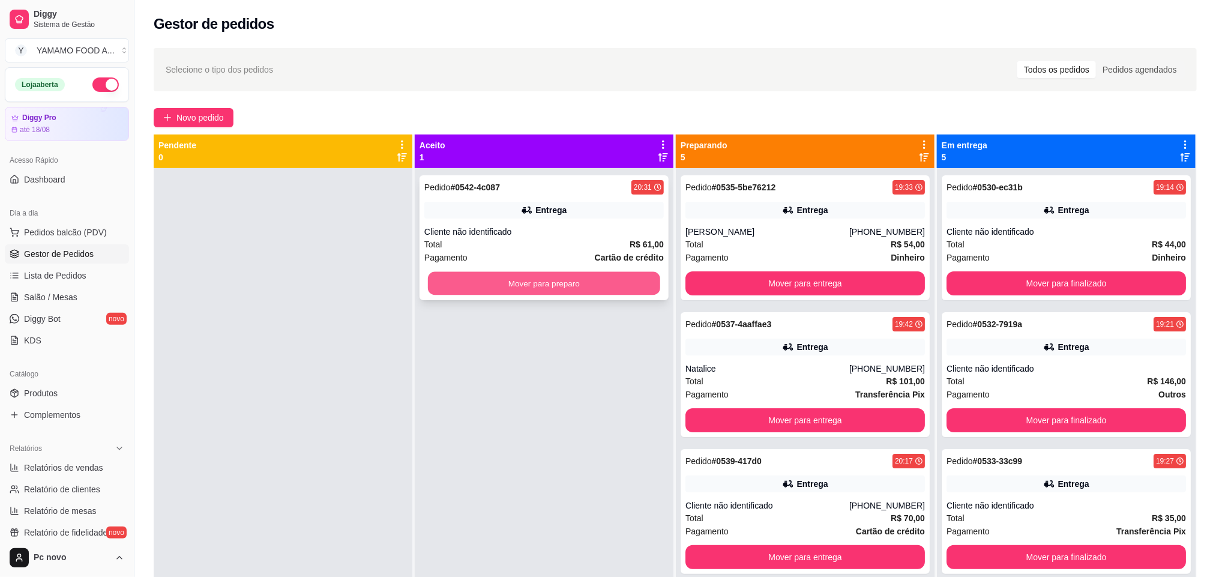
click at [564, 283] on button "Mover para preparo" at bounding box center [544, 283] width 232 height 23
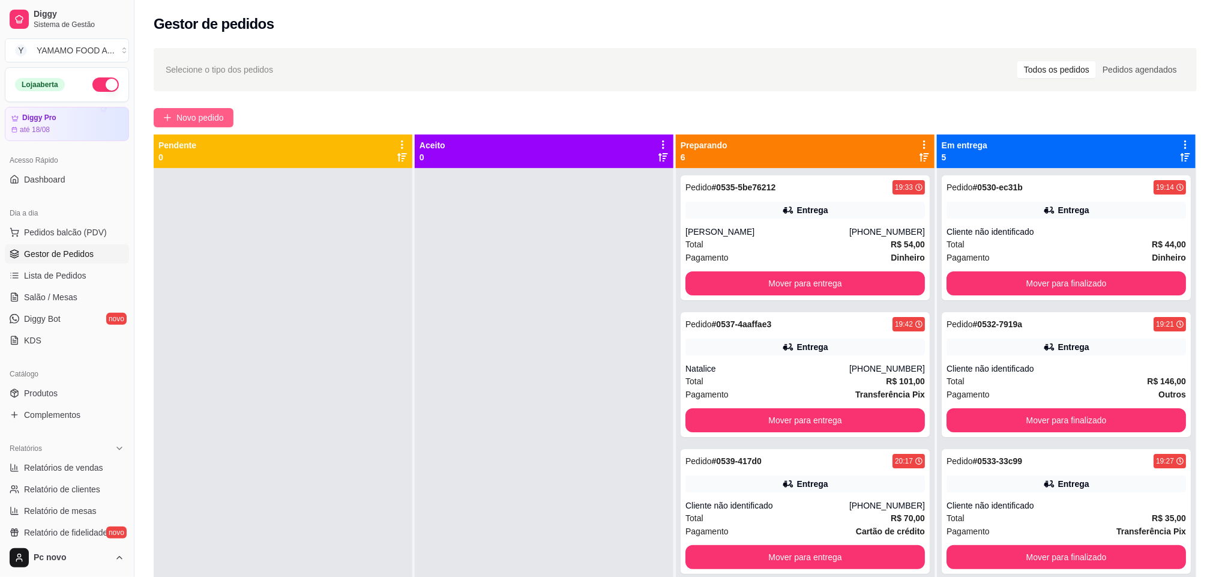
click at [162, 118] on button "Novo pedido" at bounding box center [194, 117] width 80 height 19
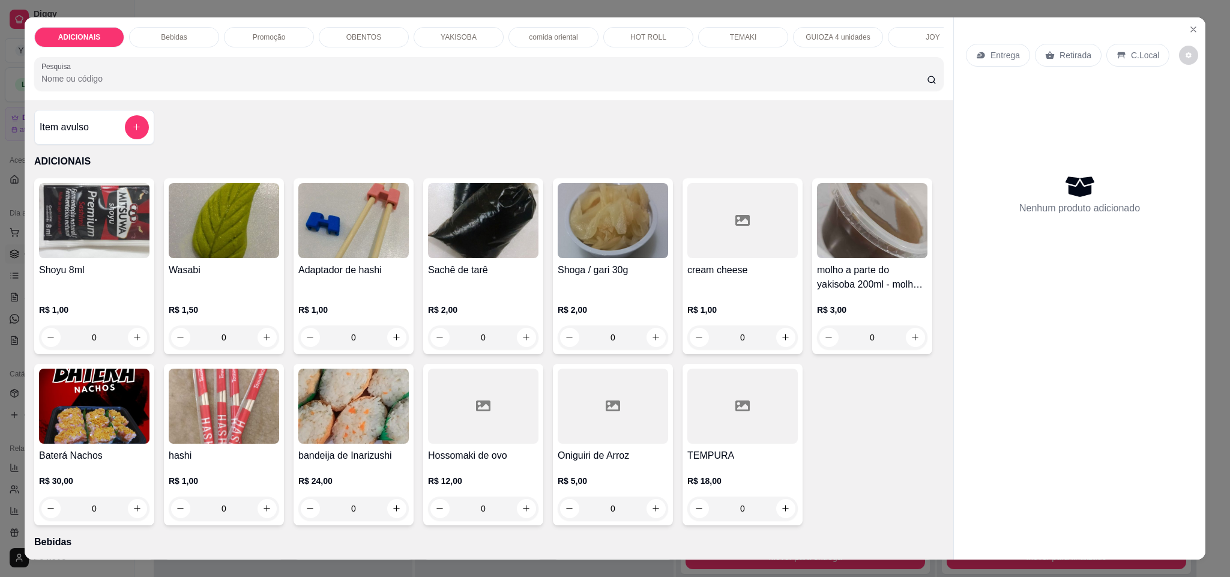
drag, startPoint x: 253, startPoint y: 38, endPoint x: 243, endPoint y: 95, distance: 58.4
click at [253, 38] on p "Promoção" at bounding box center [269, 37] width 33 height 10
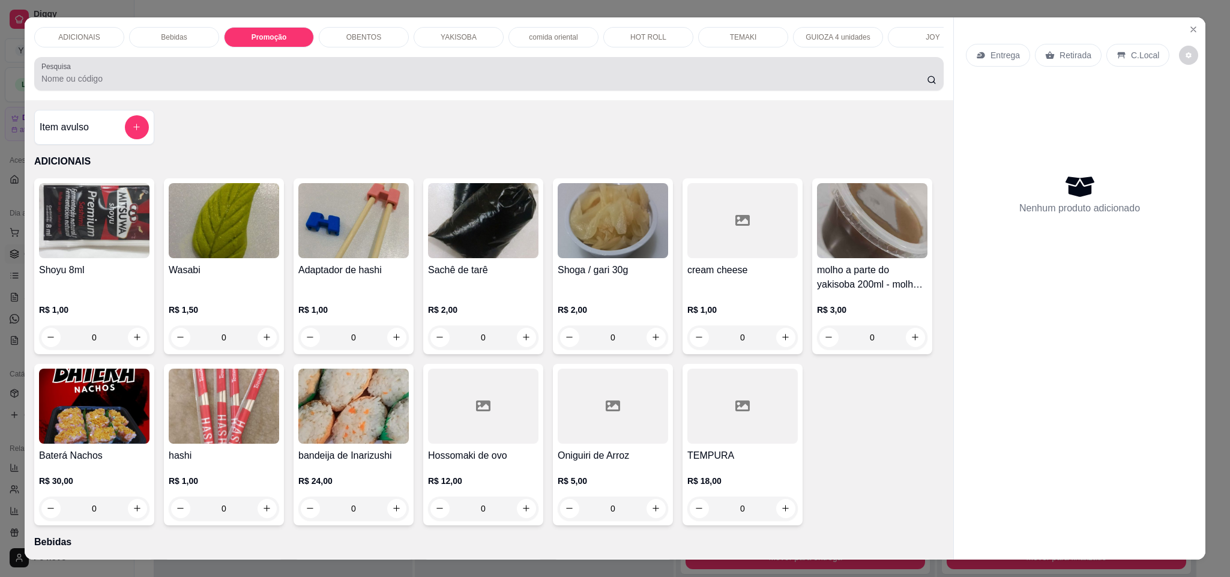
scroll to position [20, 0]
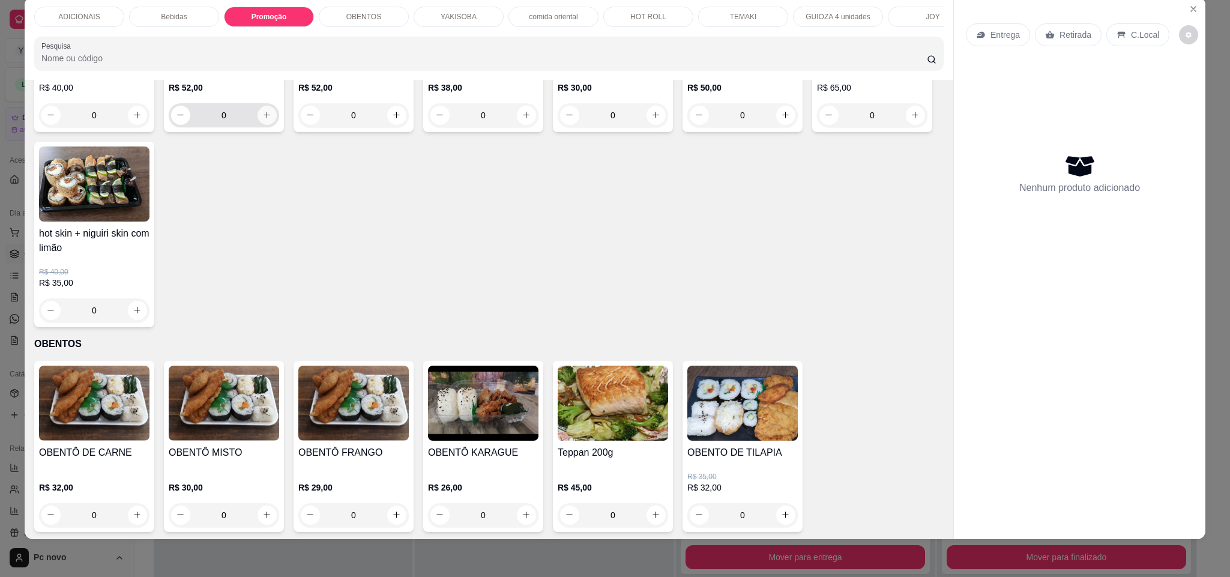
click at [262, 119] on icon "increase-product-quantity" at bounding box center [266, 114] width 9 height 9
type input "1"
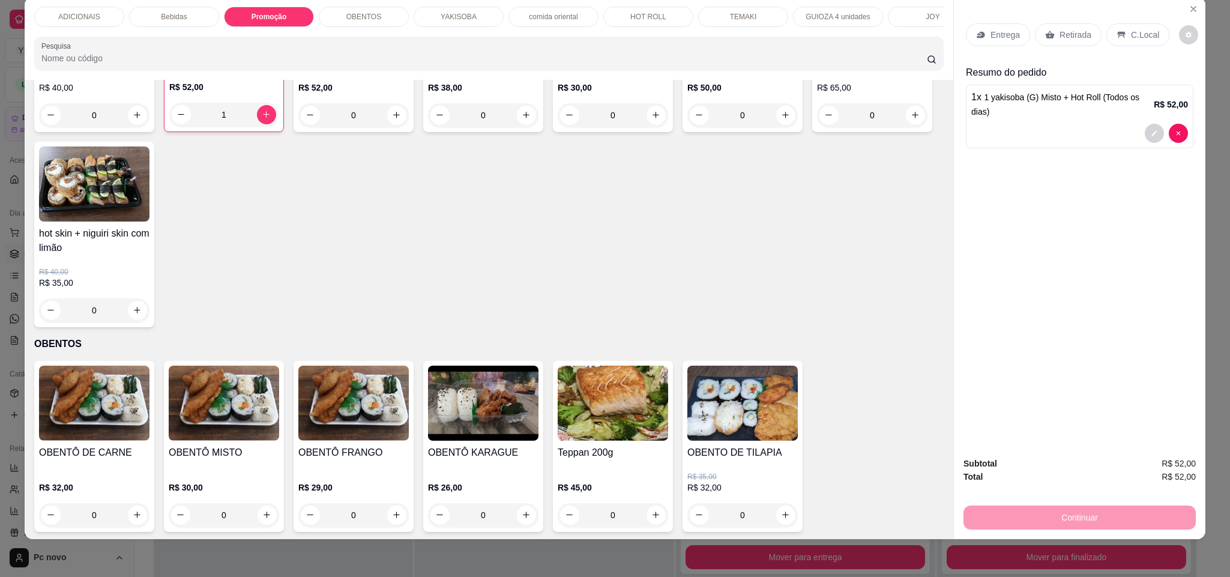
click at [1068, 34] on p "Retirada" at bounding box center [1075, 35] width 32 height 12
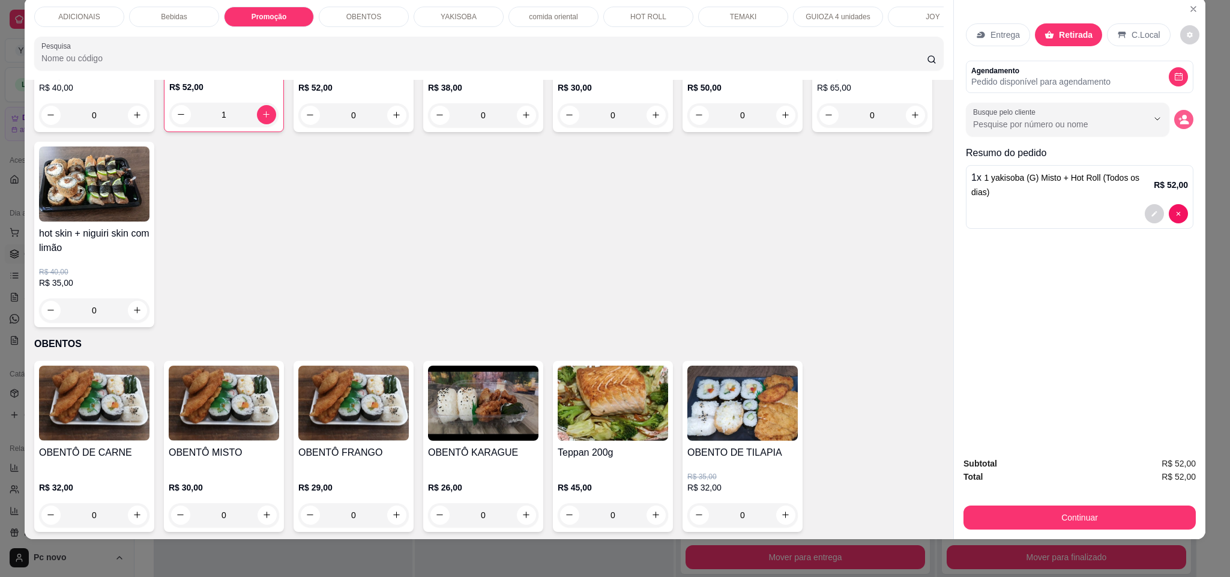
click at [1178, 114] on icon "decrease-product-quantity" at bounding box center [1183, 119] width 11 height 11
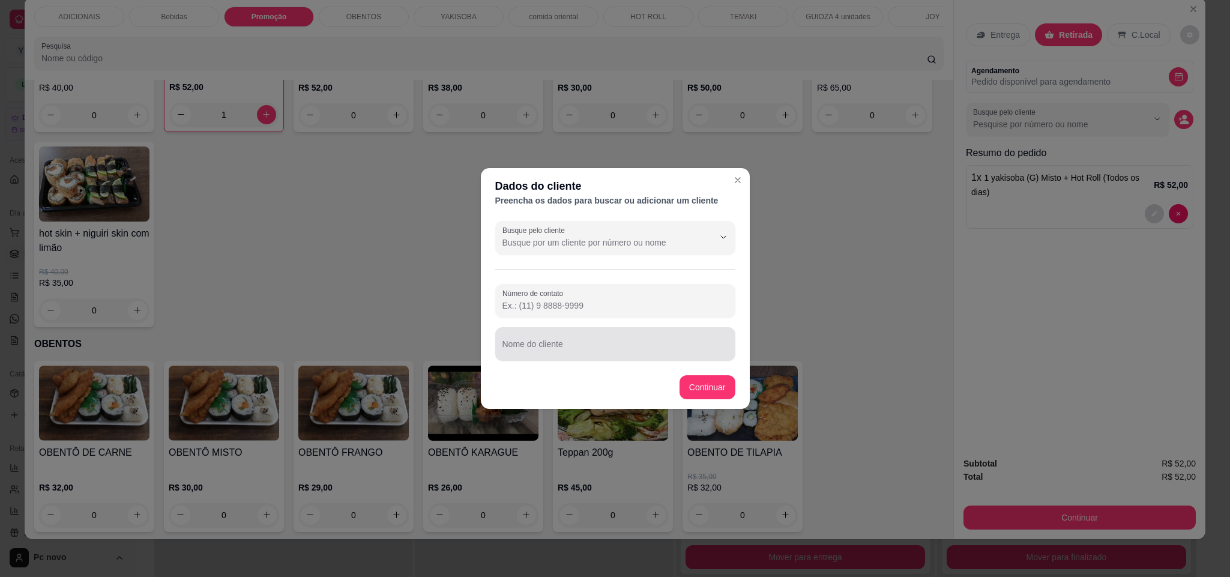
click at [532, 341] on div at bounding box center [615, 344] width 226 height 24
paste input "14 99132-2122"
type input "1"
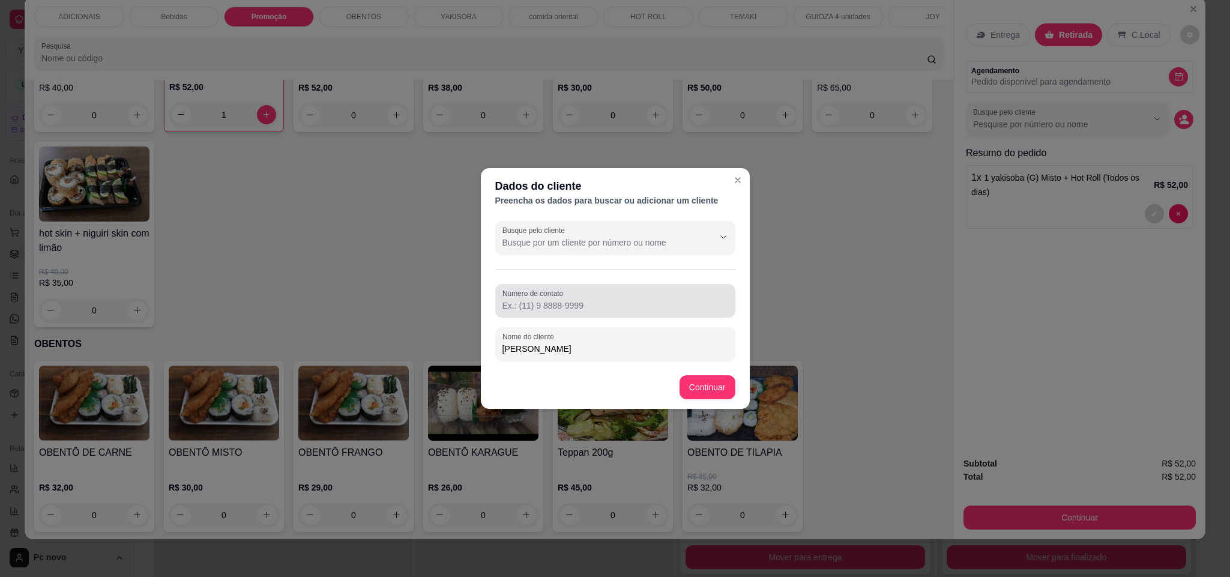
type input "[PERSON_NAME]"
click at [675, 296] on div at bounding box center [615, 301] width 226 height 24
paste input "[PHONE_NUMBER]"
type input "[PHONE_NUMBER]"
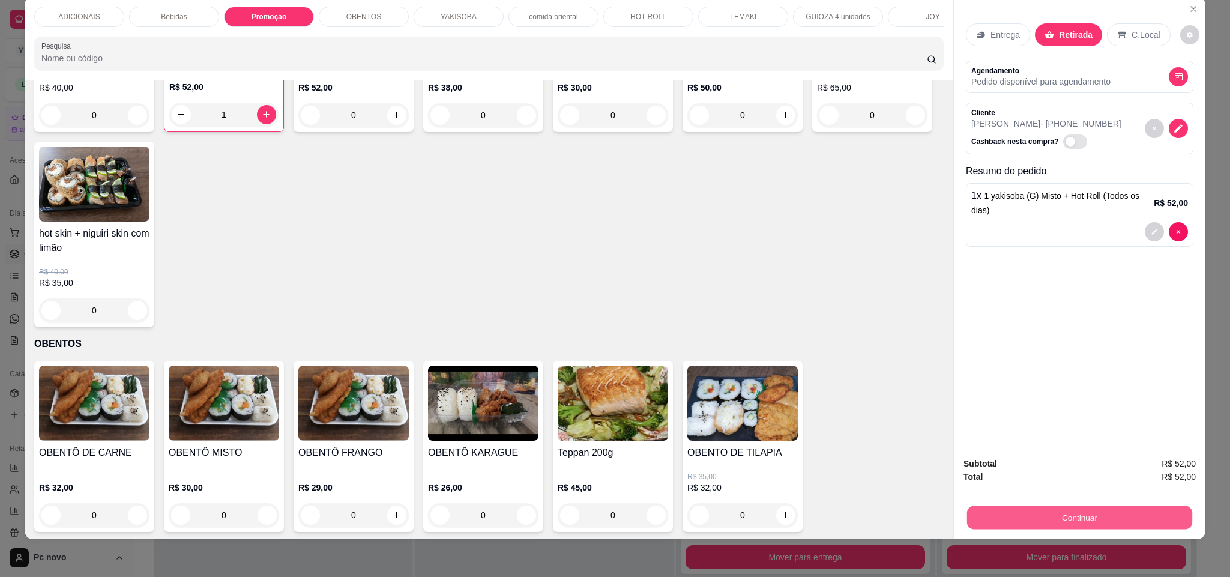
click at [1115, 520] on button "Continuar" at bounding box center [1079, 517] width 225 height 23
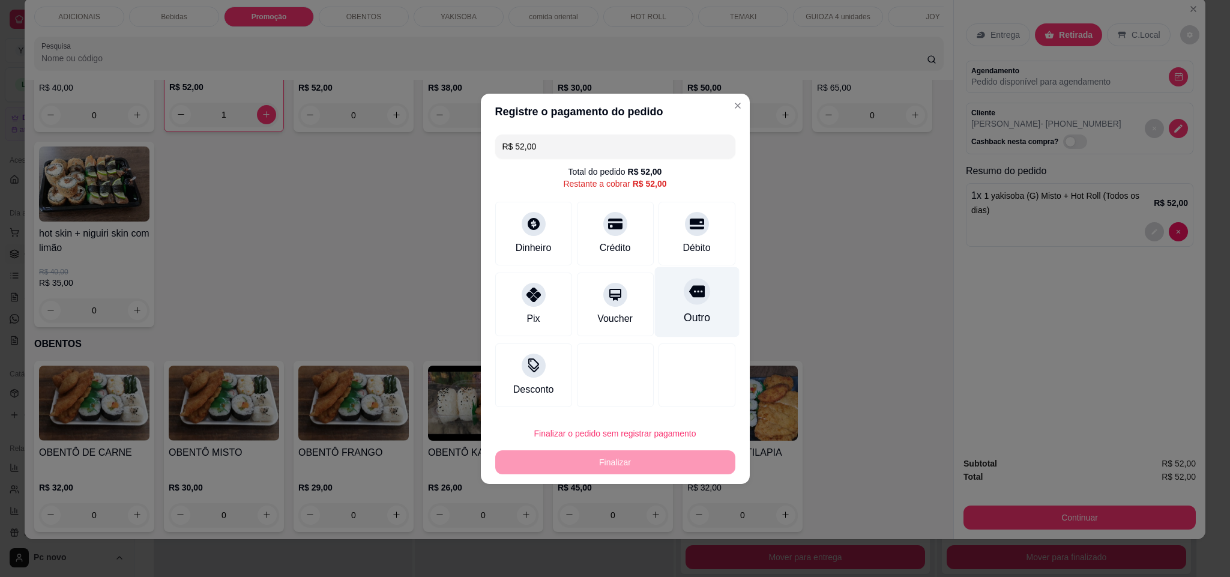
click at [683, 318] on div "Outro" at bounding box center [696, 318] width 26 height 16
type input "R$ 0,00"
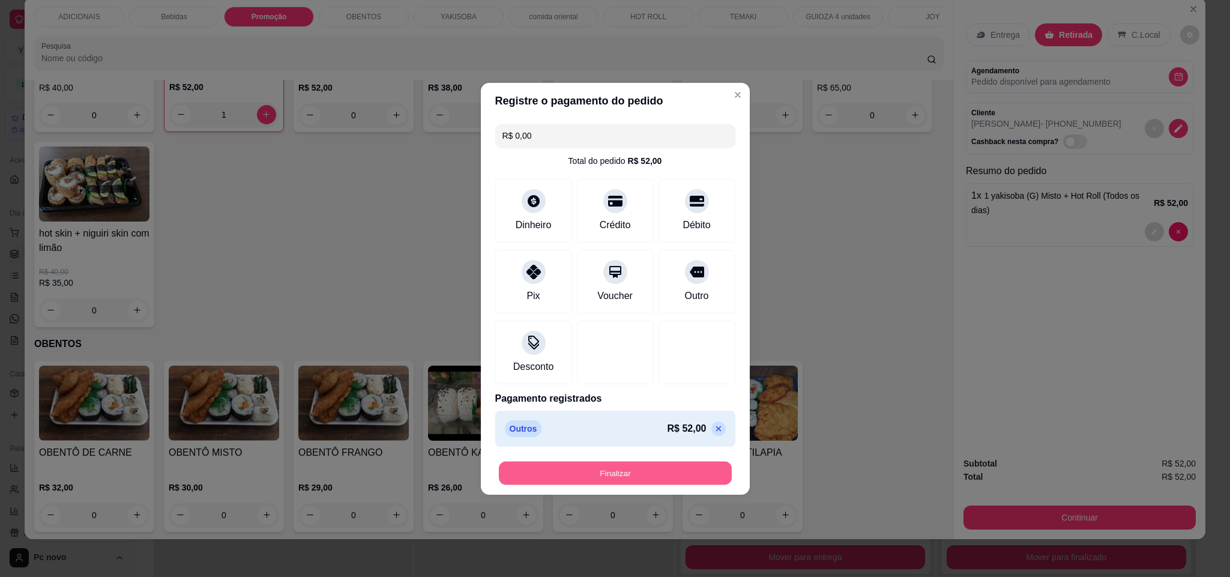
click at [687, 470] on button "Finalizar" at bounding box center [615, 472] width 233 height 23
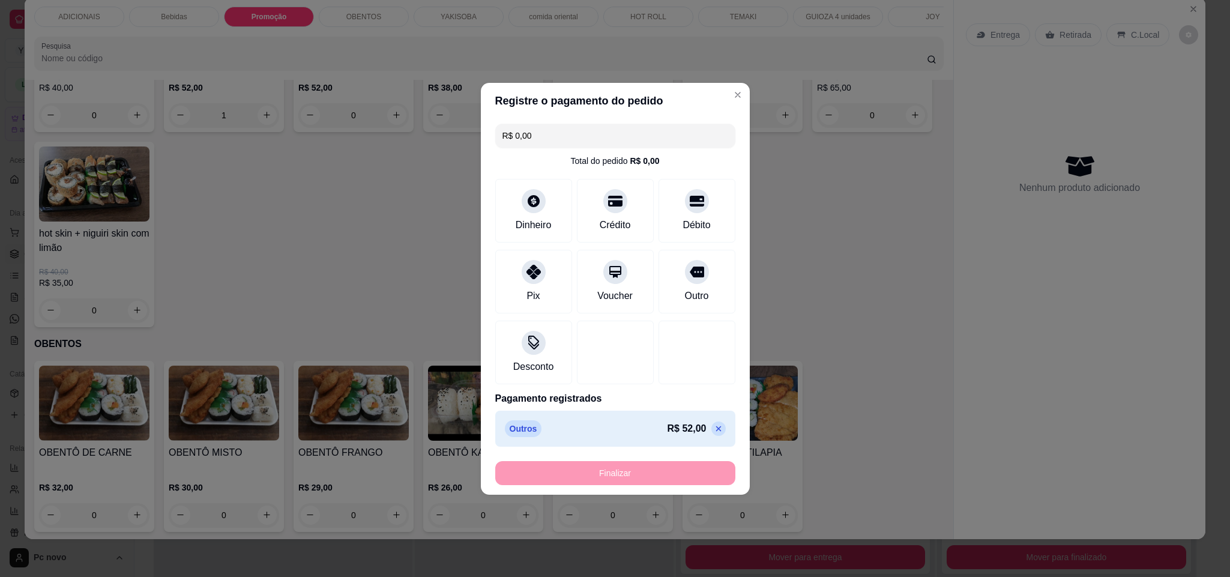
type input "0"
type input "-R$ 52,00"
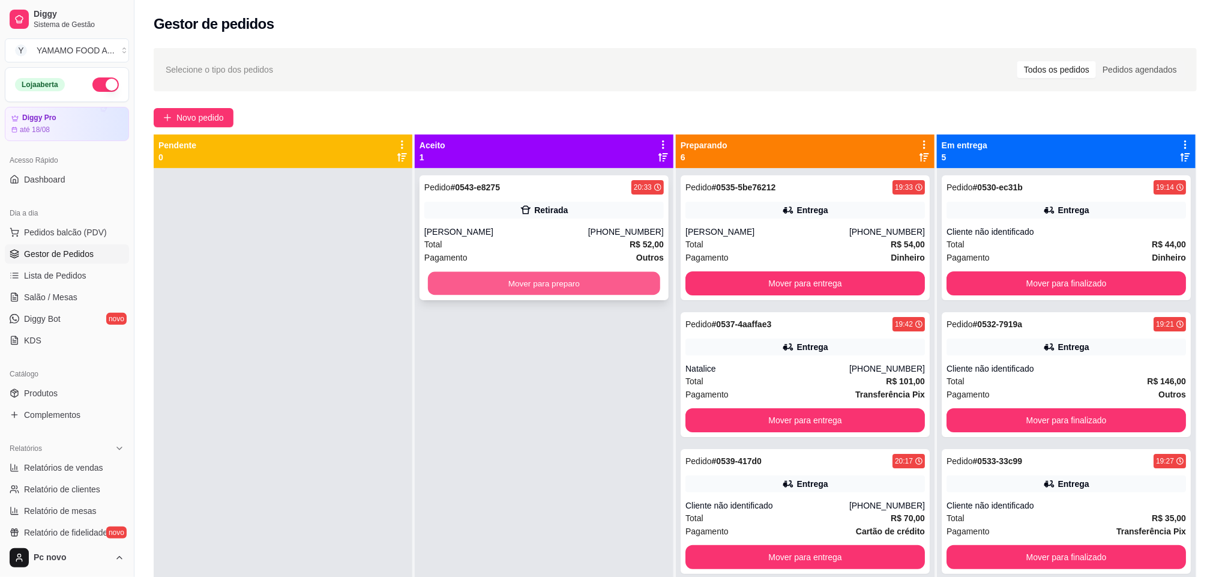
click at [512, 280] on button "Mover para preparo" at bounding box center [544, 283] width 232 height 23
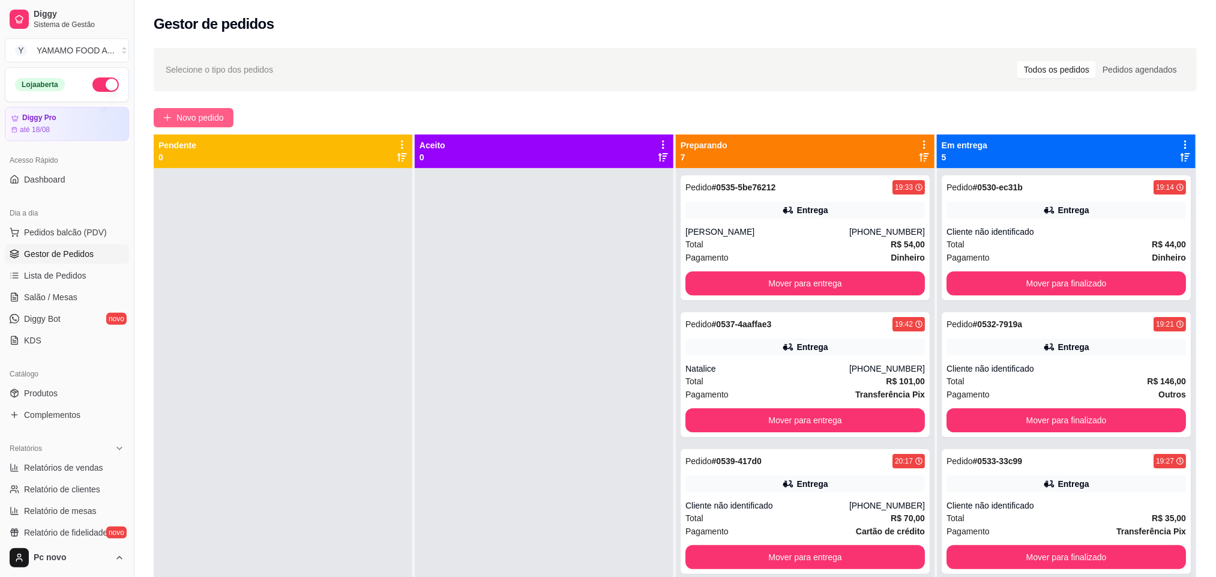
click at [169, 112] on button "Novo pedido" at bounding box center [194, 117] width 80 height 19
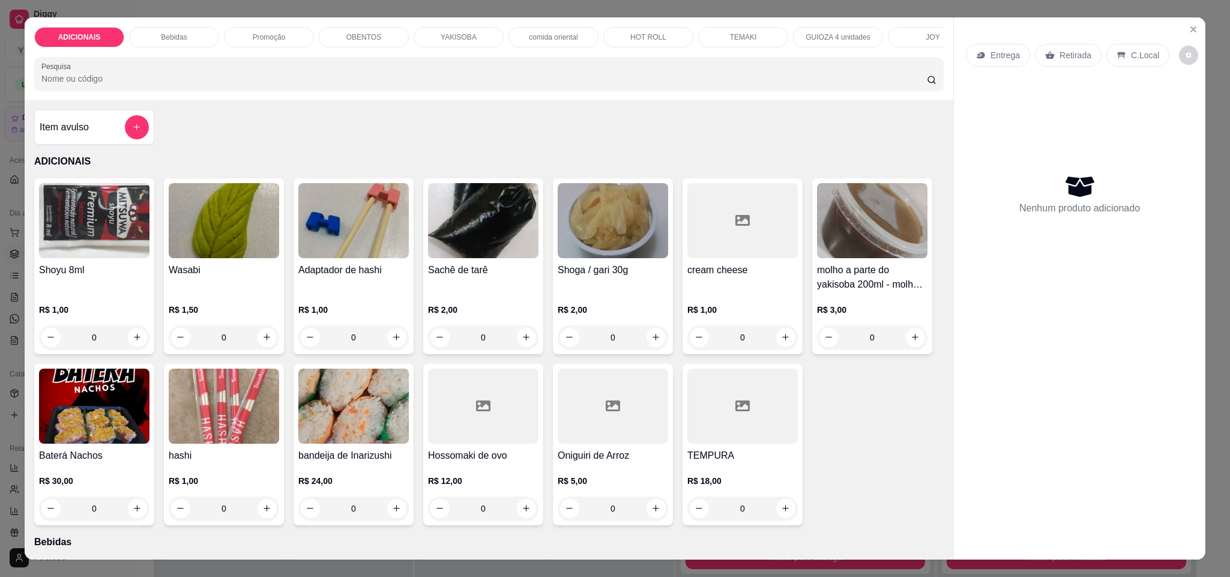
click at [730, 31] on div "TEMAKI" at bounding box center [743, 37] width 90 height 20
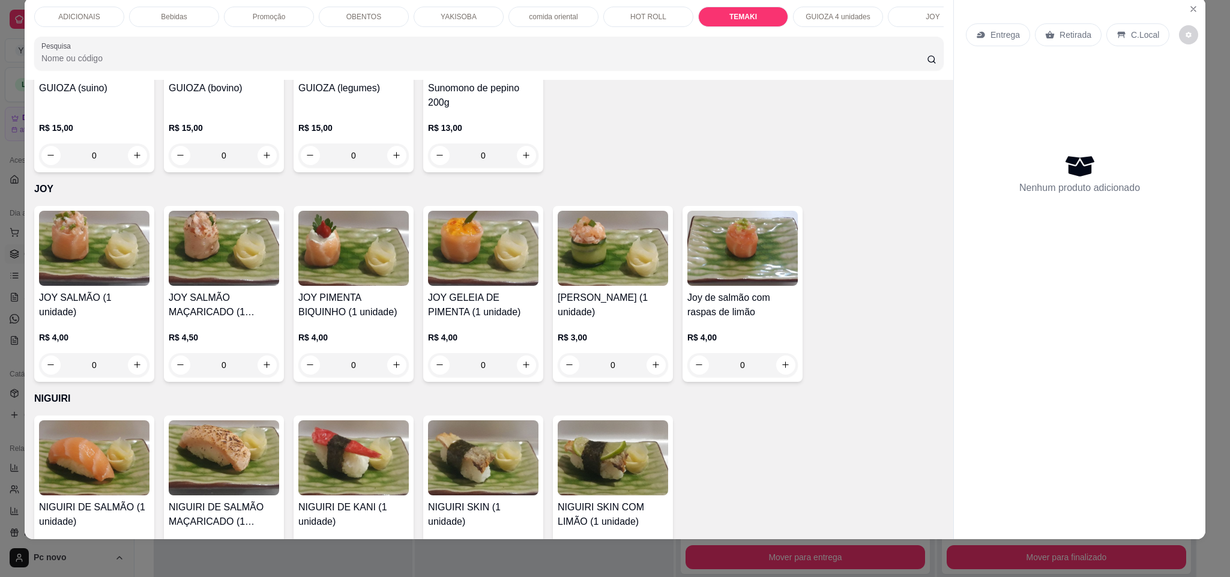
type input "1"
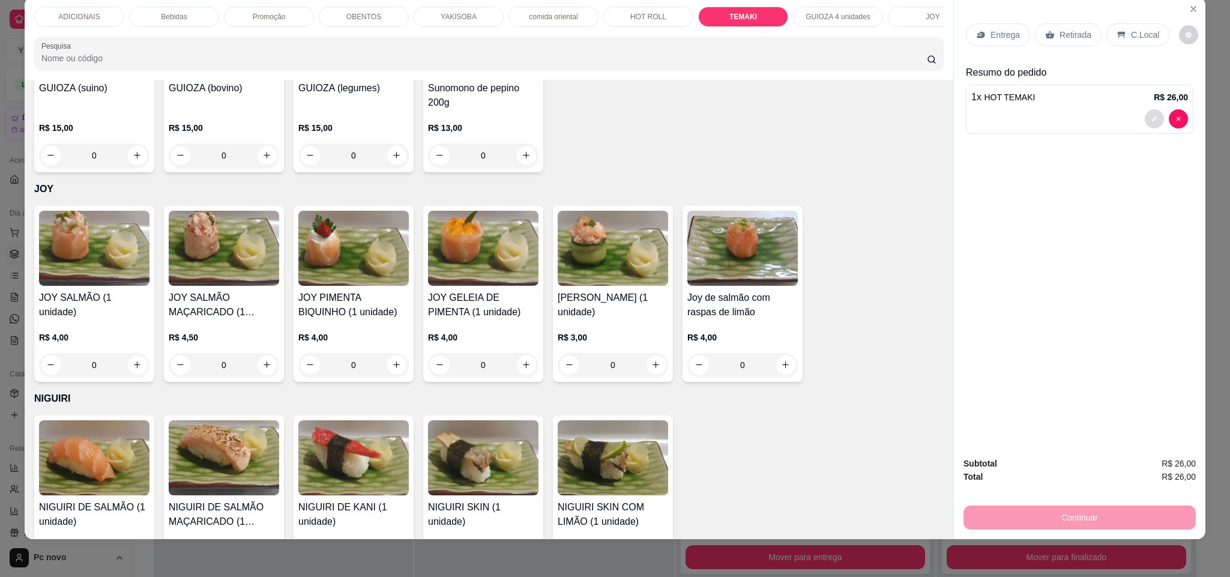
click at [1152, 121] on button "decrease-product-quantity" at bounding box center [1154, 118] width 19 height 19
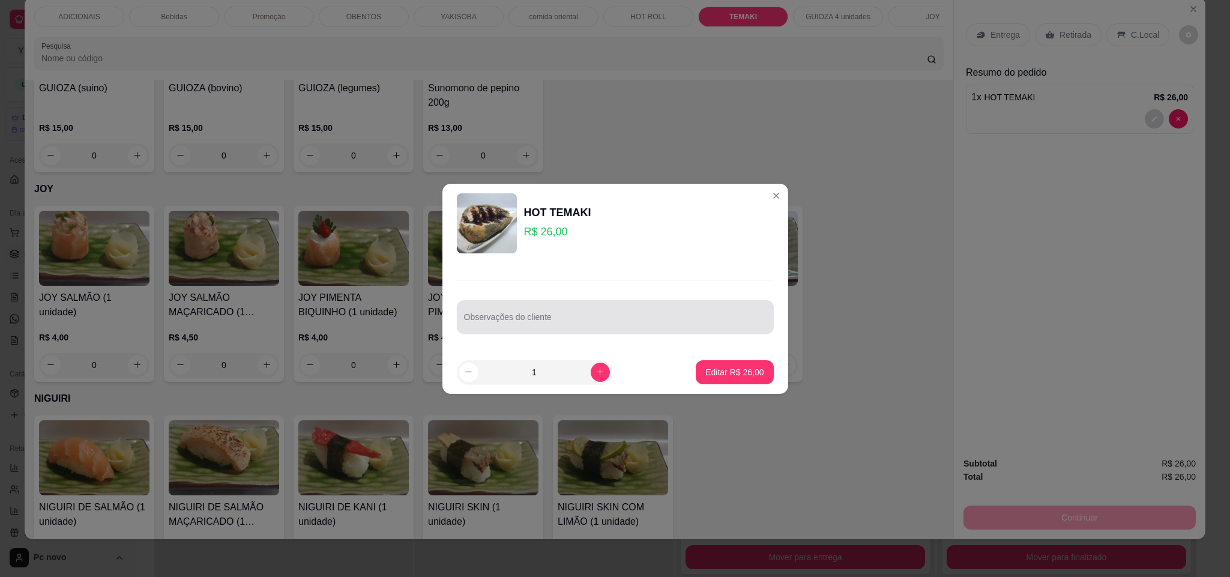
click at [596, 310] on div at bounding box center [615, 317] width 303 height 24
type input "cortado"
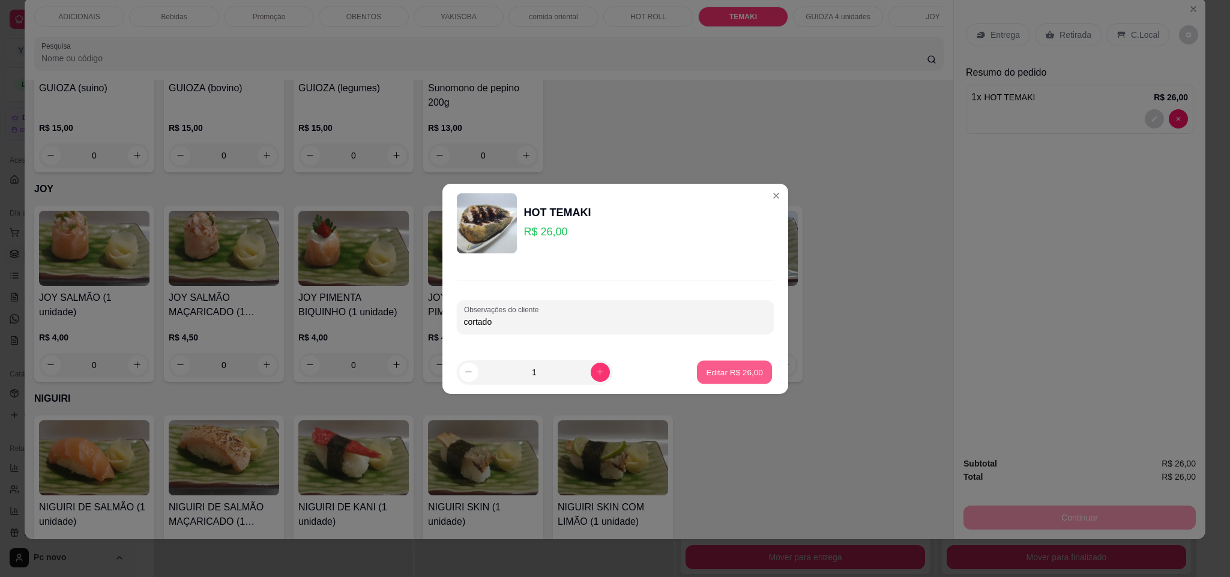
click at [706, 375] on p "Editar R$ 26,00" at bounding box center [734, 371] width 56 height 11
type input "0"
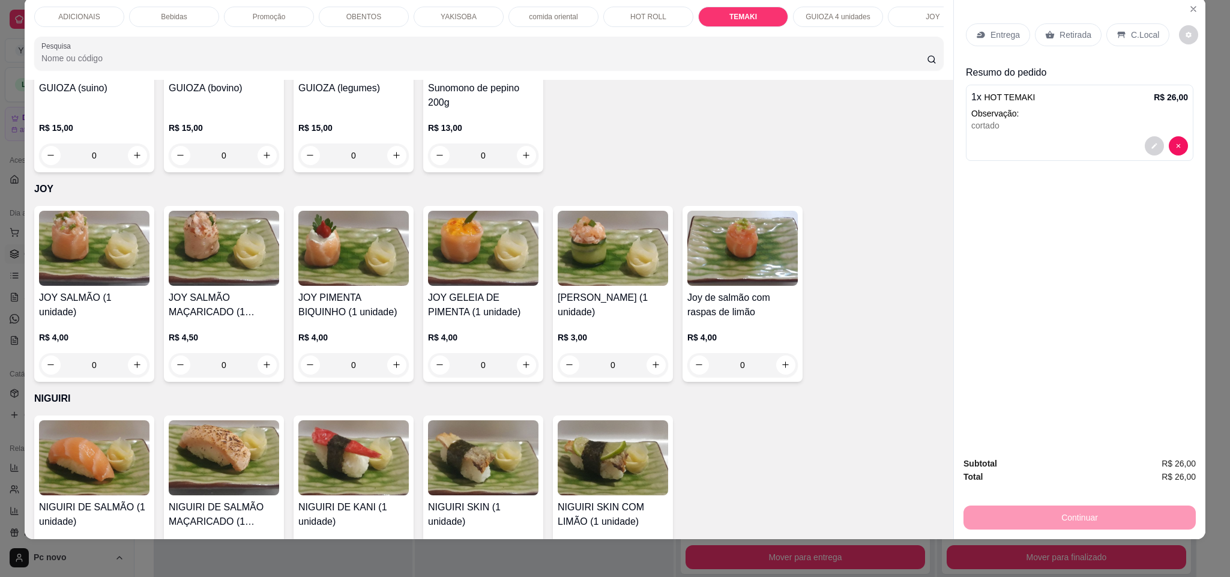
scroll to position [0, 413]
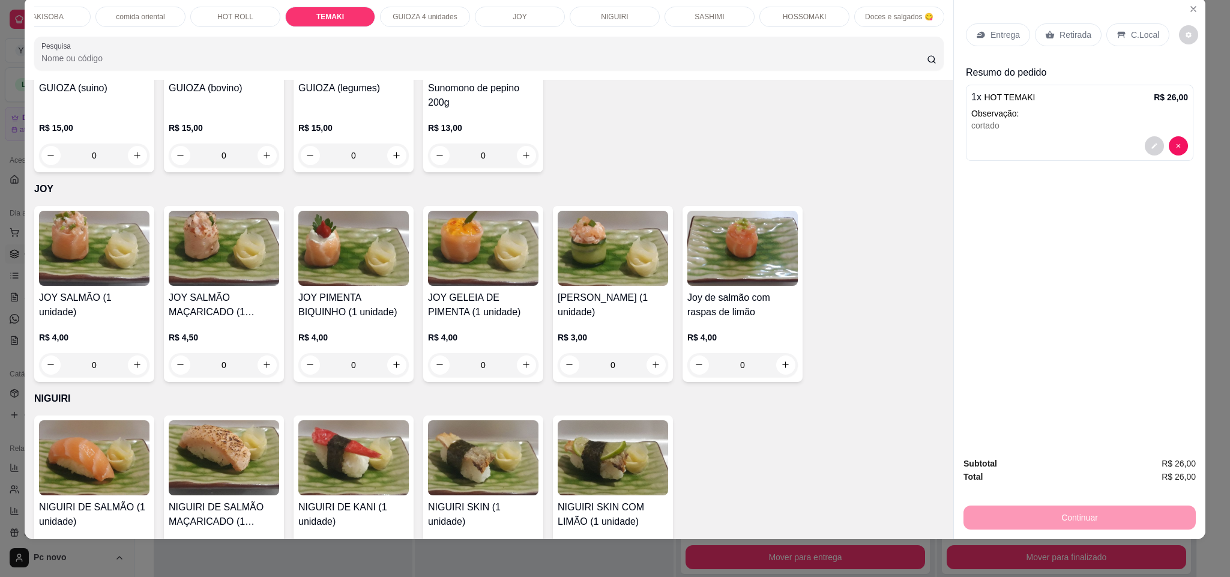
click at [798, 19] on p "HOSSOMAKI" at bounding box center [805, 17] width 44 height 10
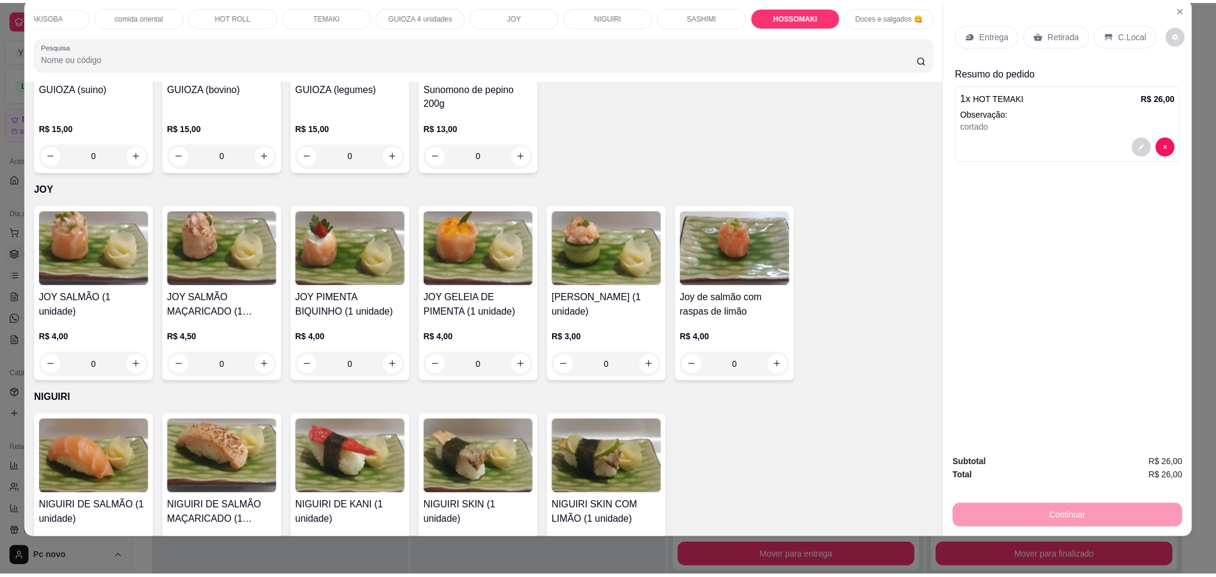
scroll to position [4626, 0]
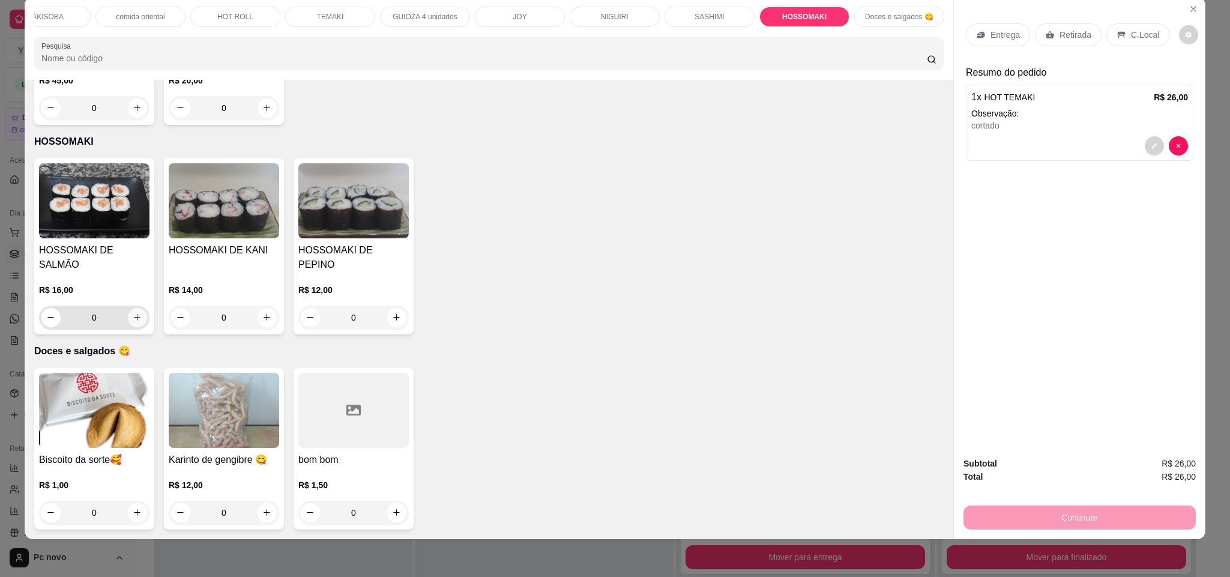
click at [134, 321] on icon "increase-product-quantity" at bounding box center [137, 317] width 9 height 9
type input "1"
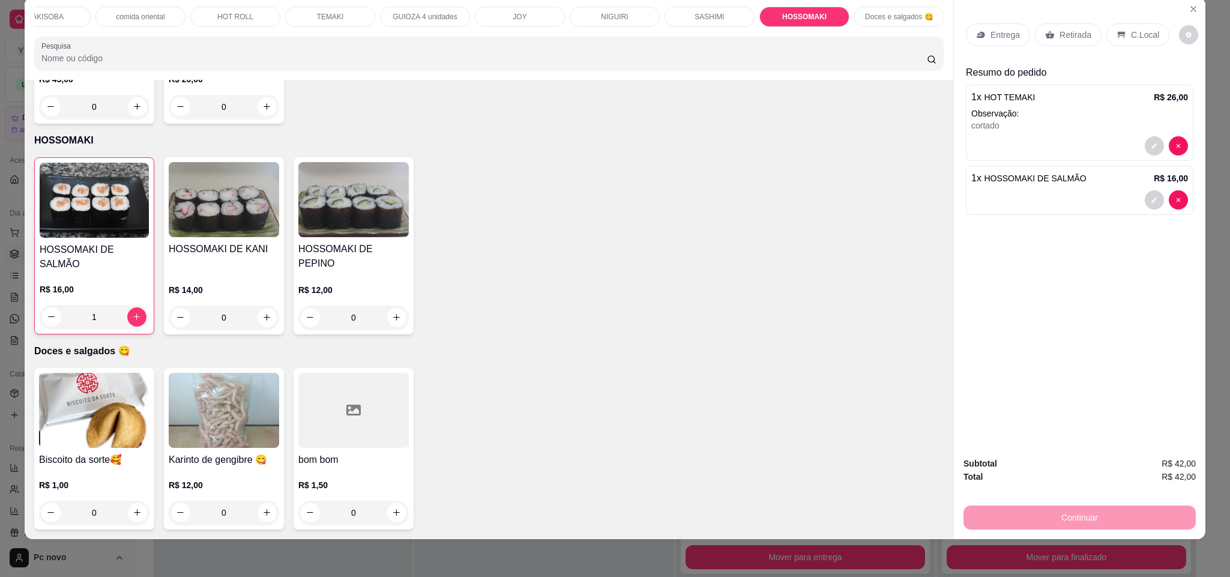
click at [1075, 38] on p "Retirada" at bounding box center [1075, 35] width 32 height 12
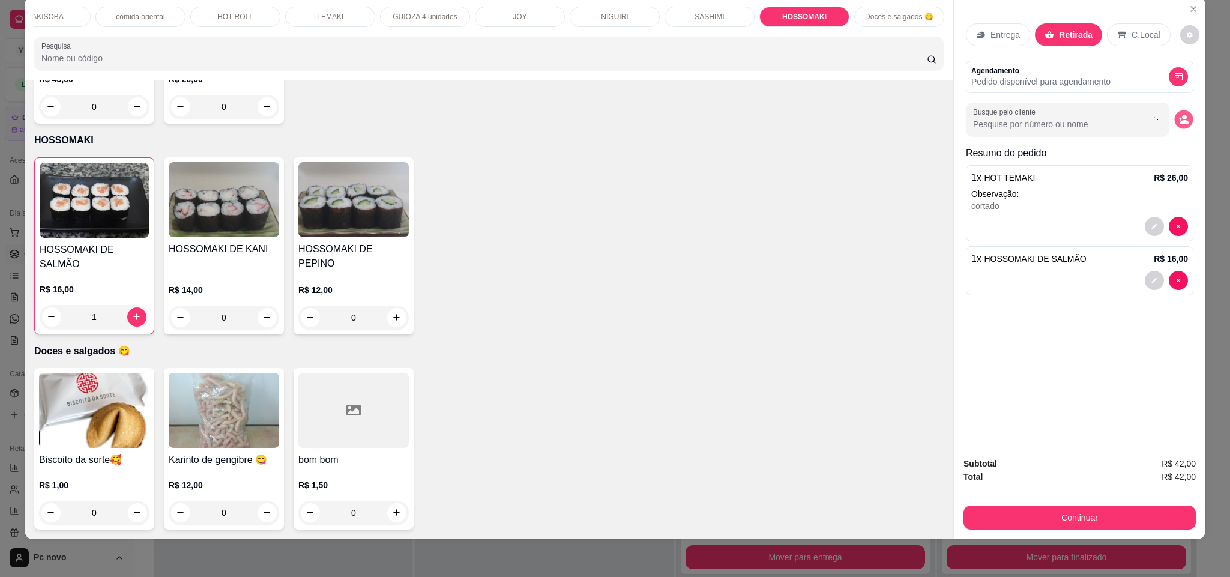
click at [1178, 123] on icon "decrease-product-quantity" at bounding box center [1183, 119] width 10 height 10
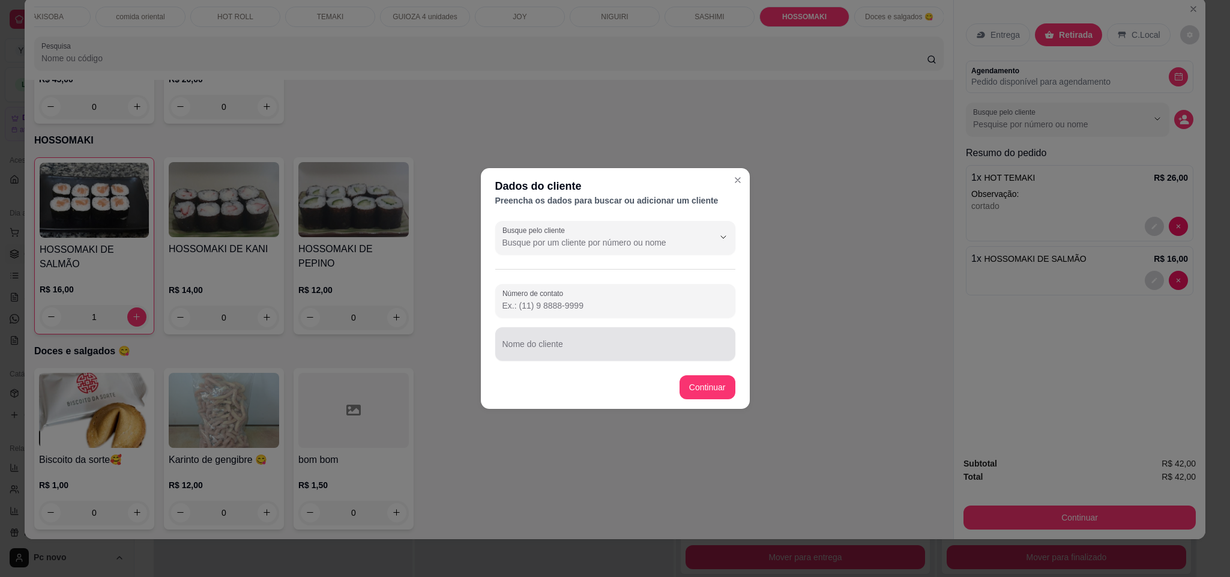
click at [663, 339] on div at bounding box center [615, 344] width 226 height 24
type input "denilson"
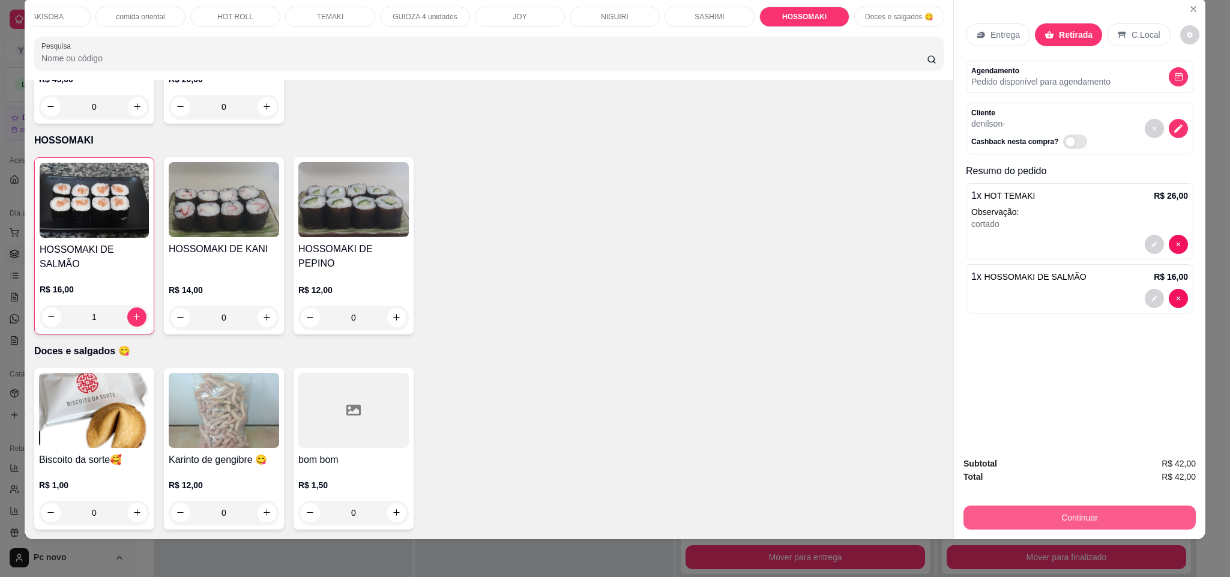
click at [990, 520] on button "Continuar" at bounding box center [1079, 517] width 232 height 24
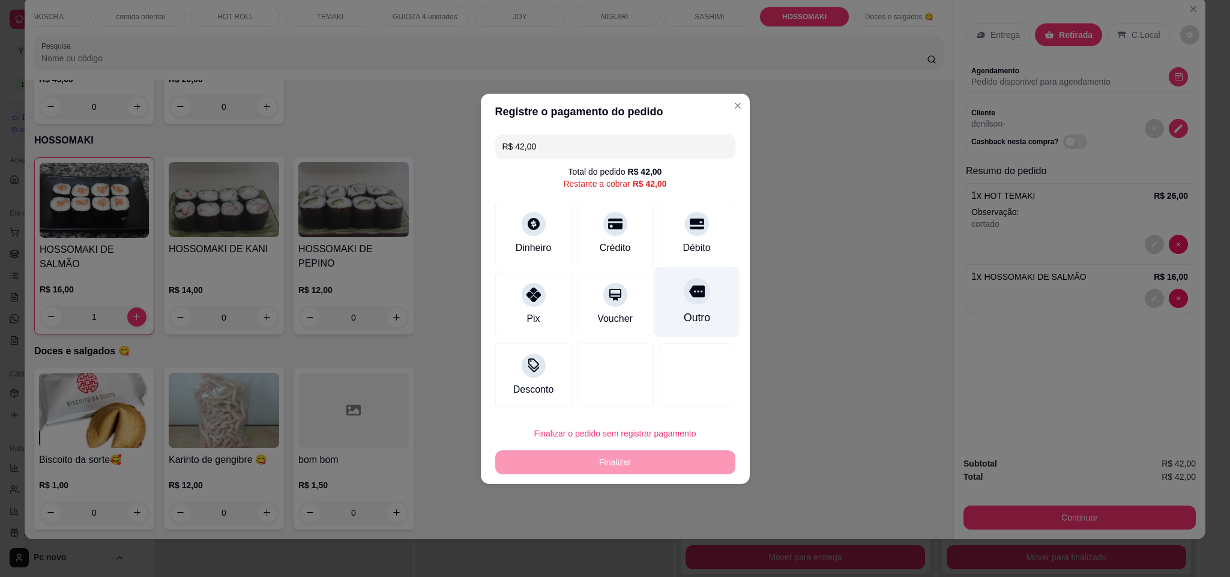
click at [717, 321] on div "Outro" at bounding box center [696, 301] width 85 height 70
type input "R$ 0,00"
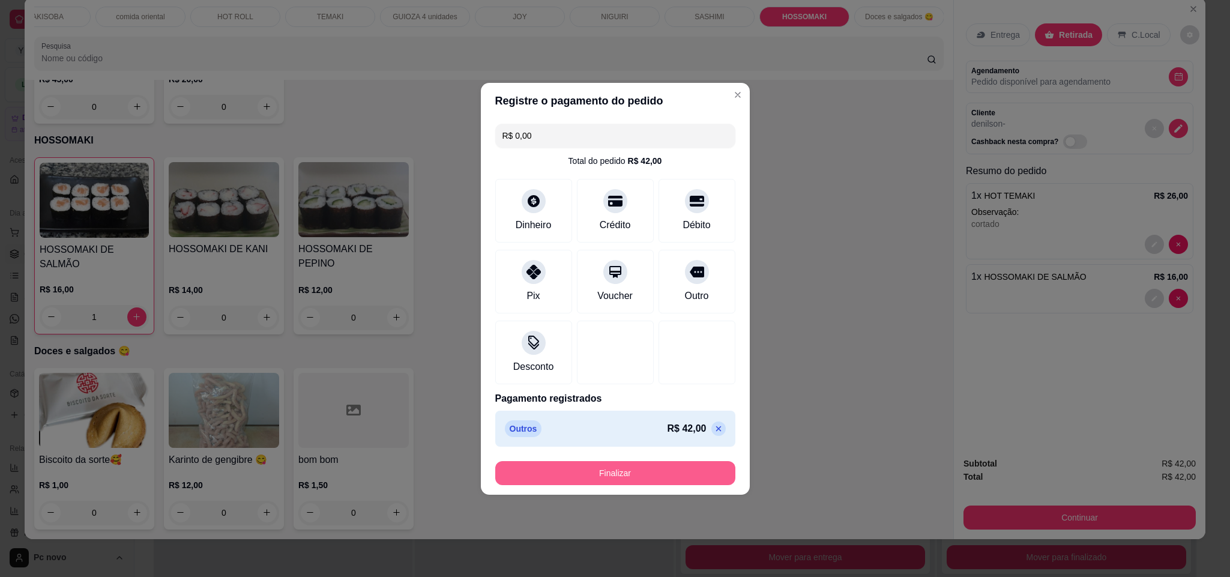
click at [647, 472] on button "Finalizar" at bounding box center [615, 473] width 240 height 24
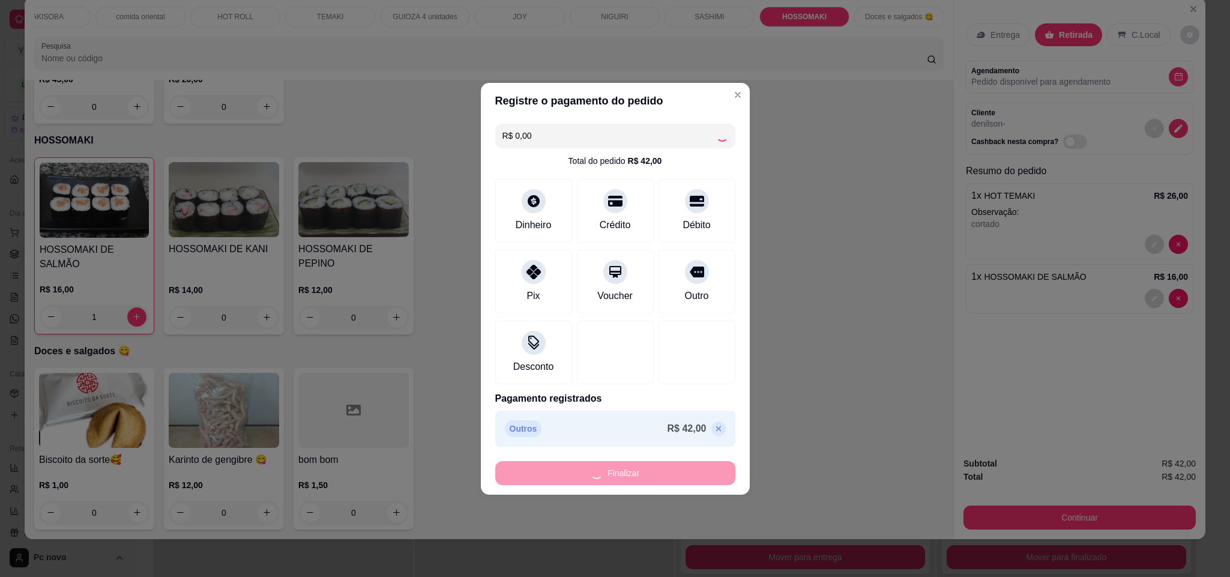
type input "0"
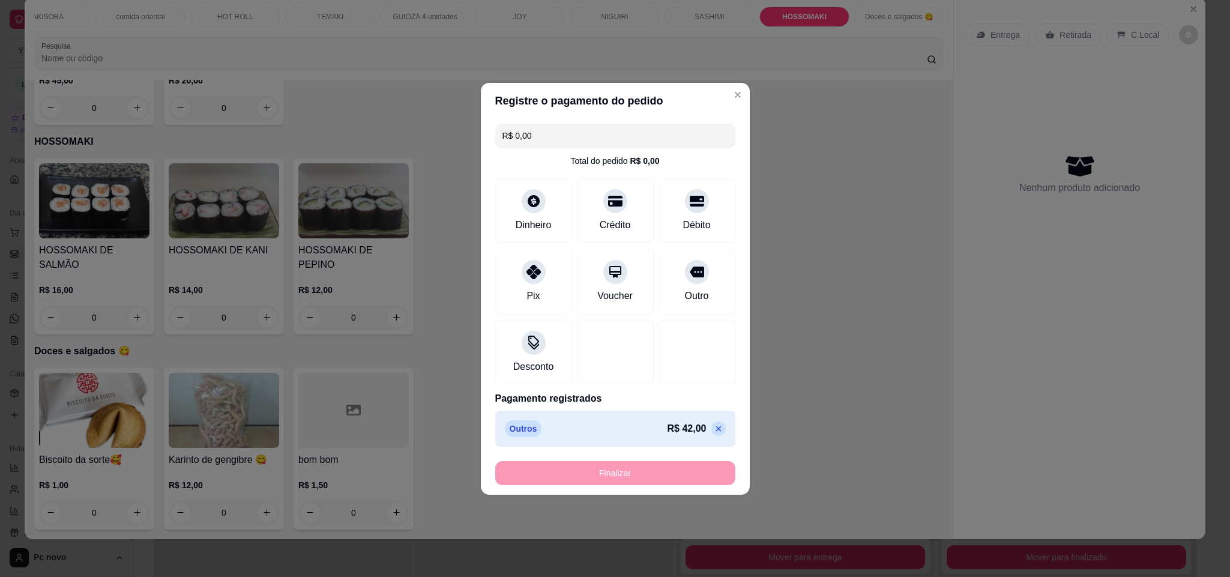
type input "-R$ 42,00"
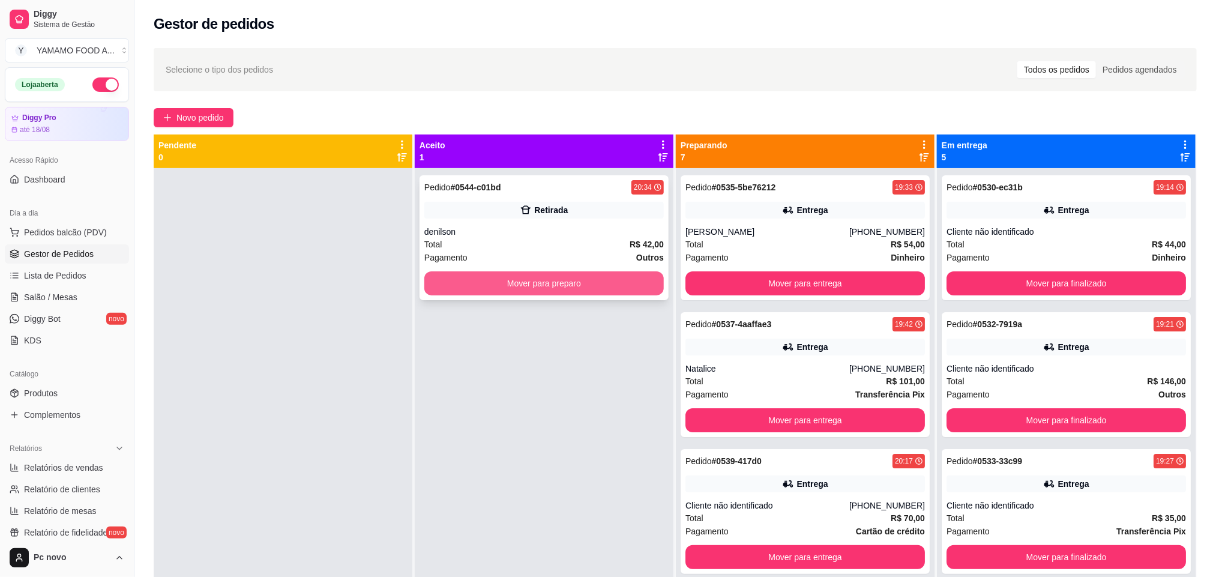
click at [591, 284] on button "Mover para preparo" at bounding box center [543, 283] width 239 height 24
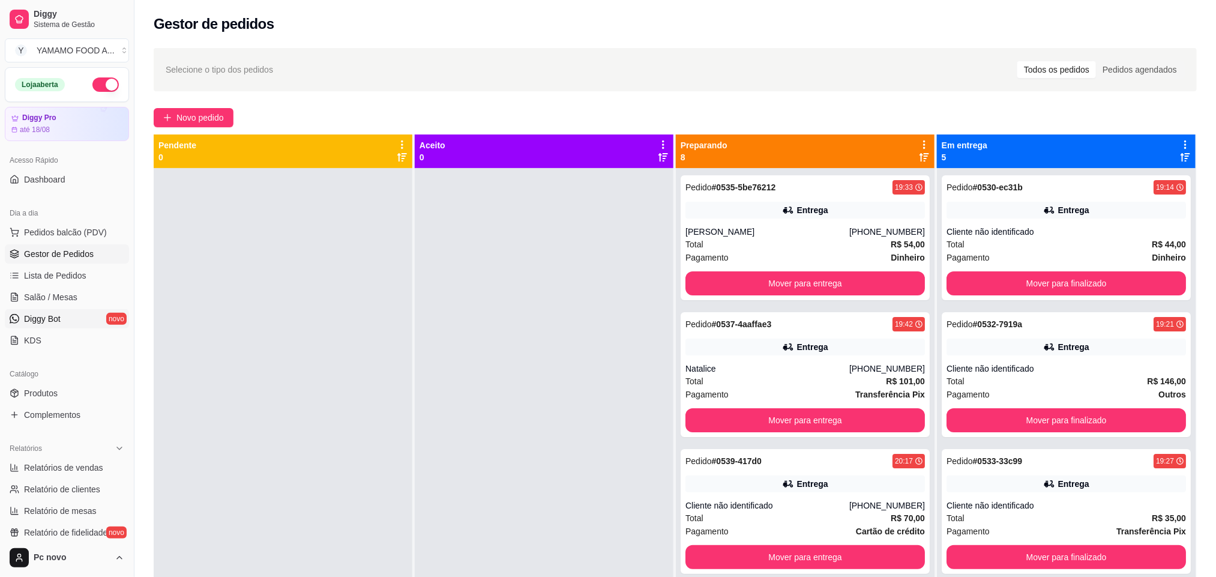
click at [38, 316] on span "Diggy Bot" at bounding box center [42, 319] width 37 height 12
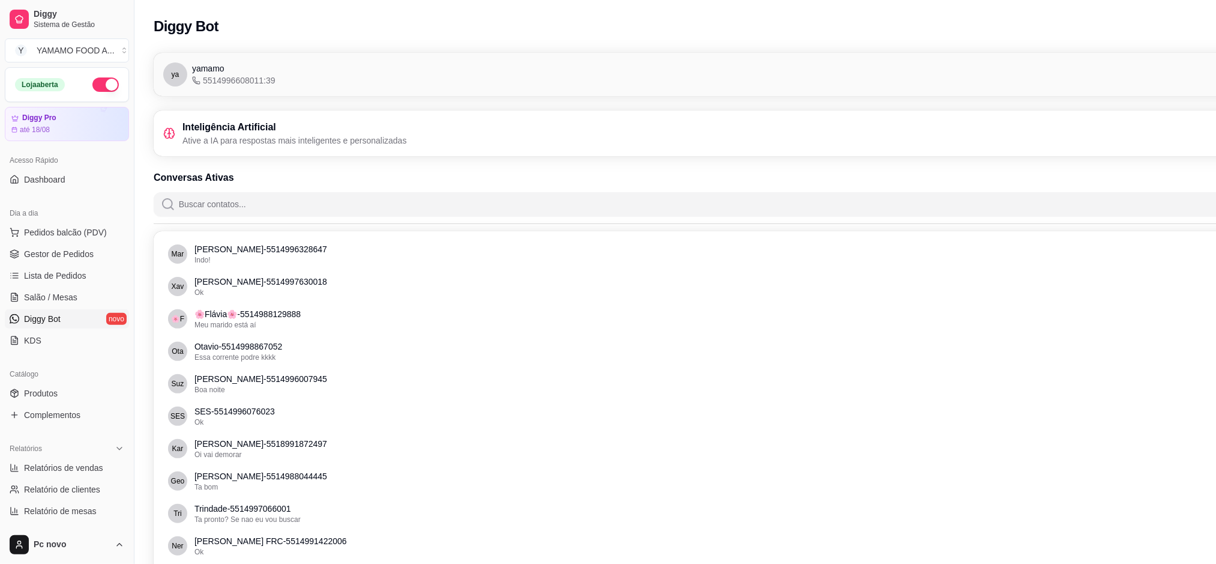
click at [263, 125] on h3 "Inteligência Artificial" at bounding box center [294, 127] width 224 height 14
click at [1196, 142] on div "Inteligência Artificial Ative a IA para respostas mais inteligentes e personali…" at bounding box center [742, 133] width 1158 height 26
click at [260, 141] on p "Ative a IA para respostas mais inteligentes e personalizadas" at bounding box center [294, 140] width 224 height 12
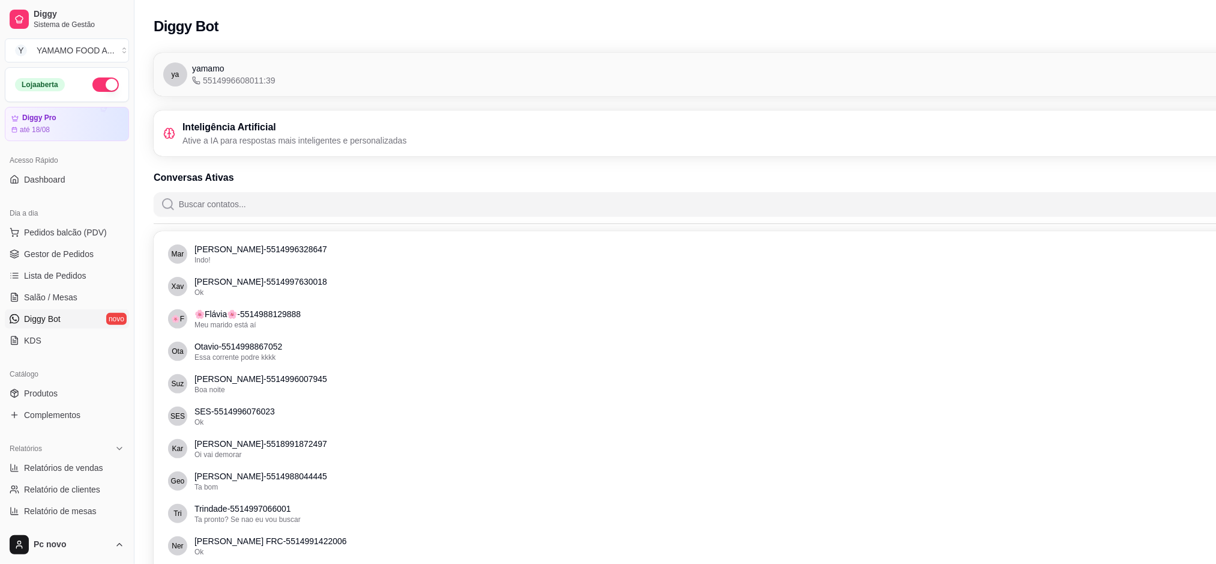
click at [191, 85] on div "ya yamamo 5514996608011:39" at bounding box center [219, 74] width 112 height 24
drag, startPoint x: 191, startPoint y: 85, endPoint x: 200, endPoint y: 83, distance: 9.3
click at [195, 83] on div "ya yamamo 5514996608011:39" at bounding box center [219, 74] width 112 height 24
click at [61, 256] on span "Gestor de Pedidos" at bounding box center [59, 254] width 70 height 12
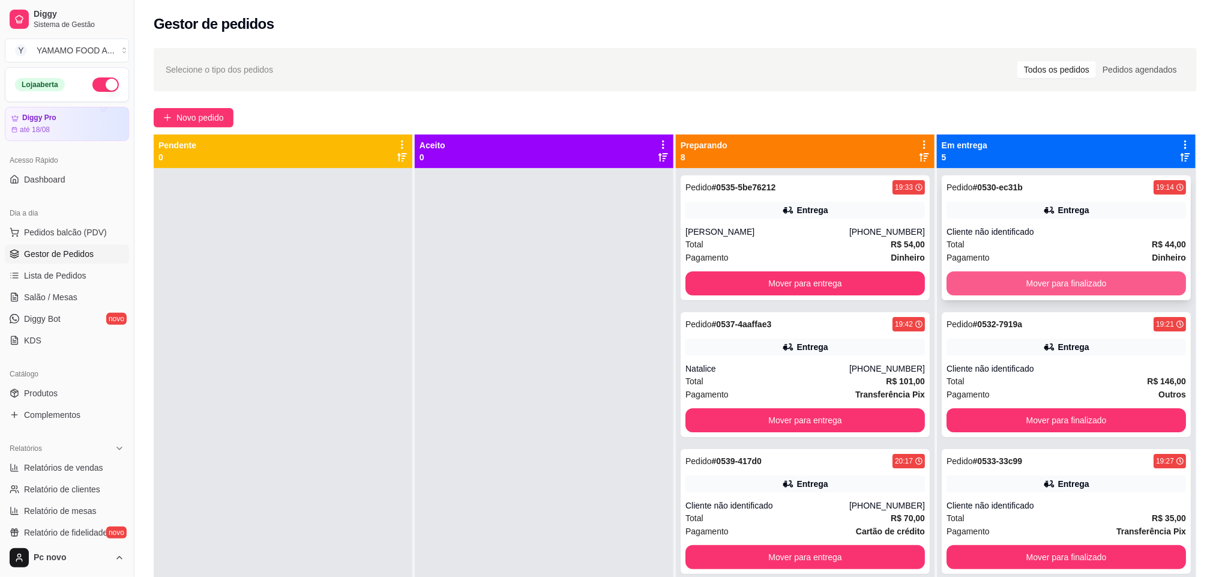
click at [1010, 279] on button "Mover para finalizado" at bounding box center [1066, 283] width 239 height 24
click at [1010, 279] on button "Mover para finalizado" at bounding box center [1066, 283] width 232 height 23
click at [1010, 279] on button "Mover para finalizado" at bounding box center [1066, 283] width 239 height 24
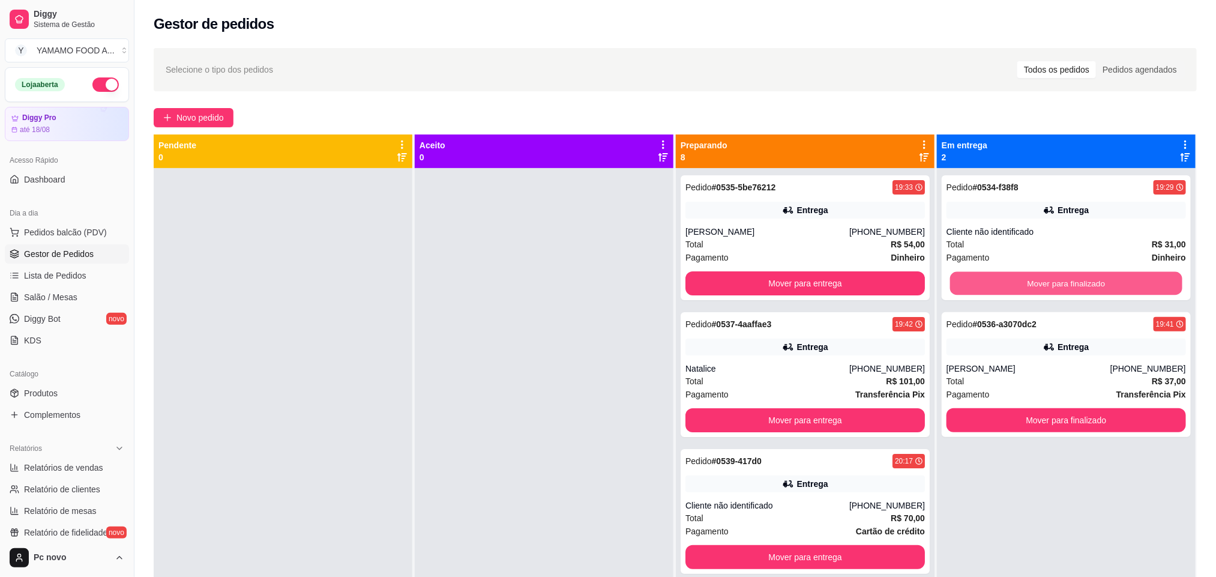
click at [1010, 279] on button "Mover para finalizado" at bounding box center [1066, 283] width 232 height 23
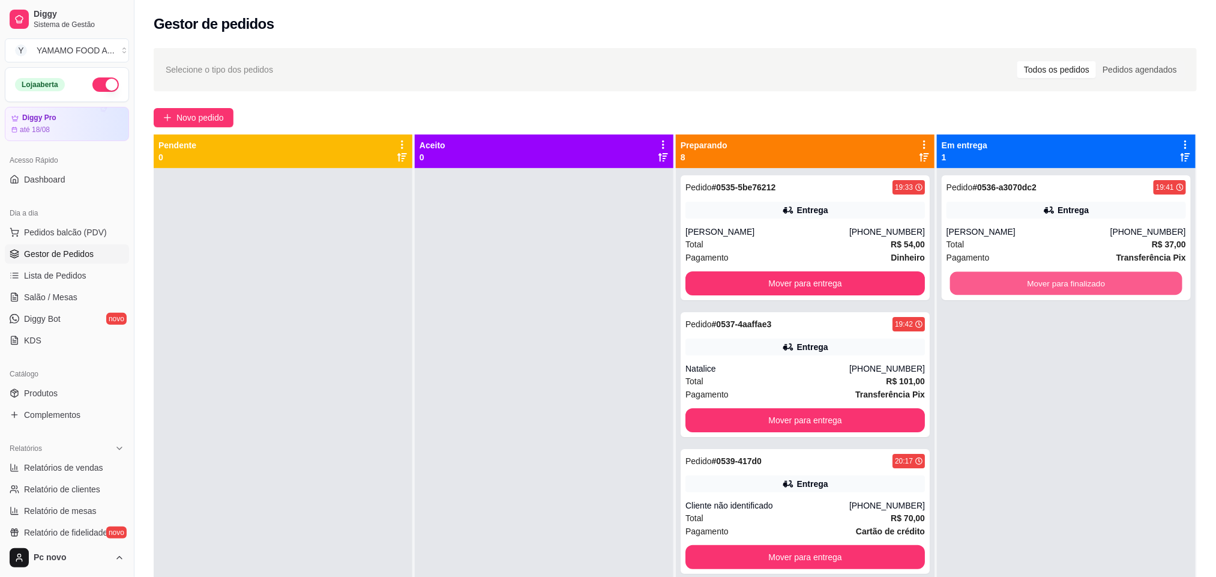
click at [1010, 279] on button "Mover para finalizado" at bounding box center [1066, 283] width 232 height 23
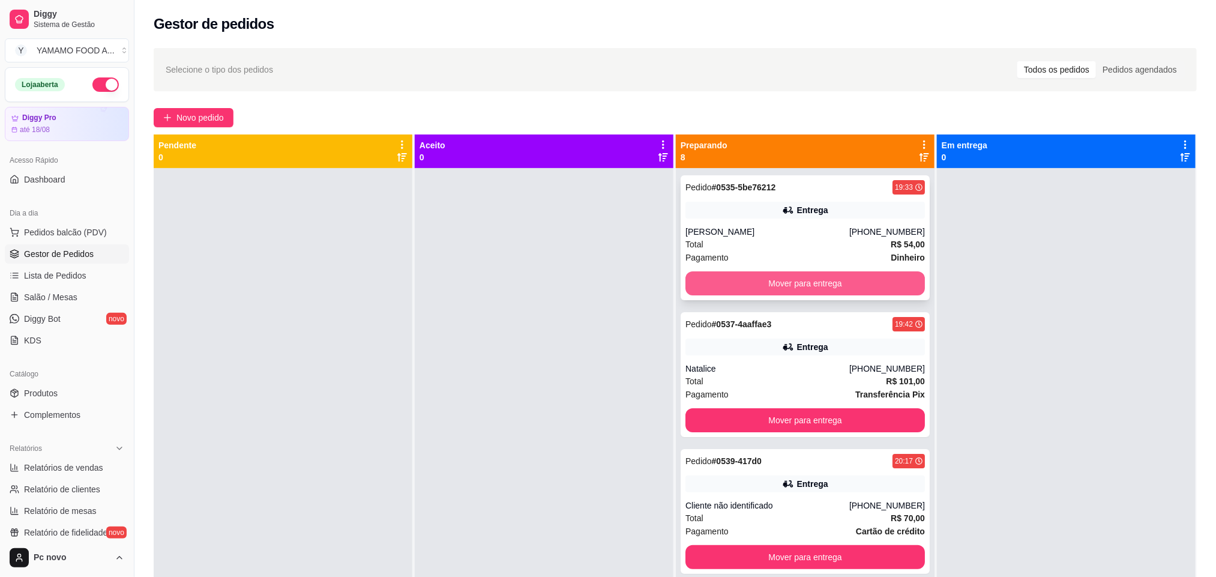
click at [862, 293] on button "Mover para entrega" at bounding box center [804, 283] width 239 height 24
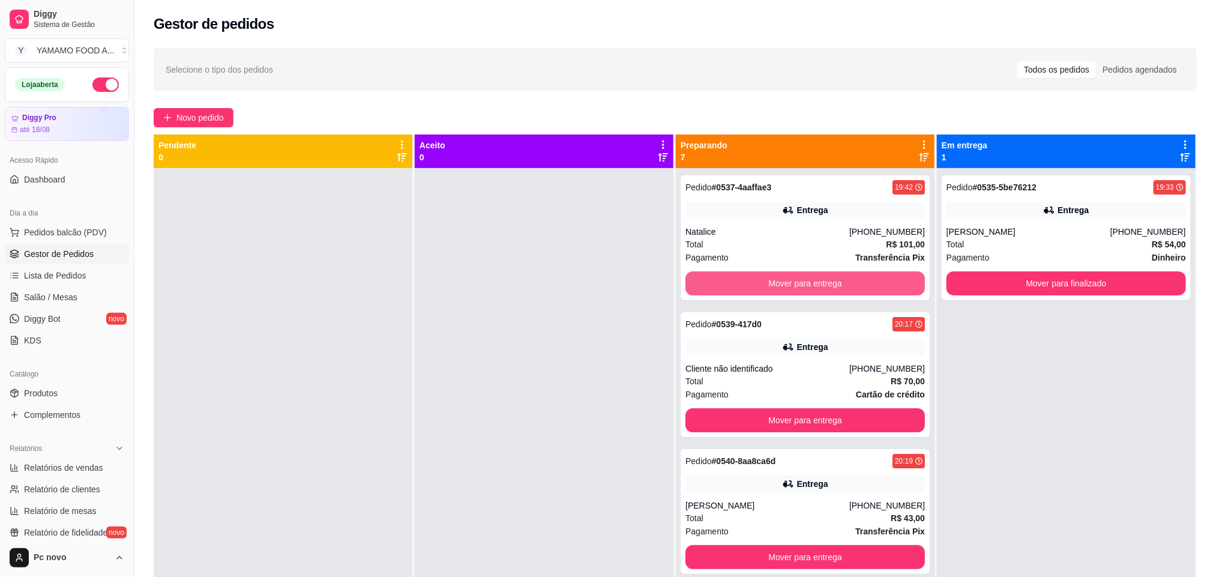
click at [862, 293] on button "Mover para entrega" at bounding box center [804, 283] width 239 height 24
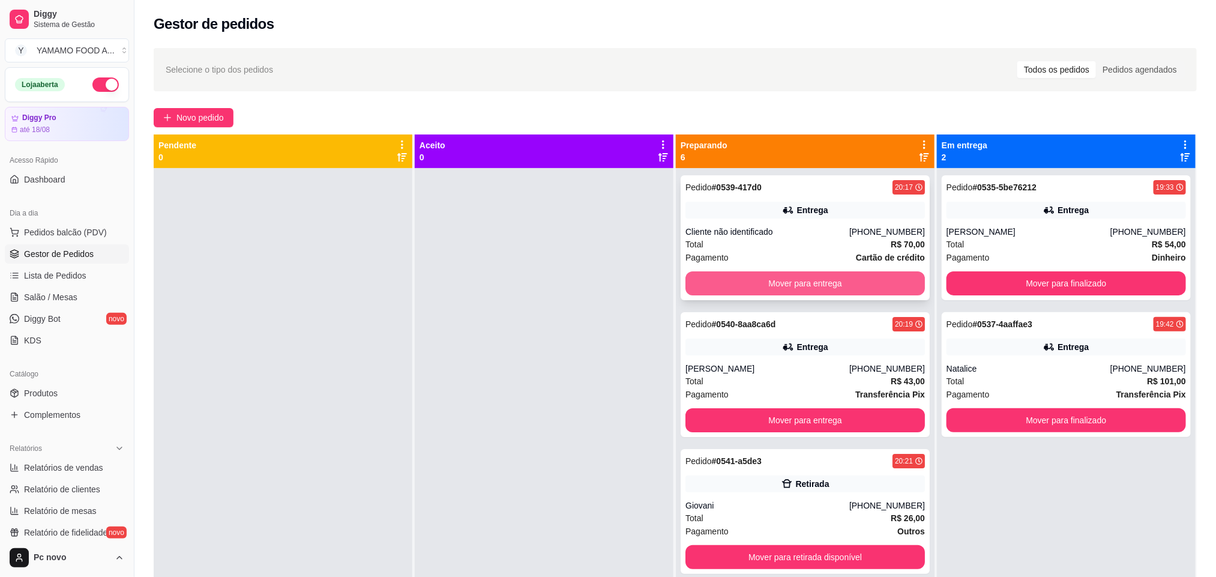
click at [861, 284] on button "Mover para entrega" at bounding box center [804, 283] width 239 height 24
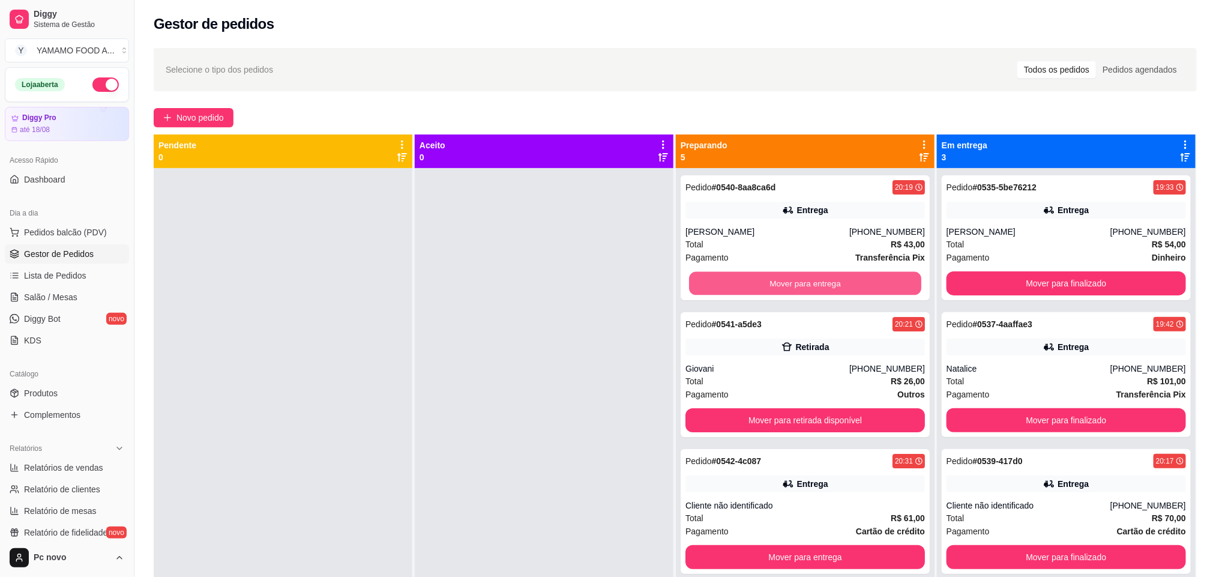
click at [861, 284] on button "Mover para entrega" at bounding box center [805, 283] width 232 height 23
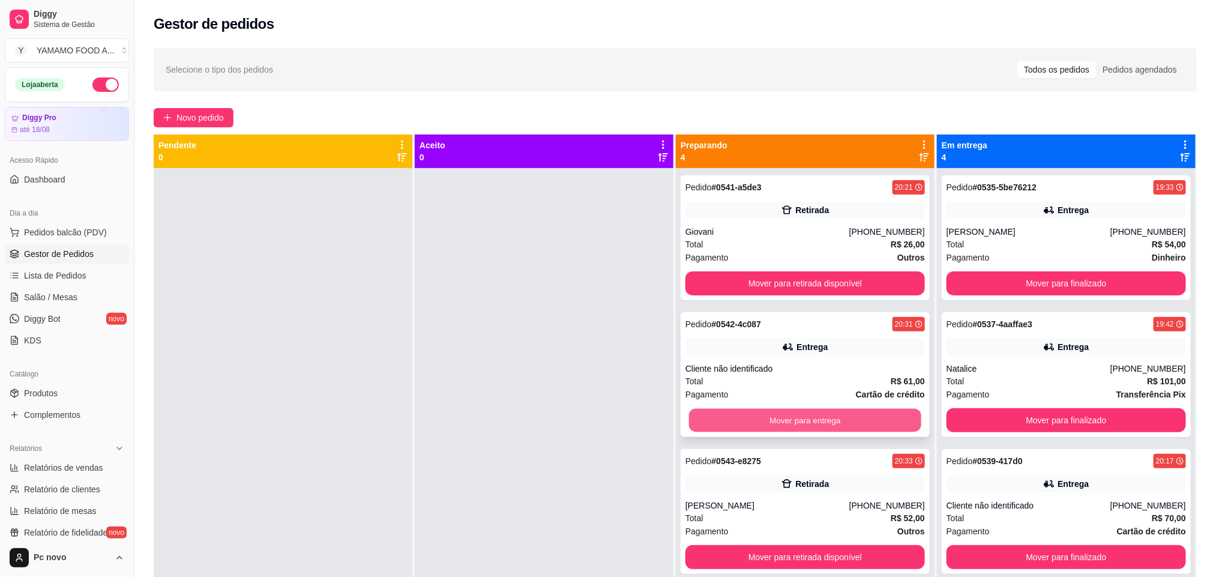
click at [802, 411] on button "Mover para entrega" at bounding box center [805, 420] width 232 height 23
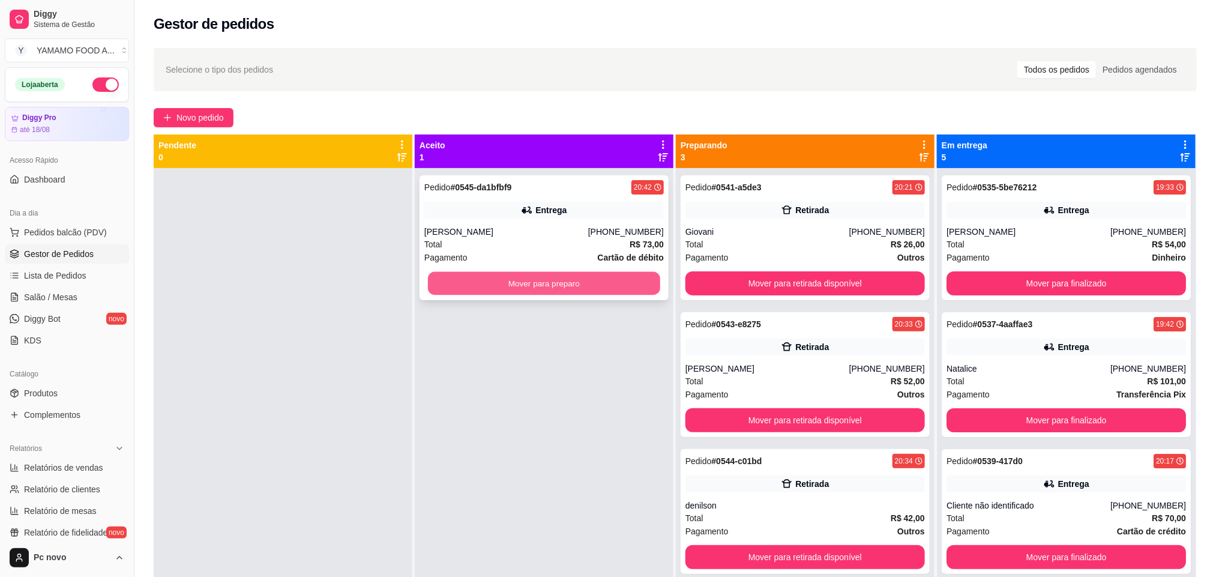
click at [549, 285] on button "Mover para preparo" at bounding box center [544, 283] width 232 height 23
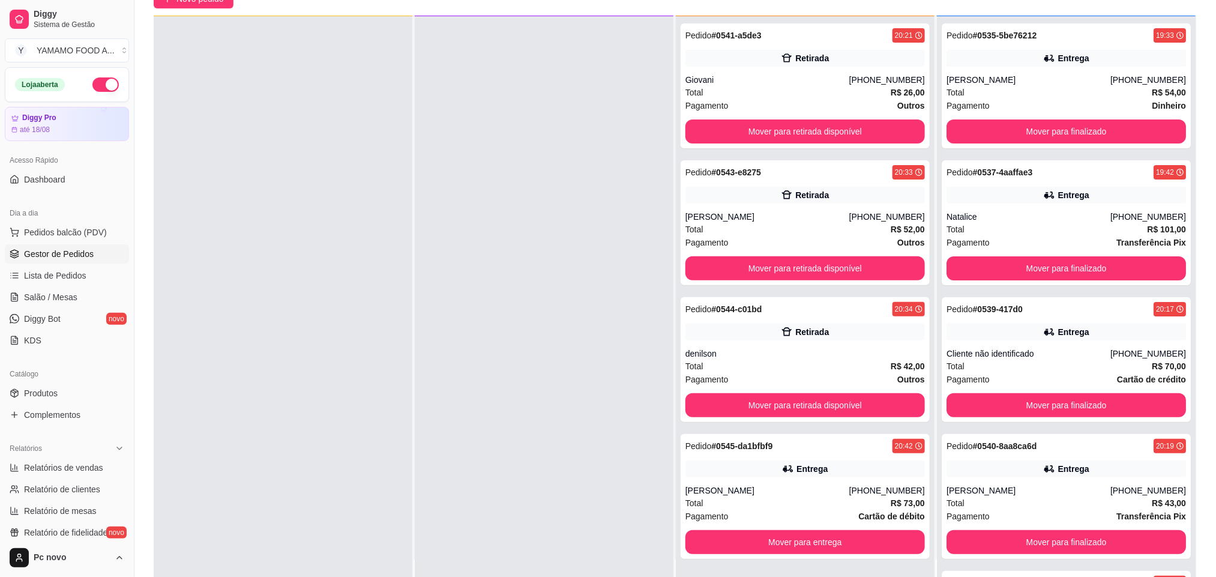
scroll to position [184, 0]
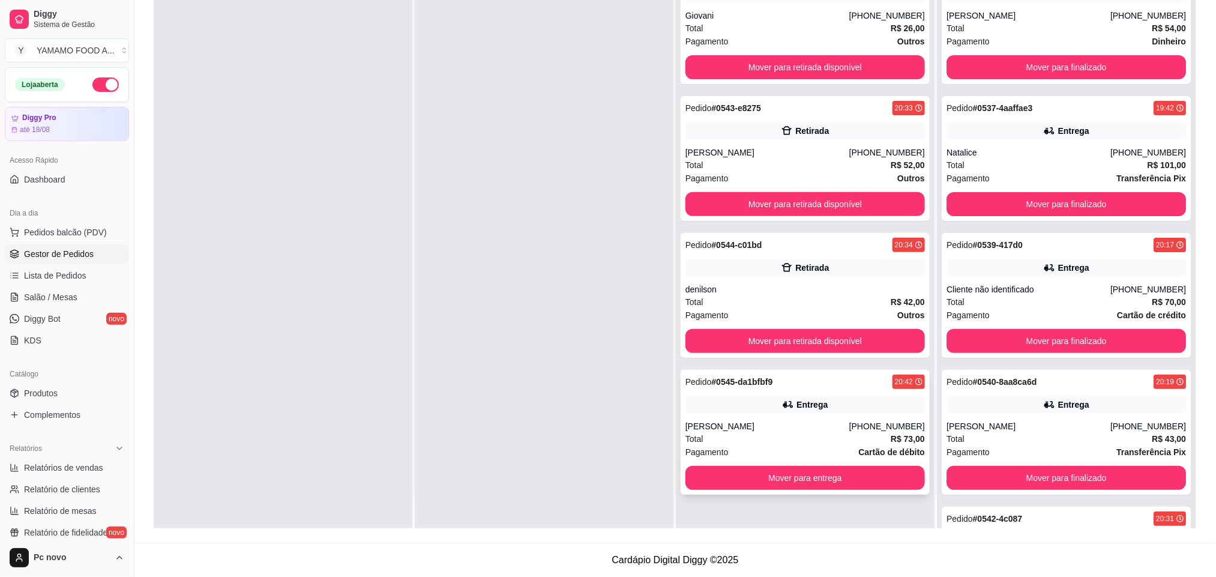
click at [784, 433] on div "Total R$ 73,00" at bounding box center [804, 438] width 239 height 13
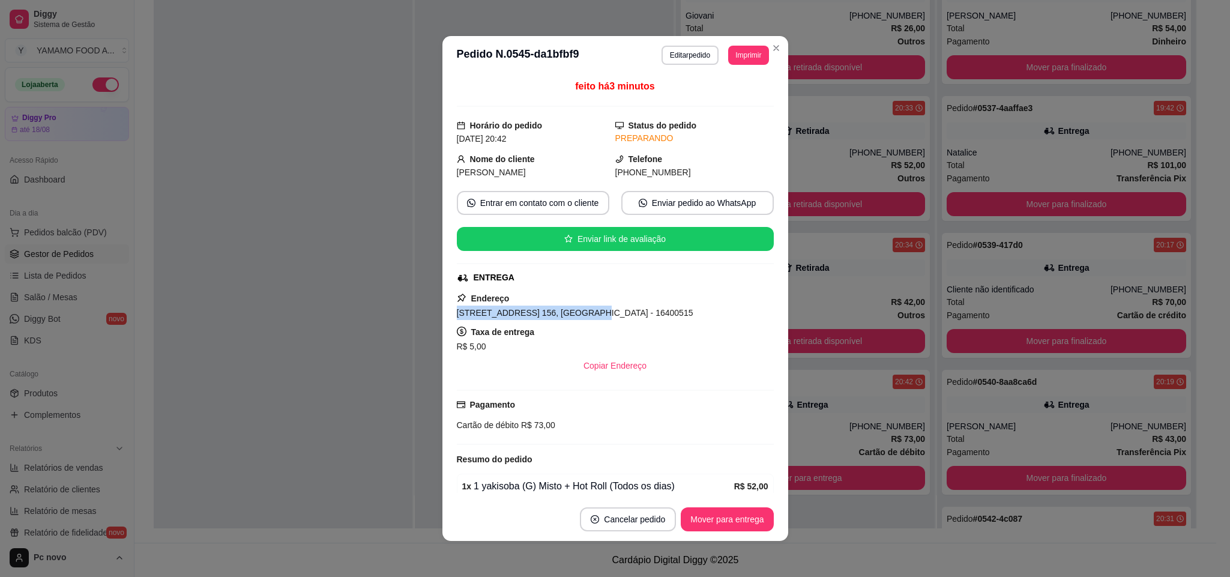
drag, startPoint x: 442, startPoint y: 316, endPoint x: 561, endPoint y: 316, distance: 118.8
click at [561, 316] on div "feito há 3 minutos Horário do pedido [DATE] 20:42 Status do pedido PREPARANDO N…" at bounding box center [615, 285] width 346 height 423
copy span "[STREET_ADDRESS] 156, [GEOGRAPHIC_DATA]"
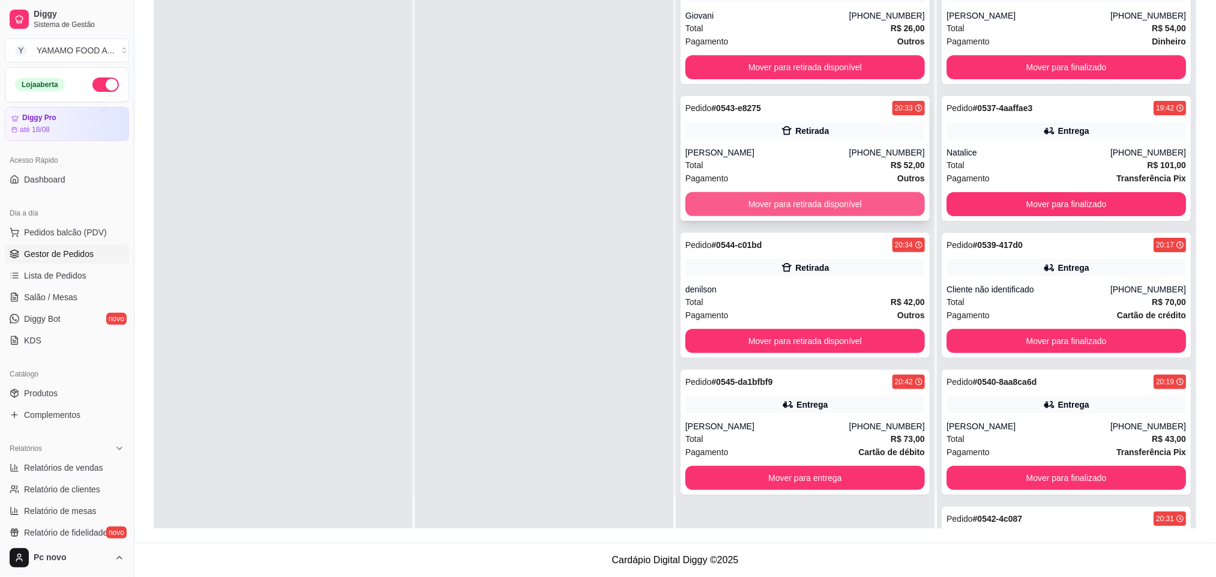
scroll to position [0, 0]
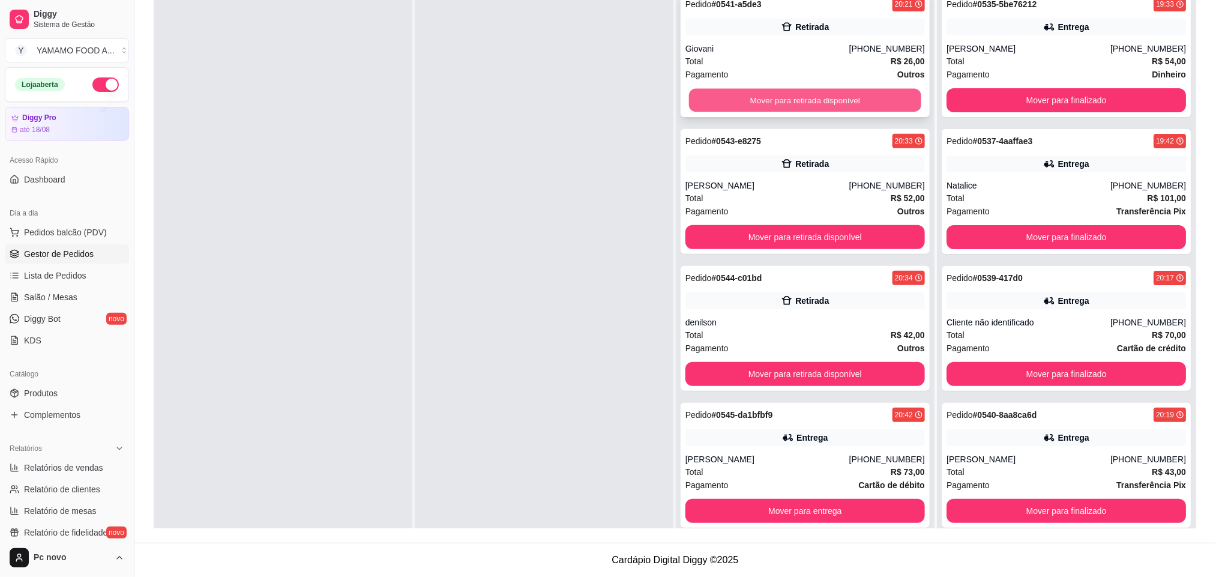
click at [776, 99] on button "Mover para retirada disponível" at bounding box center [805, 100] width 232 height 23
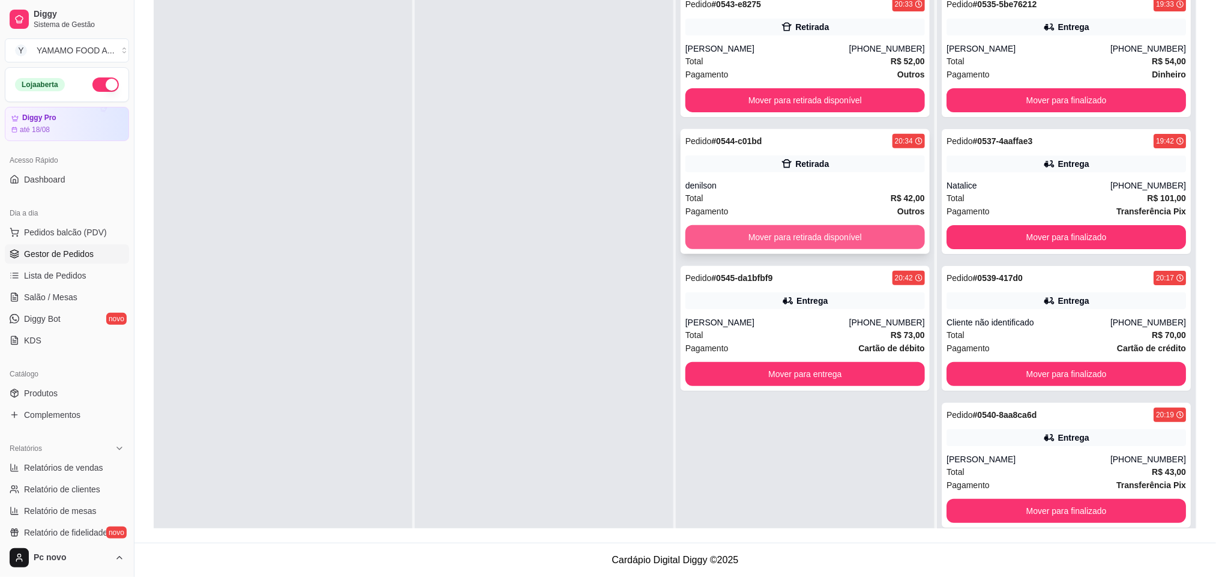
click at [753, 241] on button "Mover para retirada disponível" at bounding box center [804, 237] width 239 height 24
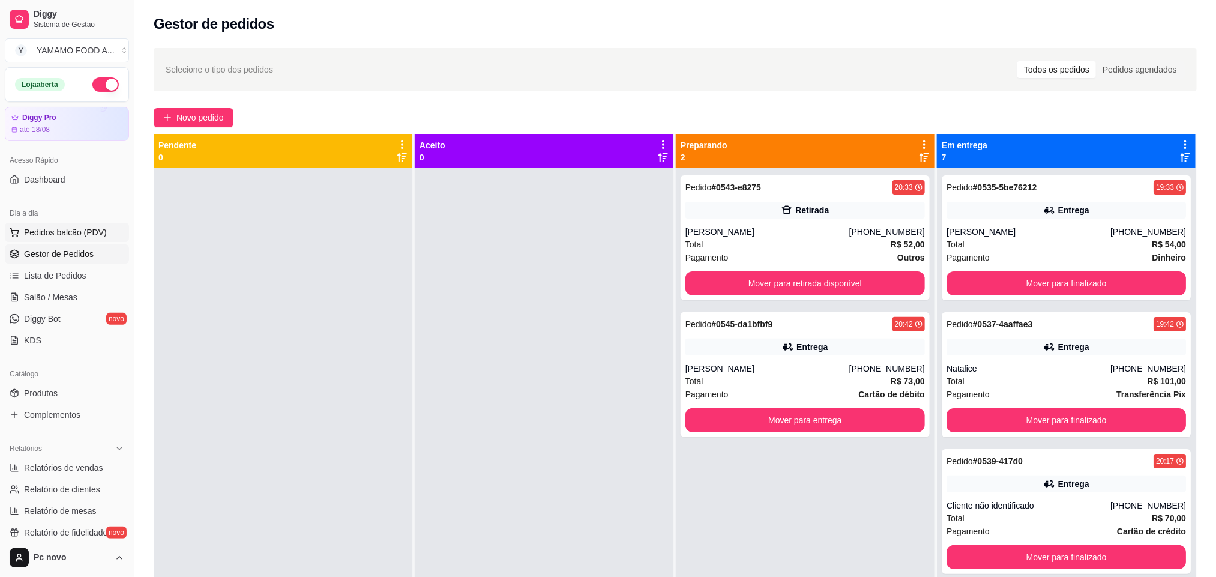
click at [87, 232] on span "Pedidos balcão (PDV)" at bounding box center [65, 232] width 83 height 12
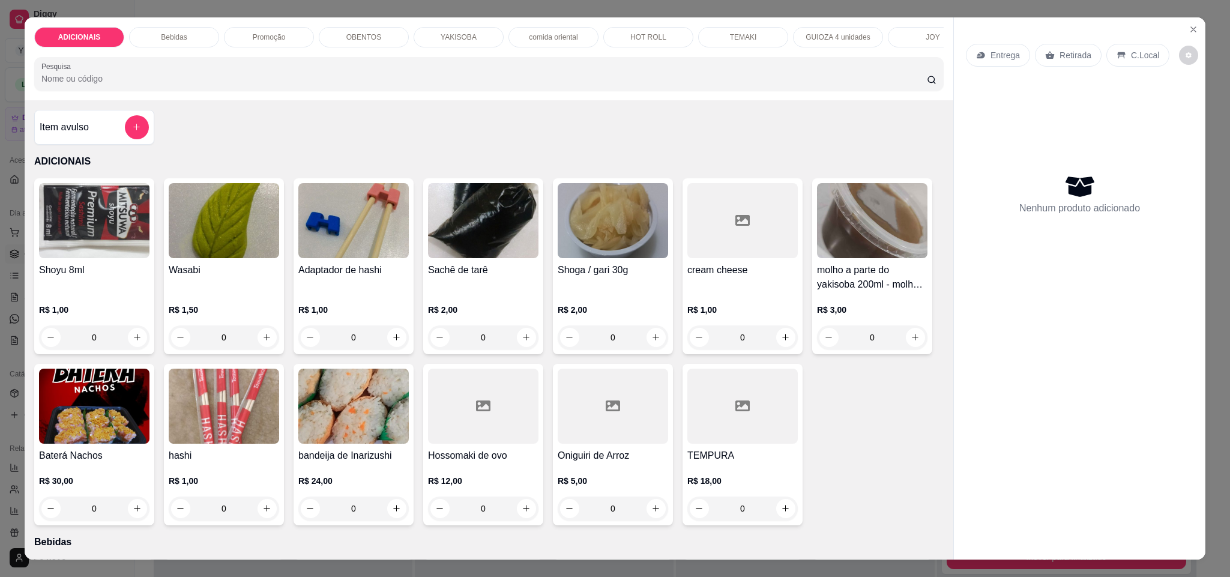
click at [477, 35] on div "YAKISOBA" at bounding box center [459, 37] width 90 height 20
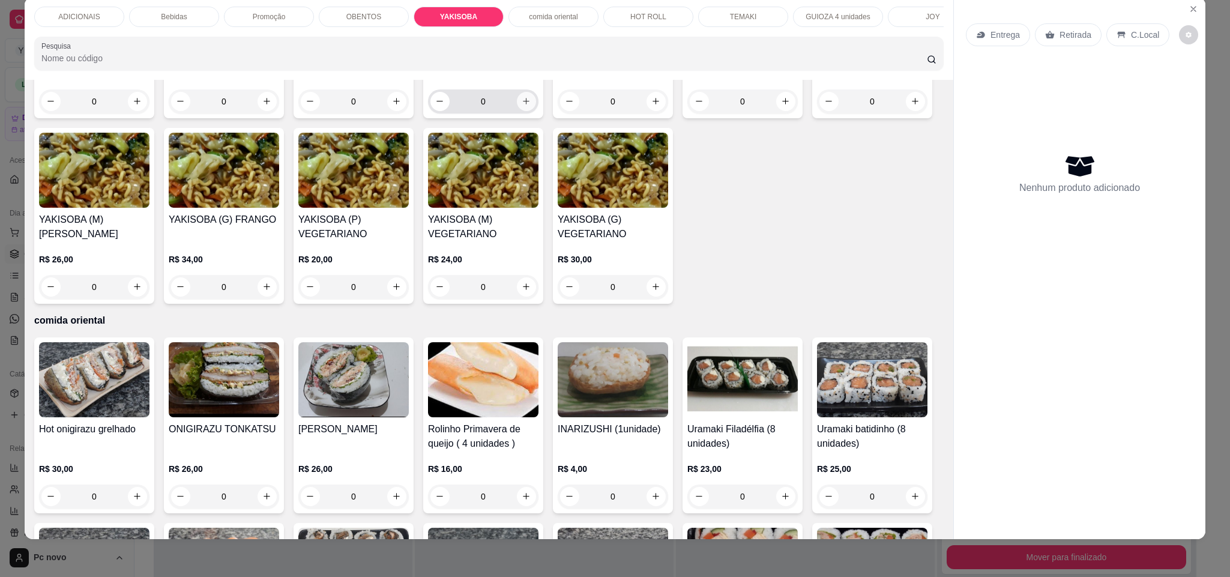
click at [522, 106] on icon "increase-product-quantity" at bounding box center [526, 101] width 9 height 9
type input "1"
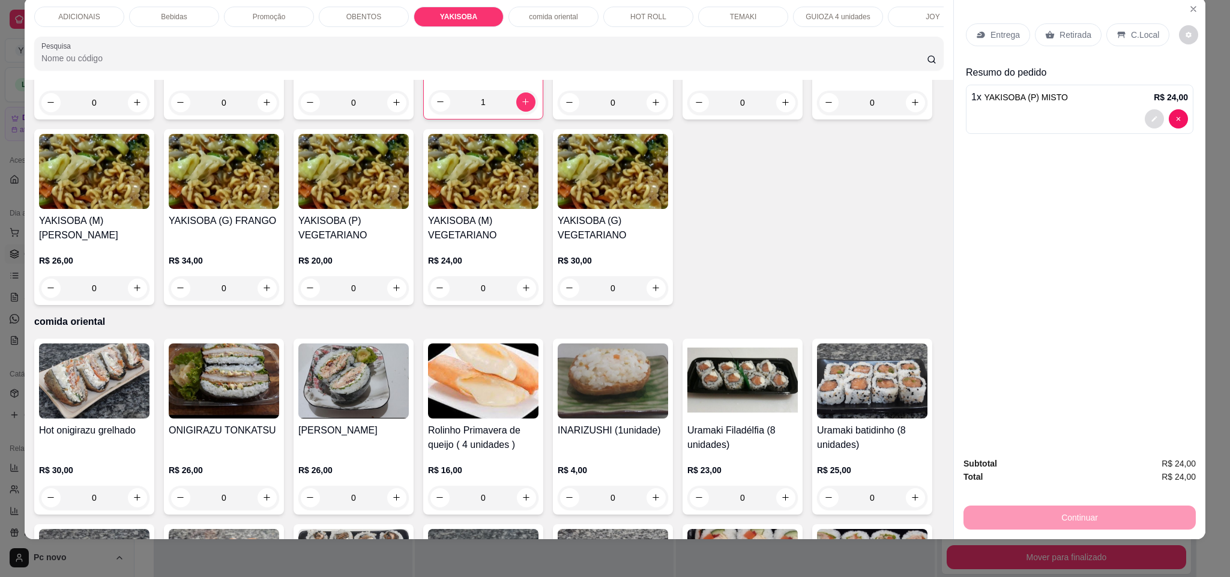
click at [1151, 121] on icon "decrease-product-quantity" at bounding box center [1154, 118] width 7 height 7
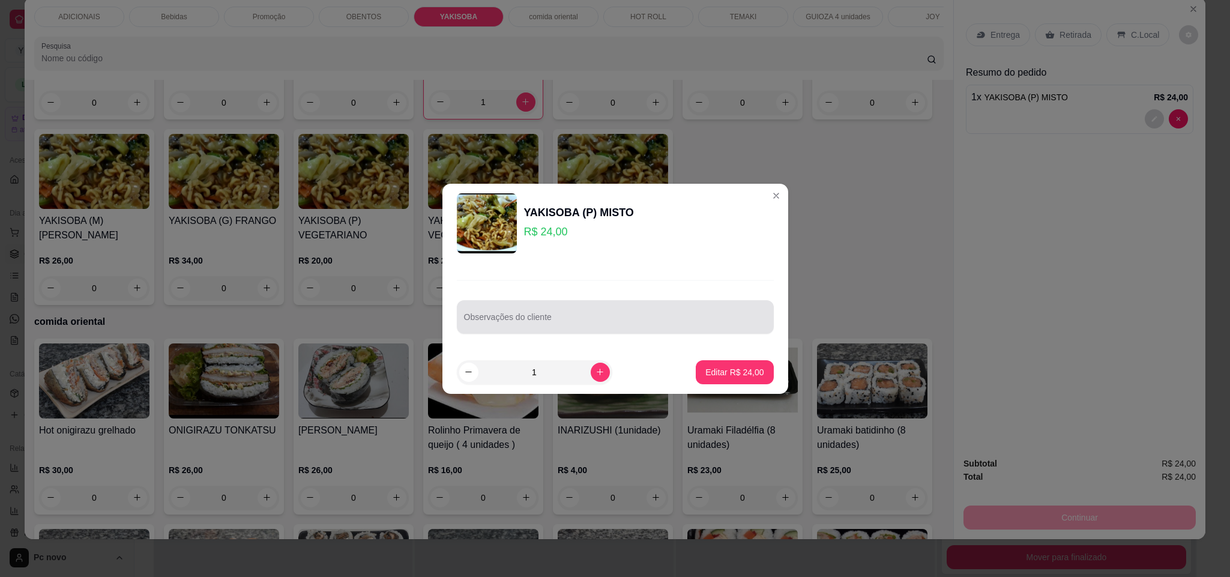
click at [562, 322] on input "Observações do cliente" at bounding box center [615, 322] width 303 height 12
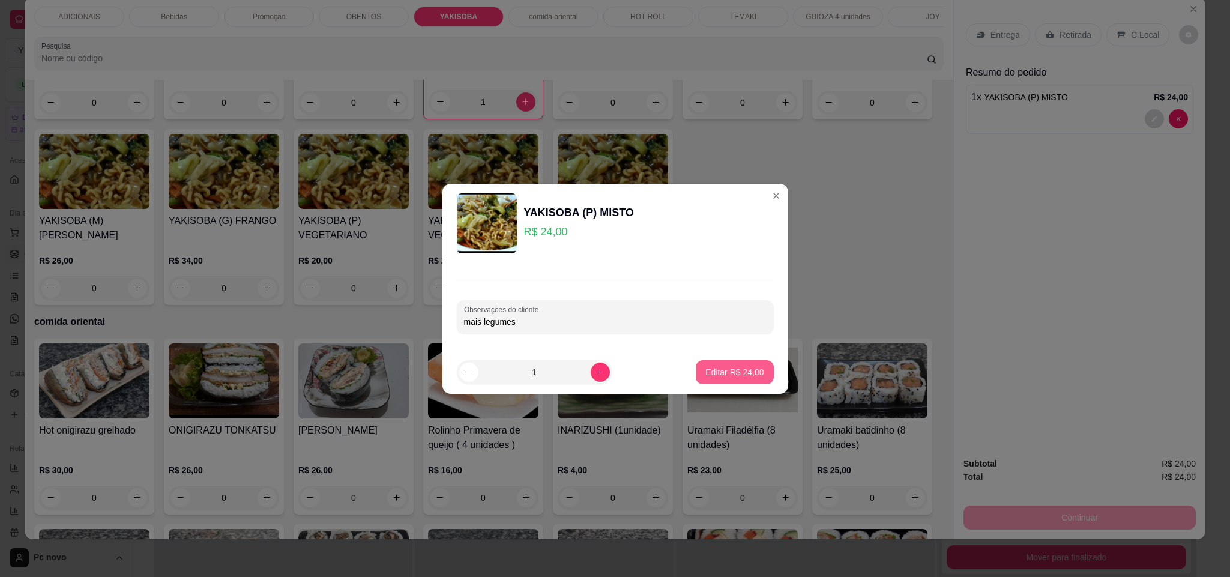
type input "mais legumes"
click at [728, 375] on p "Editar R$ 24,00" at bounding box center [734, 372] width 58 height 12
type input "0"
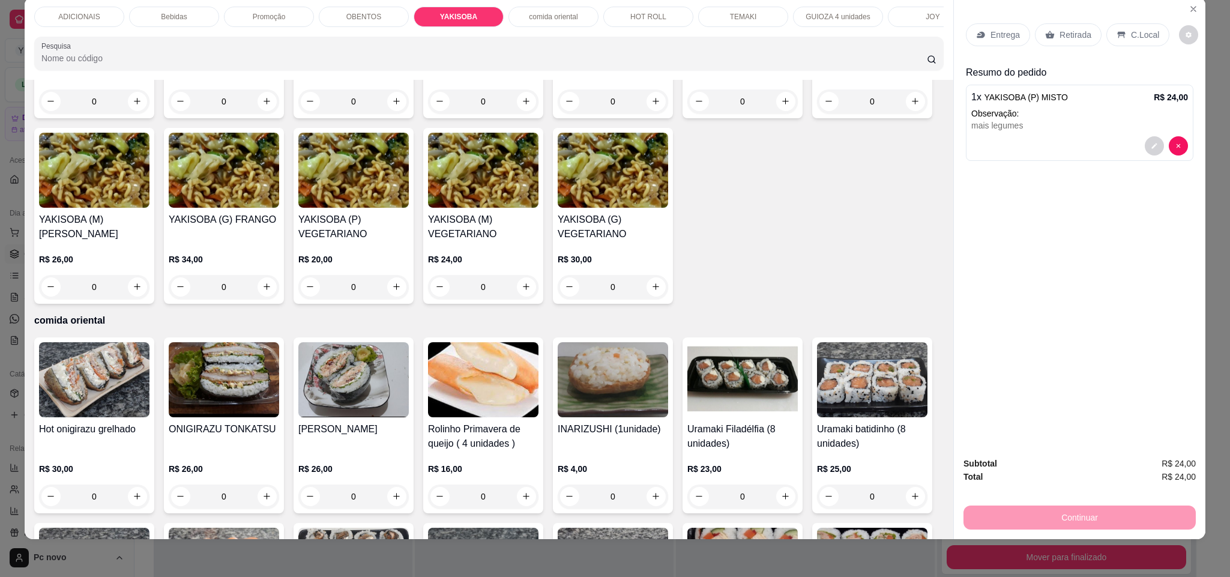
click at [1064, 29] on p "Retirada" at bounding box center [1075, 35] width 32 height 12
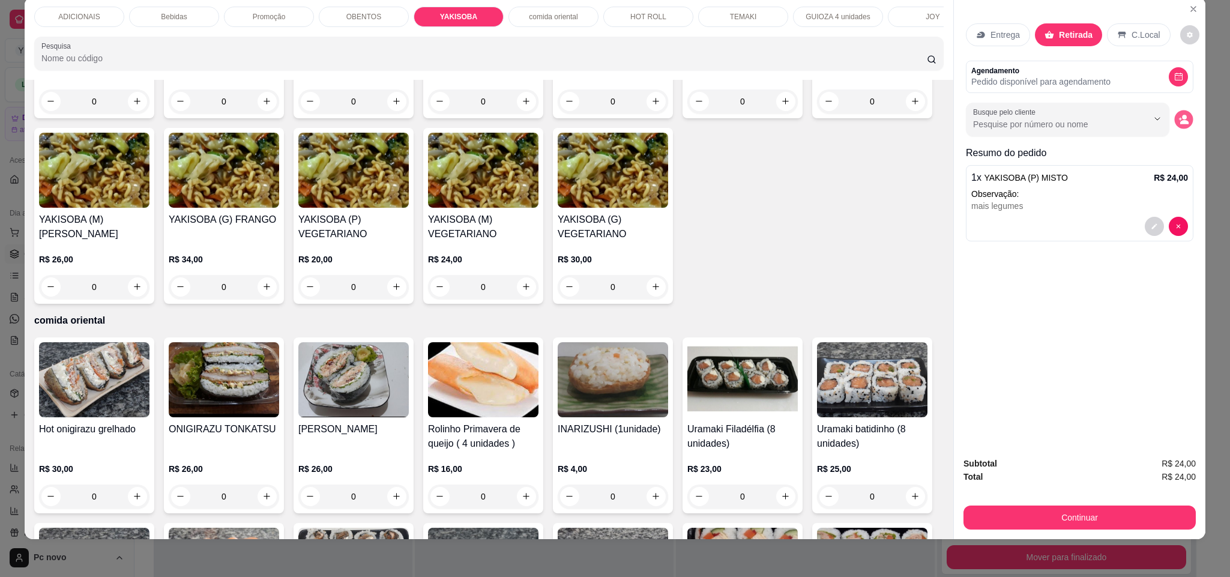
click at [1184, 122] on button "decrease-product-quantity" at bounding box center [1183, 119] width 19 height 19
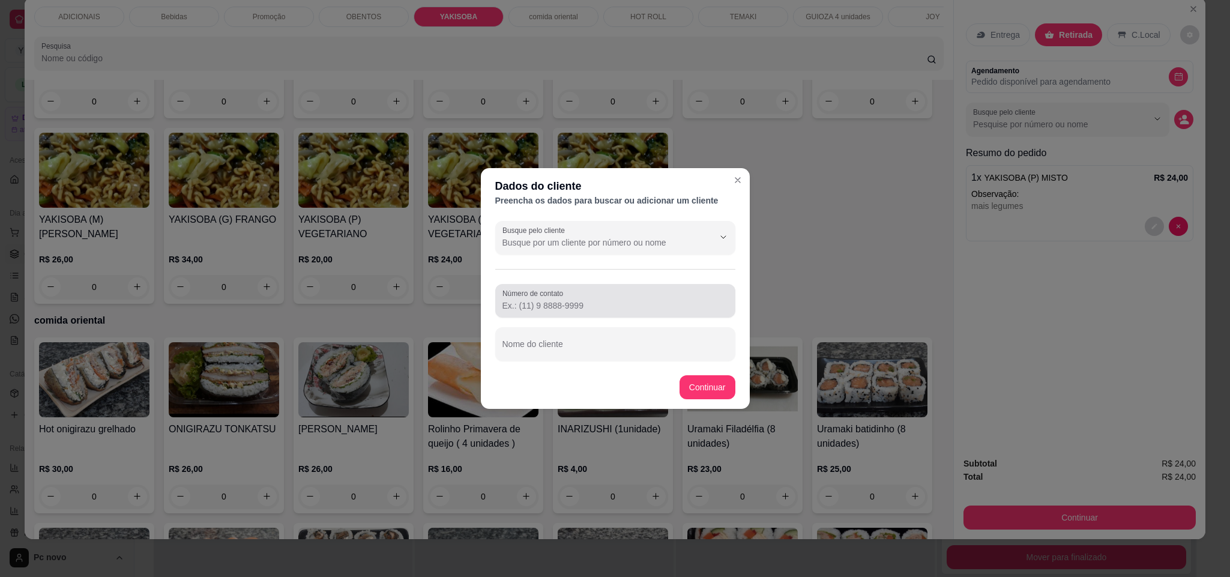
click at [695, 306] on input "Número de contato" at bounding box center [615, 306] width 226 height 12
paste input "[PHONE_NUMBER]"
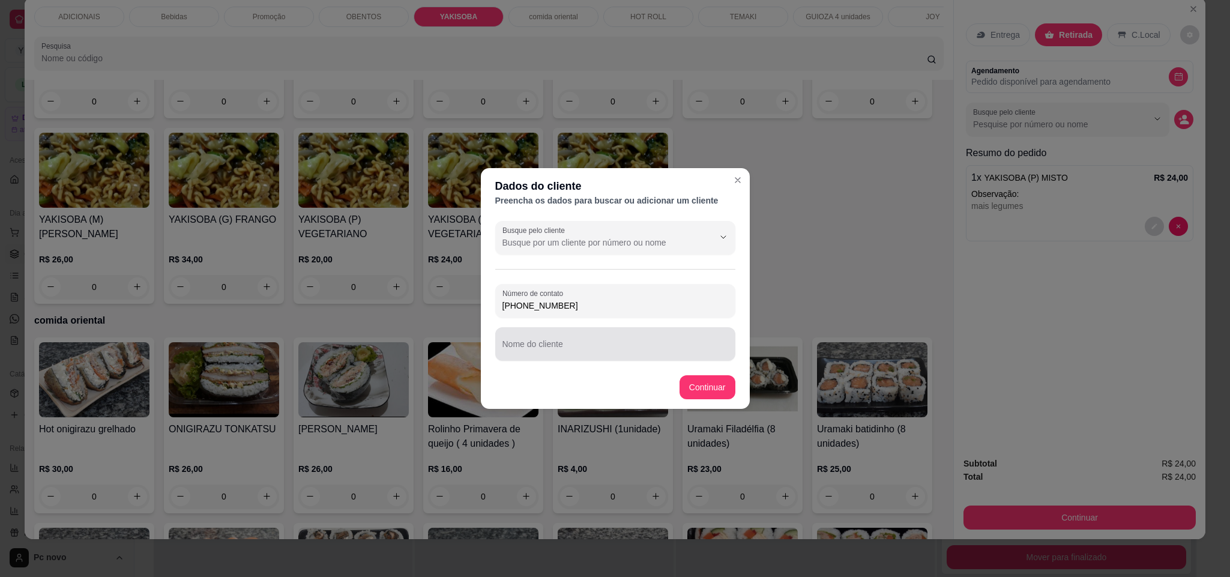
type input "[PHONE_NUMBER]"
drag, startPoint x: 632, startPoint y: 355, endPoint x: 556, endPoint y: 252, distance: 127.5
click at [632, 355] on div at bounding box center [615, 344] width 226 height 24
type input "keily"
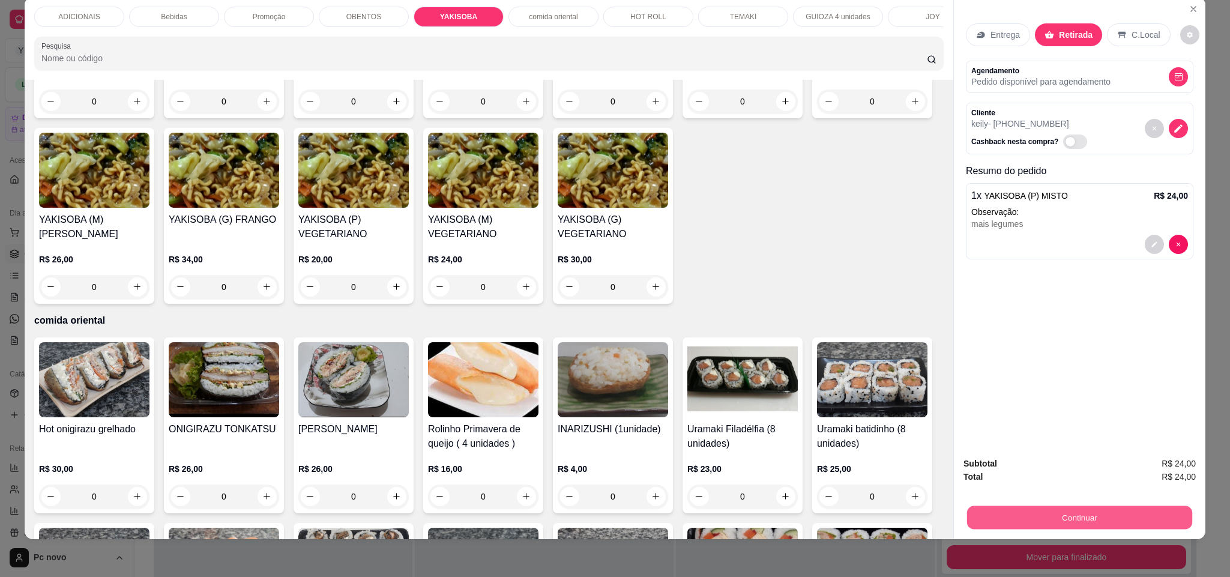
click at [998, 525] on button "Continuar" at bounding box center [1079, 517] width 225 height 23
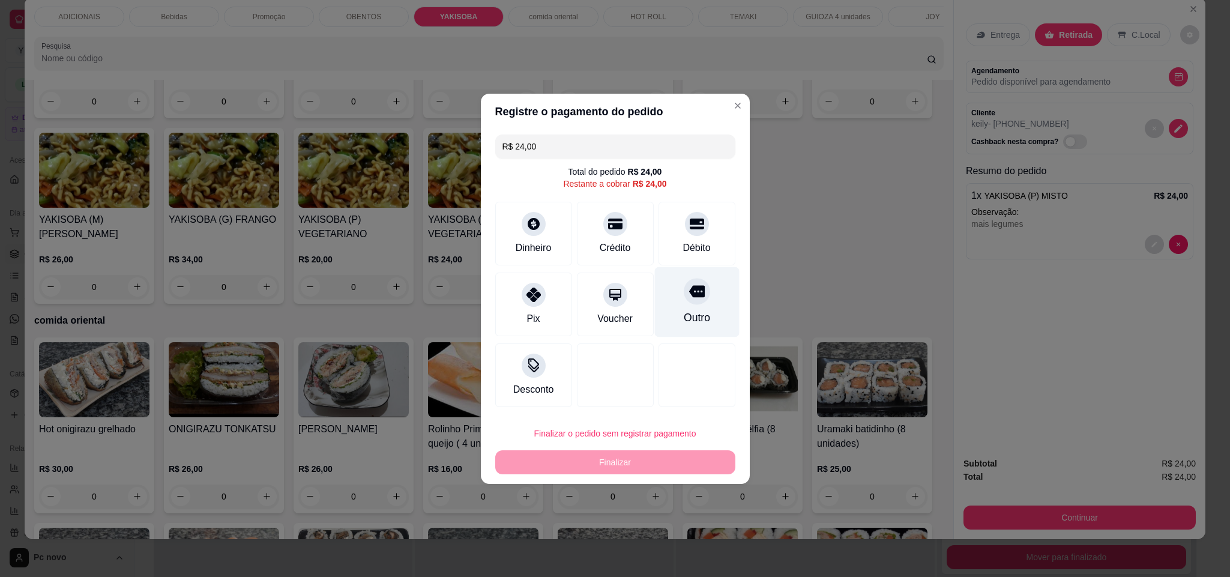
click at [711, 315] on div "Outro" at bounding box center [696, 301] width 85 height 70
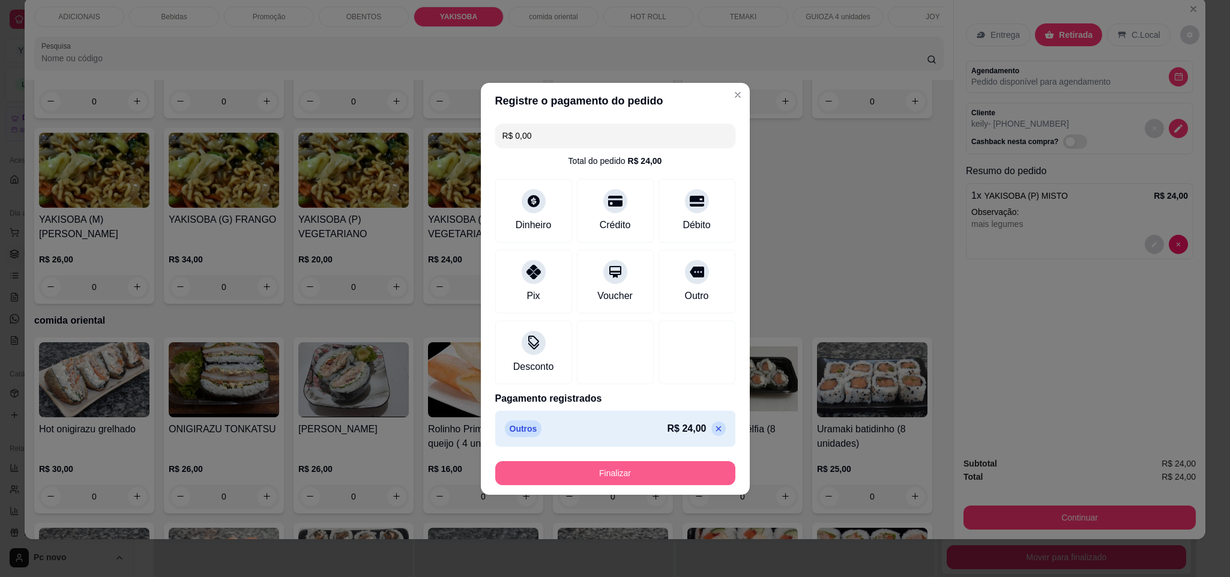
click at [646, 480] on button "Finalizar" at bounding box center [615, 473] width 240 height 24
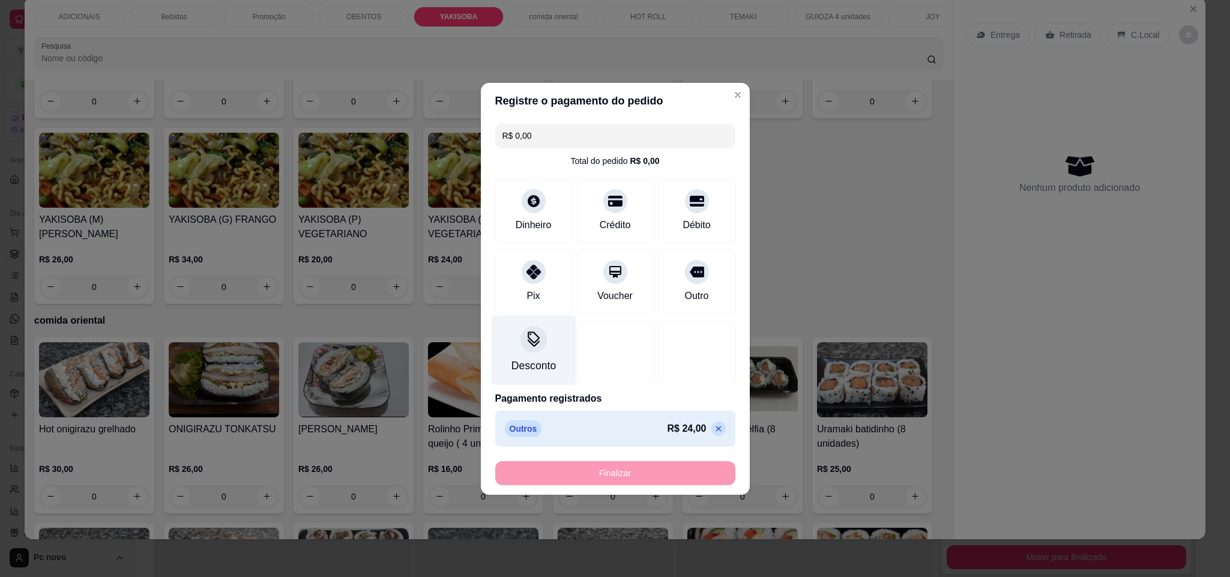
type input "-R$ 24,00"
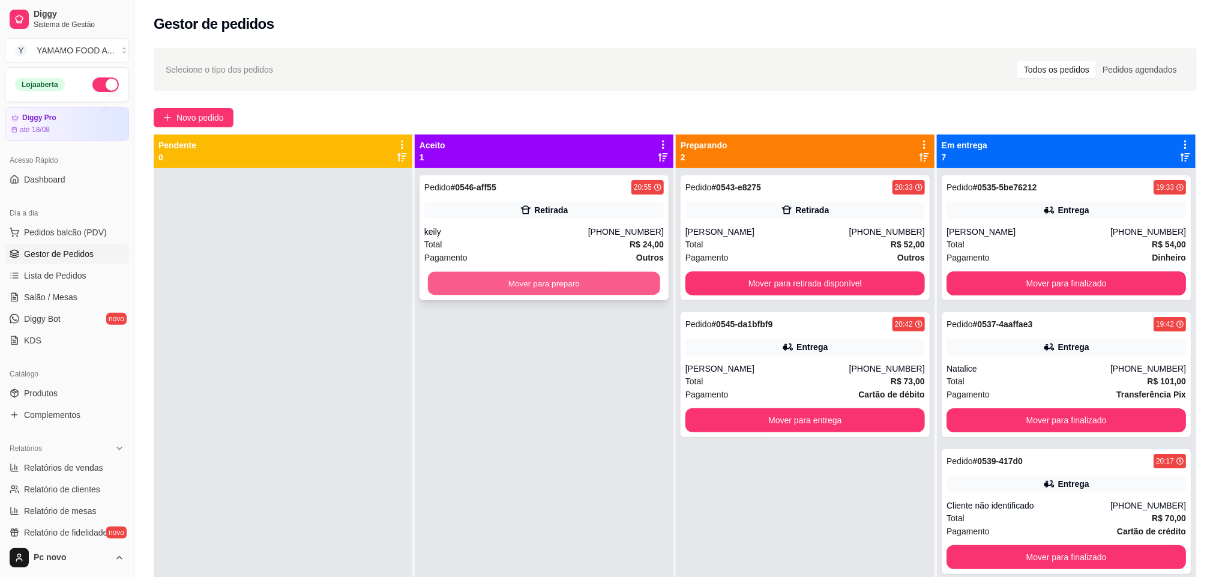
click at [589, 274] on button "Mover para preparo" at bounding box center [544, 283] width 232 height 23
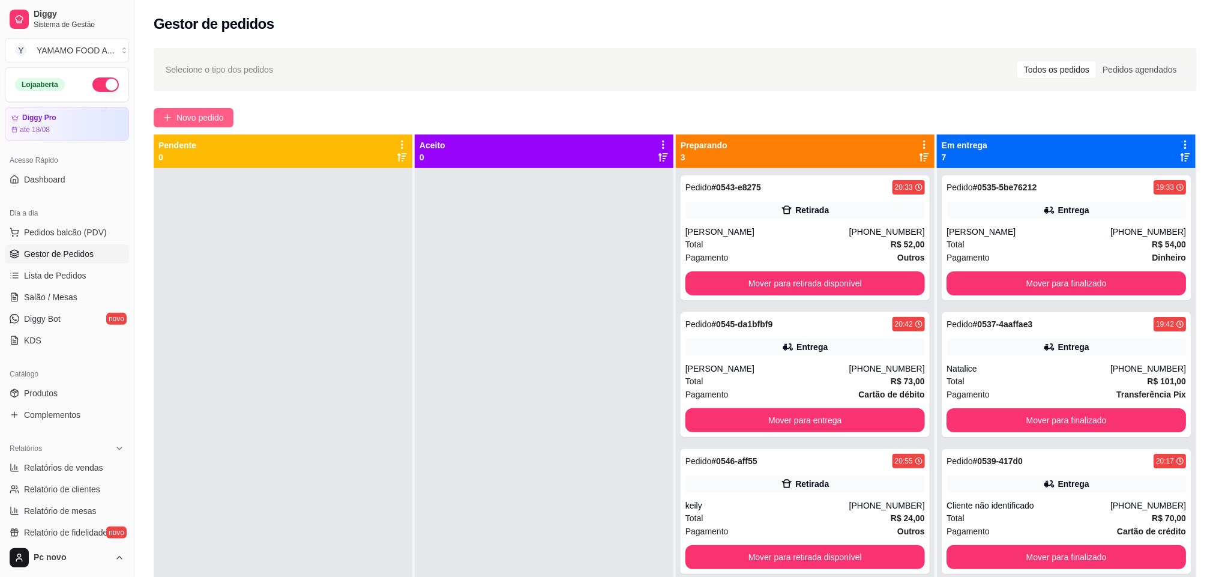
click at [223, 123] on span "Novo pedido" at bounding box center [199, 117] width 47 height 13
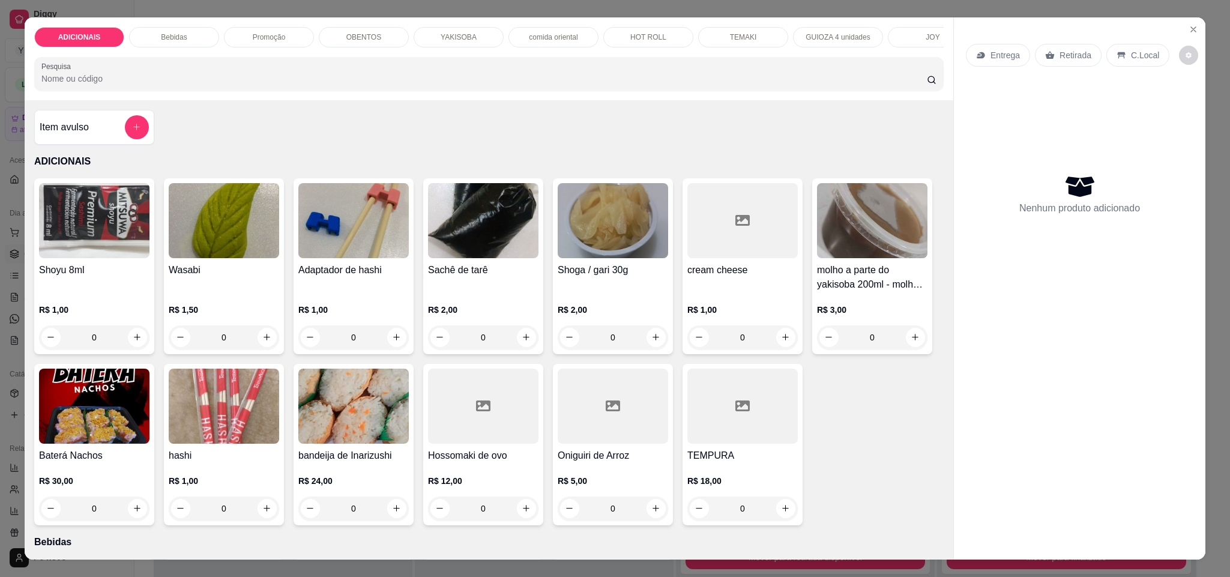
click at [262, 37] on p "Promoção" at bounding box center [269, 37] width 33 height 10
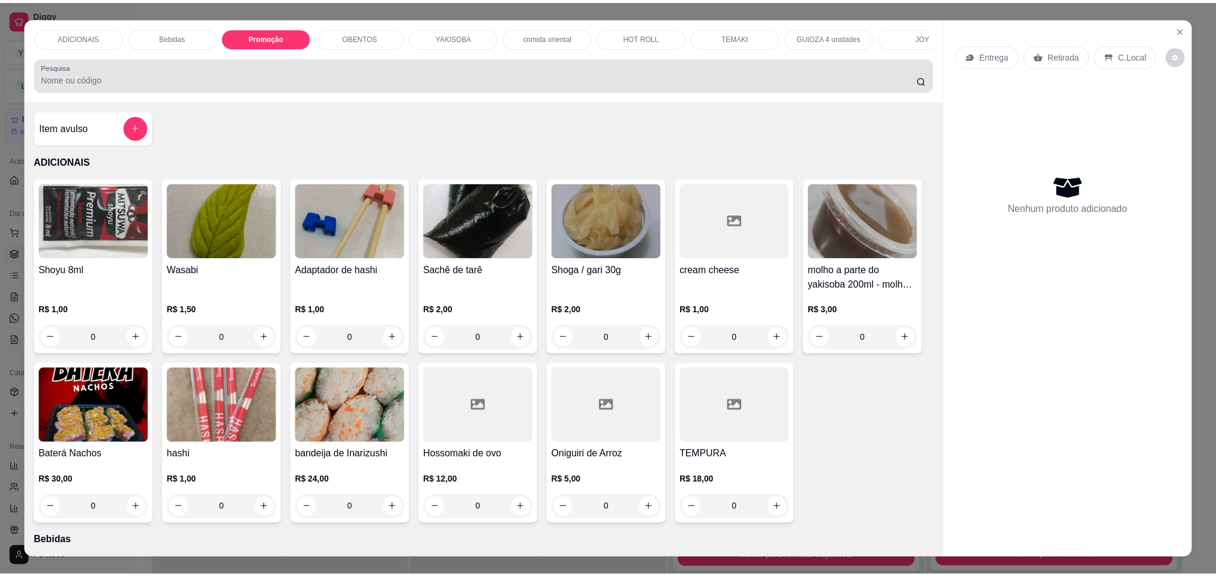
scroll to position [20, 0]
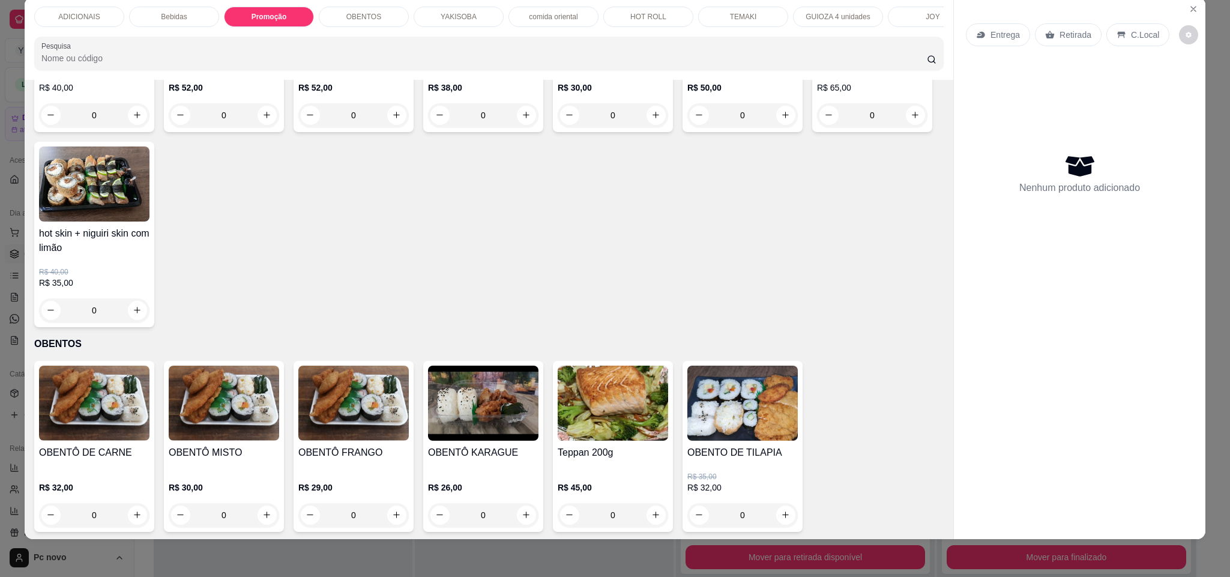
click at [130, 127] on div "0" at bounding box center [94, 115] width 110 height 24
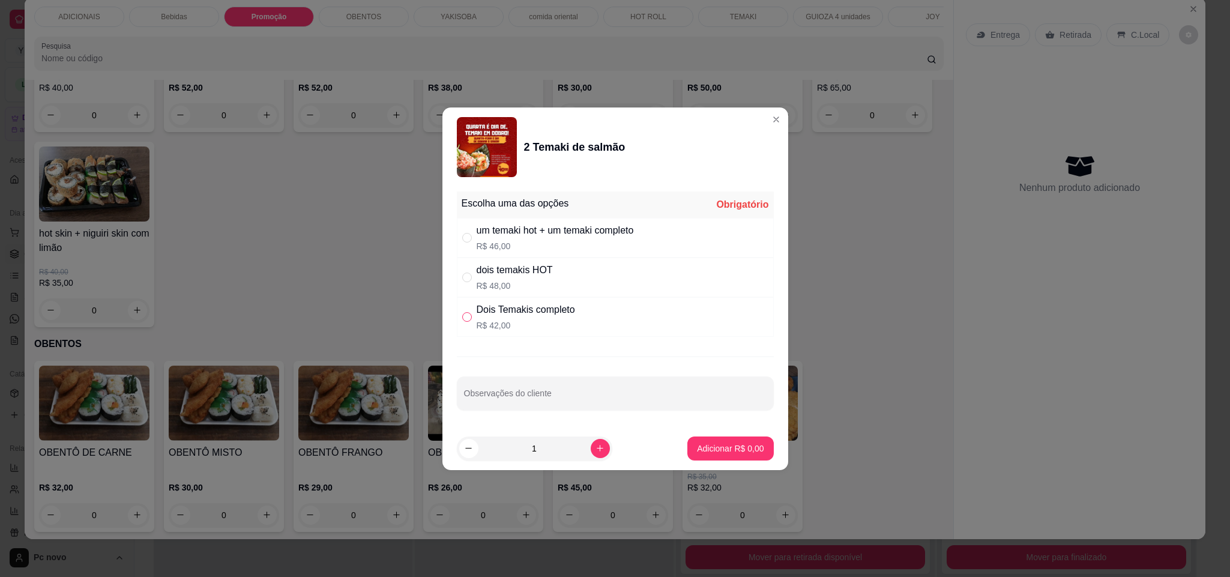
click at [462, 315] on input "" at bounding box center [467, 317] width 10 height 10
radio input "true"
click at [692, 445] on p "Adicionar R$ 42,00" at bounding box center [727, 448] width 71 height 12
type input "1"
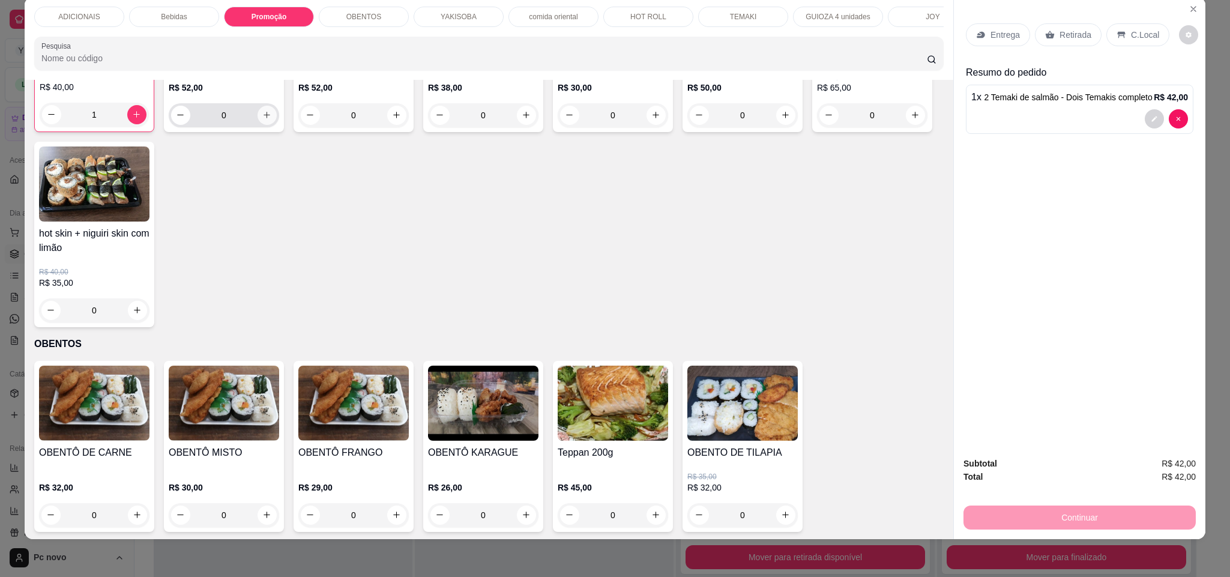
click at [262, 119] on icon "increase-product-quantity" at bounding box center [266, 114] width 9 height 9
type input "1"
drag, startPoint x: 1073, startPoint y: 31, endPoint x: 1039, endPoint y: 38, distance: 35.0
click at [1072, 31] on p "Retirada" at bounding box center [1075, 35] width 32 height 12
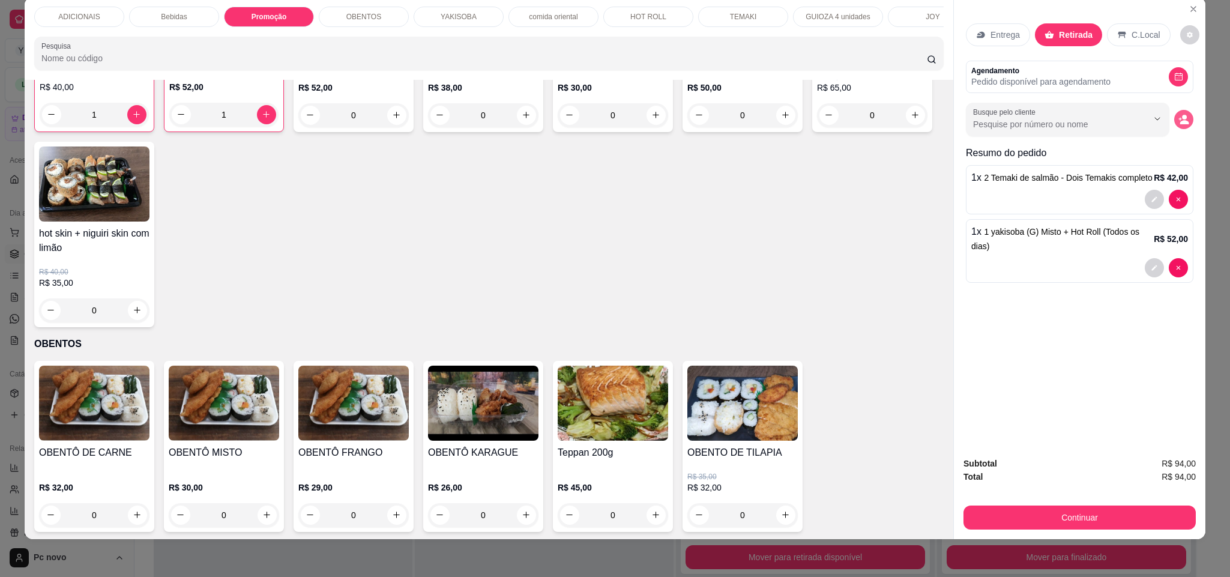
click at [1174, 116] on button "decrease-product-quantity" at bounding box center [1183, 119] width 19 height 19
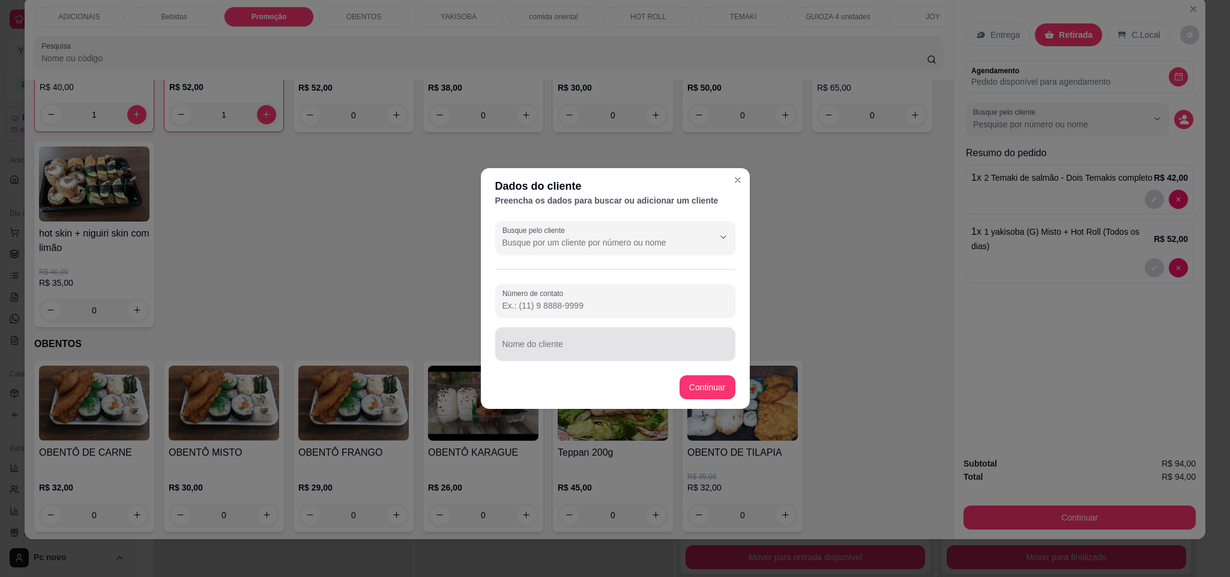
click at [564, 349] on input "Nome do cliente" at bounding box center [615, 349] width 226 height 12
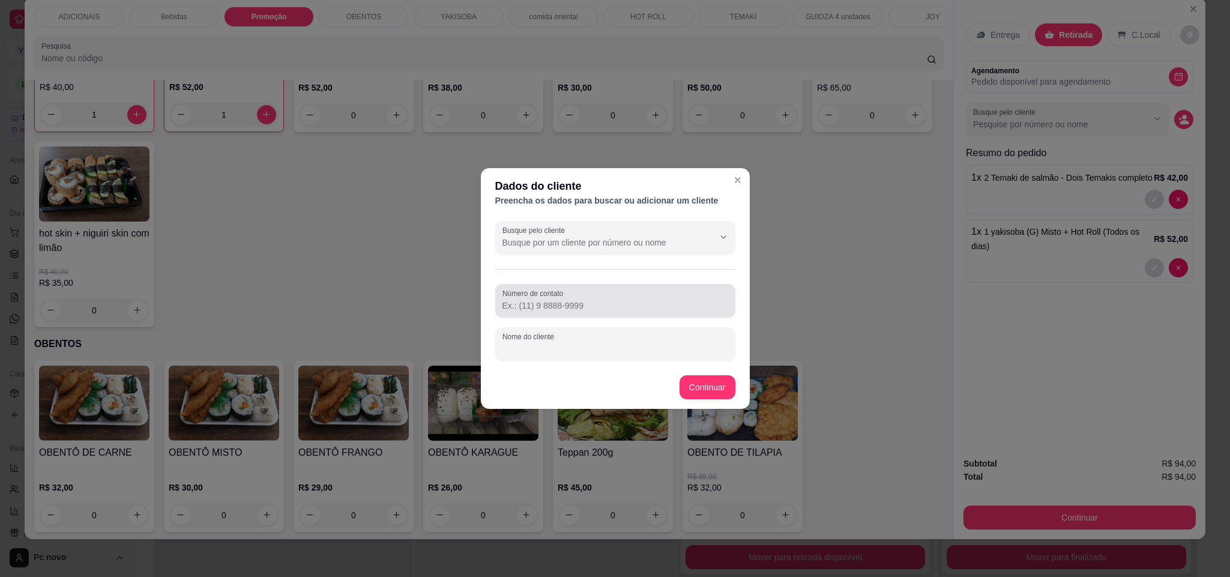
click at [578, 312] on div at bounding box center [615, 301] width 226 height 24
paste input "[PHONE_NUMBER]"
type input "[PHONE_NUMBER]"
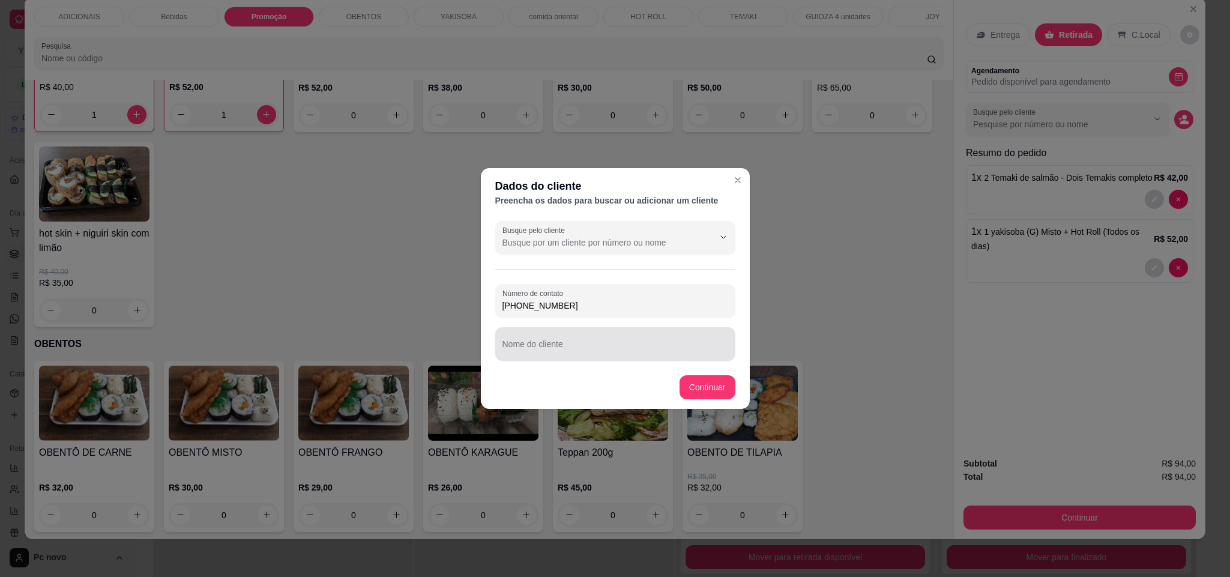
click at [643, 344] on input "Nome do cliente" at bounding box center [615, 349] width 226 height 12
paste input "[PERSON_NAME]"
type input "[PERSON_NAME]"
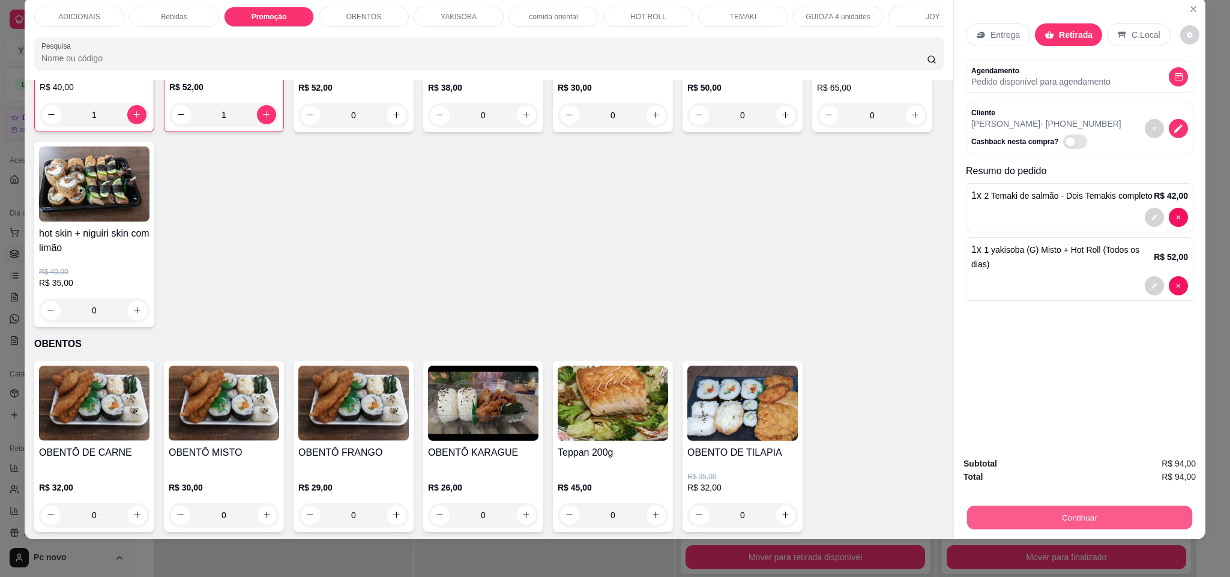
click at [971, 517] on button "Continuar" at bounding box center [1079, 517] width 225 height 23
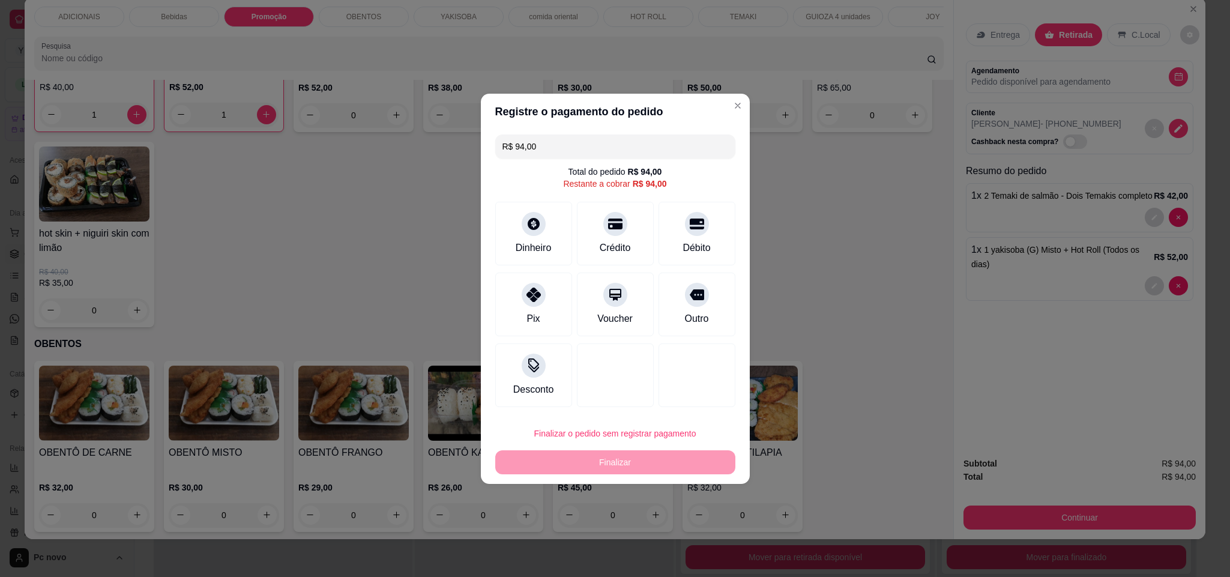
drag, startPoint x: 685, startPoint y: 307, endPoint x: 670, endPoint y: 385, distance: 80.0
click at [686, 312] on div "Outro" at bounding box center [696, 304] width 77 height 64
type input "R$ 0,00"
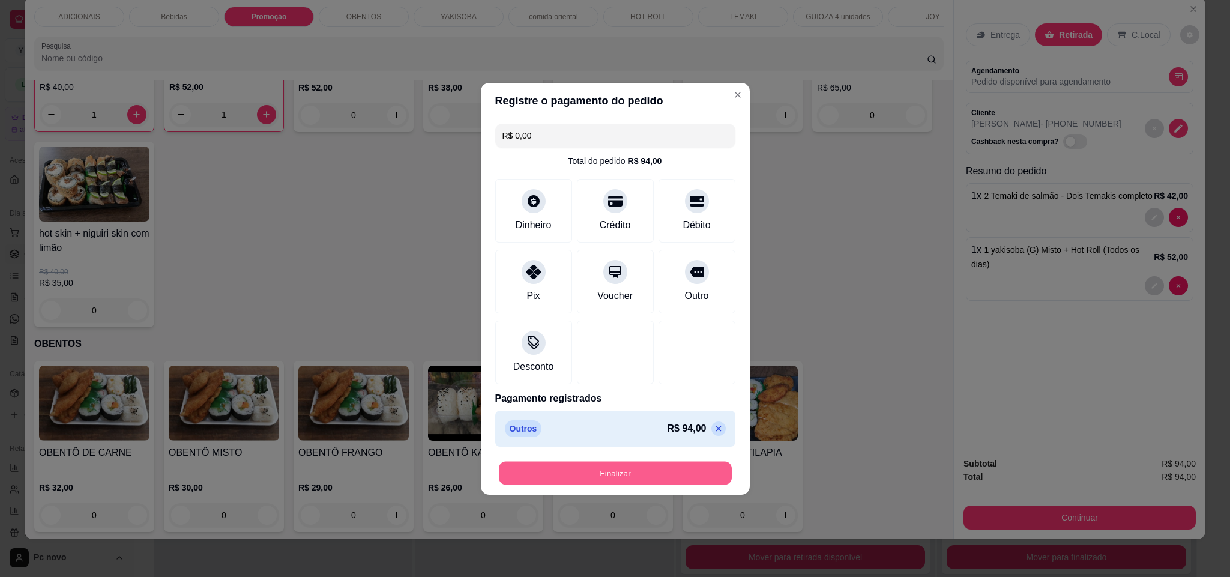
click at [648, 472] on button "Finalizar" at bounding box center [615, 472] width 233 height 23
type input "0"
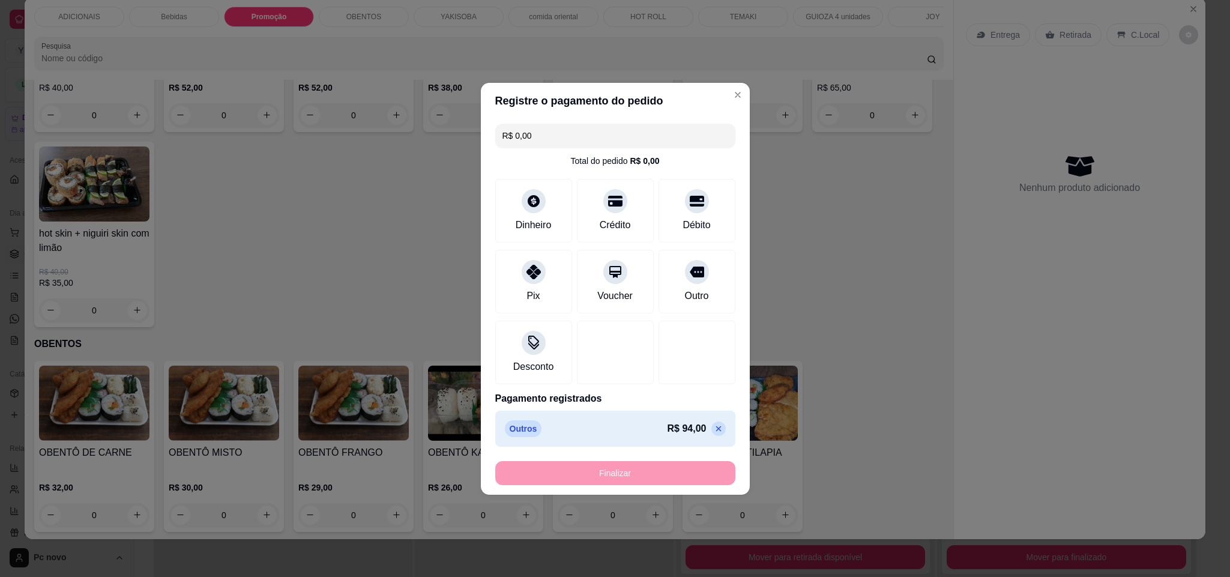
type input "-R$ 94,00"
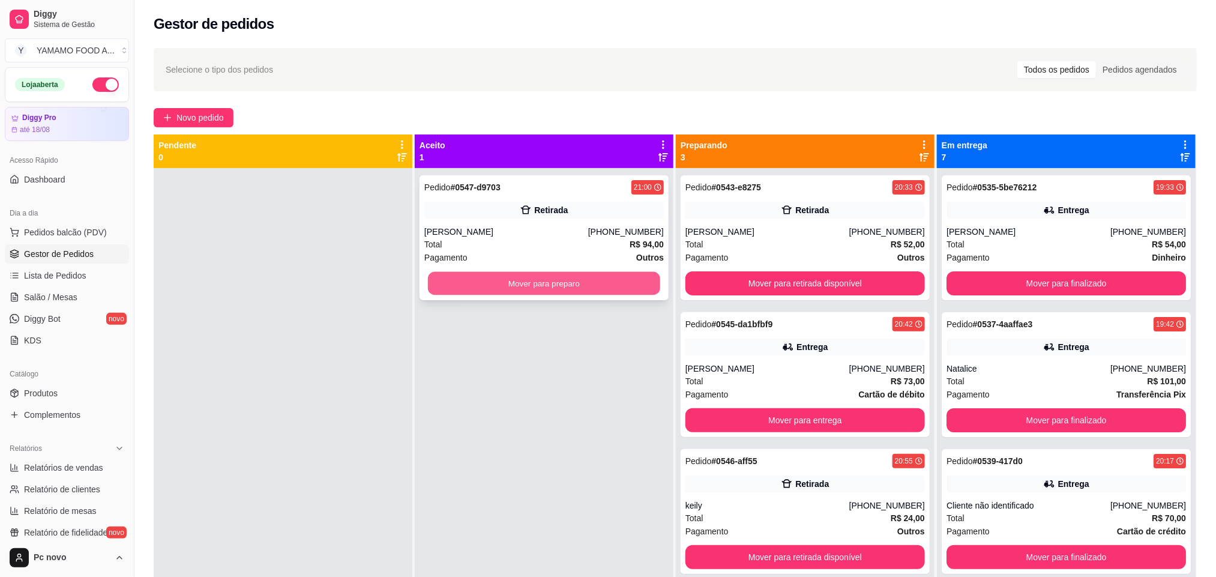
click at [472, 290] on button "Mover para preparo" at bounding box center [544, 283] width 232 height 23
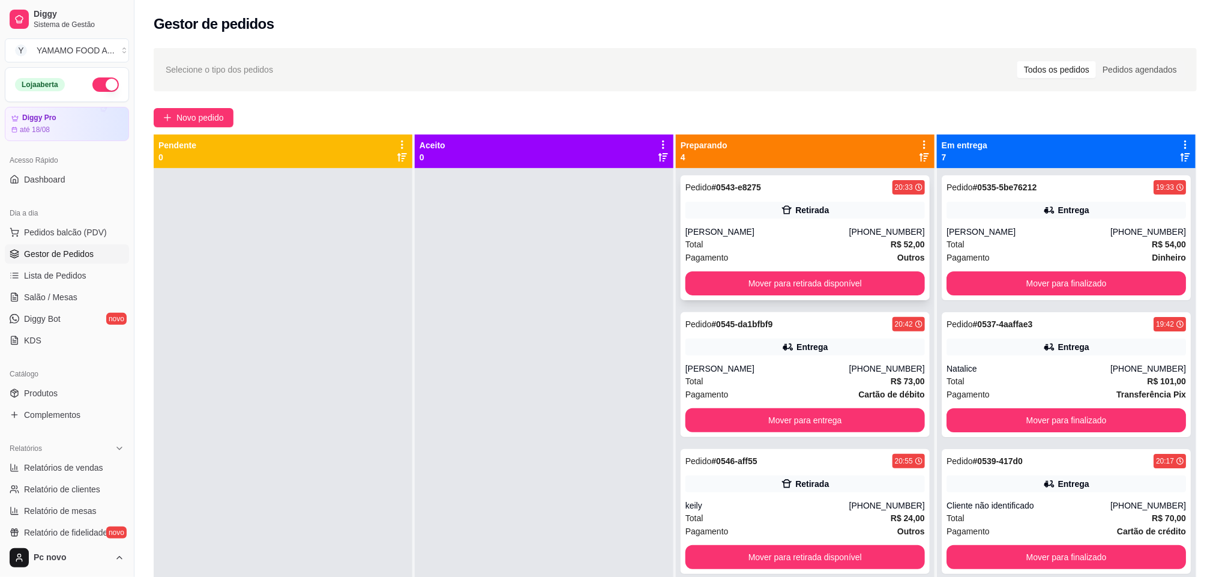
click at [751, 272] on div "Pedido # 0543-e8275 20:33 Retirada [PERSON_NAME] [PHONE_NUMBER] Total R$ 52,00 …" at bounding box center [805, 237] width 249 height 125
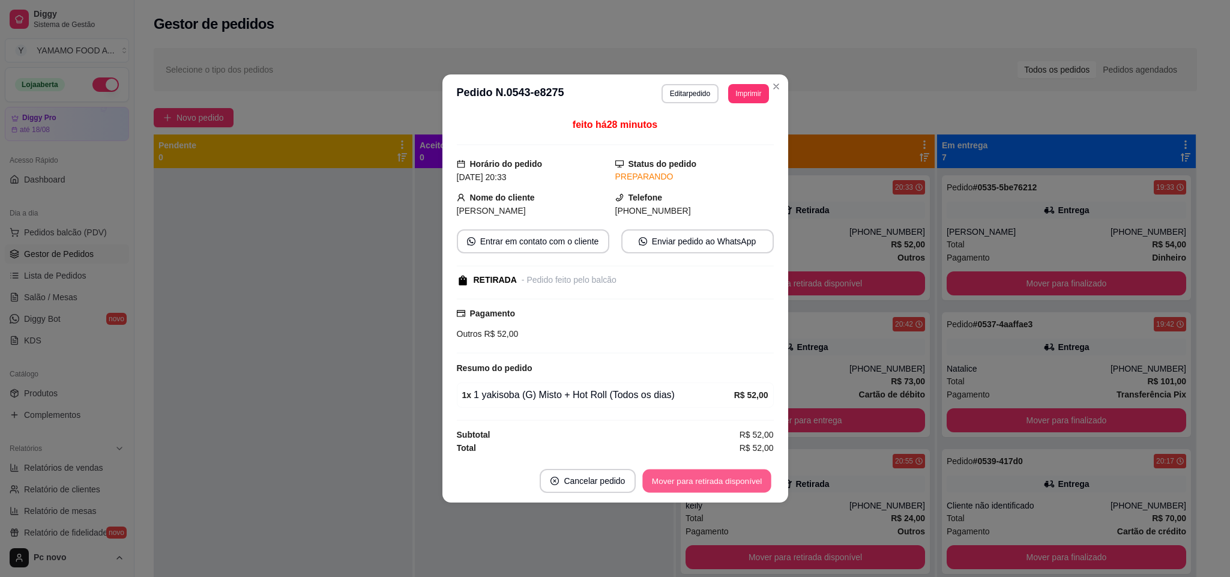
click at [713, 481] on button "Mover para retirada disponível" at bounding box center [707, 480] width 128 height 23
click at [713, 479] on button "Mover para finalizado" at bounding box center [724, 481] width 100 height 24
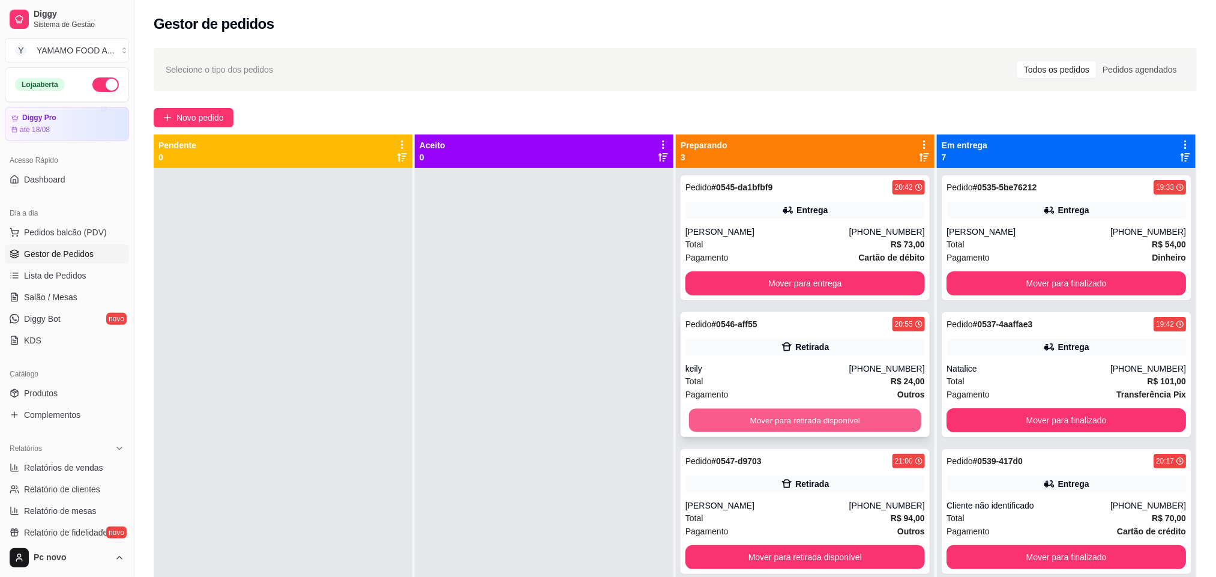
click at [778, 415] on button "Mover para retirada disponível" at bounding box center [805, 420] width 232 height 23
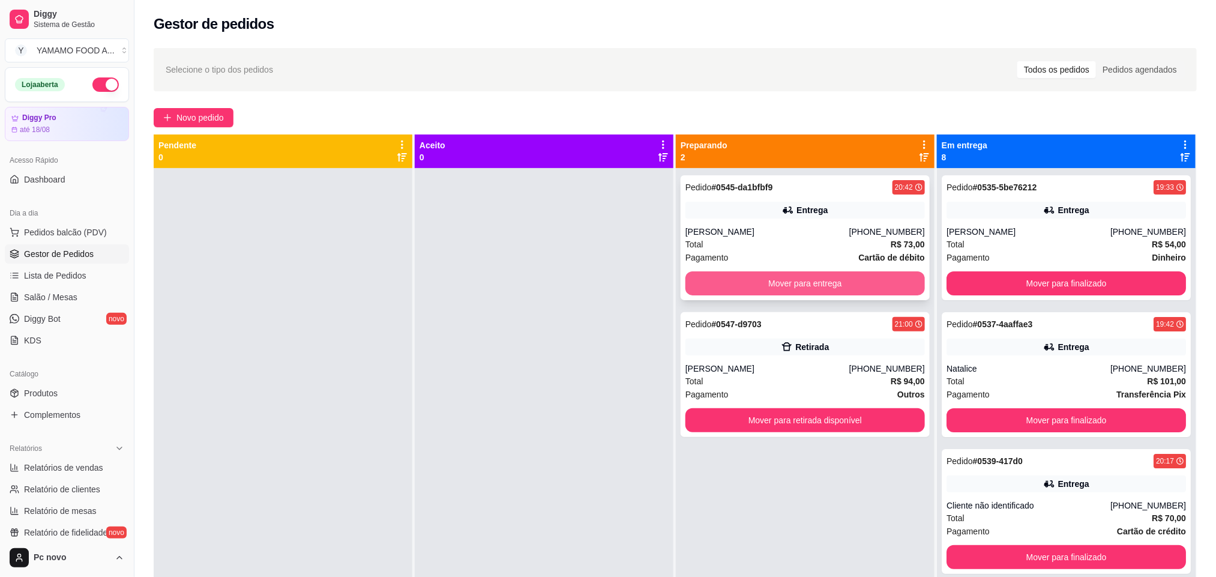
click at [718, 285] on button "Mover para entrega" at bounding box center [804, 283] width 239 height 24
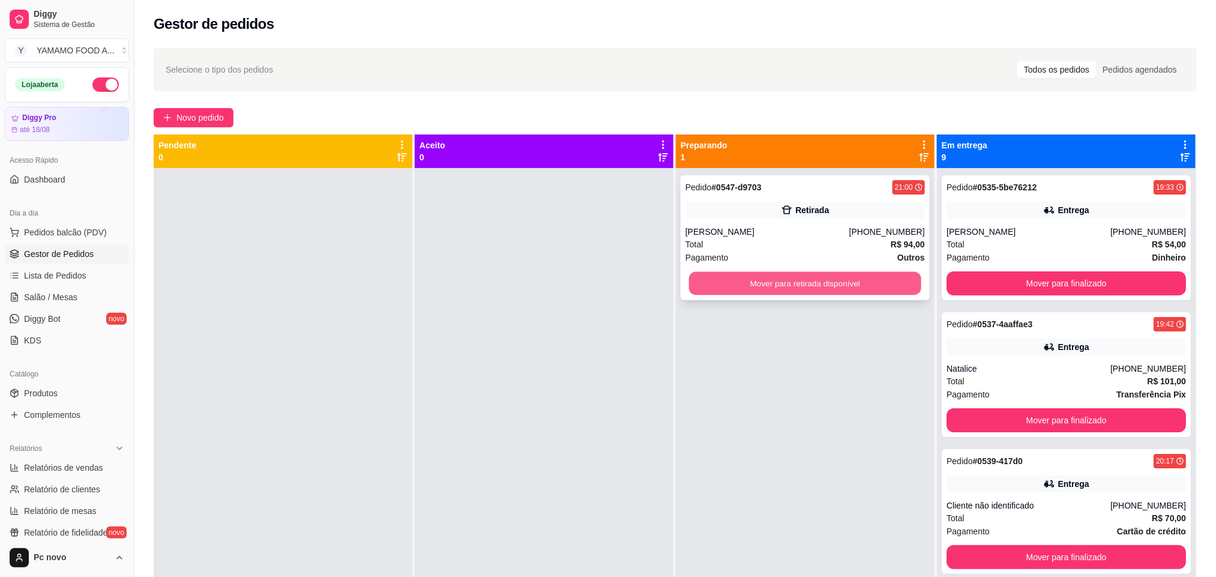
click at [753, 278] on button "Mover para retirada disponível" at bounding box center [805, 283] width 232 height 23
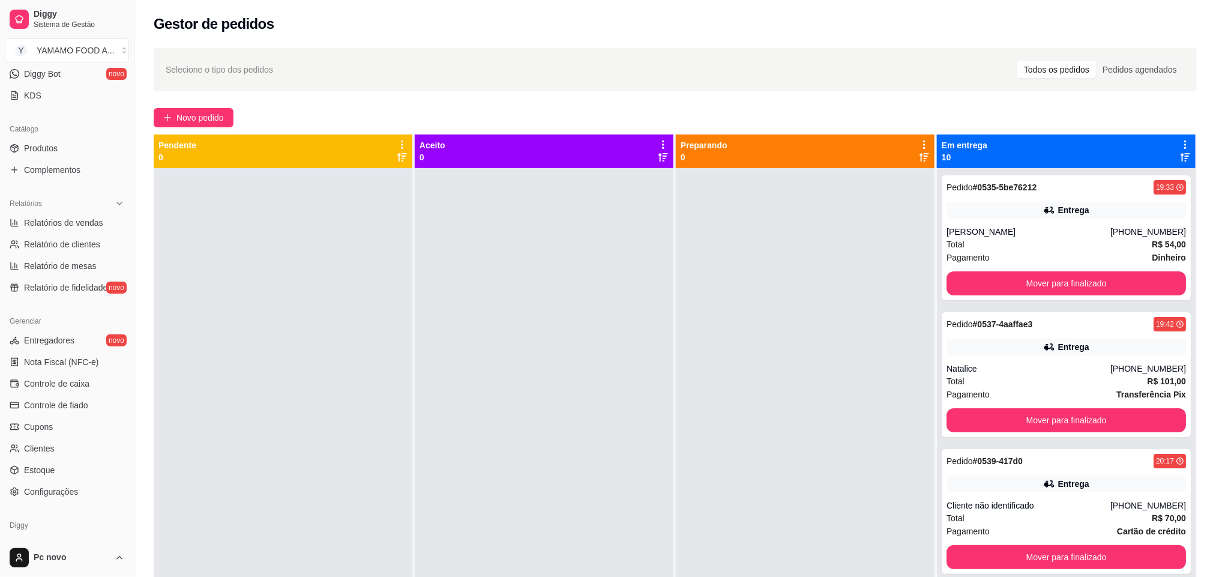
scroll to position [270, 0]
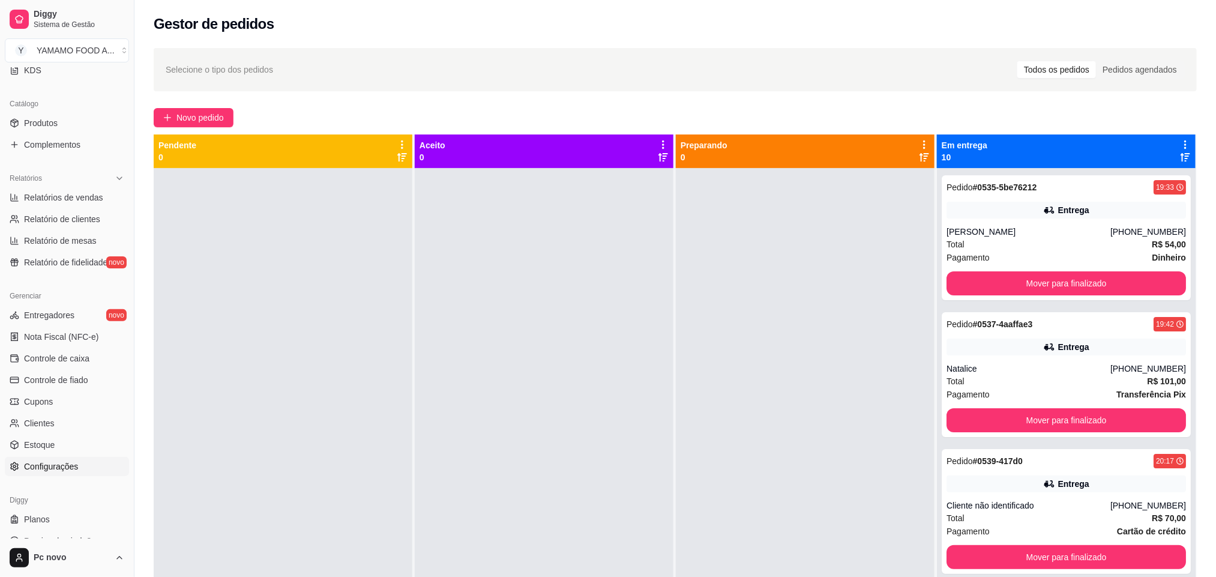
click at [50, 460] on link "Configurações" at bounding box center [67, 466] width 124 height 19
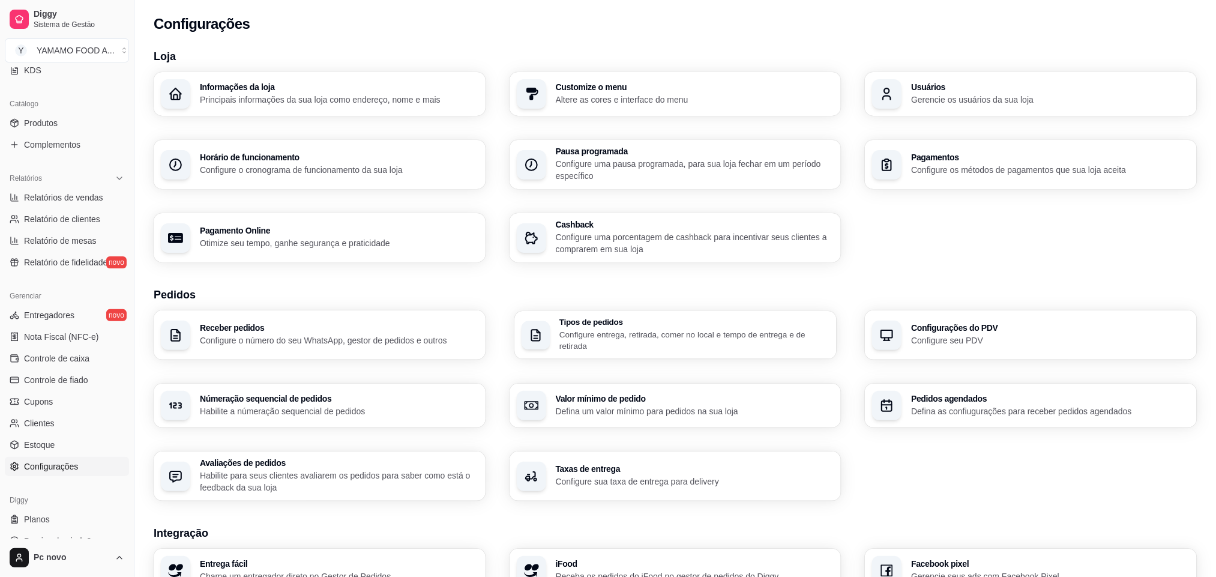
click at [565, 350] on p "Configure entrega, retirada, comer no local e tempo de entrega e de retirada" at bounding box center [694, 339] width 270 height 23
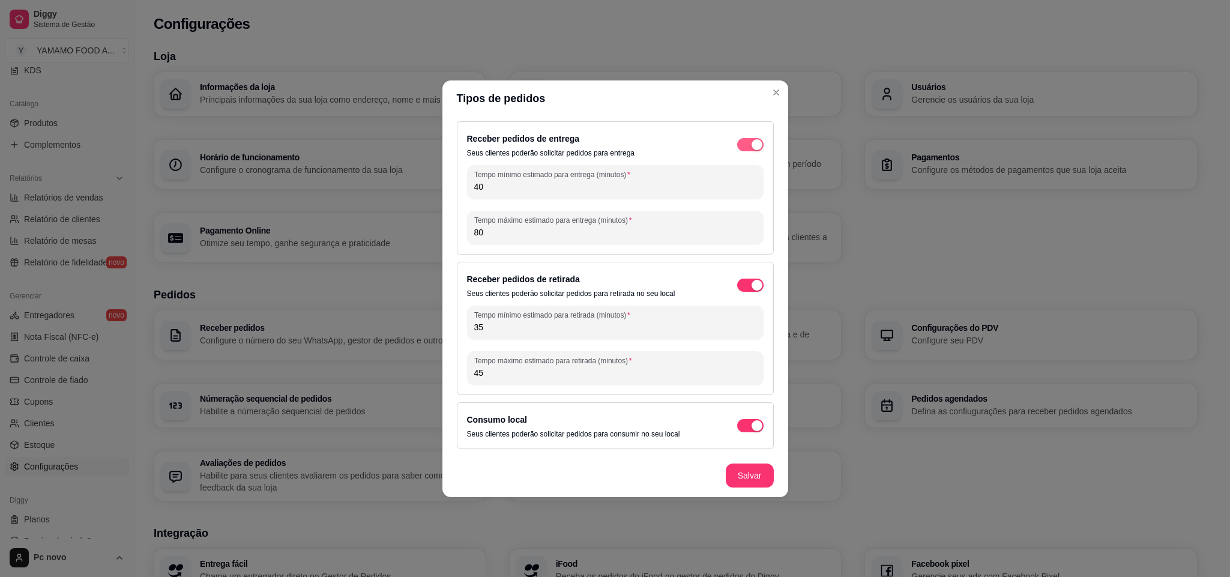
click at [760, 143] on div "button" at bounding box center [756, 144] width 11 height 11
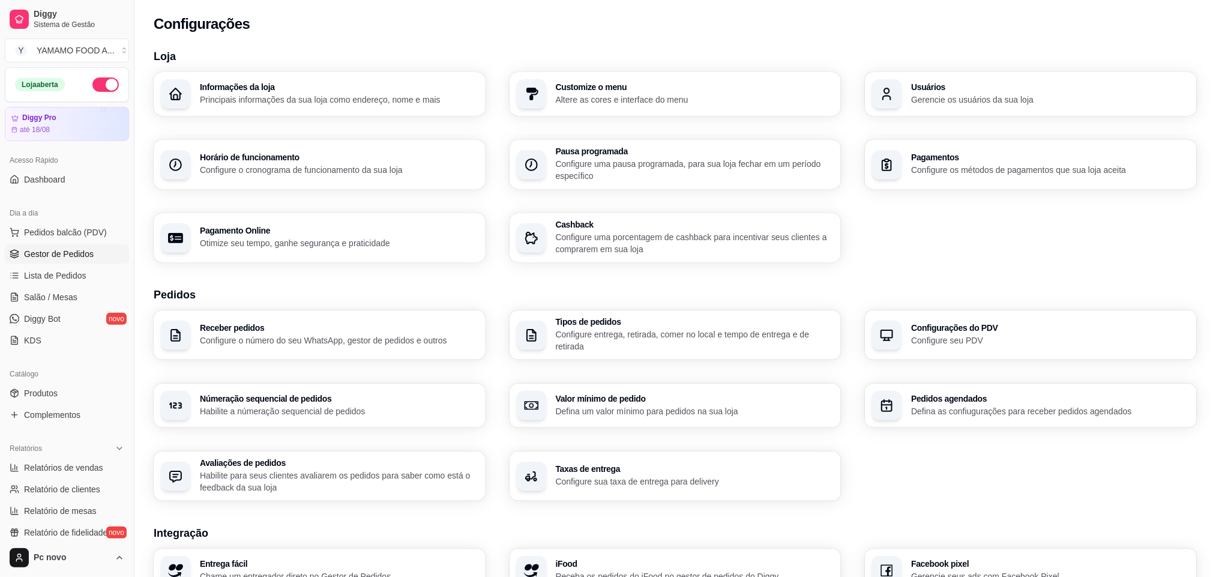
click at [92, 256] on link "Gestor de Pedidos" at bounding box center [67, 253] width 124 height 19
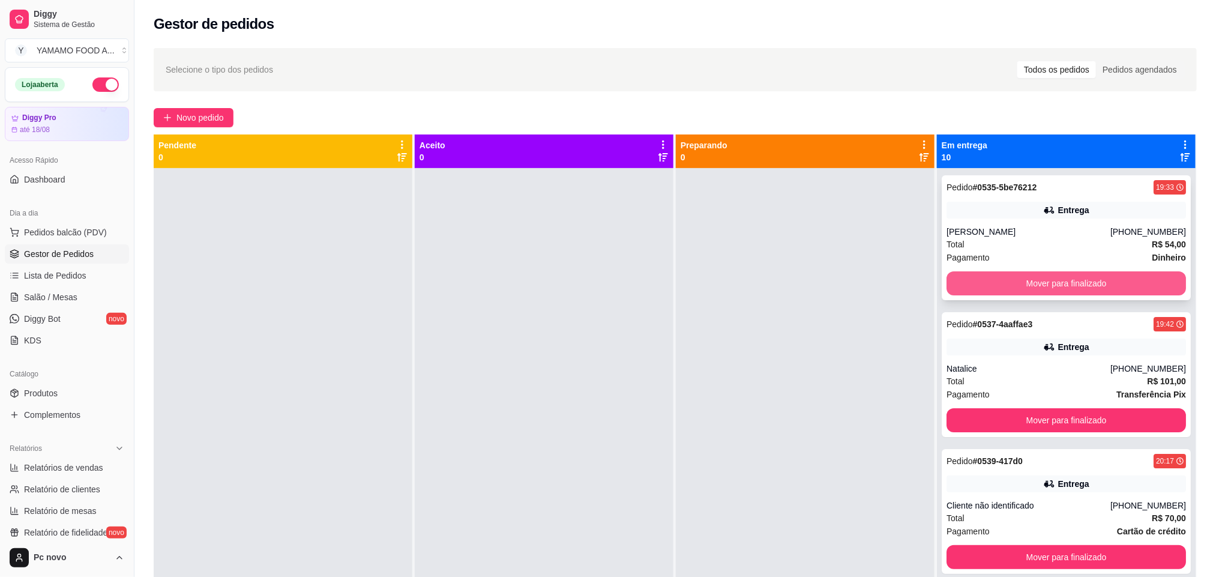
click at [1003, 290] on button "Mover para finalizado" at bounding box center [1066, 283] width 239 height 24
click at [1003, 290] on button "Mover para finalizado" at bounding box center [1066, 283] width 232 height 23
click at [1003, 290] on button "Mover para finalizado" at bounding box center [1066, 283] width 239 height 24
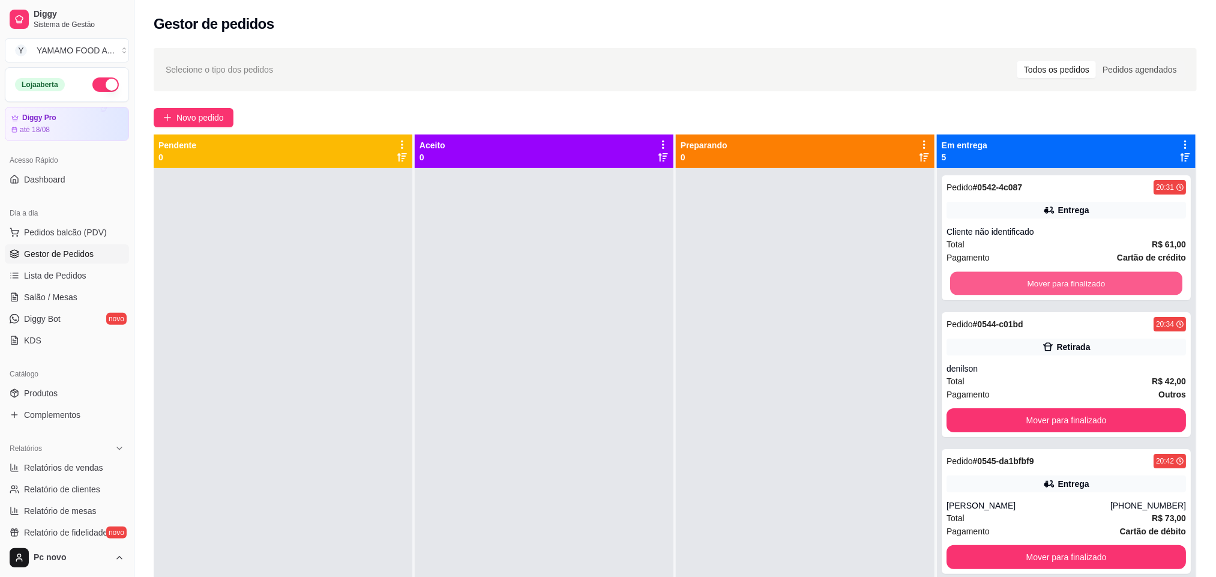
click at [1003, 290] on button "Mover para finalizado" at bounding box center [1066, 283] width 232 height 23
click at [1003, 290] on button "Mover para finalizado" at bounding box center [1066, 283] width 239 height 24
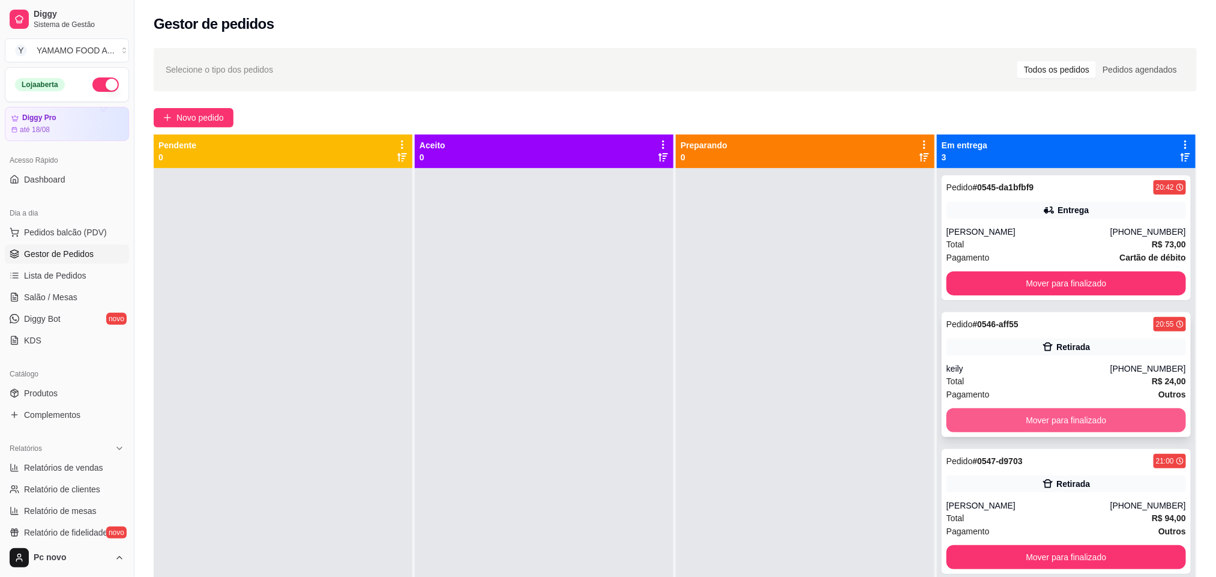
click at [1077, 417] on button "Mover para finalizado" at bounding box center [1066, 420] width 239 height 24
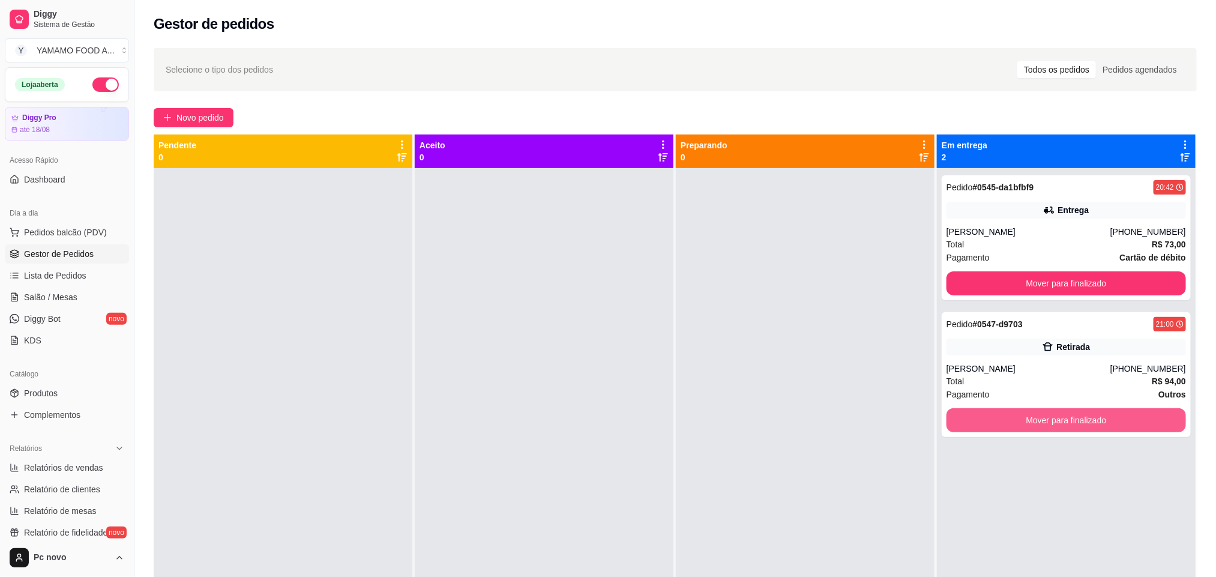
click at [1077, 417] on button "Mover para finalizado" at bounding box center [1066, 420] width 239 height 24
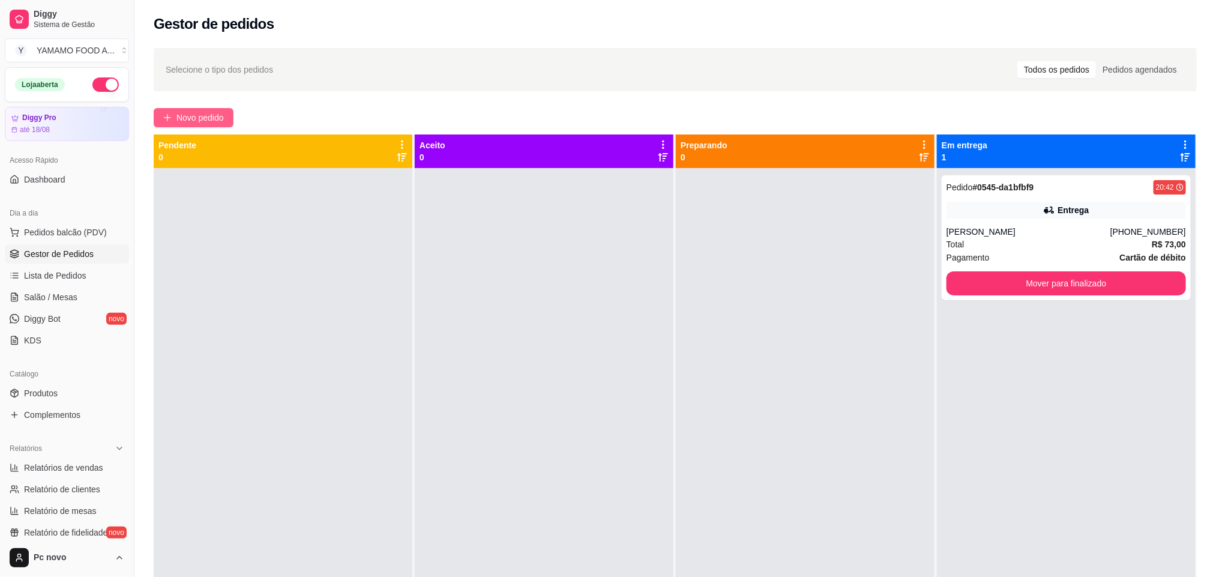
click at [199, 119] on span "Novo pedido" at bounding box center [199, 117] width 47 height 13
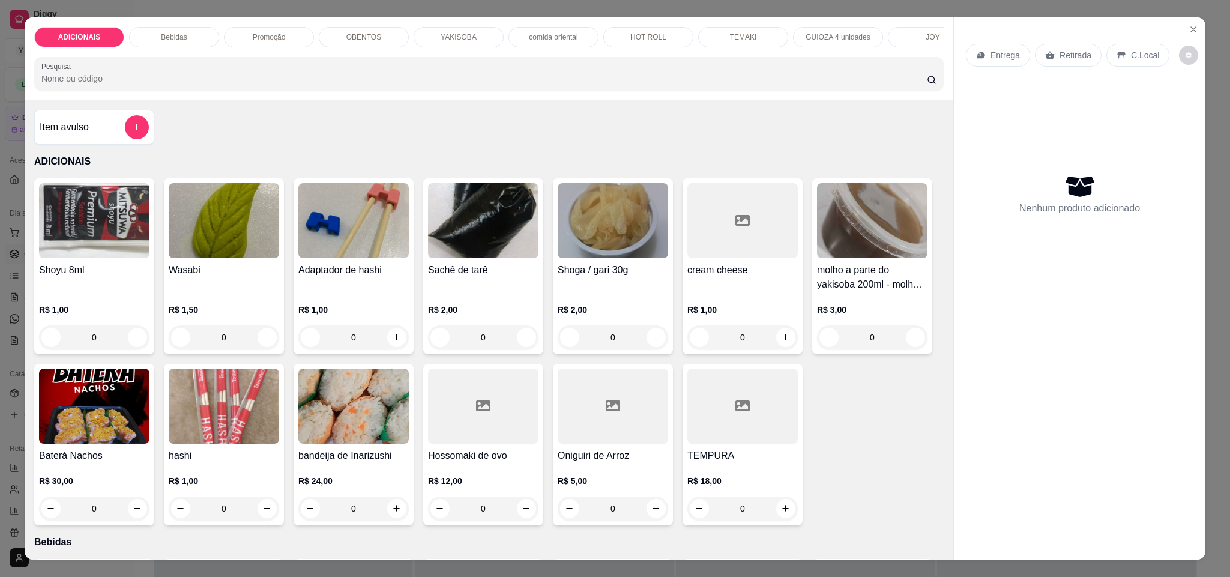
click at [258, 38] on p "Promoção" at bounding box center [269, 37] width 33 height 10
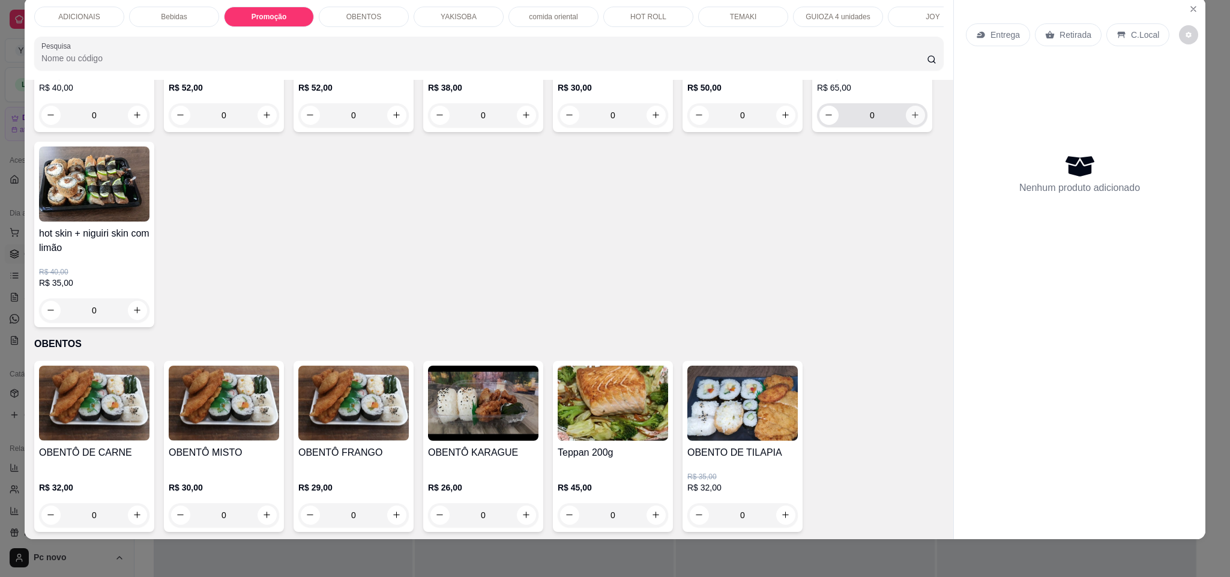
click at [906, 125] on button "increase-product-quantity" at bounding box center [915, 115] width 19 height 19
type input "2"
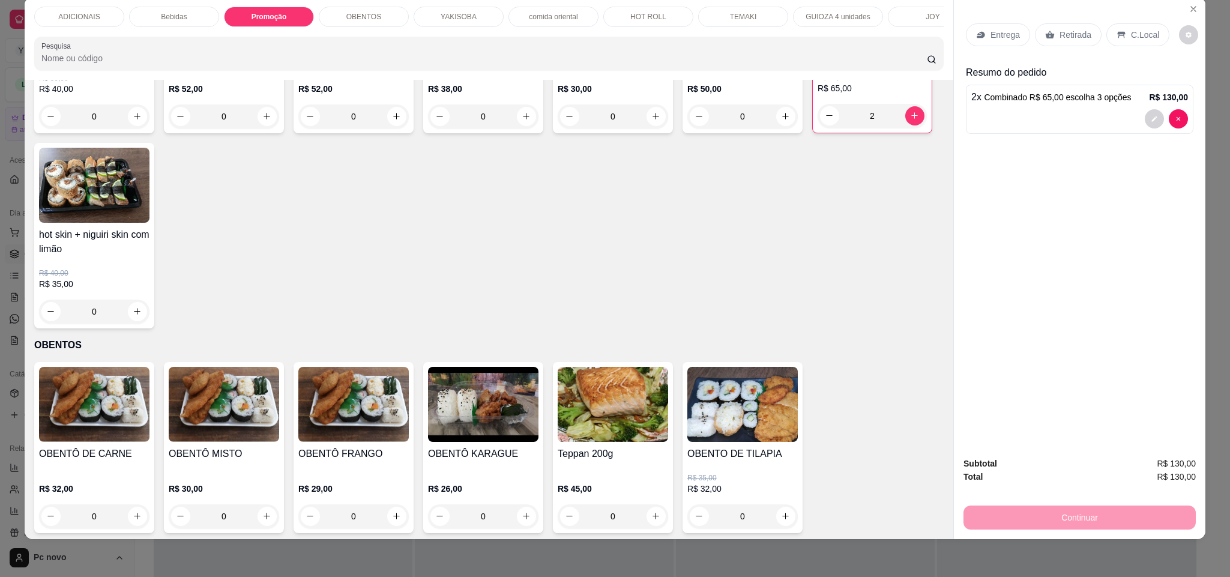
click at [478, 10] on div "YAKISOBA" at bounding box center [459, 17] width 90 height 20
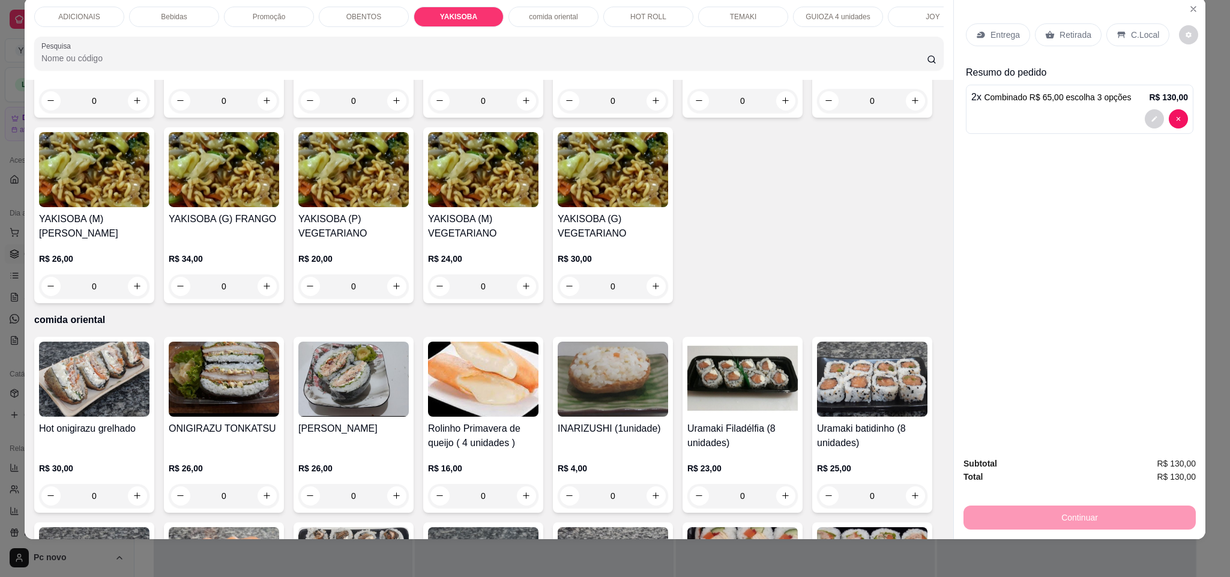
drag, startPoint x: 337, startPoint y: 10, endPoint x: 348, endPoint y: 11, distance: 10.4
click at [342, 11] on div "OBENTOS" at bounding box center [364, 17] width 90 height 20
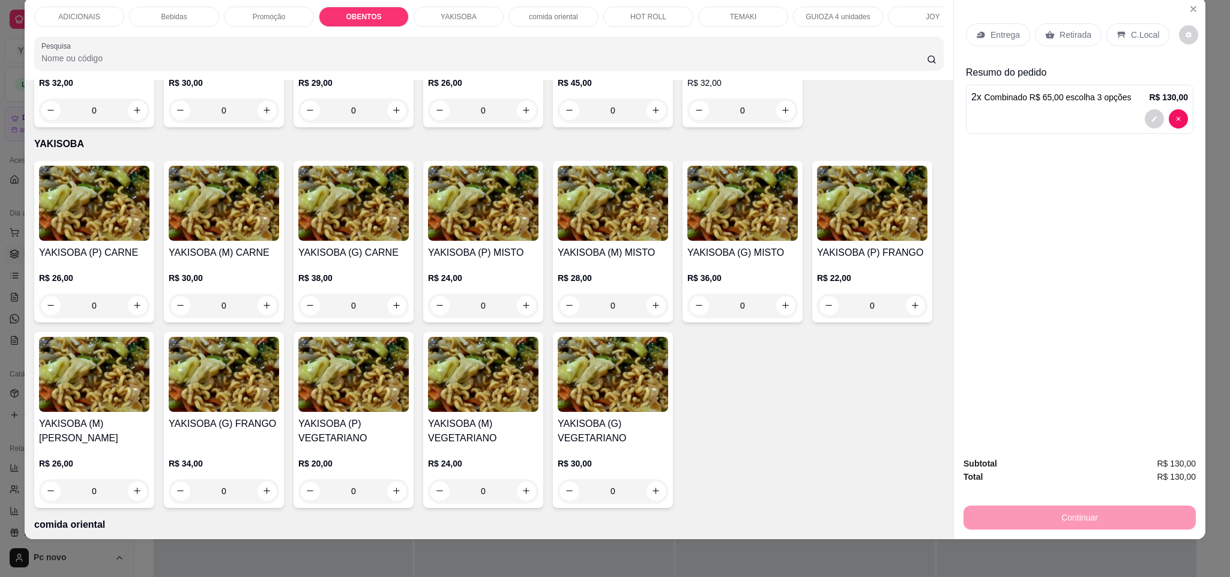
click at [538, 8] on div "comida oriental" at bounding box center [553, 17] width 90 height 20
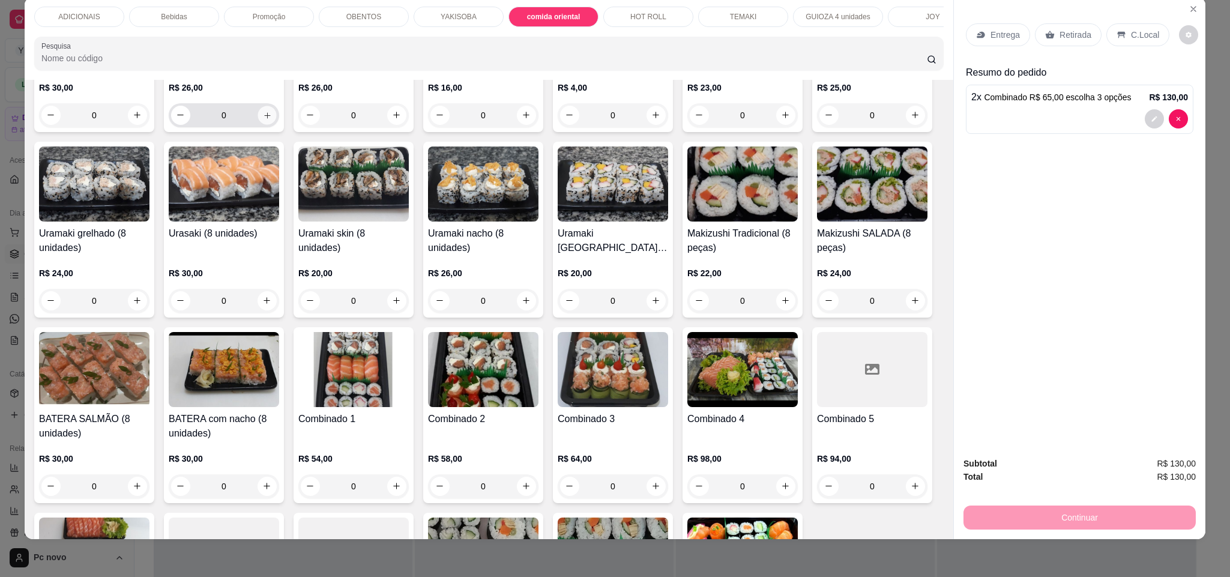
click at [263, 120] on icon "increase-product-quantity" at bounding box center [267, 115] width 9 height 9
type input "1"
click at [744, 18] on p "TEMAKI" at bounding box center [743, 17] width 27 height 10
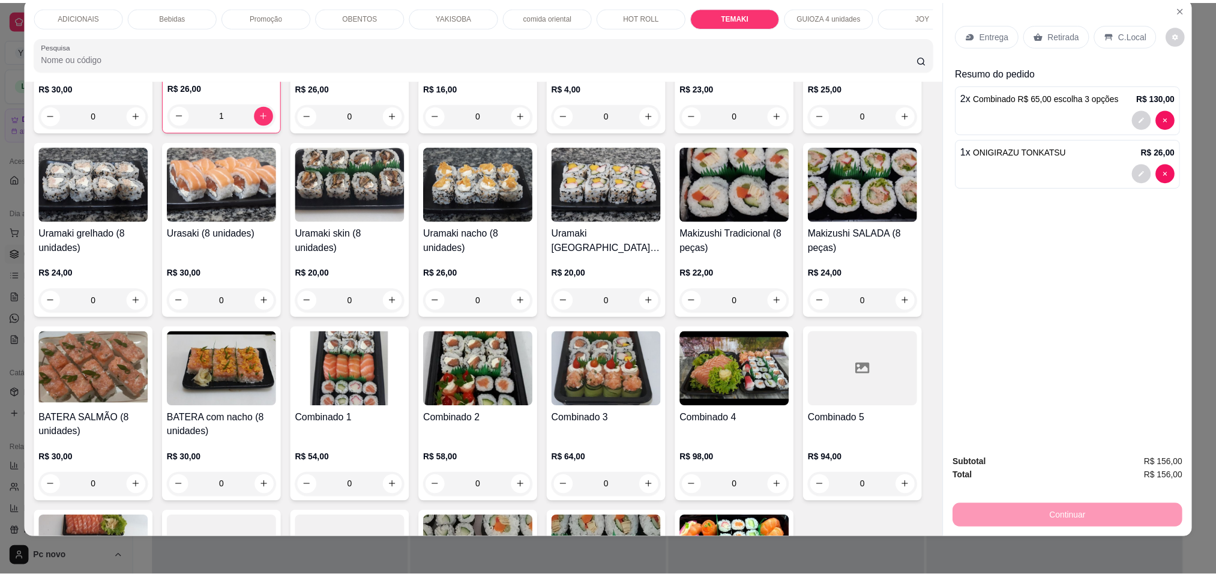
scroll to position [3479, 0]
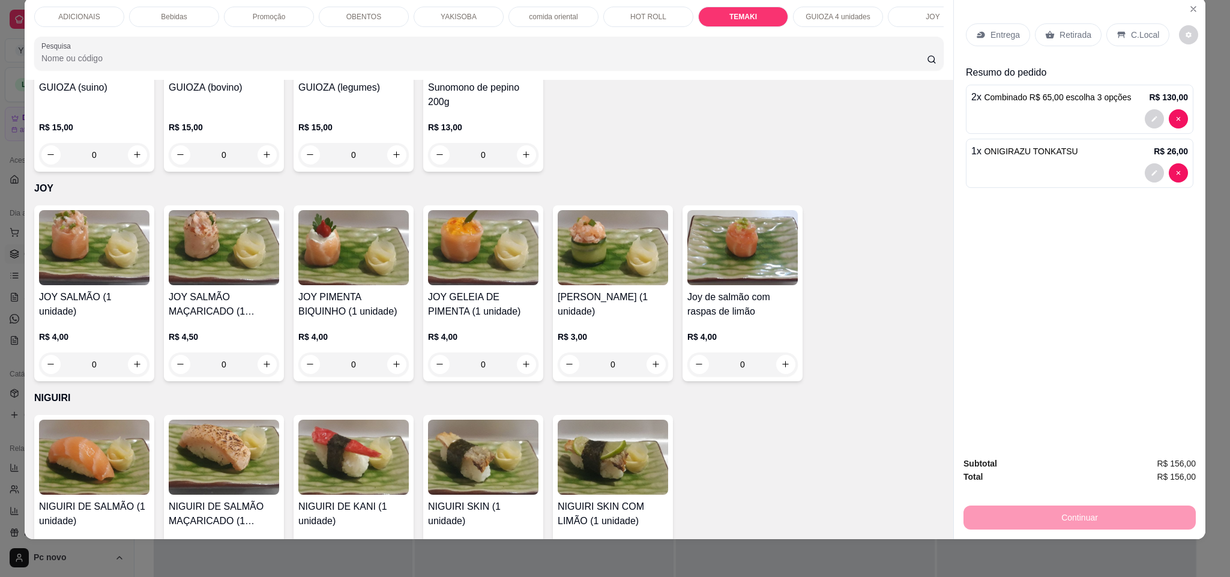
type input "1"
click at [1189, 15] on button "Close" at bounding box center [1193, 8] width 19 height 19
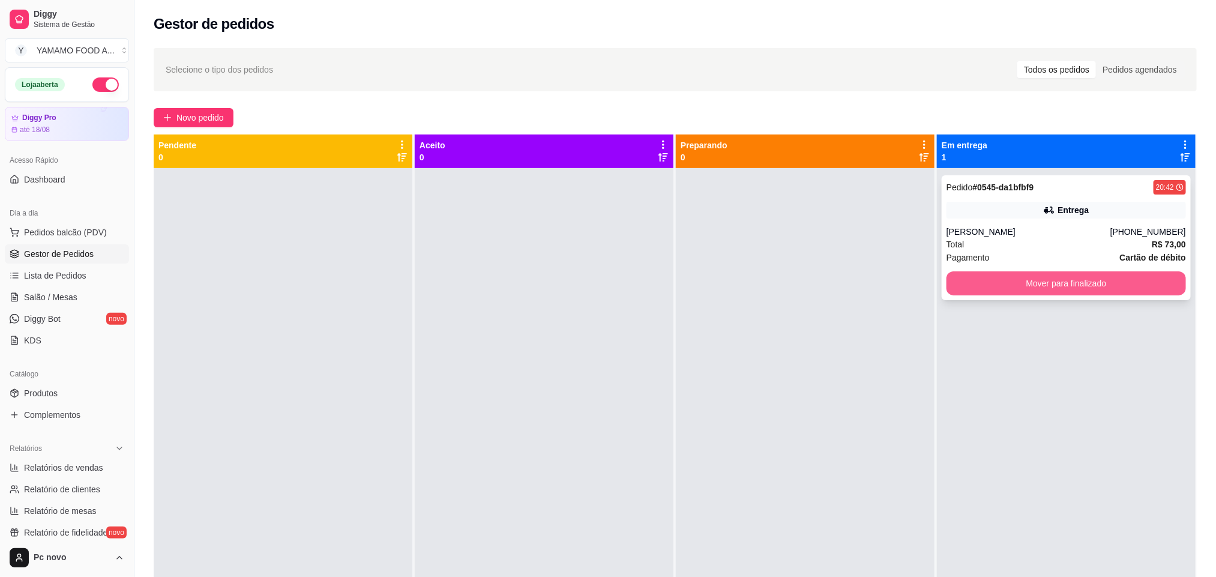
click at [978, 285] on button "Mover para finalizado" at bounding box center [1066, 283] width 239 height 24
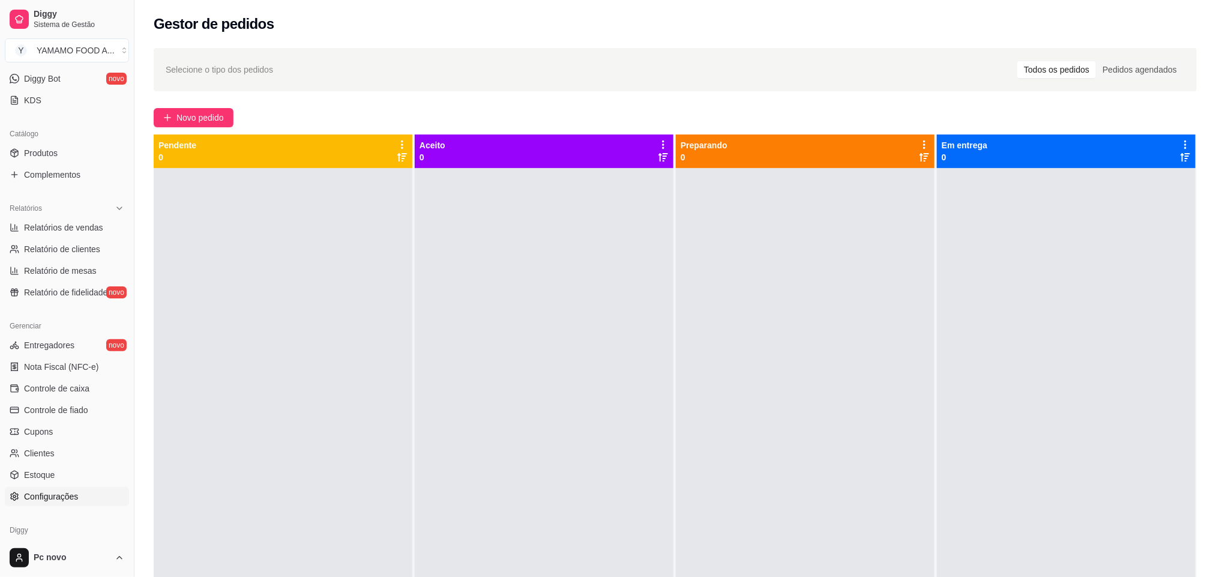
scroll to position [270, 0]
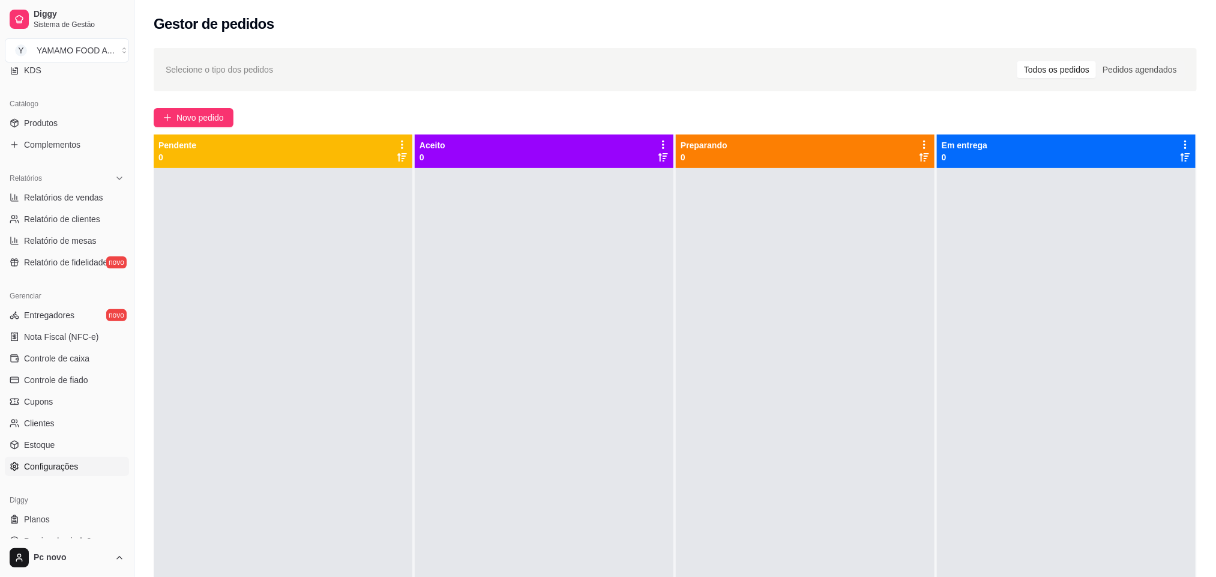
click at [78, 468] on link "Configurações" at bounding box center [67, 466] width 124 height 19
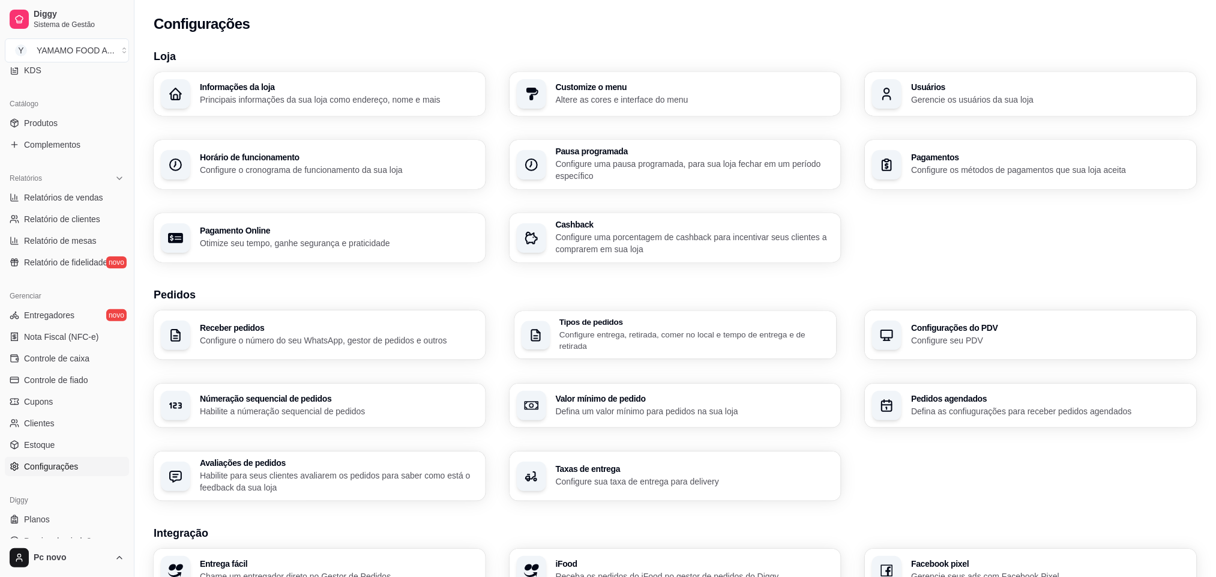
click at [601, 336] on p "Configure entrega, retirada, comer no local e tempo de entrega e de retirada" at bounding box center [694, 339] width 270 height 23
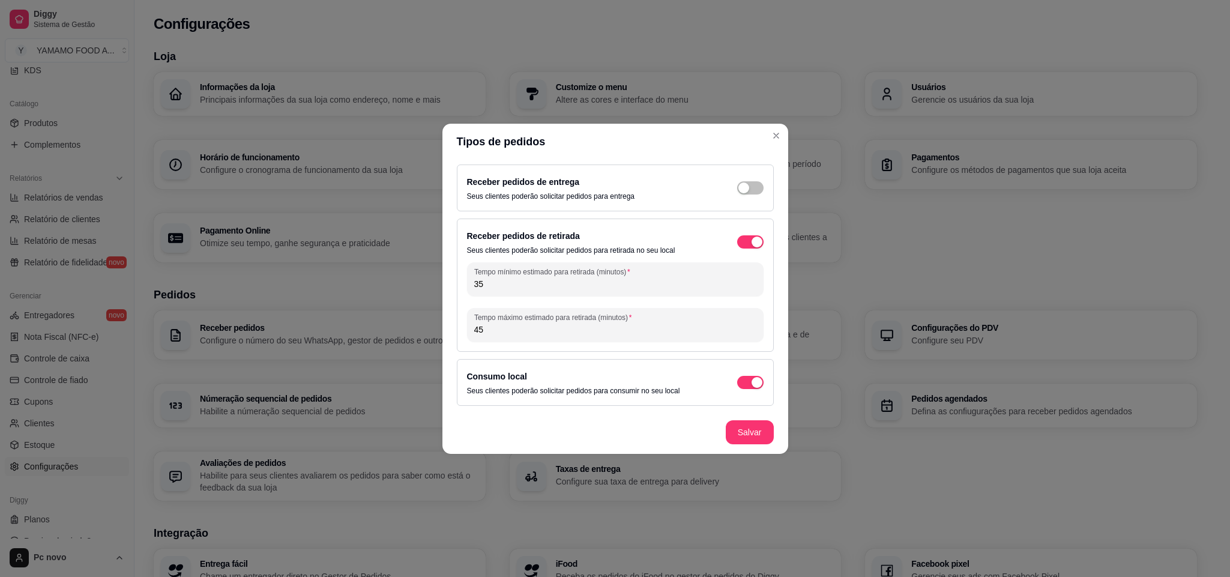
click at [750, 195] on div "Receber pedidos de entrega Seus clientes poderão solicitar pedidos para entrega" at bounding box center [615, 188] width 297 height 26
click at [750, 179] on div "Receber pedidos de entrega Seus clientes poderão solicitar pedidos para entrega" at bounding box center [615, 188] width 297 height 26
click at [749, 184] on button "button" at bounding box center [750, 187] width 26 height 13
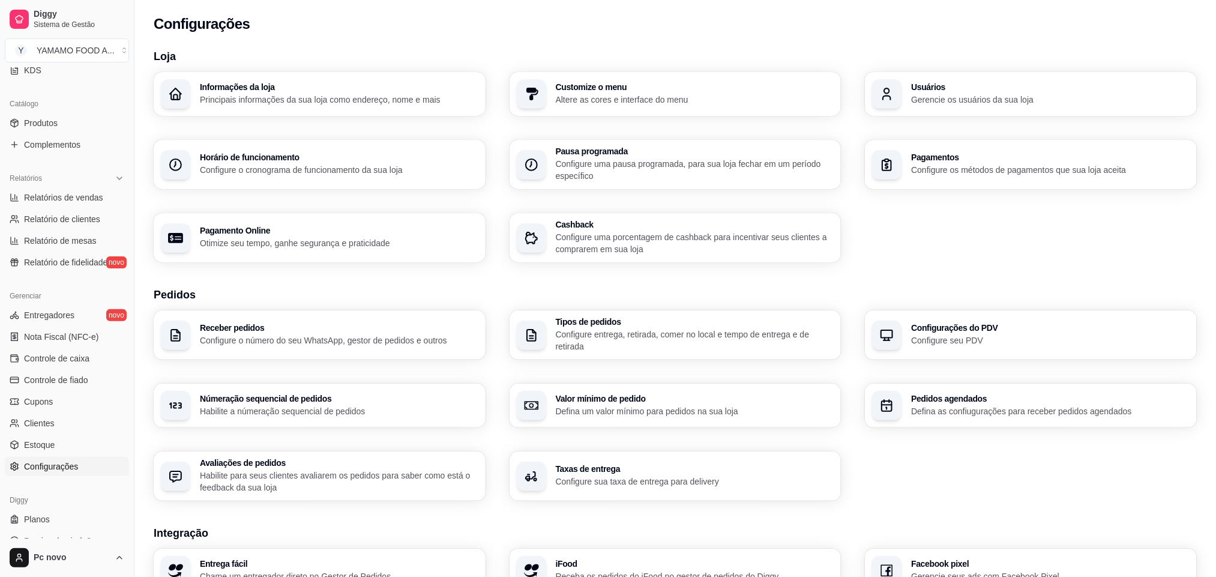
click at [609, 377] on div "Receber pedidos Configure o número do seu WhatsApp, gestor de pedidos e outros …" at bounding box center [675, 405] width 1043 height 190
click at [627, 341] on p "Configure entrega, retirada, comer no local e tempo de entrega e de retirada" at bounding box center [695, 340] width 278 height 24
